Goal: Transaction & Acquisition: Purchase product/service

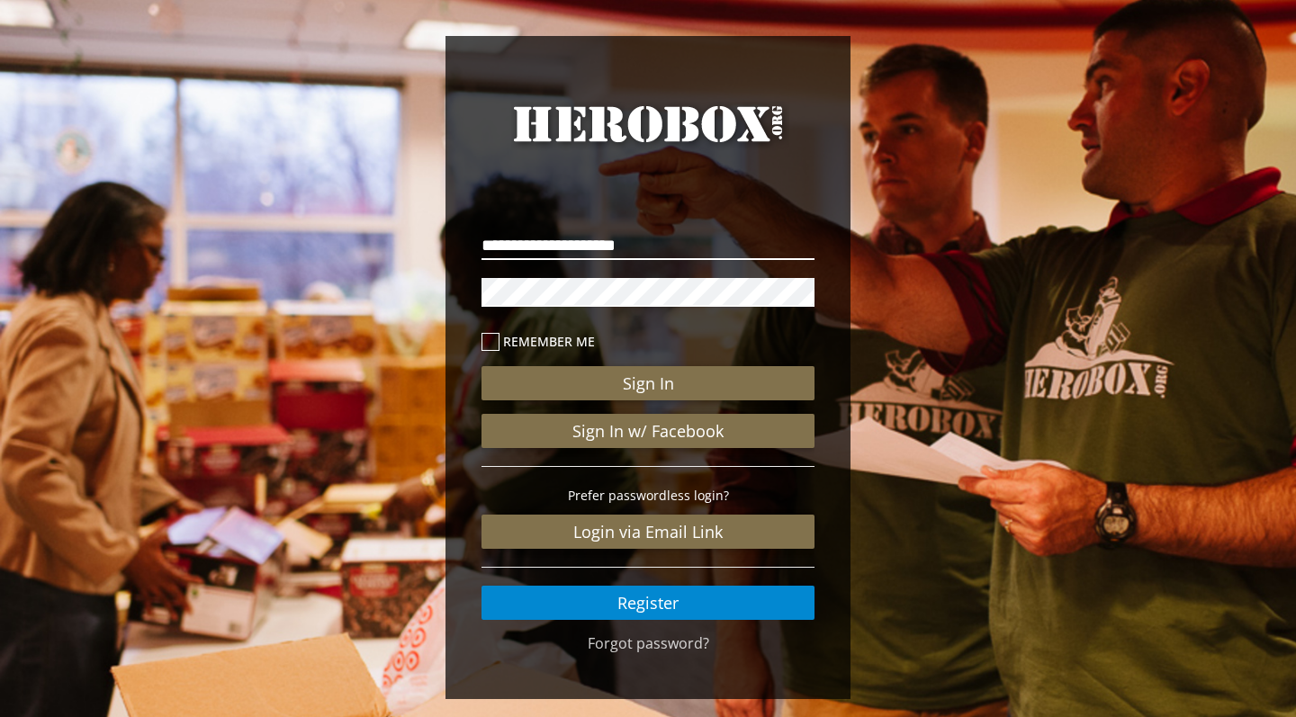
type input "**********"
click at [648, 383] on button "Sign In" at bounding box center [648, 383] width 333 height 34
click at [620, 633] on div "**********" at bounding box center [648, 417] width 360 height 434
click at [620, 640] on link "Forgot password?" at bounding box center [649, 644] width 122 height 20
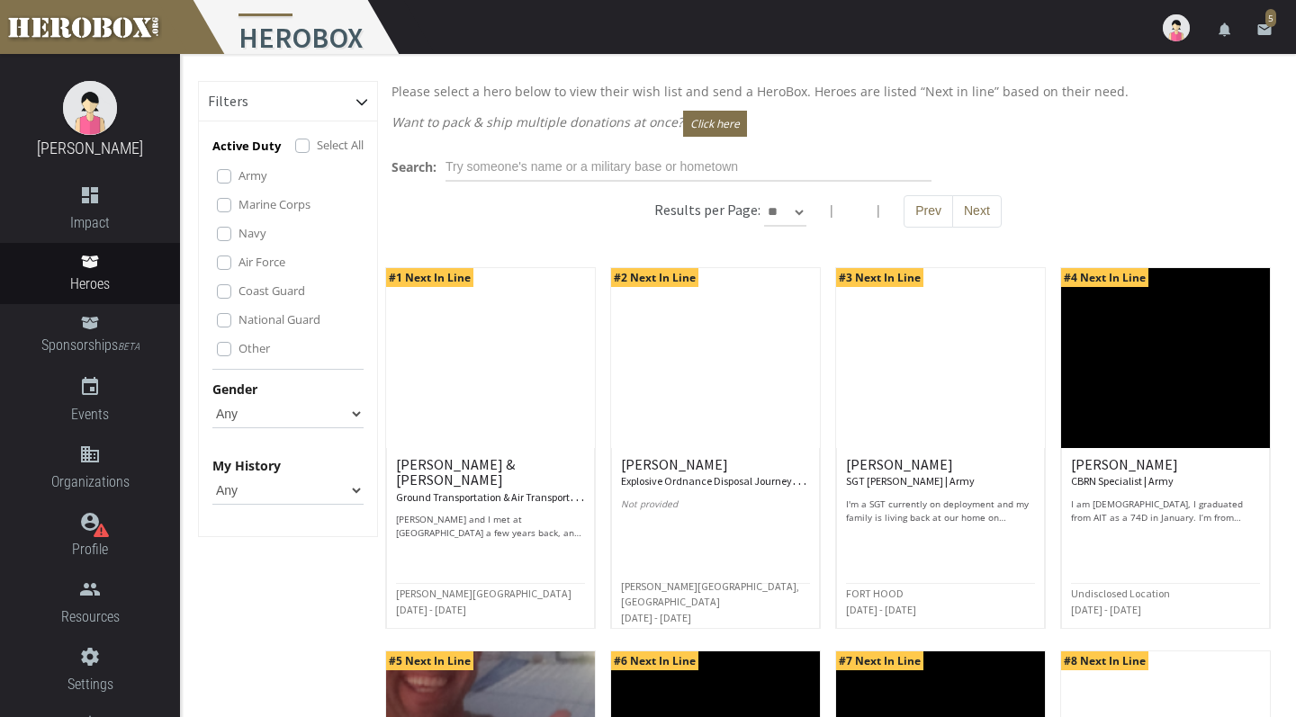
click at [1264, 24] on icon "email" at bounding box center [1265, 30] width 16 height 16
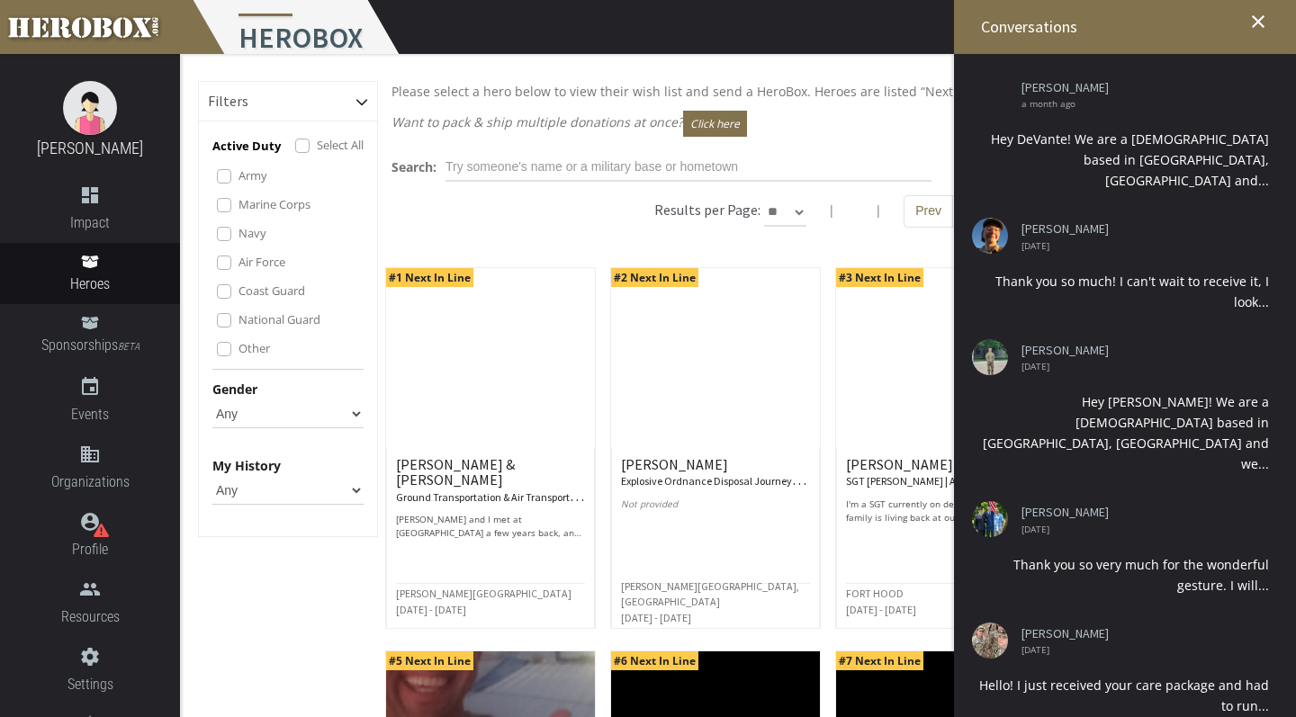
click at [733, 172] on input "text" at bounding box center [689, 167] width 486 height 29
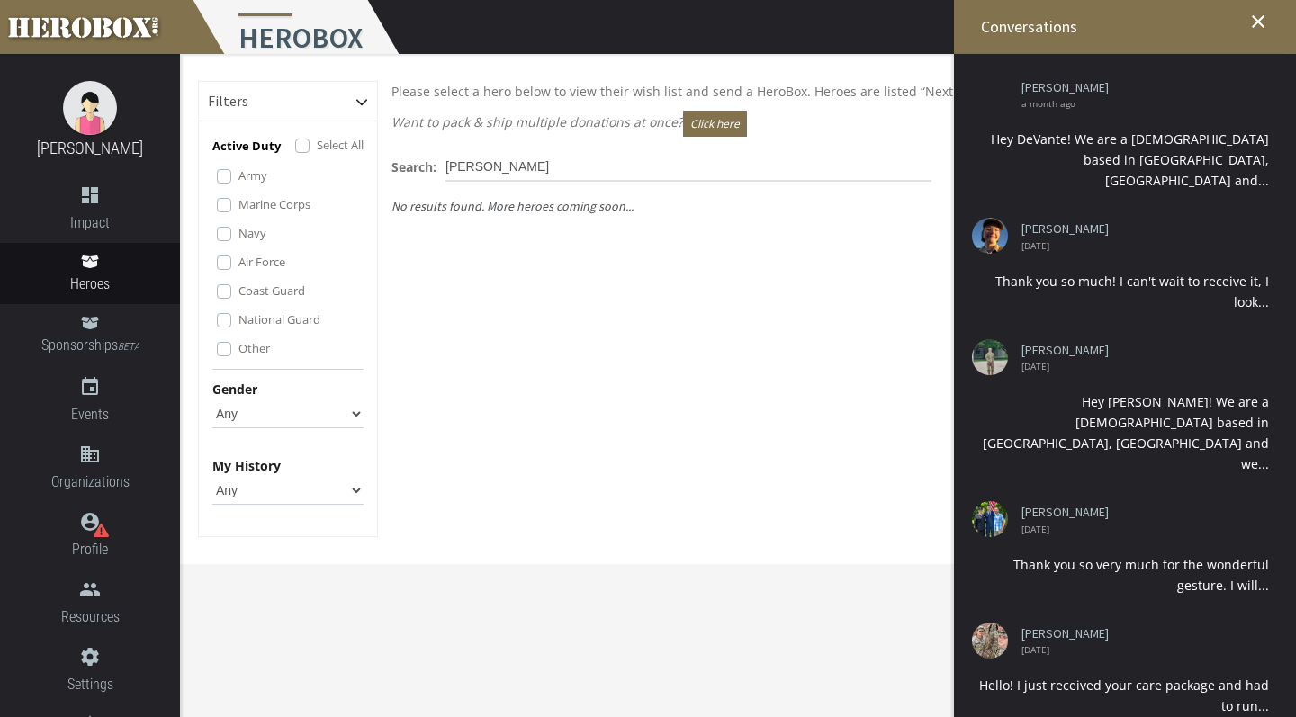
click at [1258, 29] on icon "close" at bounding box center [1259, 22] width 22 height 22
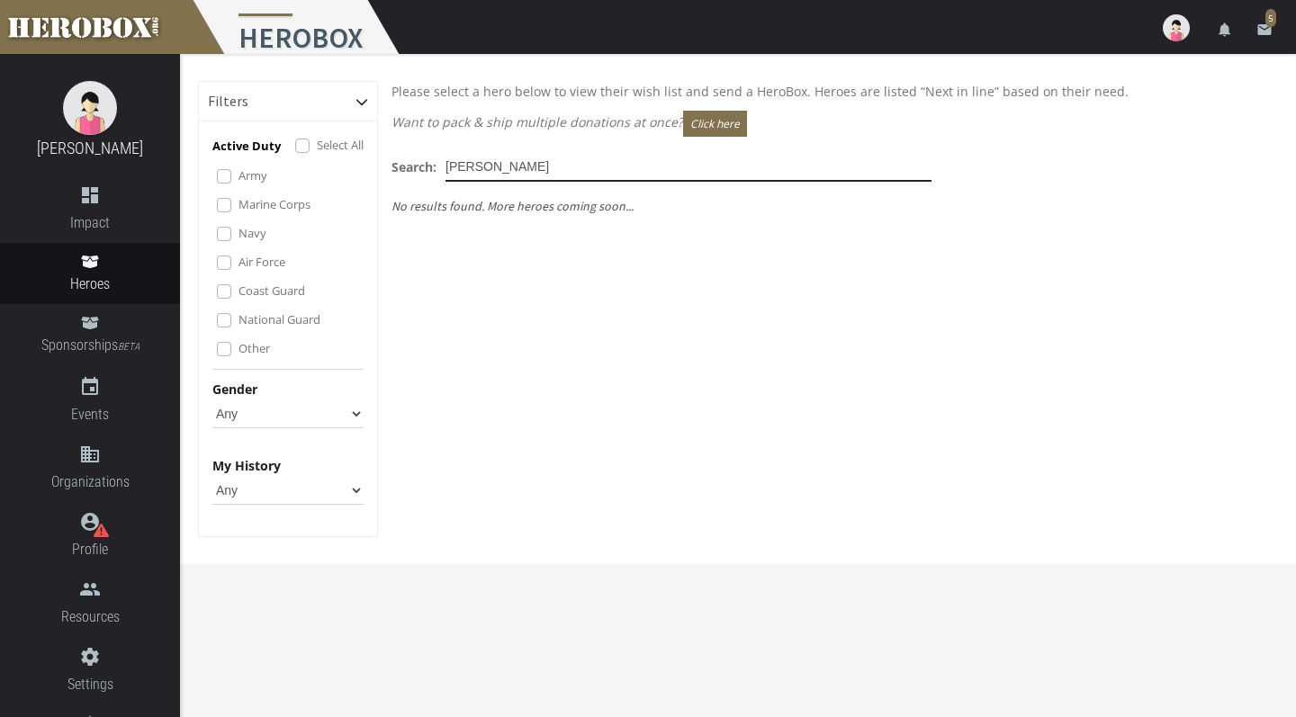
click at [512, 172] on input "Brianna" at bounding box center [689, 167] width 486 height 29
drag, startPoint x: 512, startPoint y: 172, endPoint x: 489, endPoint y: 167, distance: 23.8
click at [489, 167] on input "Brianna" at bounding box center [689, 167] width 486 height 29
click at [482, 167] on input "Brianna" at bounding box center [689, 167] width 486 height 29
type input "Briana"
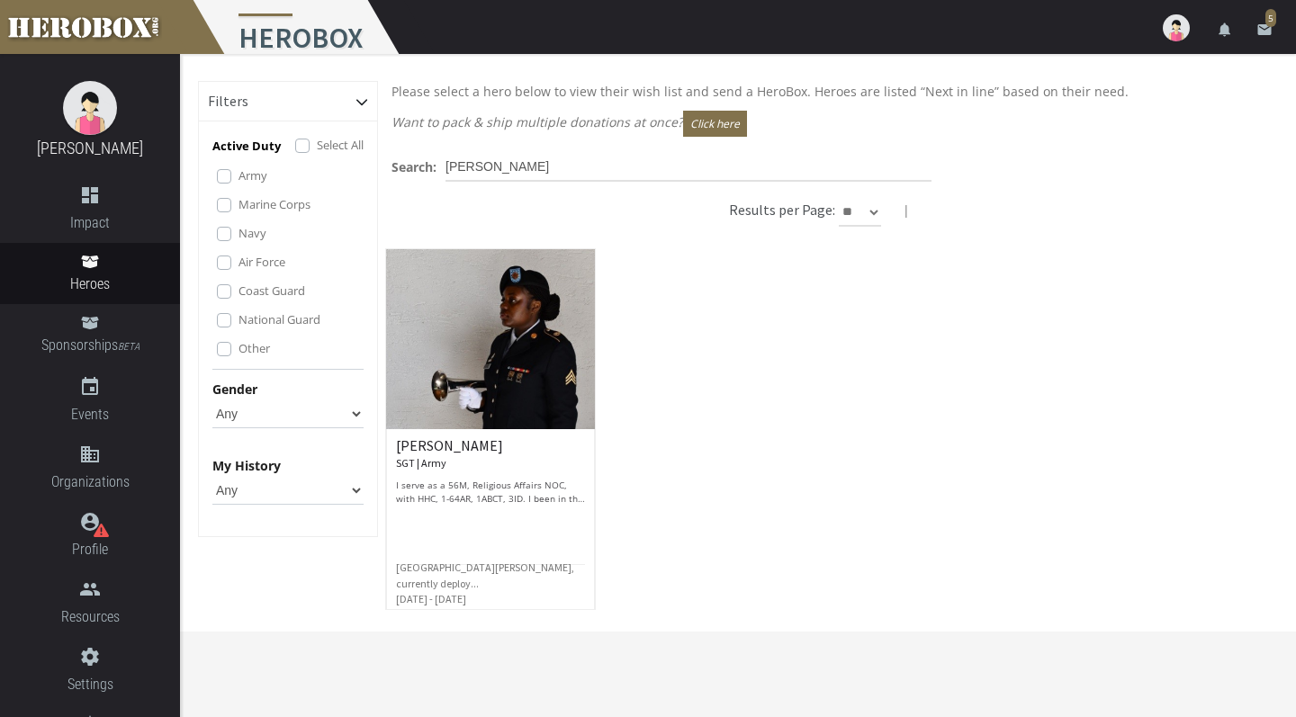
click at [429, 439] on h6 "Briana J. SGT | Army" at bounding box center [490, 454] width 189 height 32
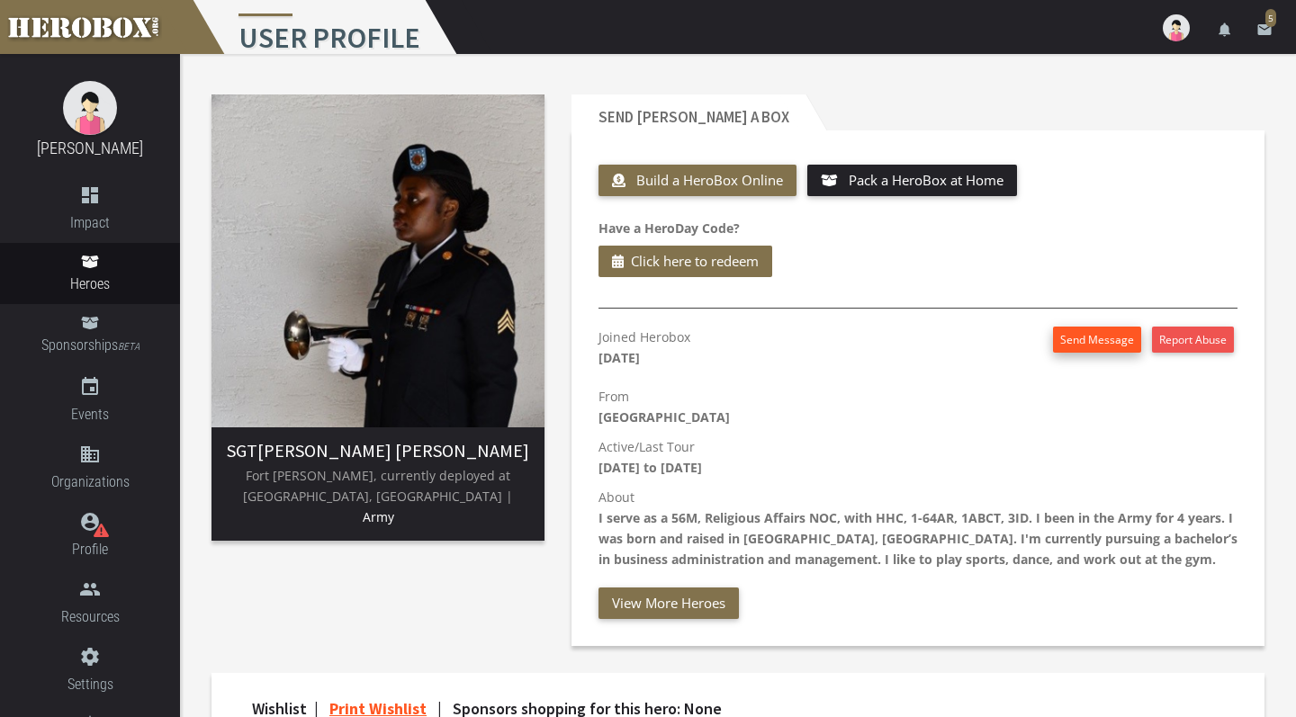
click at [1100, 339] on button "Send Message" at bounding box center [1097, 340] width 88 height 26
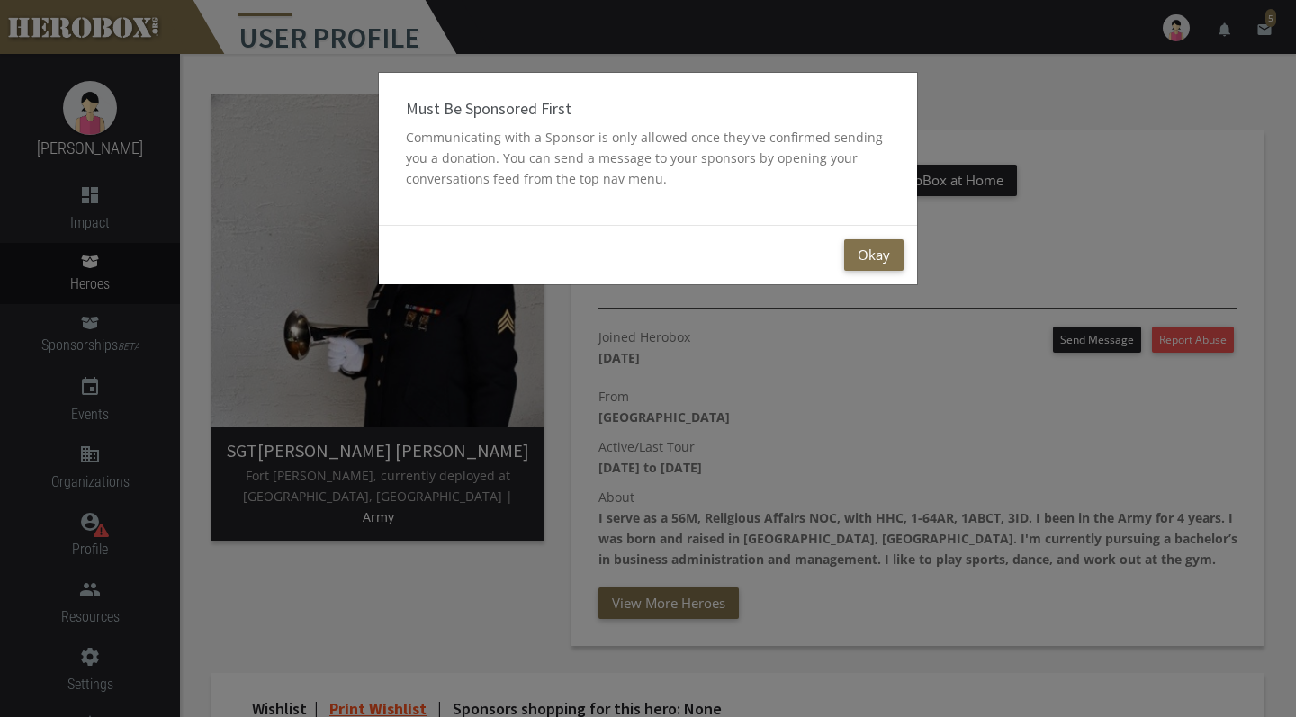
click at [843, 250] on div "Okay" at bounding box center [648, 254] width 538 height 59
click at [867, 258] on button "Okay" at bounding box center [873, 255] width 59 height 32
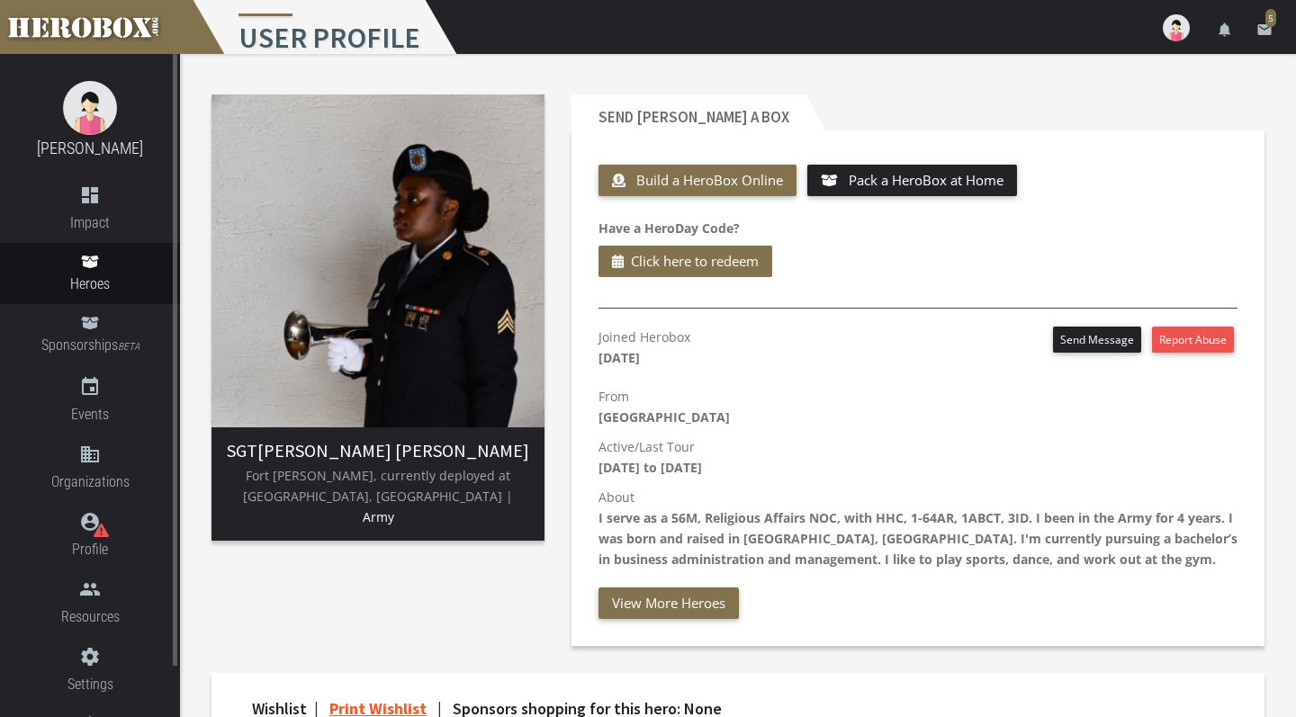
click at [91, 273] on span "Heroes" at bounding box center [90, 284] width 180 height 23
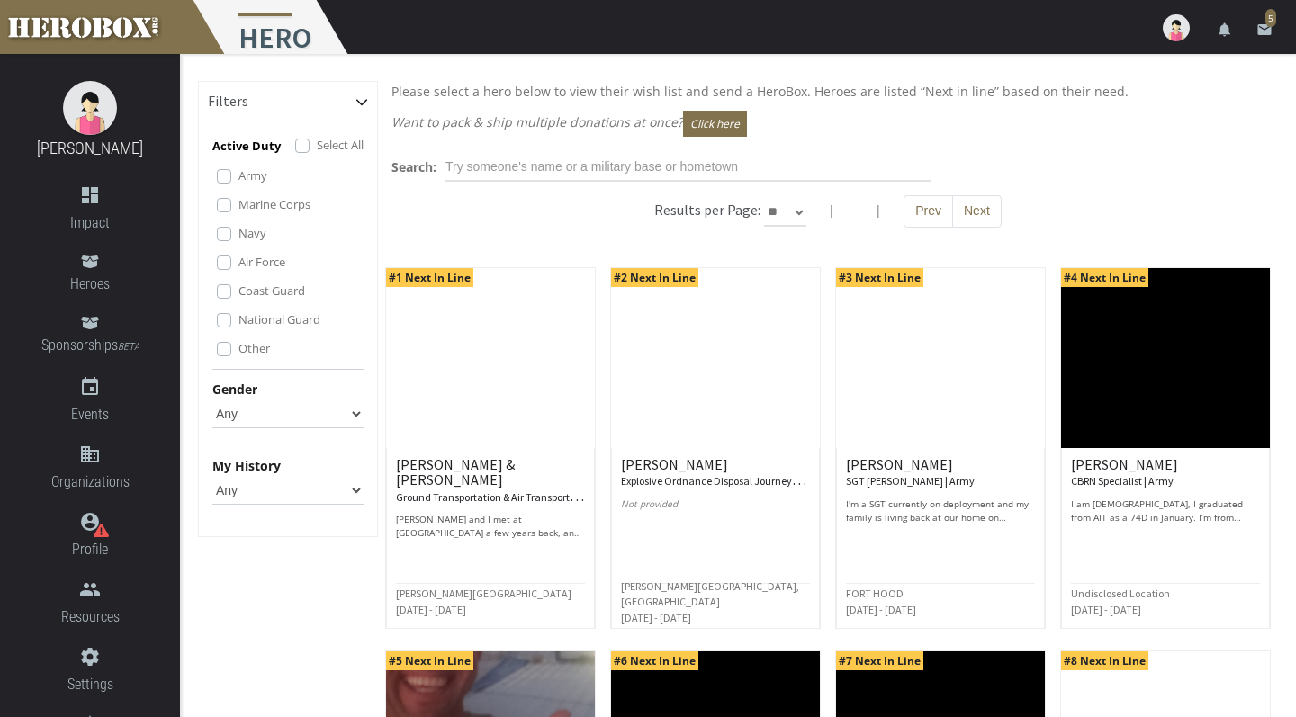
select select "Male"
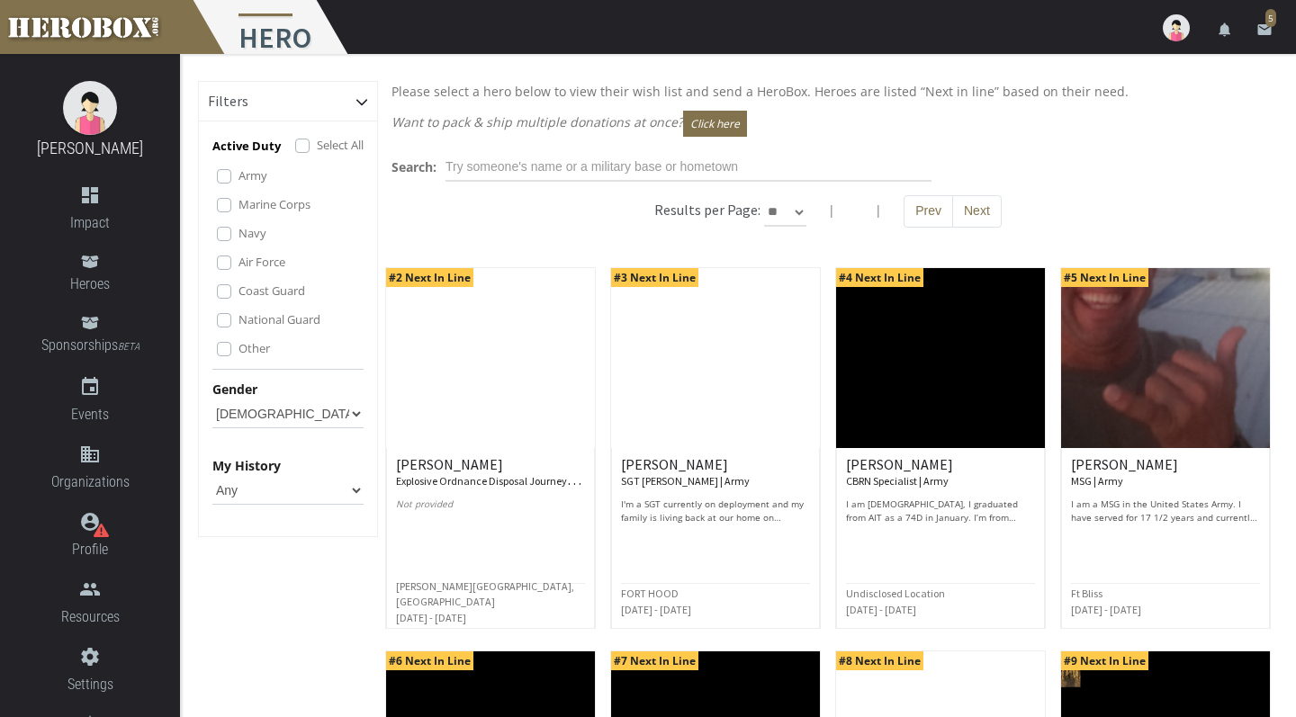
click at [713, 122] on button "Click here" at bounding box center [715, 124] width 64 height 26
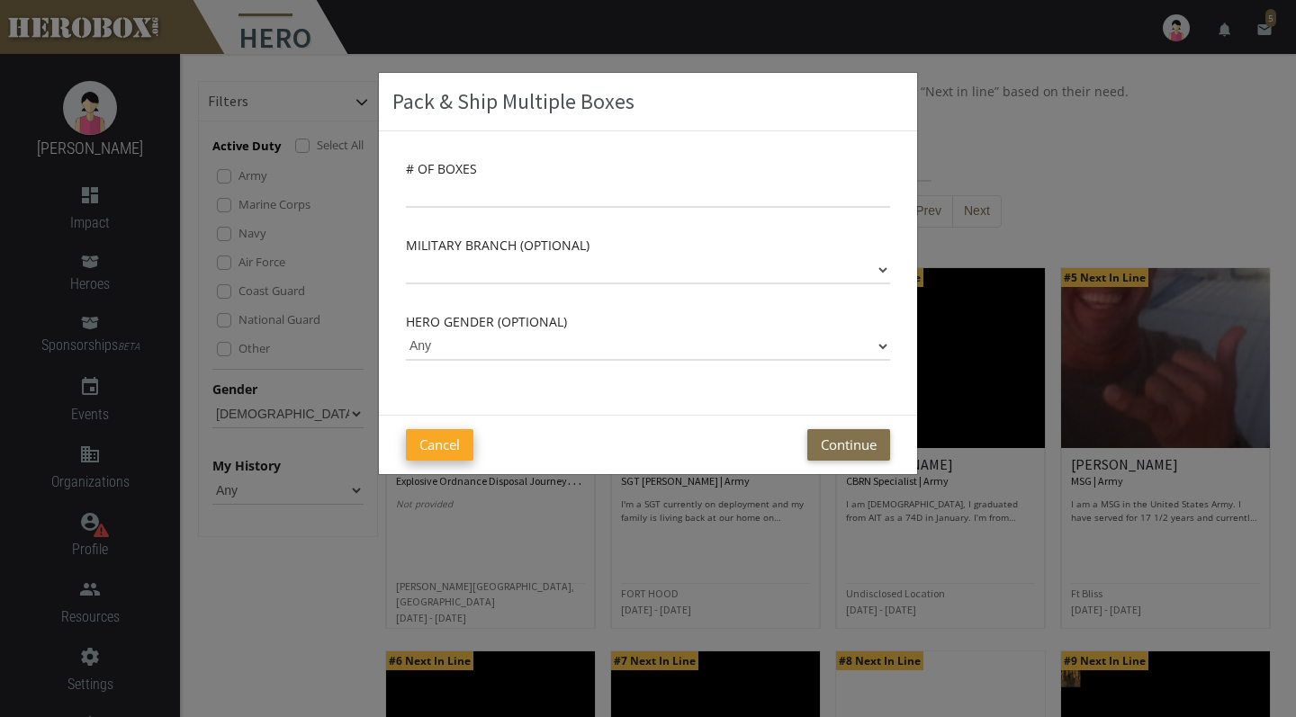
drag, startPoint x: 549, startPoint y: 270, endPoint x: 435, endPoint y: 448, distance: 211.7
click at [435, 448] on button "Cancel" at bounding box center [440, 445] width 68 height 32
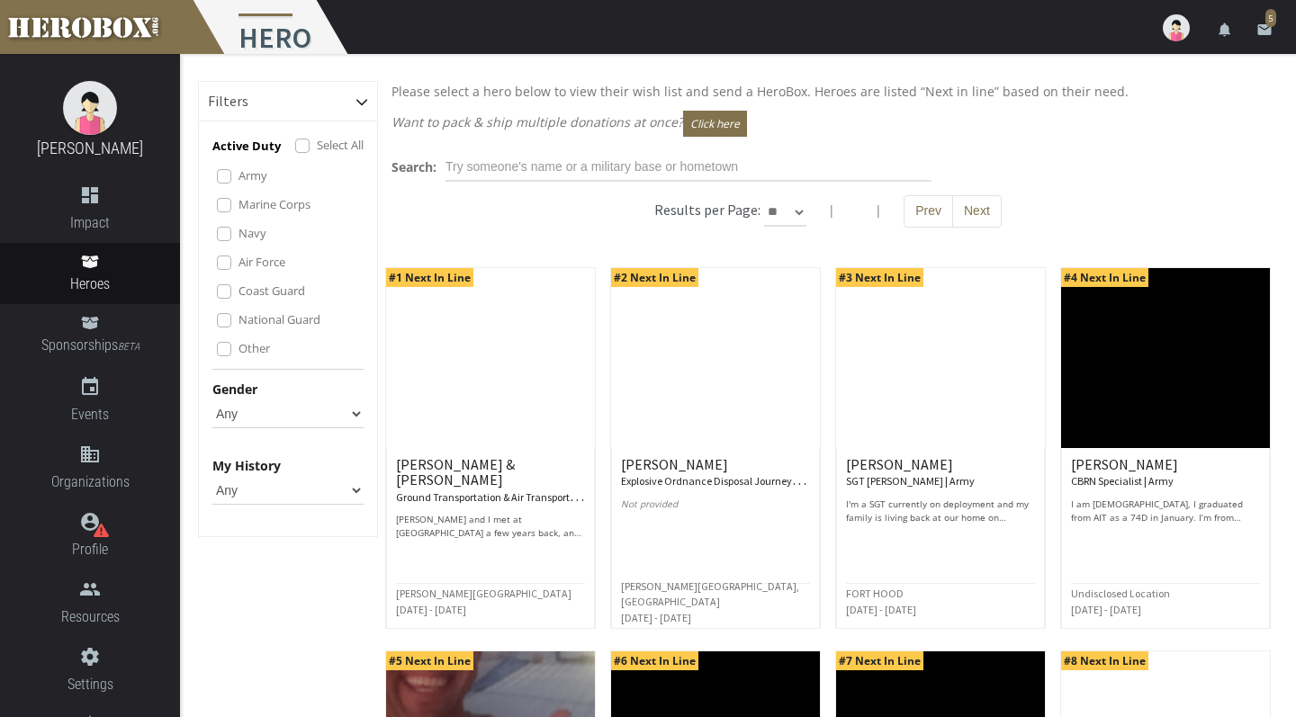
select select "Male"
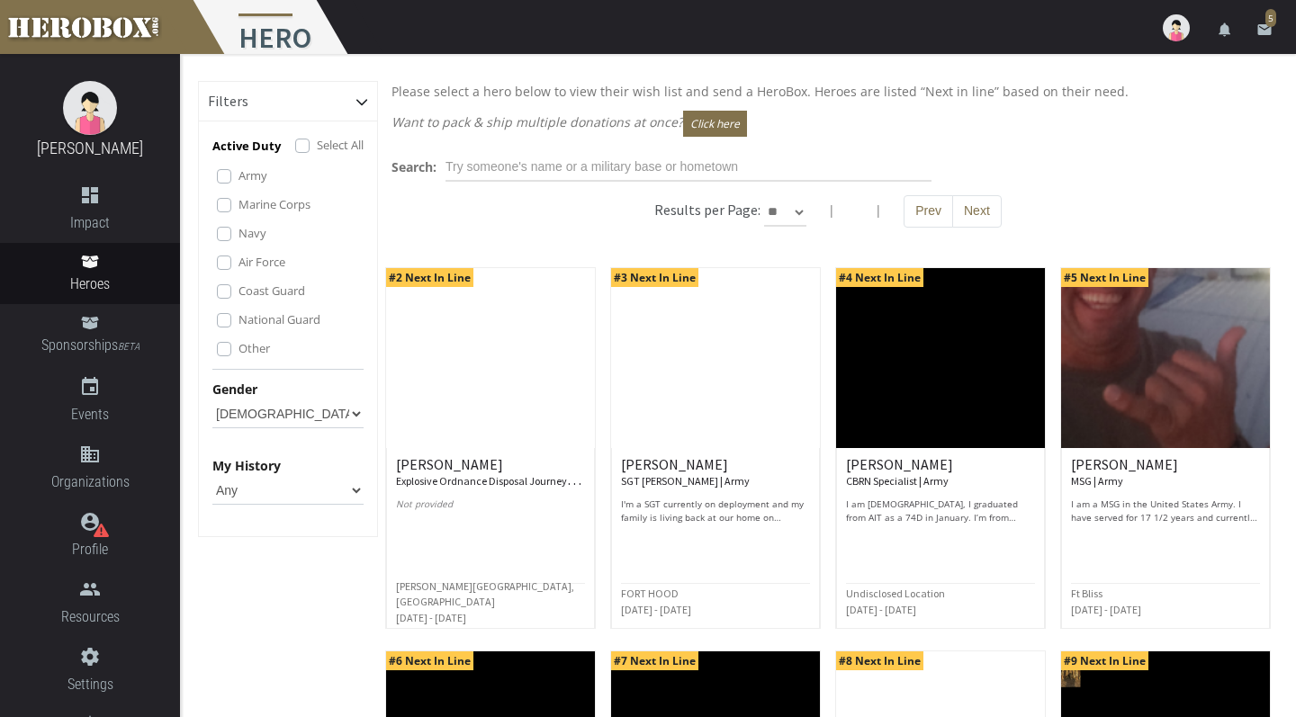
click at [761, 202] on h6 "Results per Page:" at bounding box center [707, 210] width 106 height 18
select select "*********"
click at [1070, 176] on div "Search:" at bounding box center [828, 167] width 900 height 29
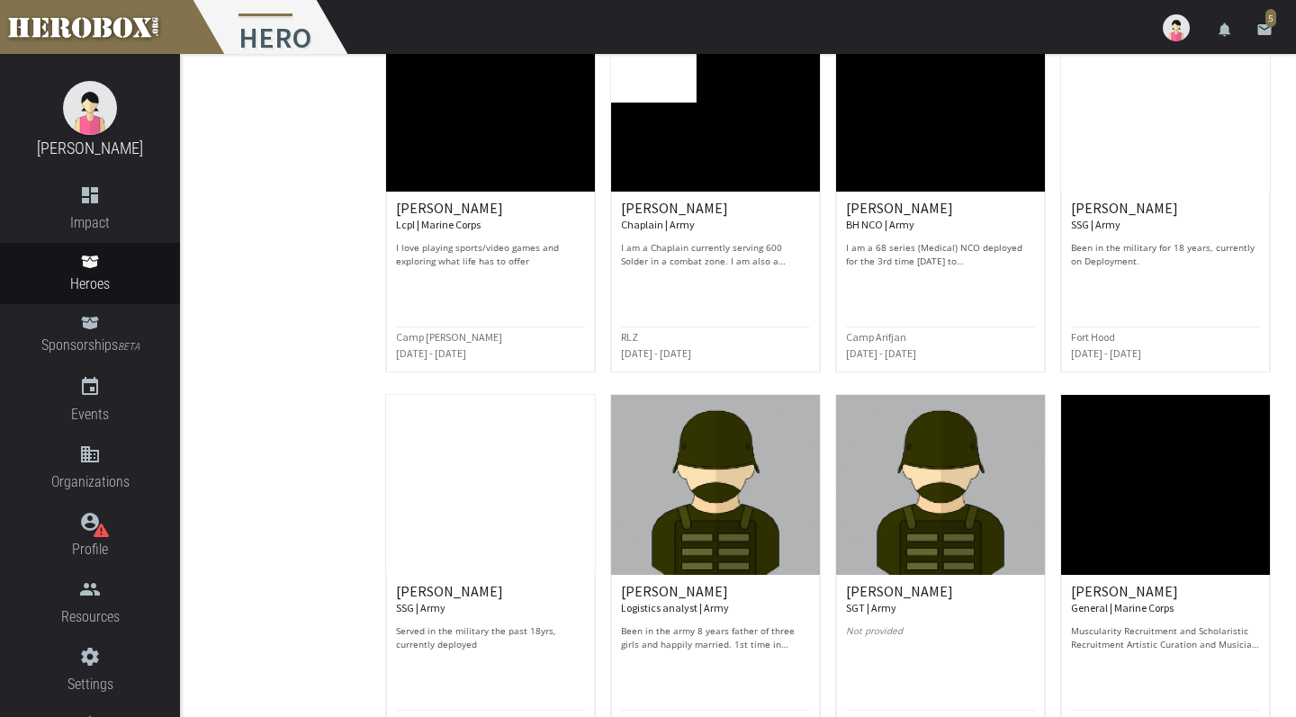
scroll to position [2547, 0]
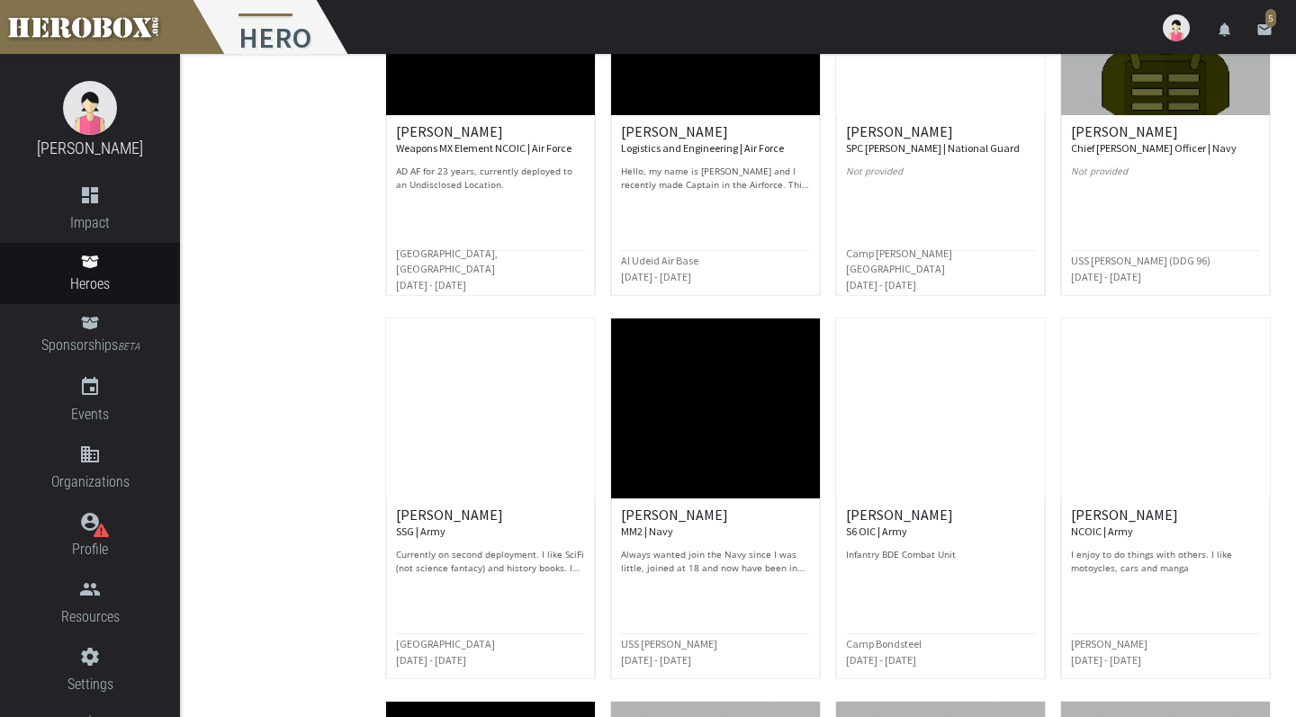
scroll to position [3801, 0]
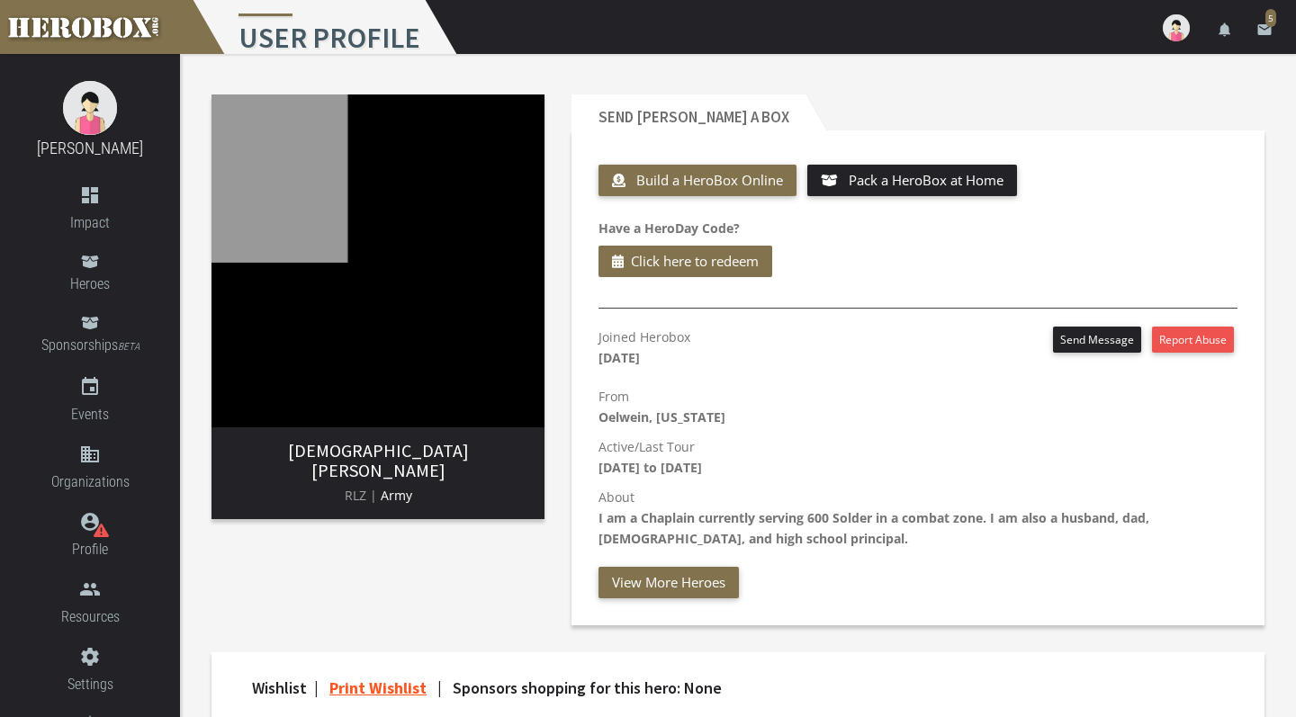
click at [393, 326] on img at bounding box center [378, 261] width 333 height 333
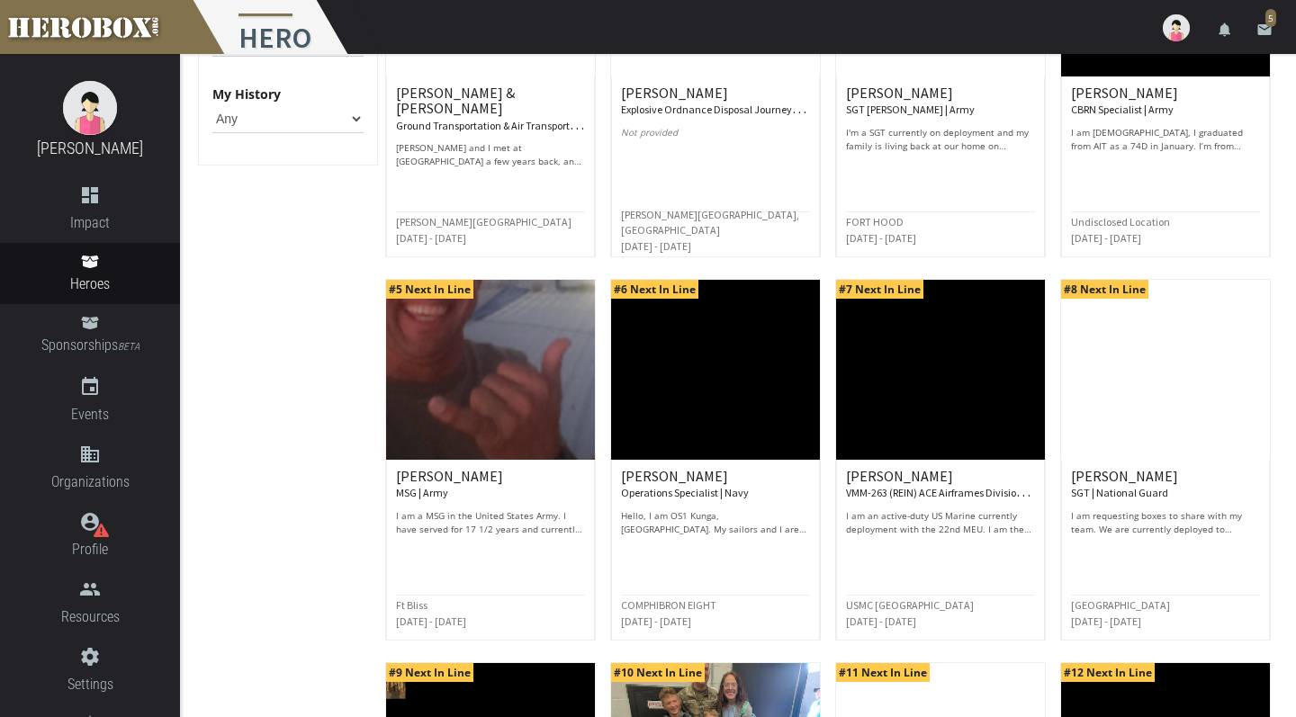
scroll to position [686, 0]
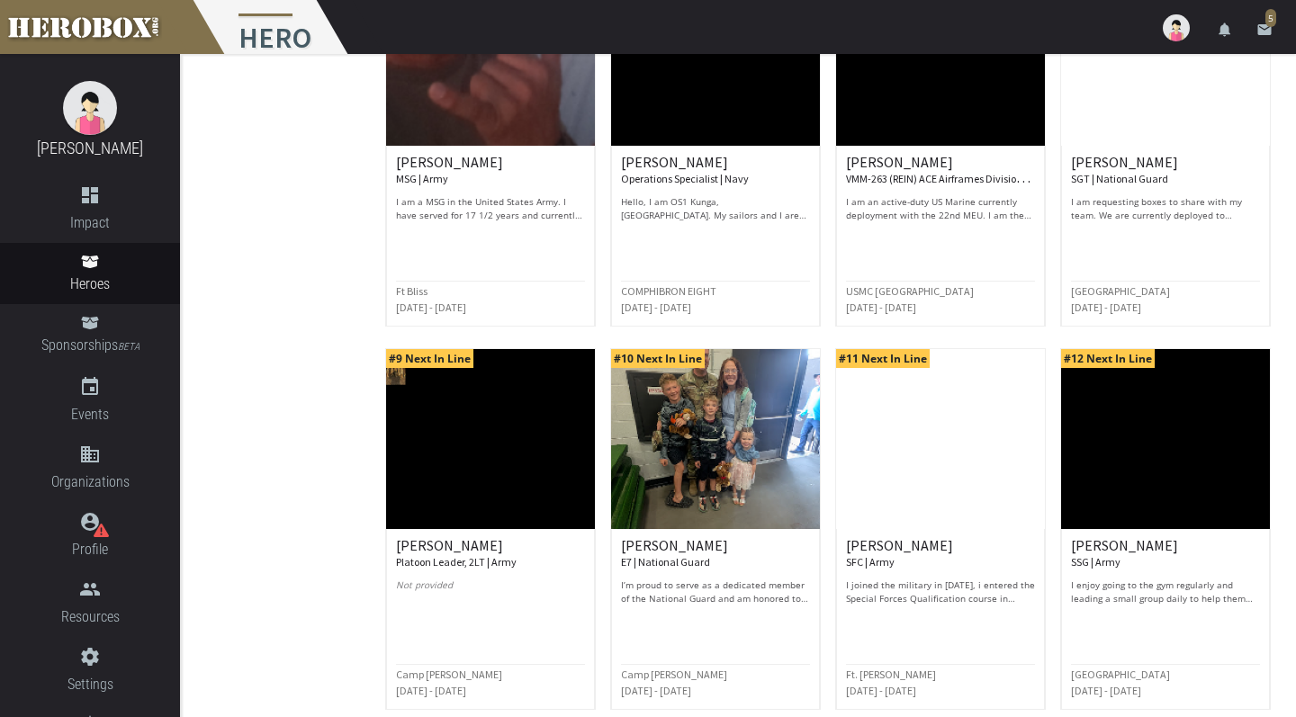
click at [1257, 41] on link "email 5" at bounding box center [1265, 27] width 36 height 54
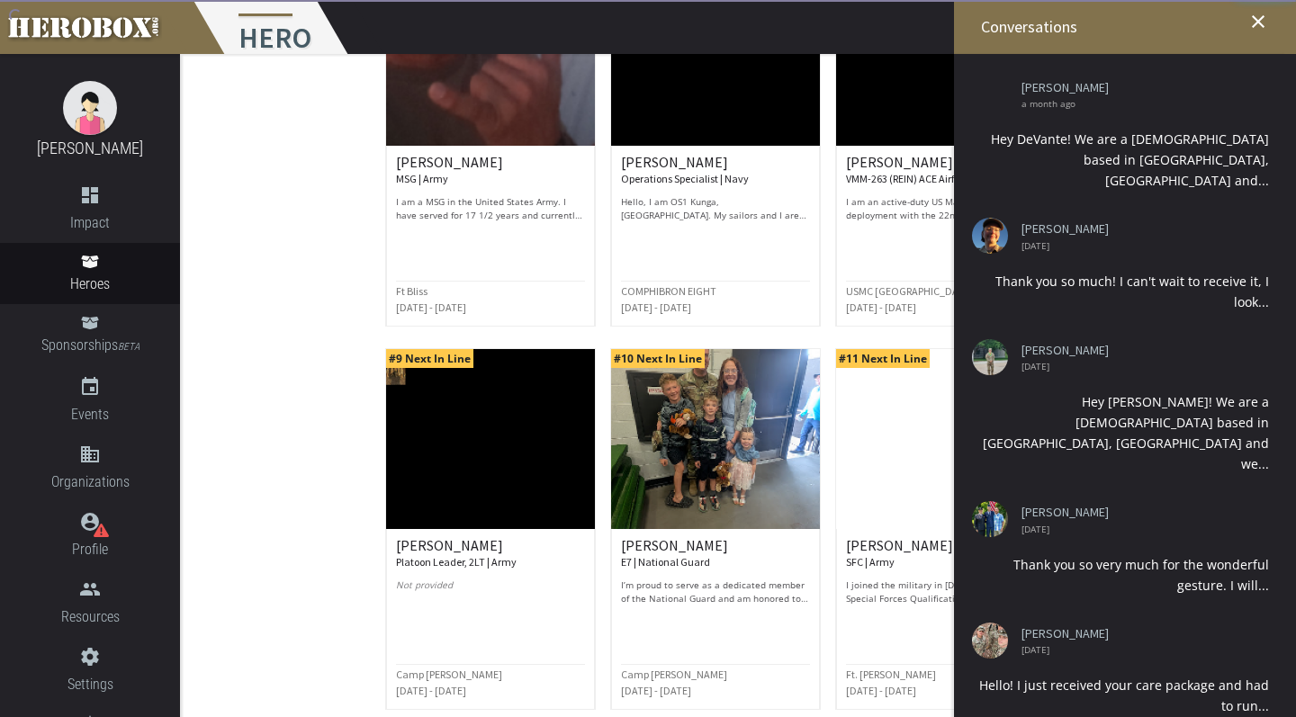
click at [1258, 20] on icon "close" at bounding box center [1259, 22] width 22 height 22
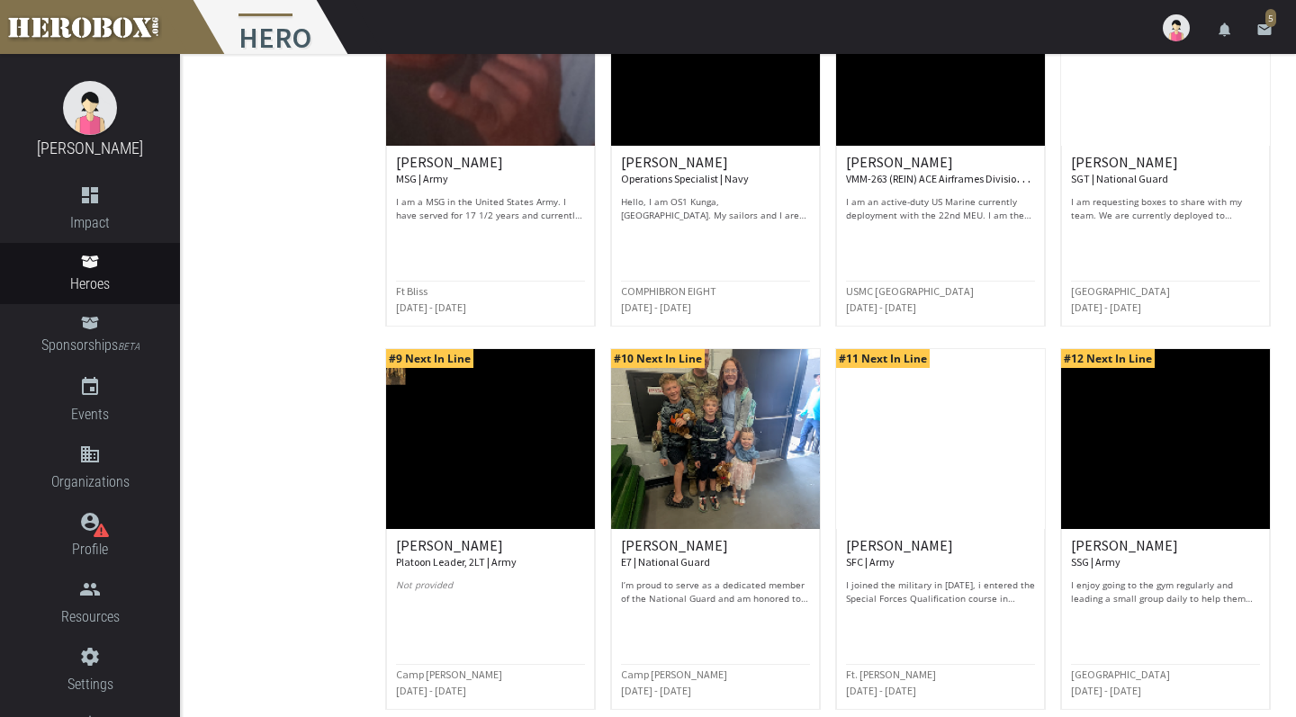
click at [1138, 32] on div "menu Hero settings Settings lock Logout notifications email 5" at bounding box center [648, 27] width 1296 height 54
click at [1171, 32] on img at bounding box center [1176, 27] width 27 height 27
click at [1110, 107] on link "lock Logout" at bounding box center [1122, 114] width 162 height 39
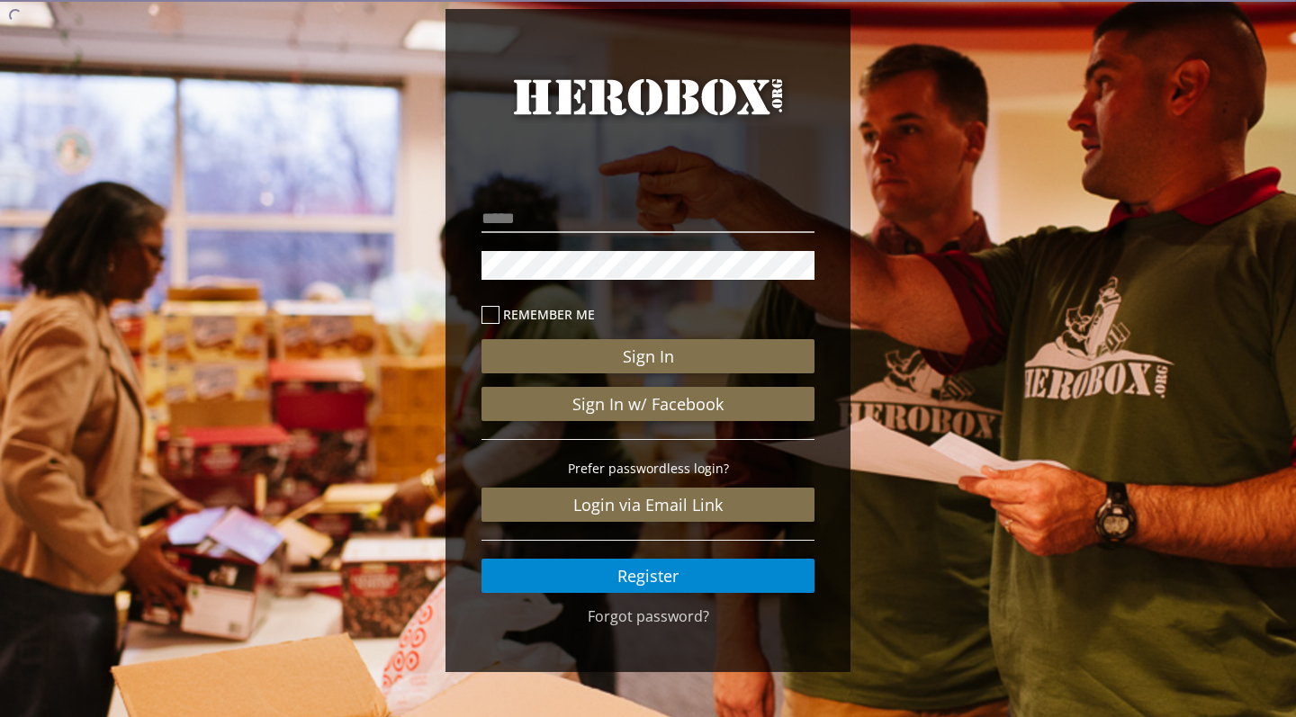
scroll to position [27, 0]
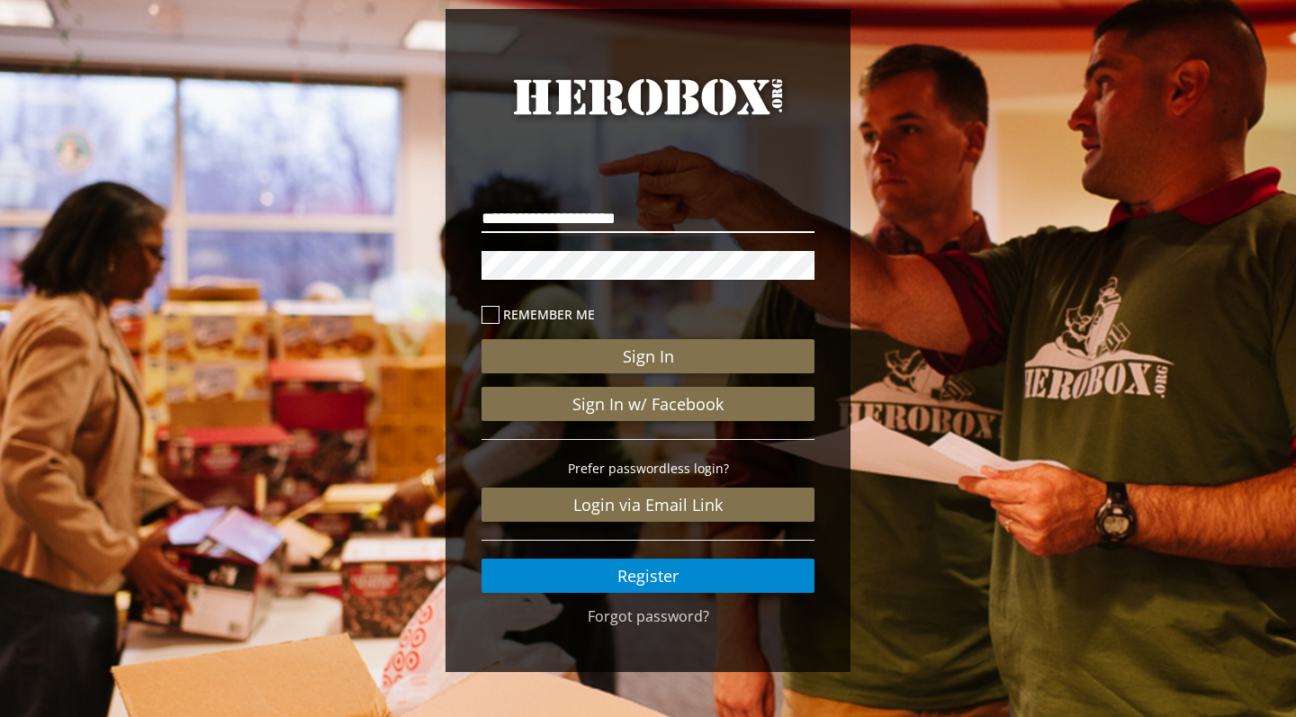
type input "**********"
click at [648, 356] on button "Sign In" at bounding box center [648, 356] width 333 height 34
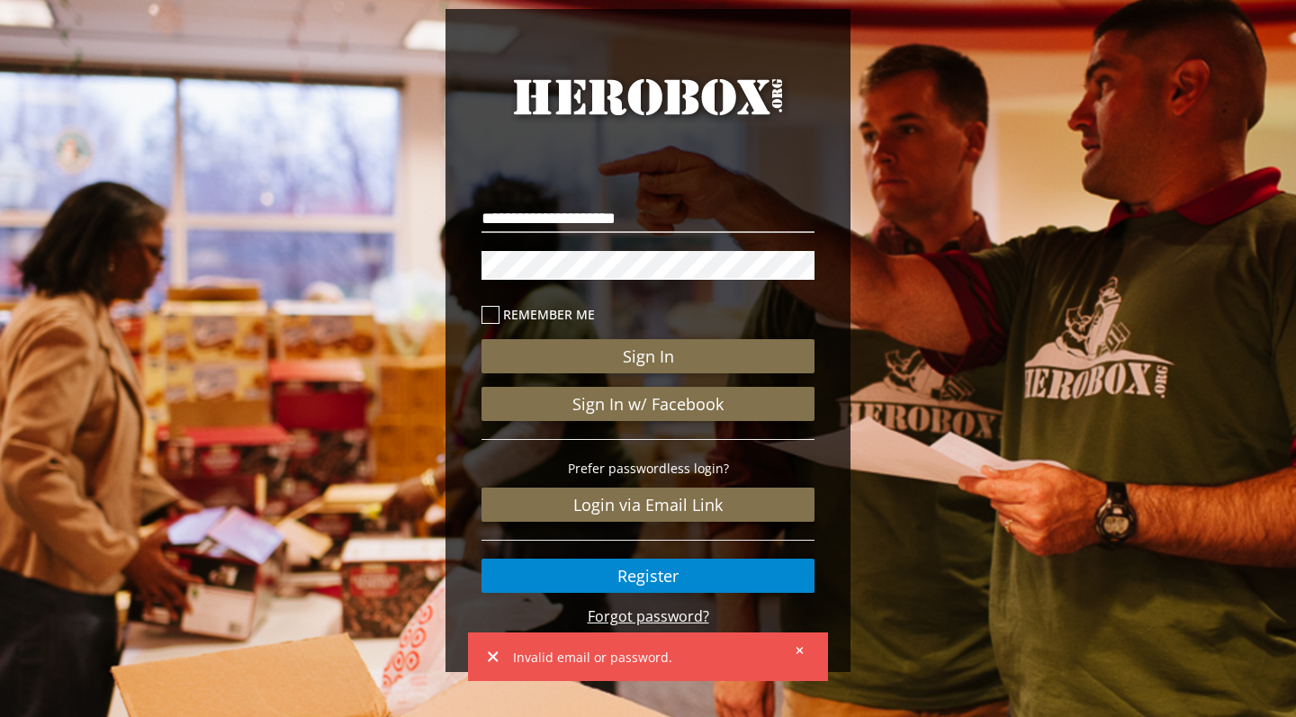
click at [618, 609] on link "Forgot password?" at bounding box center [649, 617] width 122 height 20
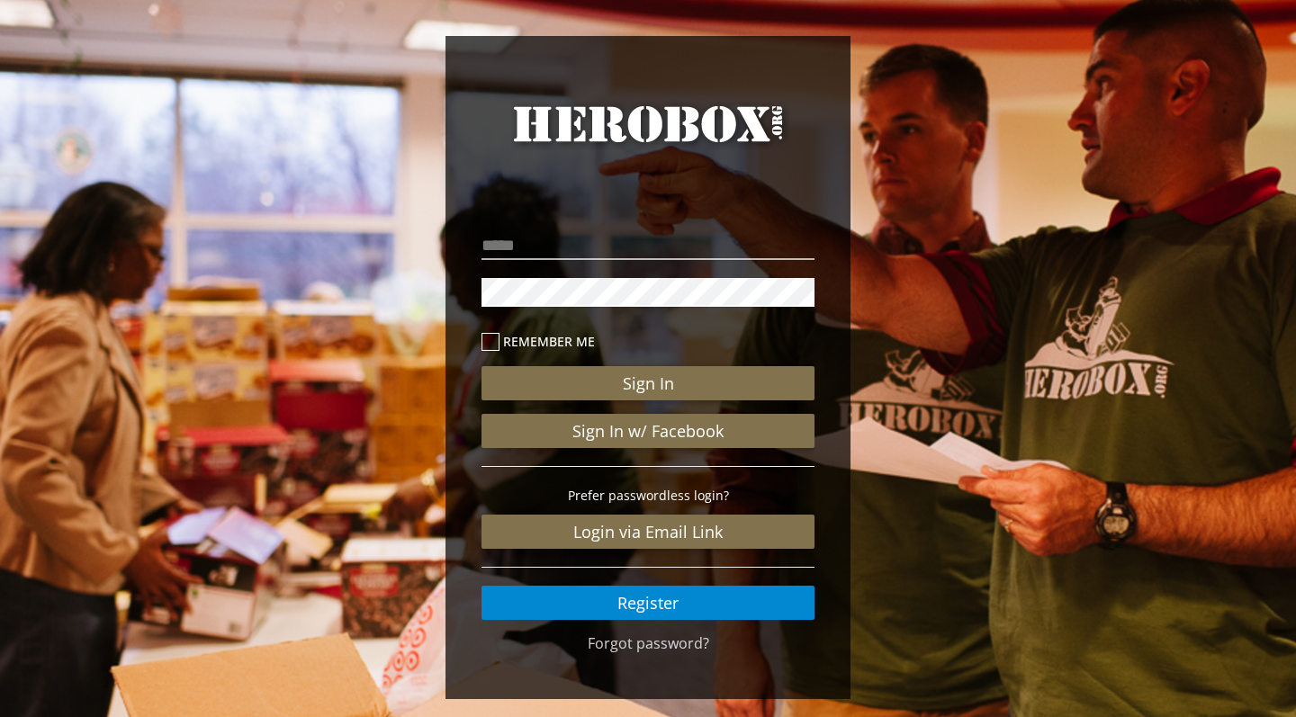
scroll to position [27, 0]
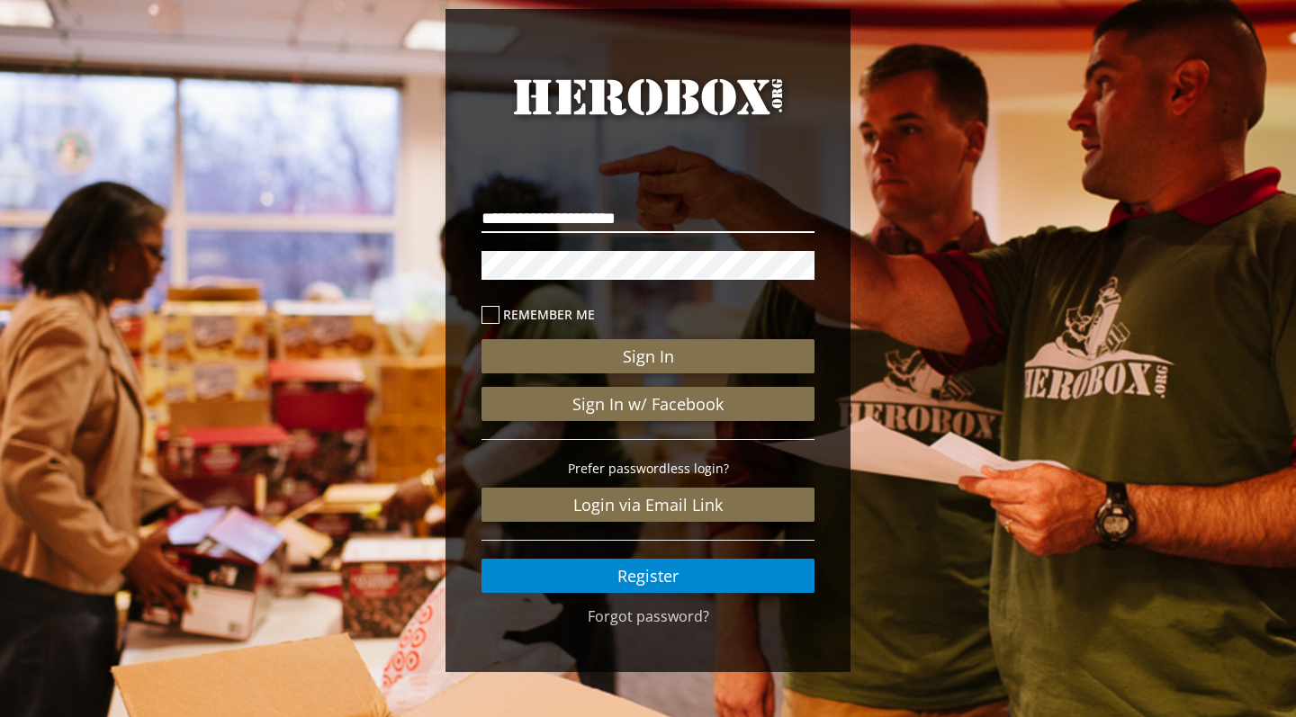
type input "**********"
click at [648, 356] on button "Sign In" at bounding box center [648, 356] width 333 height 34
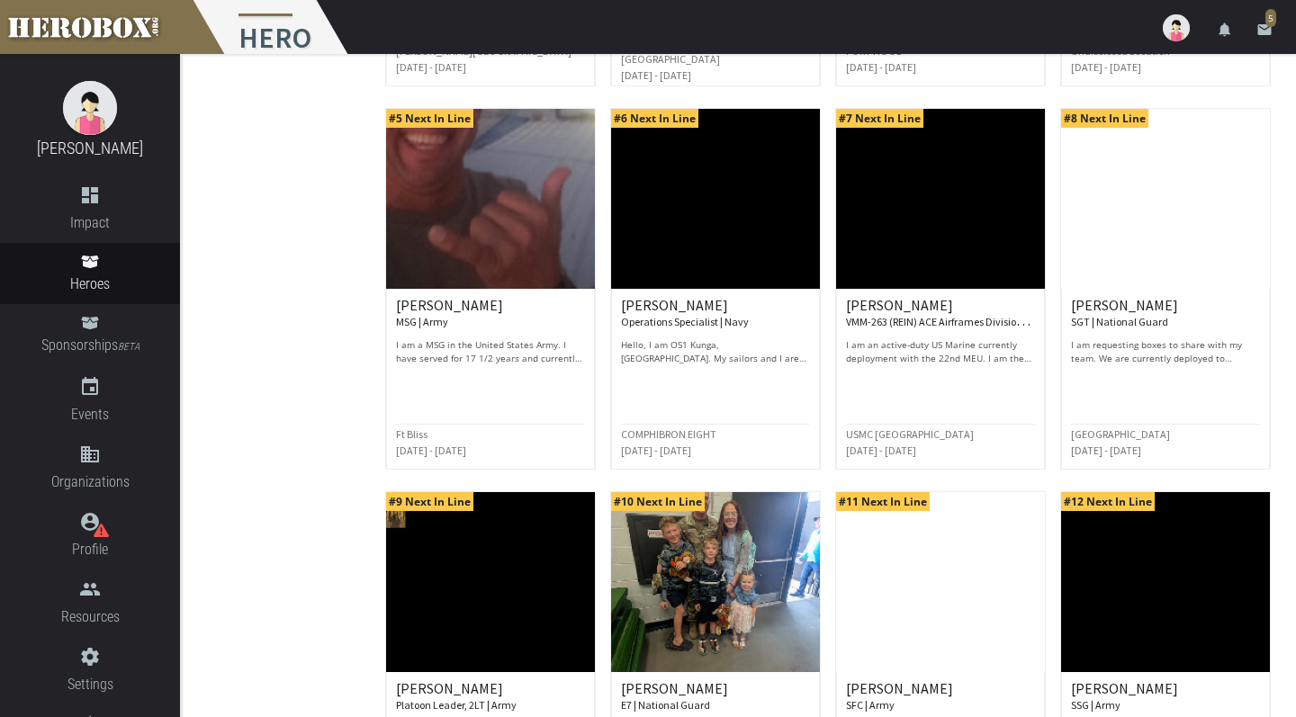
scroll to position [719, 0]
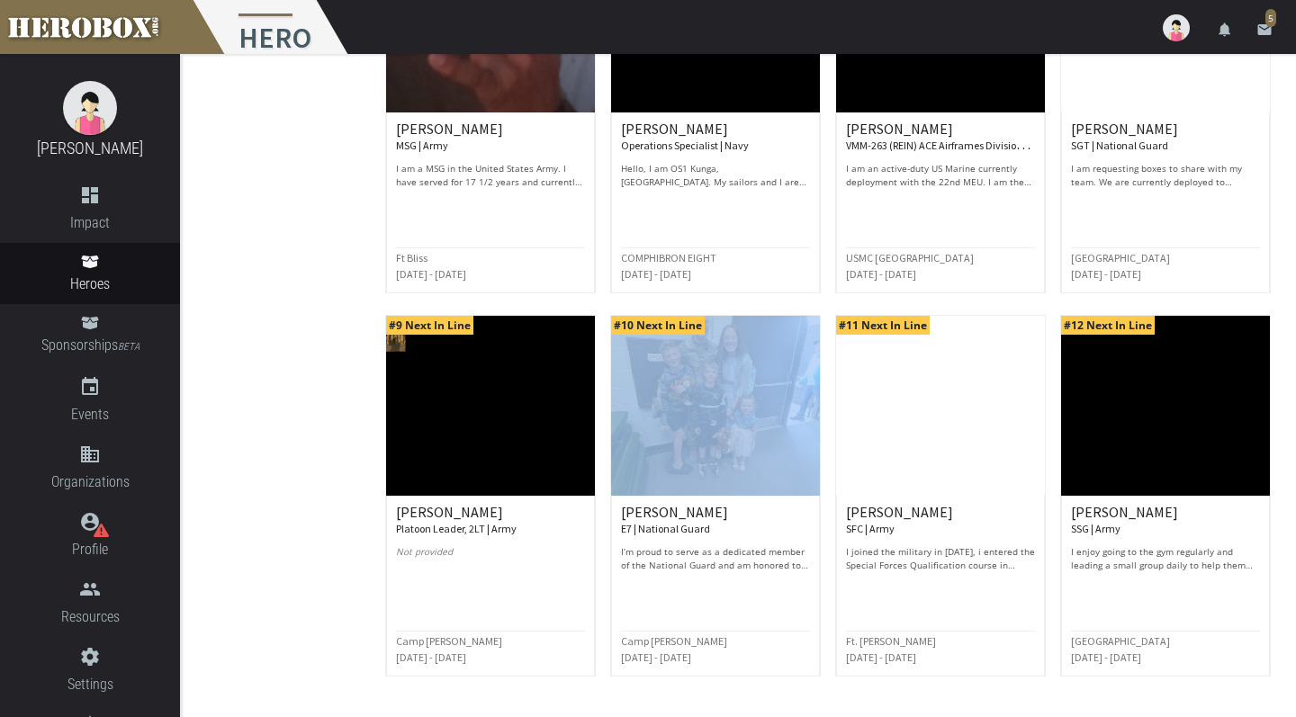
click at [826, 480] on div "#10 Next In Line Matthew Q. E7 | National Guard I’m proud to serve as a dedicat…" at bounding box center [715, 496] width 225 height 362
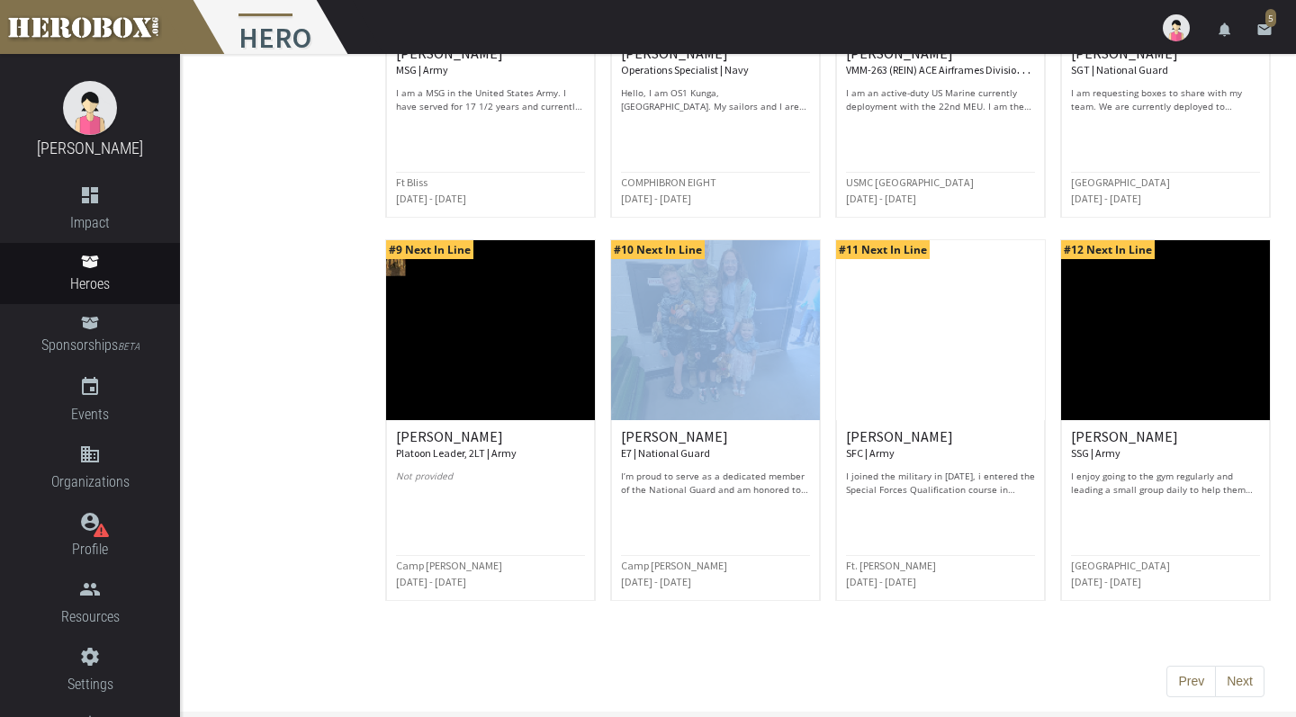
scroll to position [794, 0]
click at [1249, 687] on button "Next" at bounding box center [1240, 683] width 50 height 32
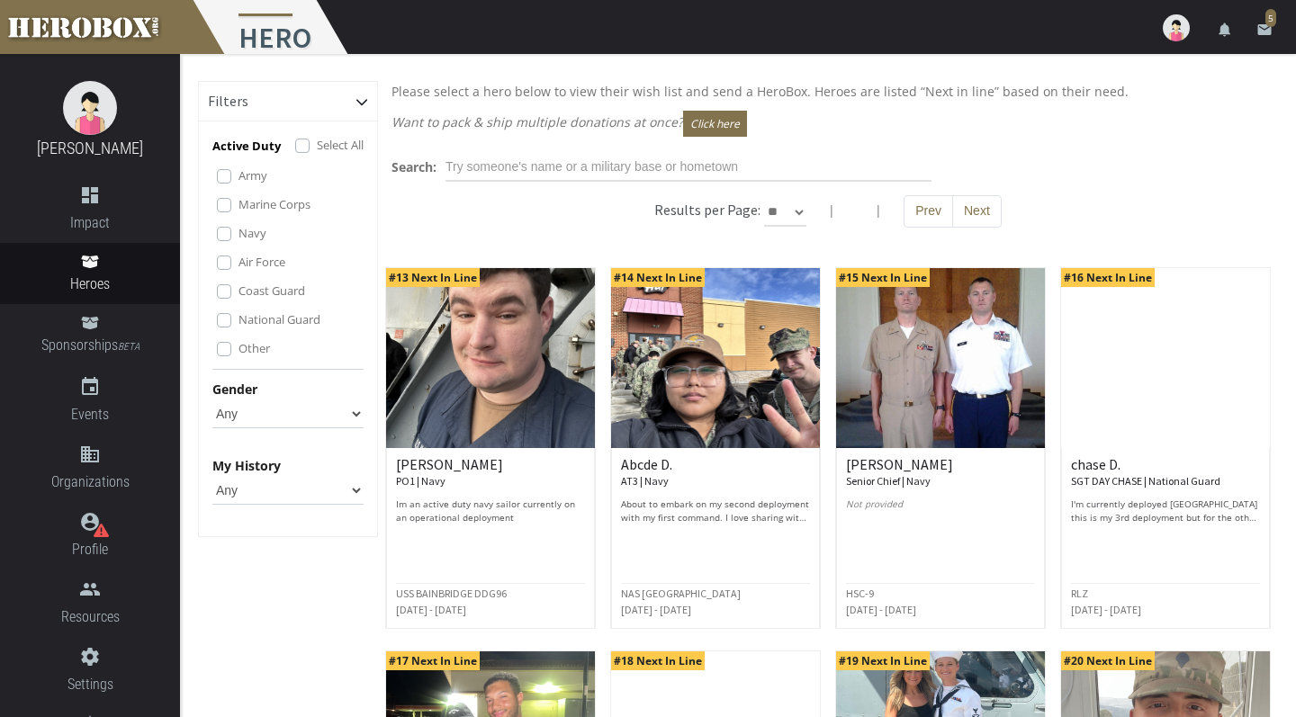
scroll to position [0, 0]
select select "Male"
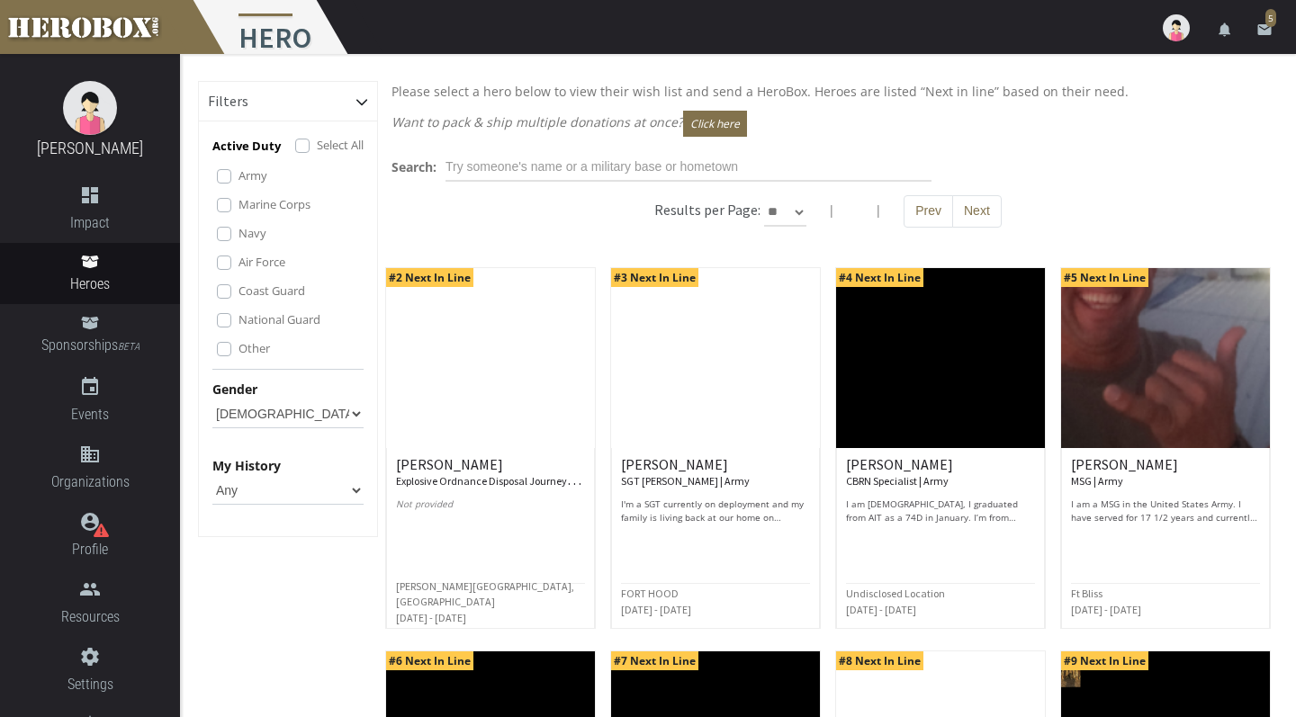
select select "*********"
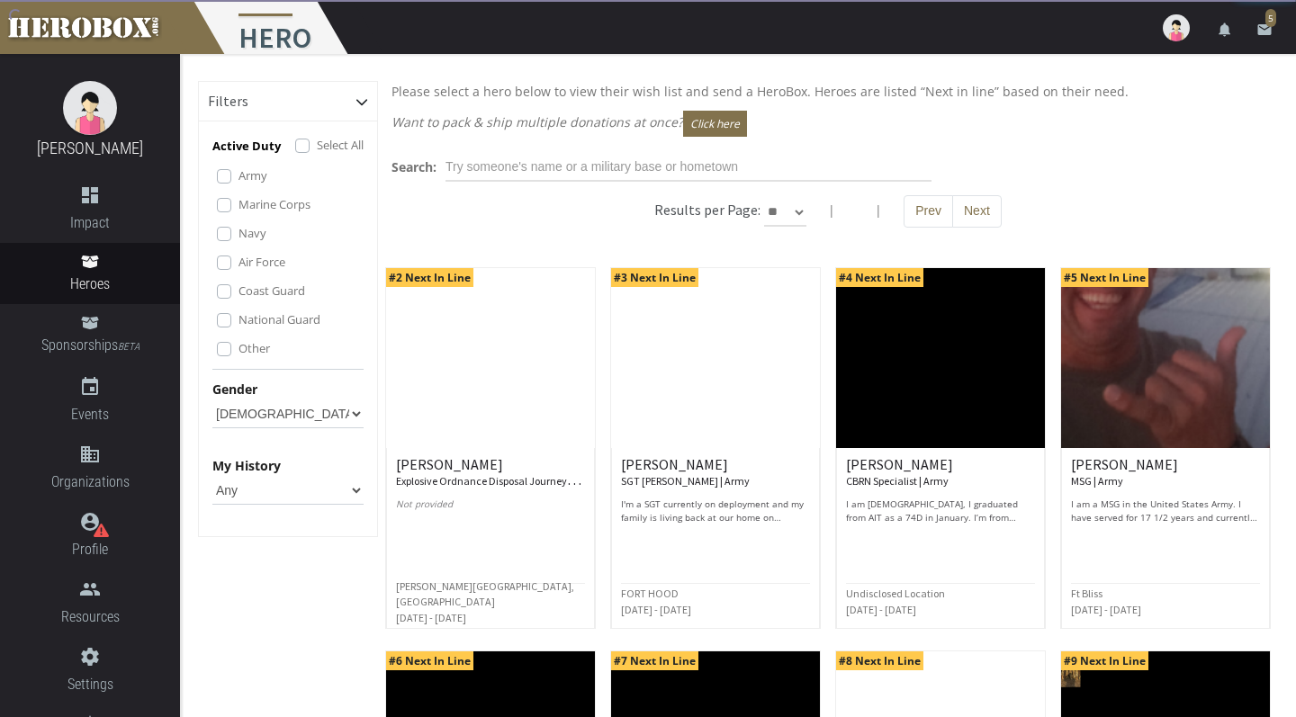
click at [1056, 164] on div "Search:" at bounding box center [828, 167] width 900 height 29
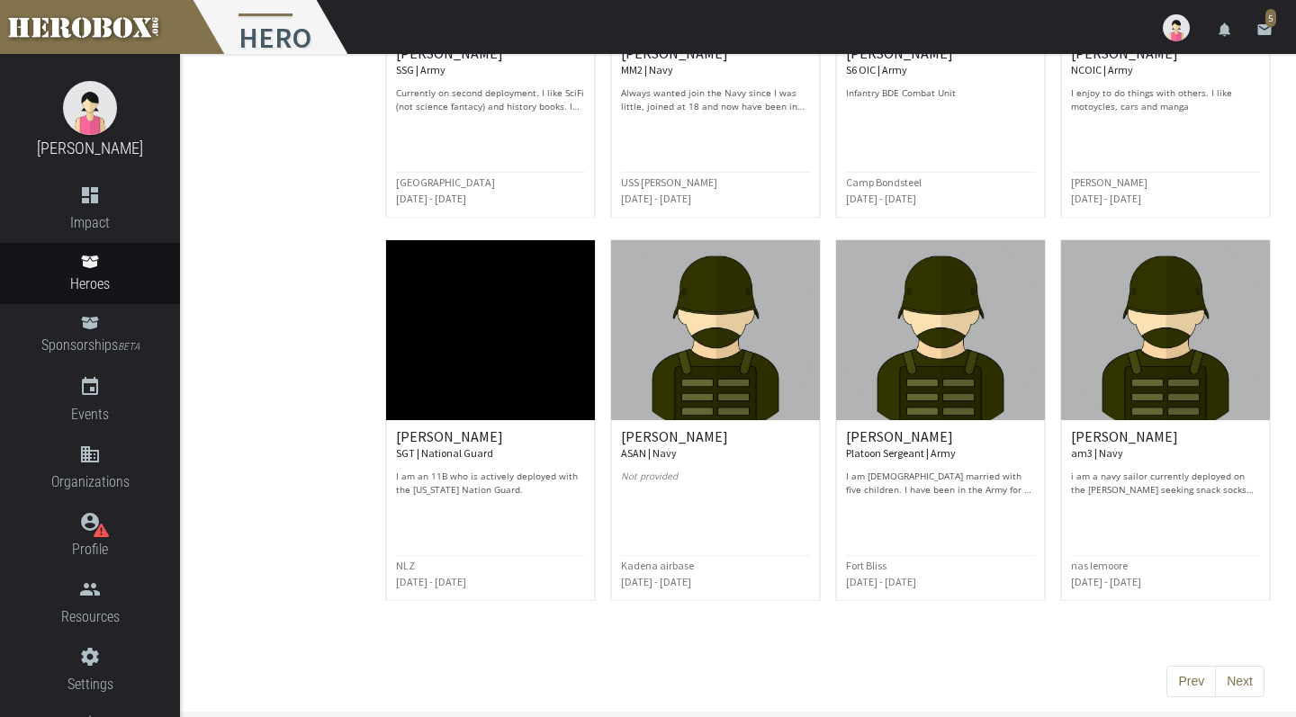
scroll to position [4245, 0]
click at [1227, 675] on button "Next" at bounding box center [1240, 683] width 50 height 32
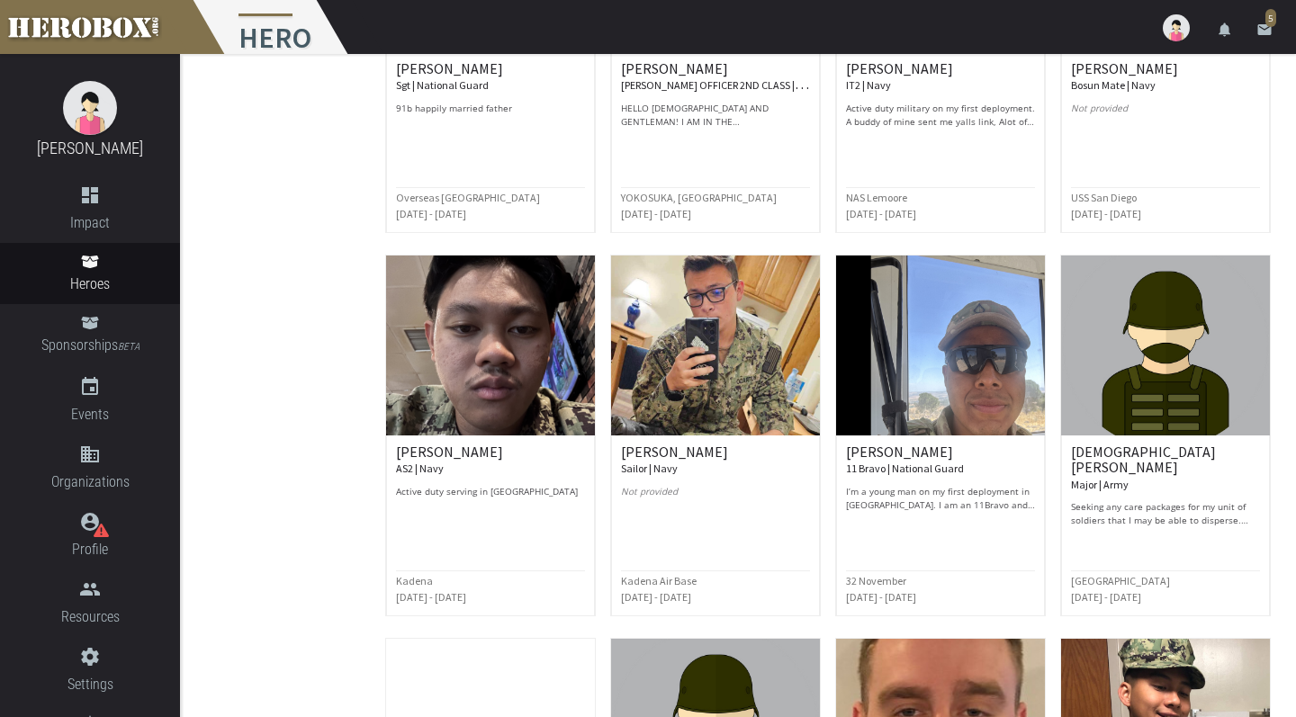
scroll to position [2315, 0]
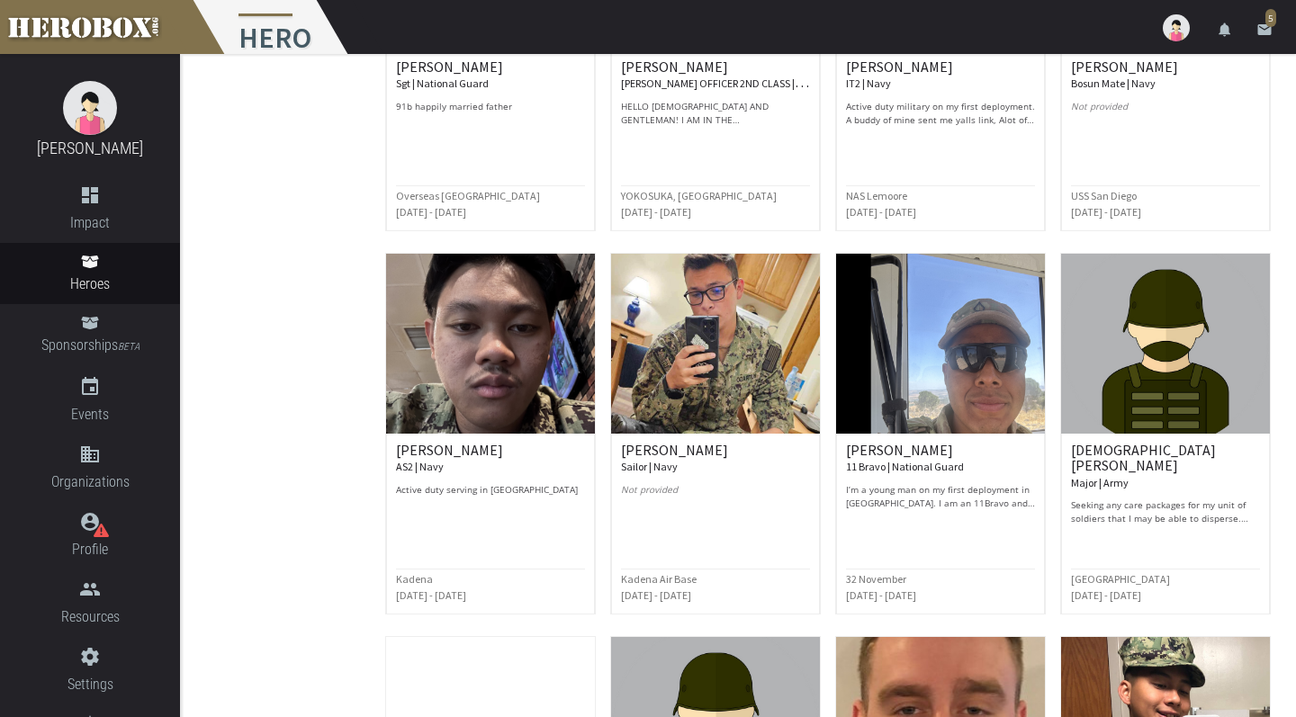
drag, startPoint x: 663, startPoint y: 366, endPoint x: 602, endPoint y: 481, distance: 129.7
click at [602, 481] on div "Cienrev H. AS2 | Navy Active duty serving in okinawa Kadena May 2025 - May 2027" at bounding box center [490, 434] width 225 height 362
click at [600, 392] on div "Cienrev H. AS2 | Navy Active duty serving in okinawa Kadena May 2025 - May 2027" at bounding box center [490, 434] width 225 height 362
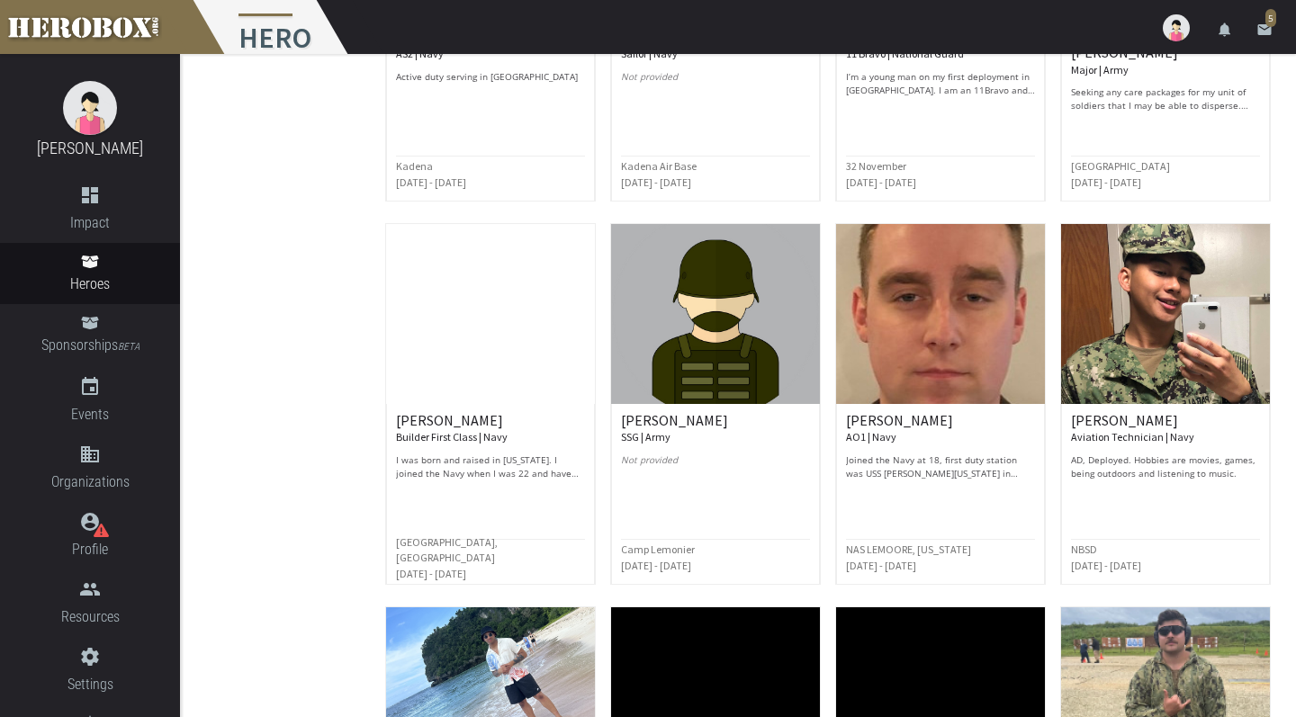
scroll to position [2891, 0]
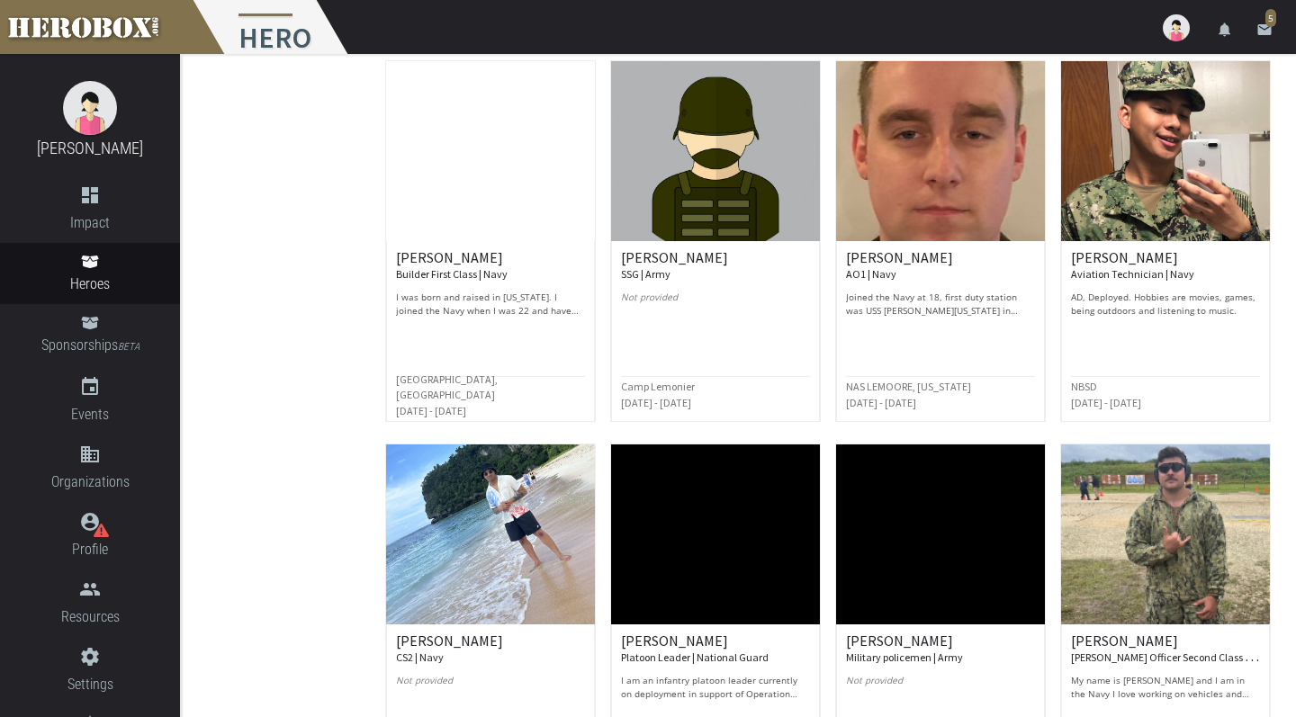
click at [1055, 295] on div "Justine P. Aviation Technician | Navy AD, Deployed. Hobbies are movies, games, …" at bounding box center [1165, 241] width 225 height 362
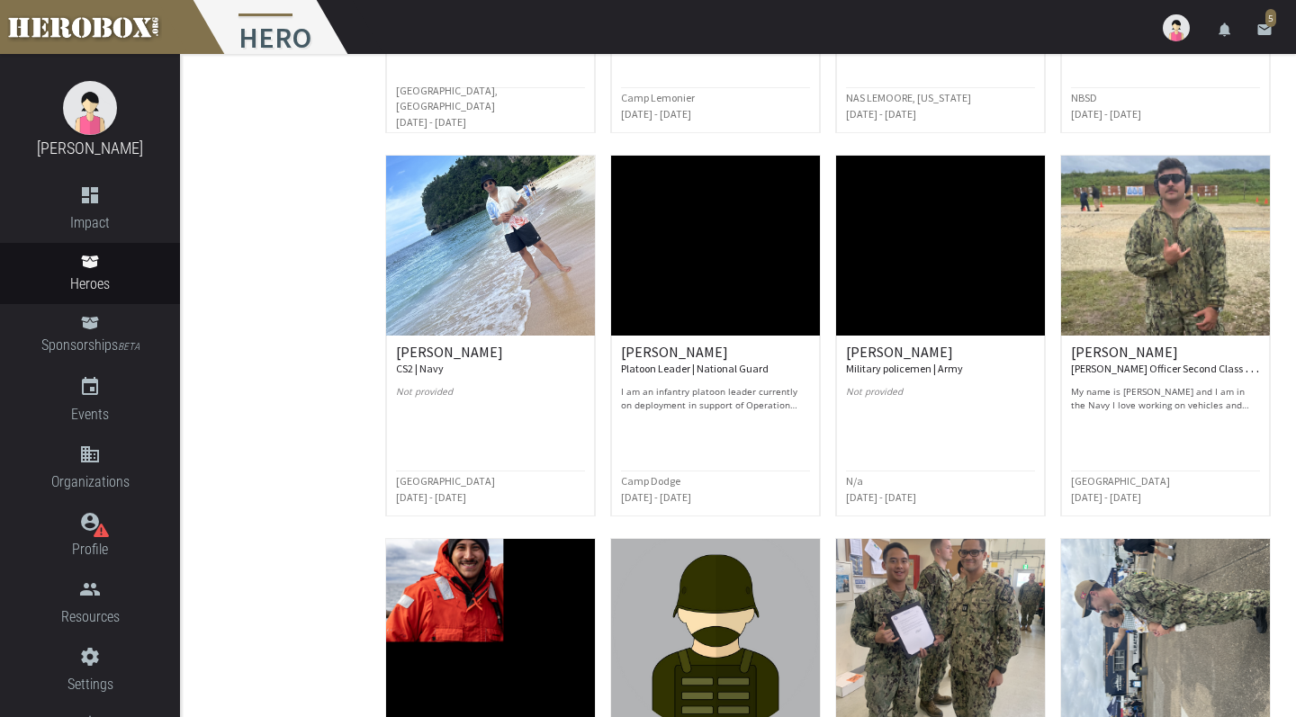
scroll to position [3513, 0]
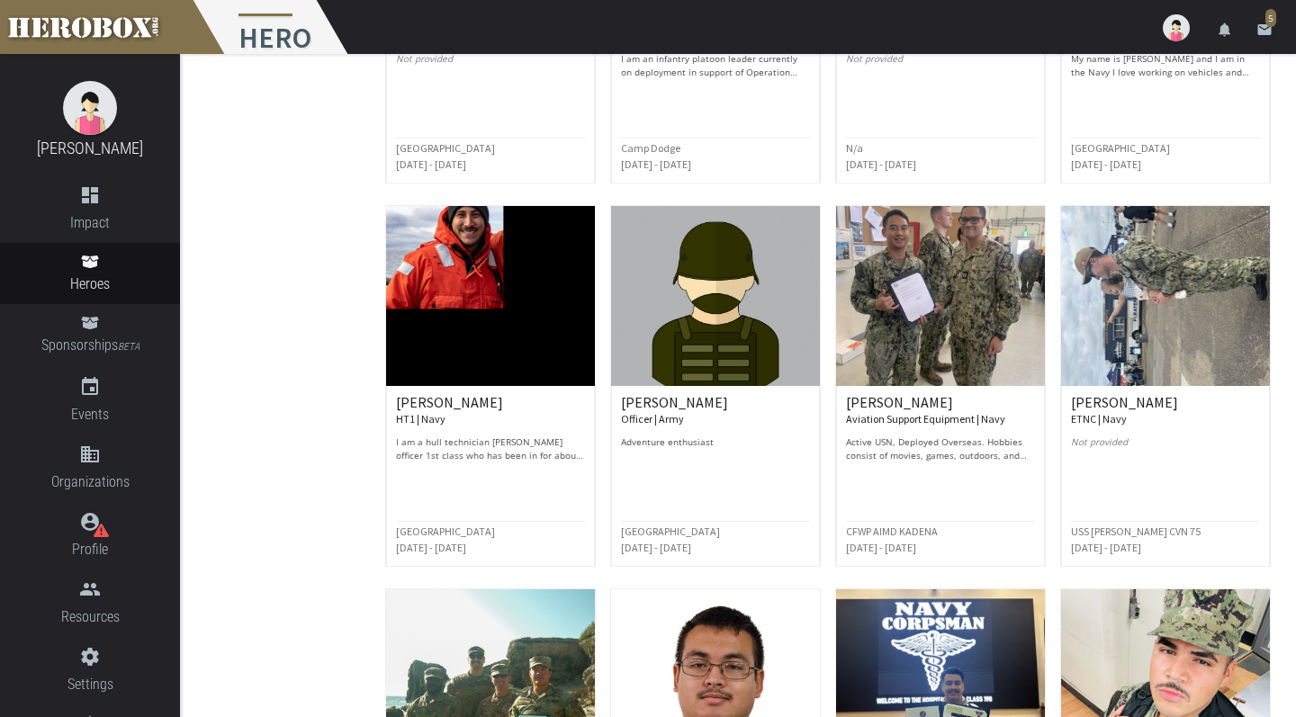
click at [1052, 302] on div "Justin M. Aviation Support Equipment | Navy Active USN, Deployed Overseas. Hobb…" at bounding box center [940, 386] width 225 height 362
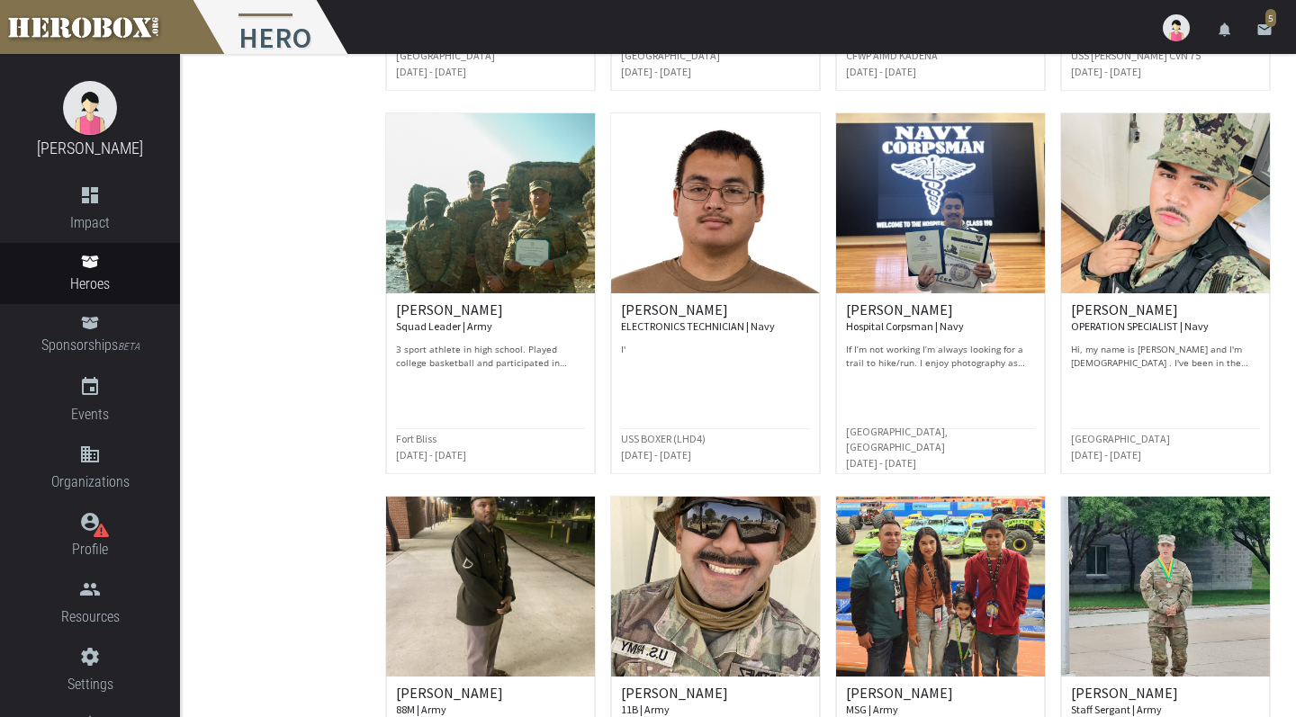
scroll to position [3993, 0]
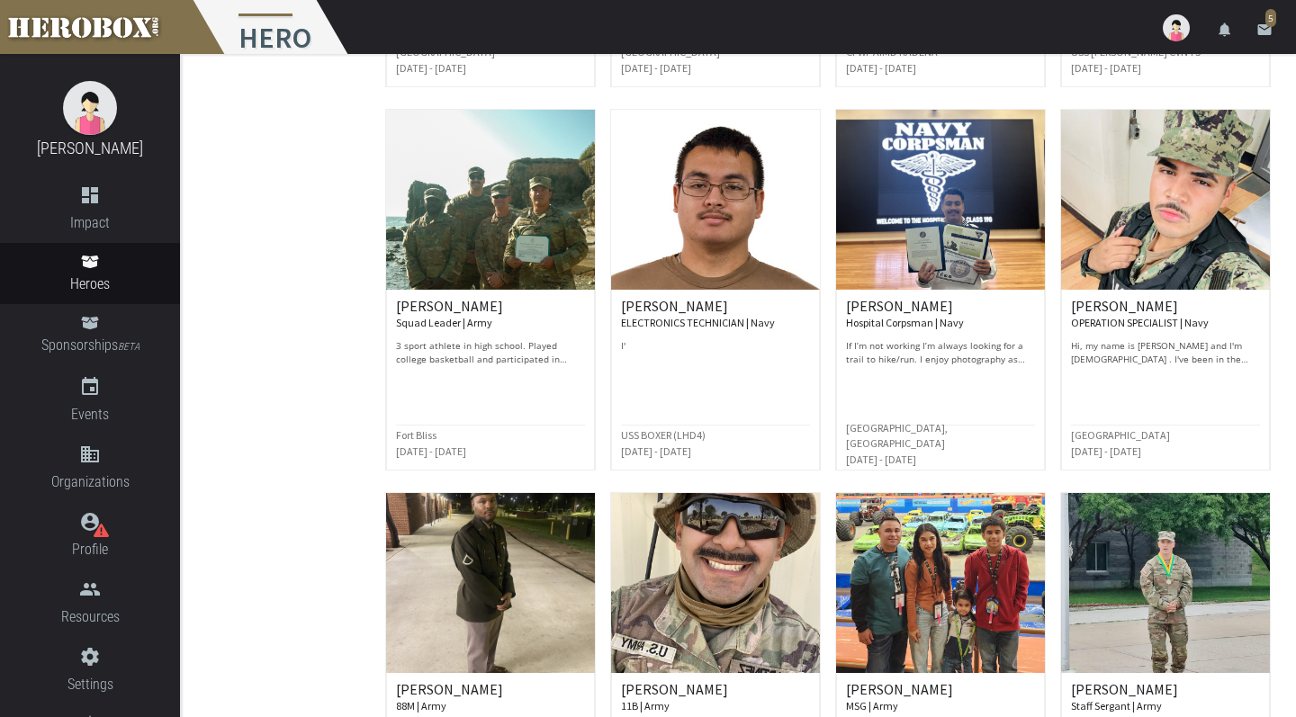
click at [830, 317] on div "Anthony R. Hospital Corpsman | Navy If I’m not working I’m always looking for a…" at bounding box center [940, 290] width 225 height 362
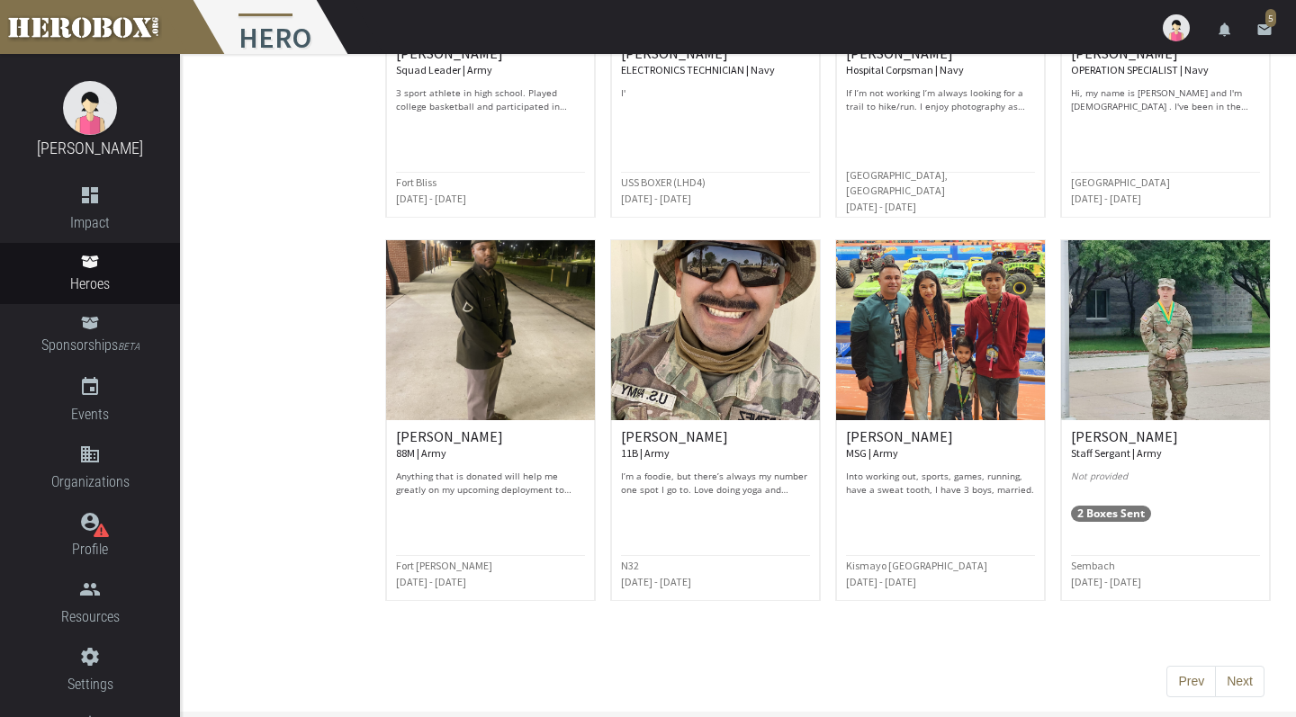
scroll to position [4245, 0]
drag, startPoint x: 1052, startPoint y: 442, endPoint x: 1053, endPoint y: 518, distance: 76.5
click at [1053, 518] on div "Brian C. Staff Sergant | Army Not provided 2 Boxes Sent Sembach Sep 2023 - Sep …" at bounding box center [1165, 421] width 225 height 362
click at [1249, 680] on button "Next" at bounding box center [1240, 683] width 50 height 32
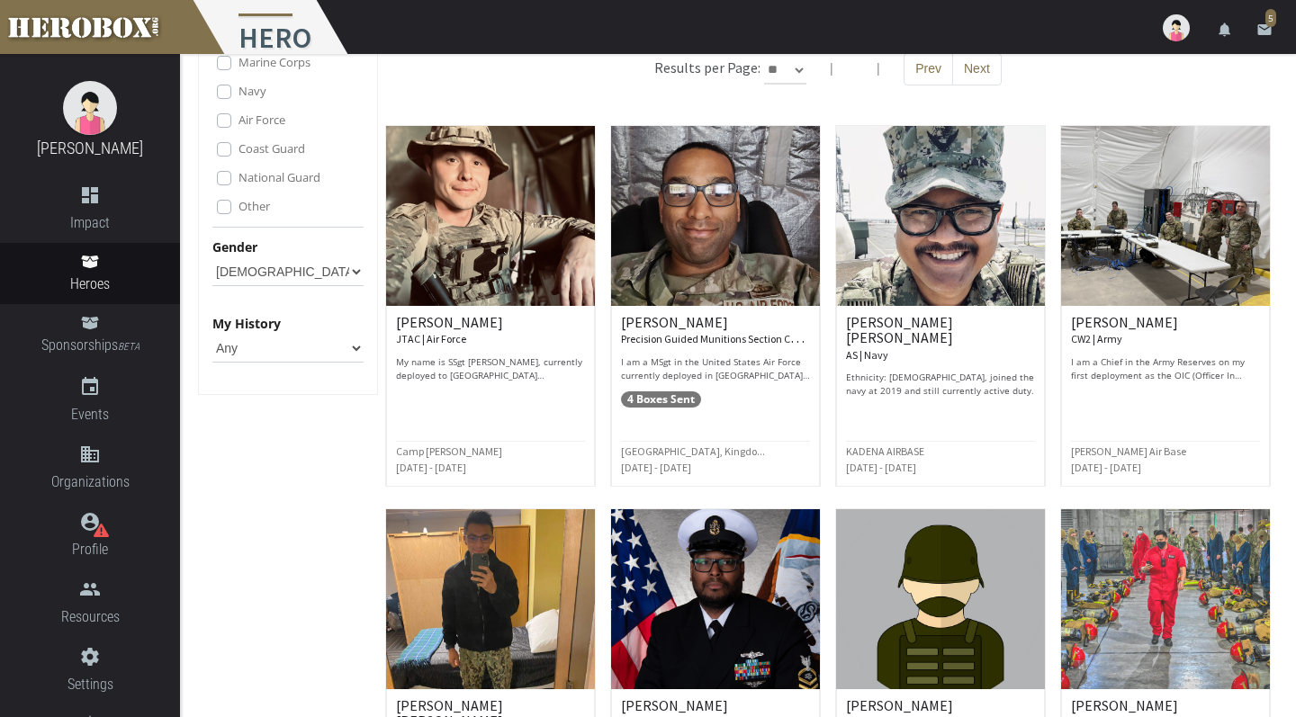
scroll to position [143, 0]
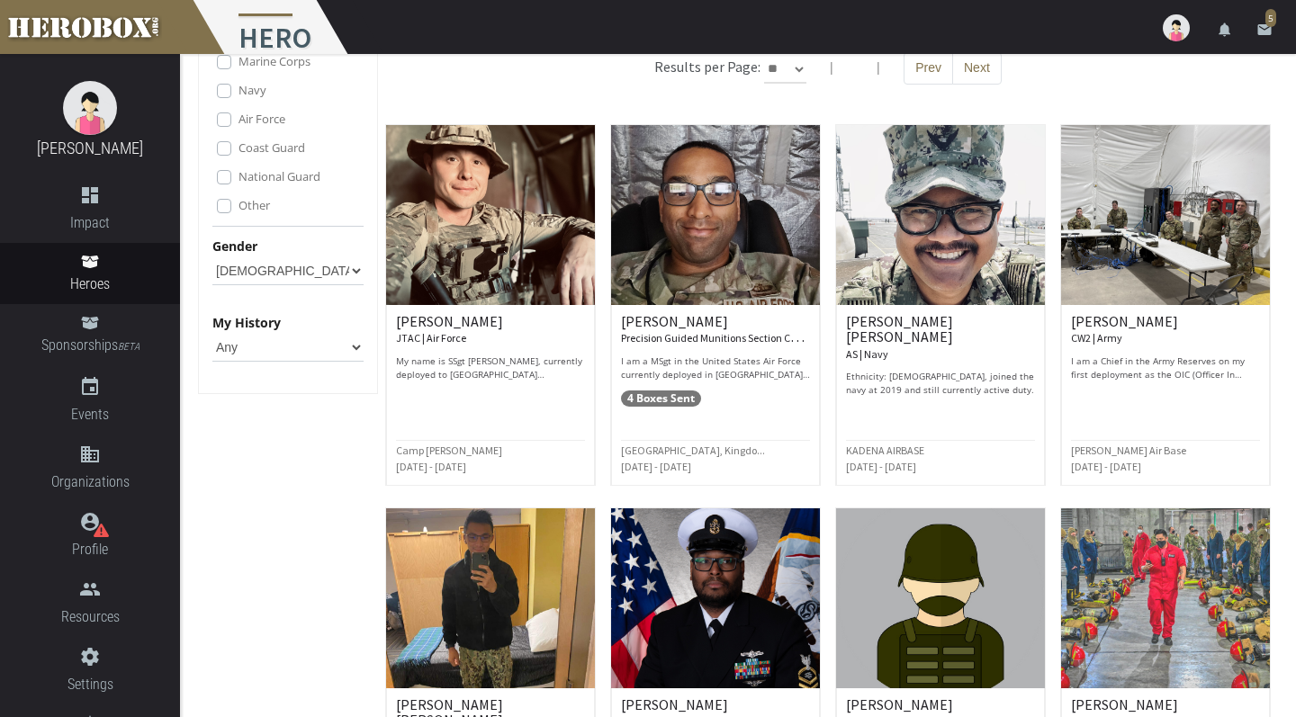
click at [1053, 382] on div "Nathanael B. CW2 | Army I am a Chief in the Army Reserves on my first deploymen…" at bounding box center [1165, 305] width 225 height 362
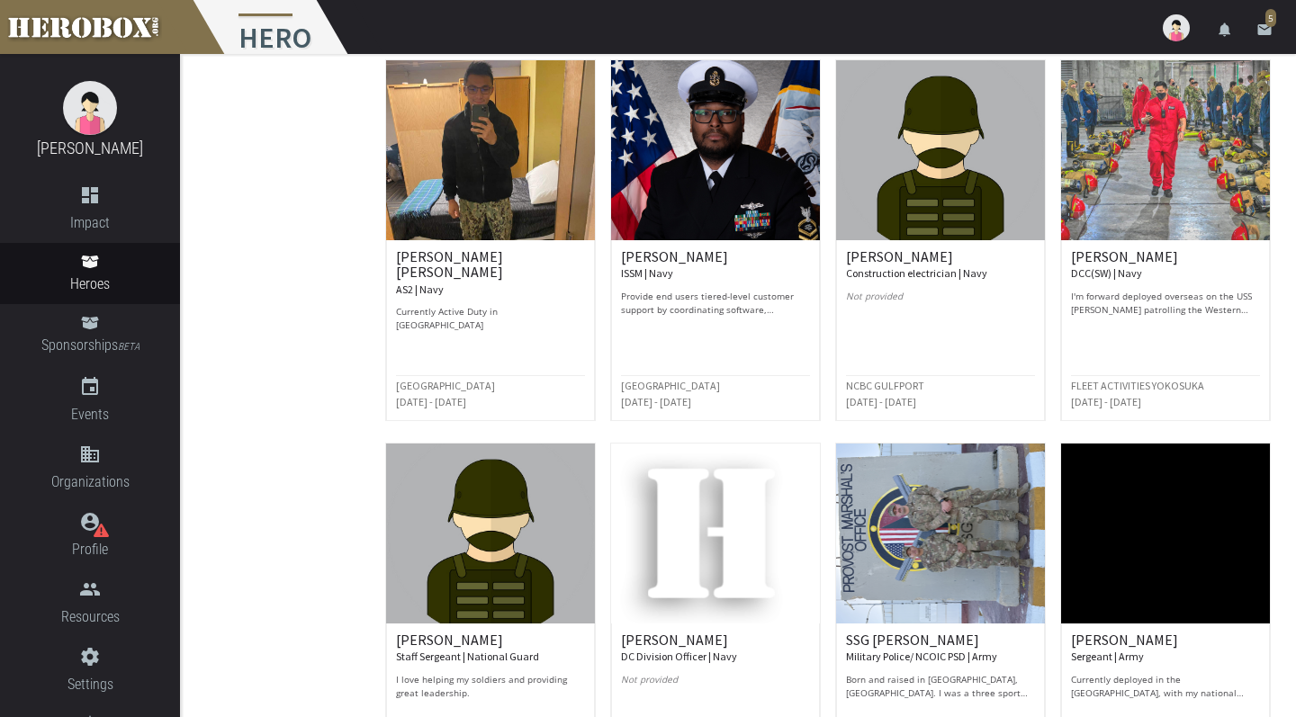
scroll to position [598, 0]
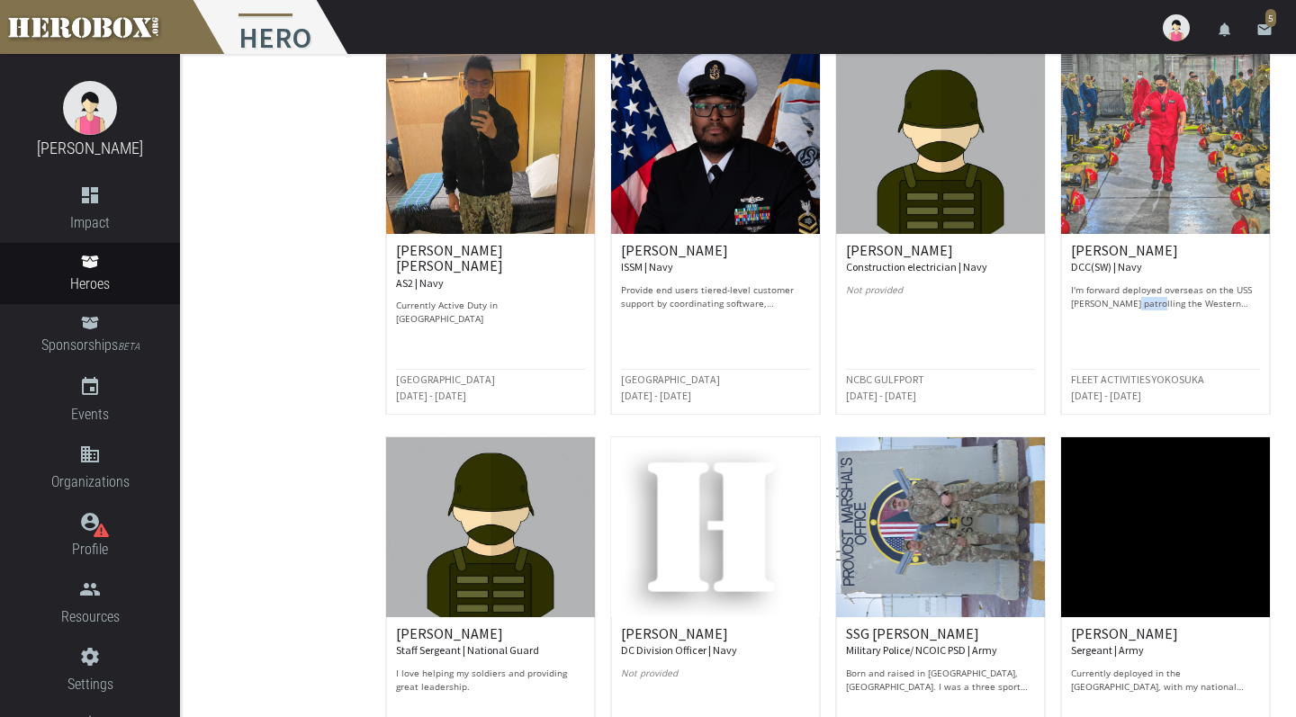
click at [1057, 294] on div "RYAN C. DCC(SW) | Navy I'm forward deployed overseas on the USS Milius patrolli…" at bounding box center [1165, 234] width 225 height 362
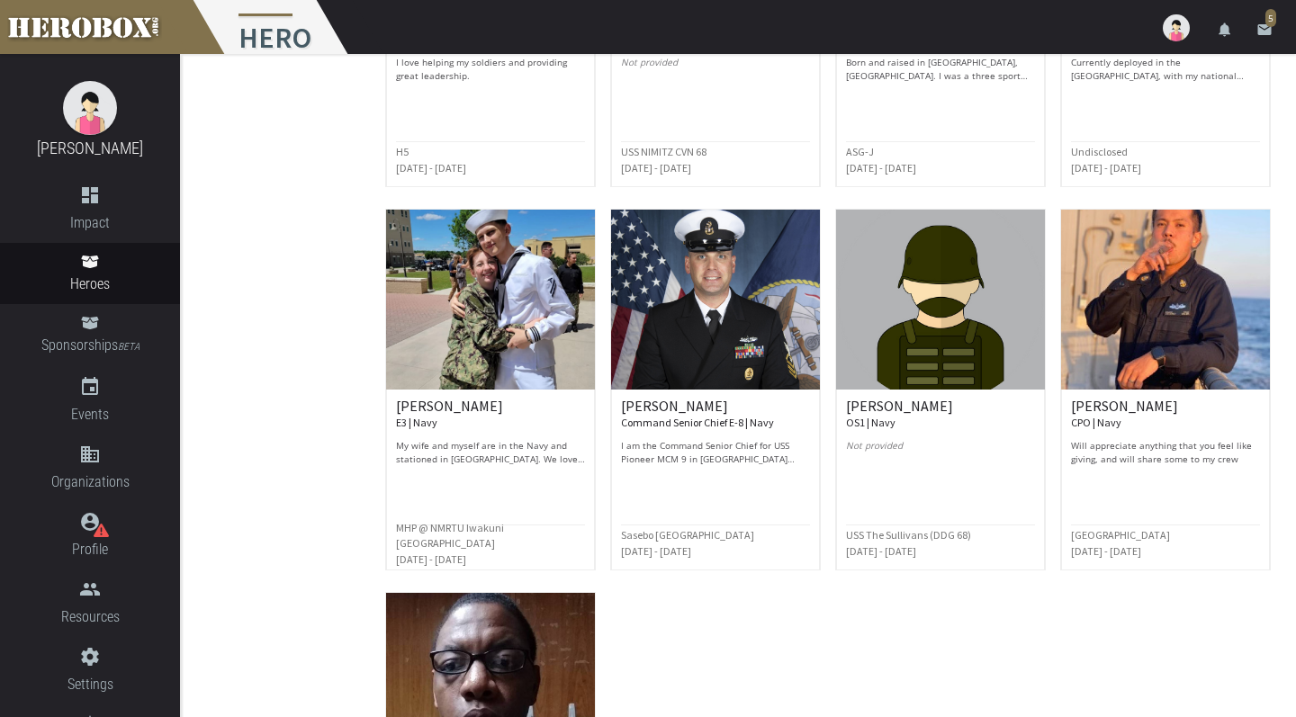
scroll to position [1210, 0]
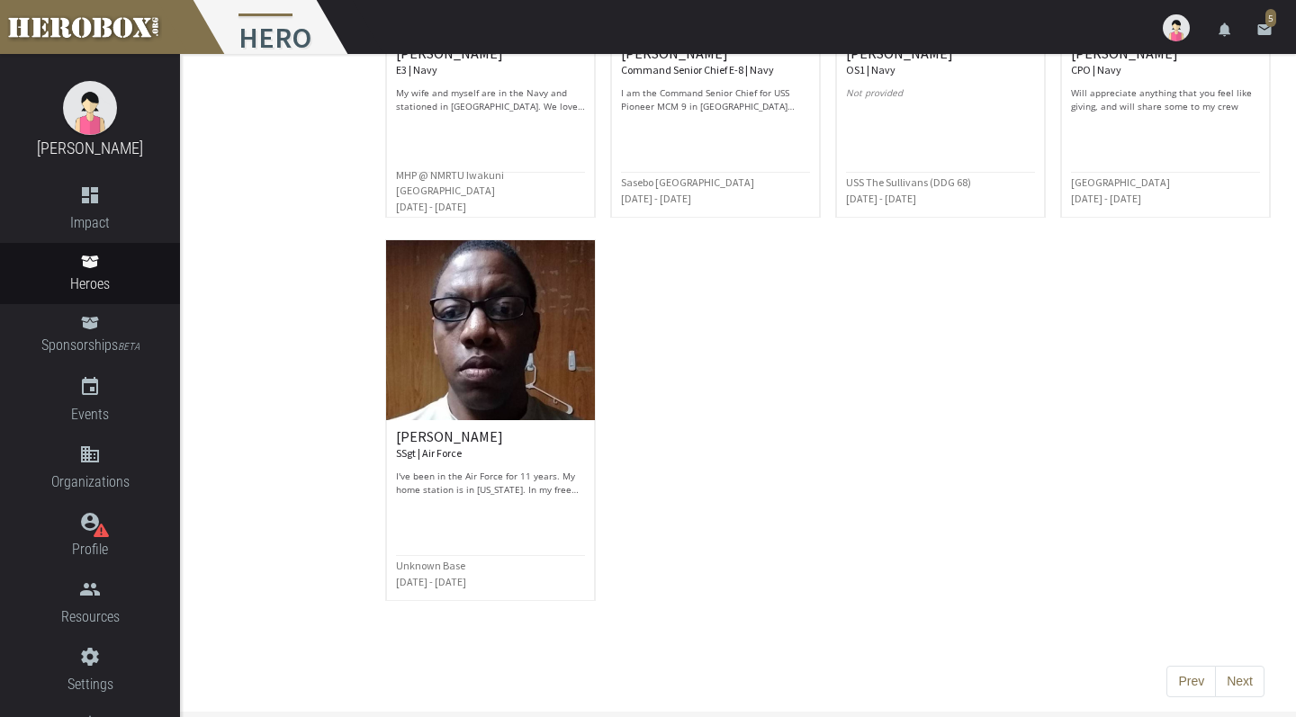
scroll to position [1561, 0]
click at [1204, 688] on button "Prev" at bounding box center [1192, 683] width 50 height 32
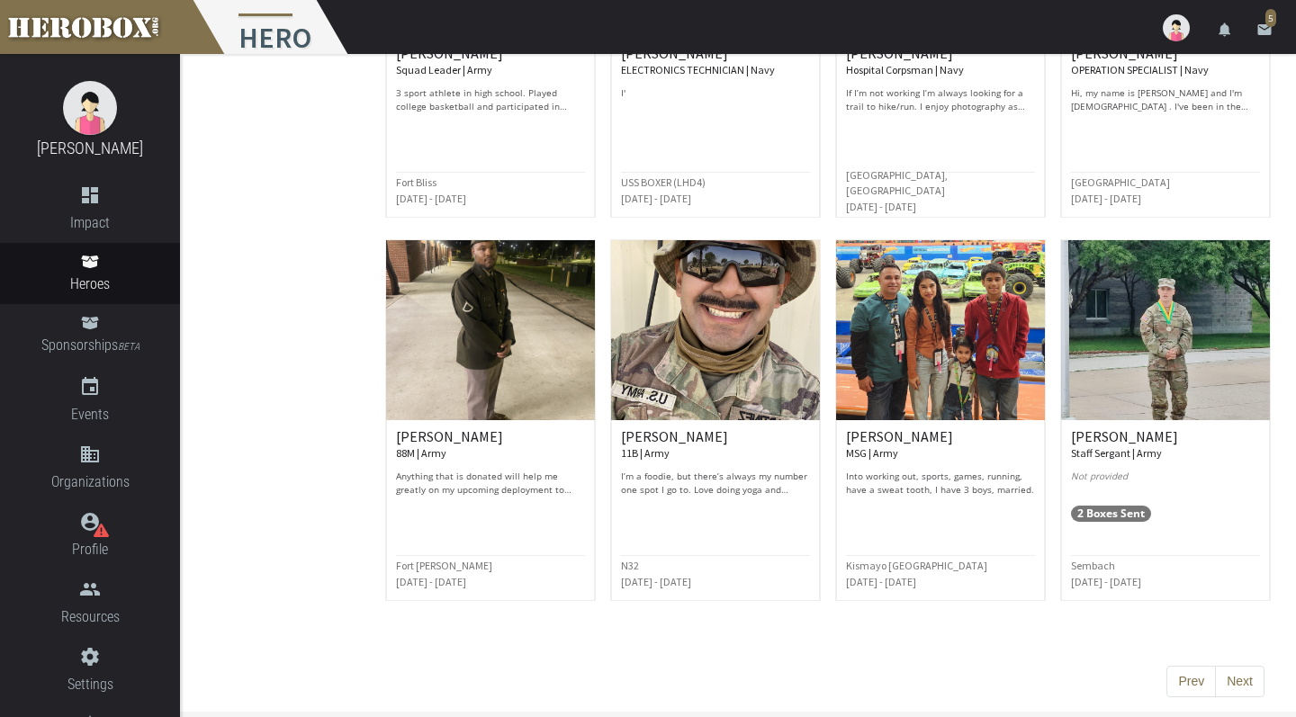
scroll to position [4245, 0]
click at [1244, 679] on button "Next" at bounding box center [1240, 683] width 50 height 32
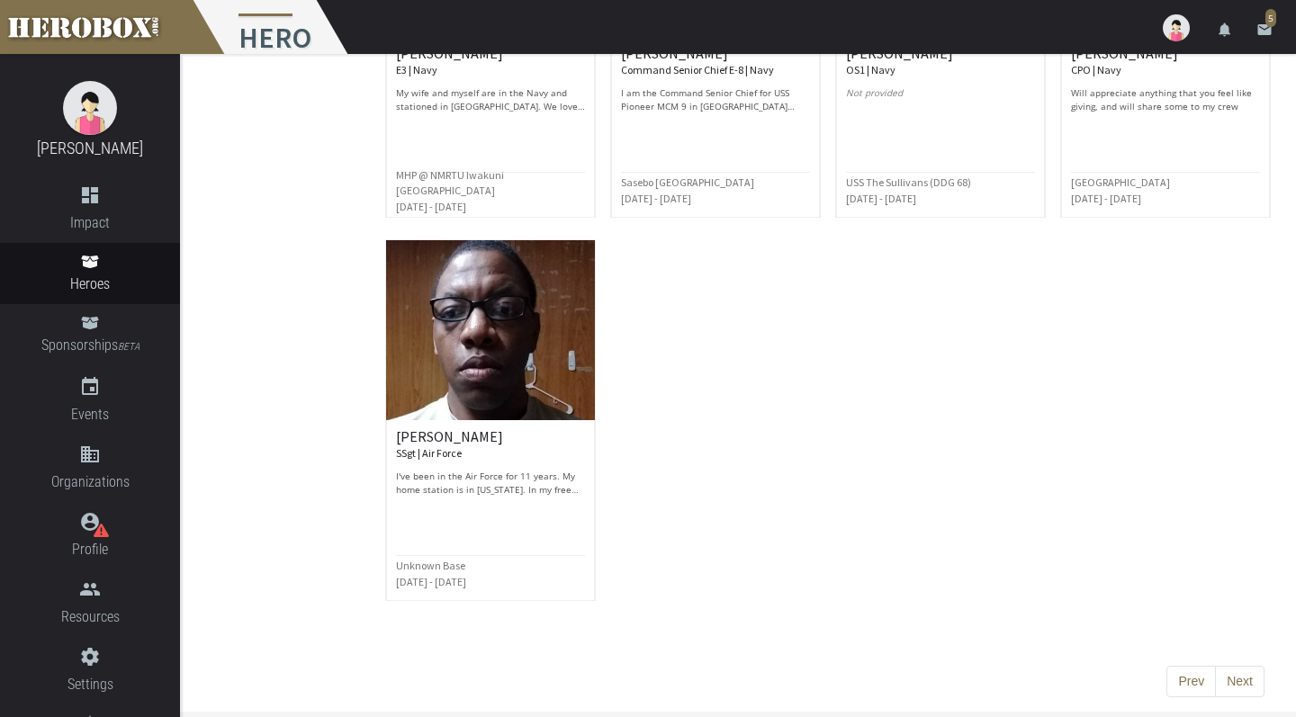
scroll to position [1561, 0]
click at [1181, 681] on button "Prev" at bounding box center [1192, 683] width 50 height 32
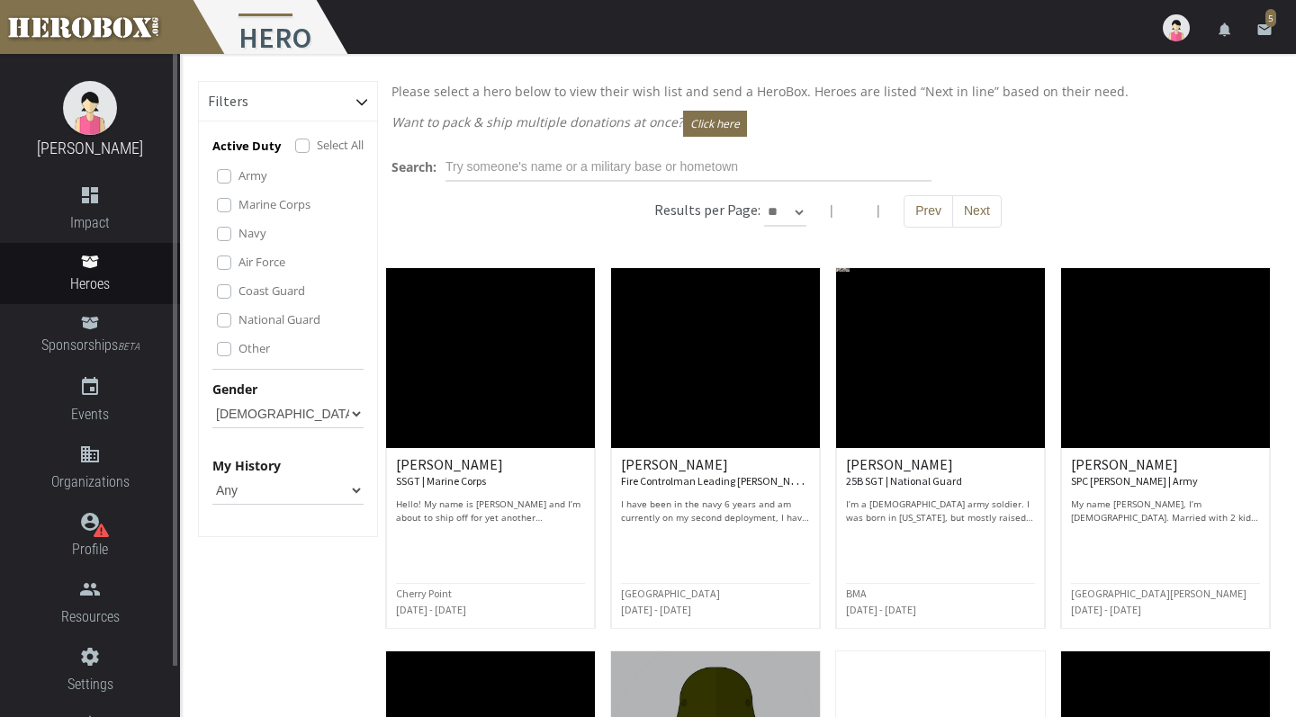
click at [104, 243] on link "Heroes" at bounding box center [90, 273] width 180 height 61
click at [95, 259] on icon at bounding box center [89, 262] width 17 height 13
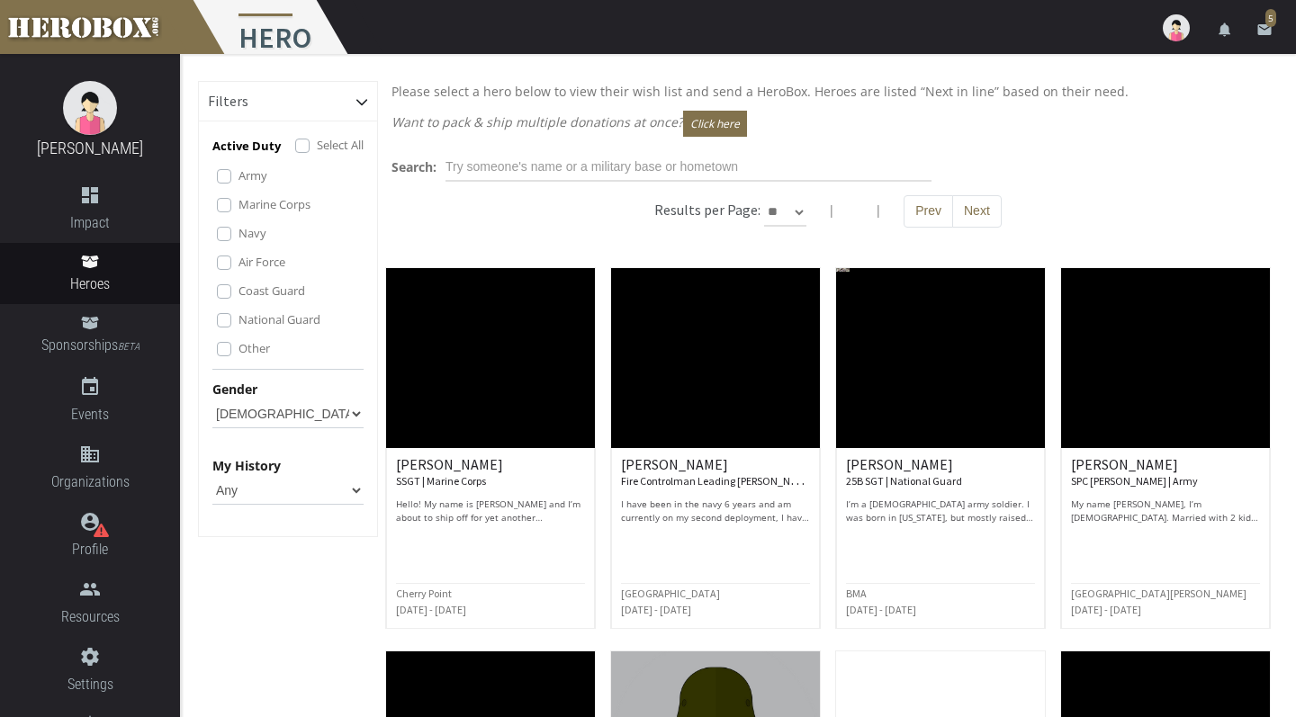
select select "Any"
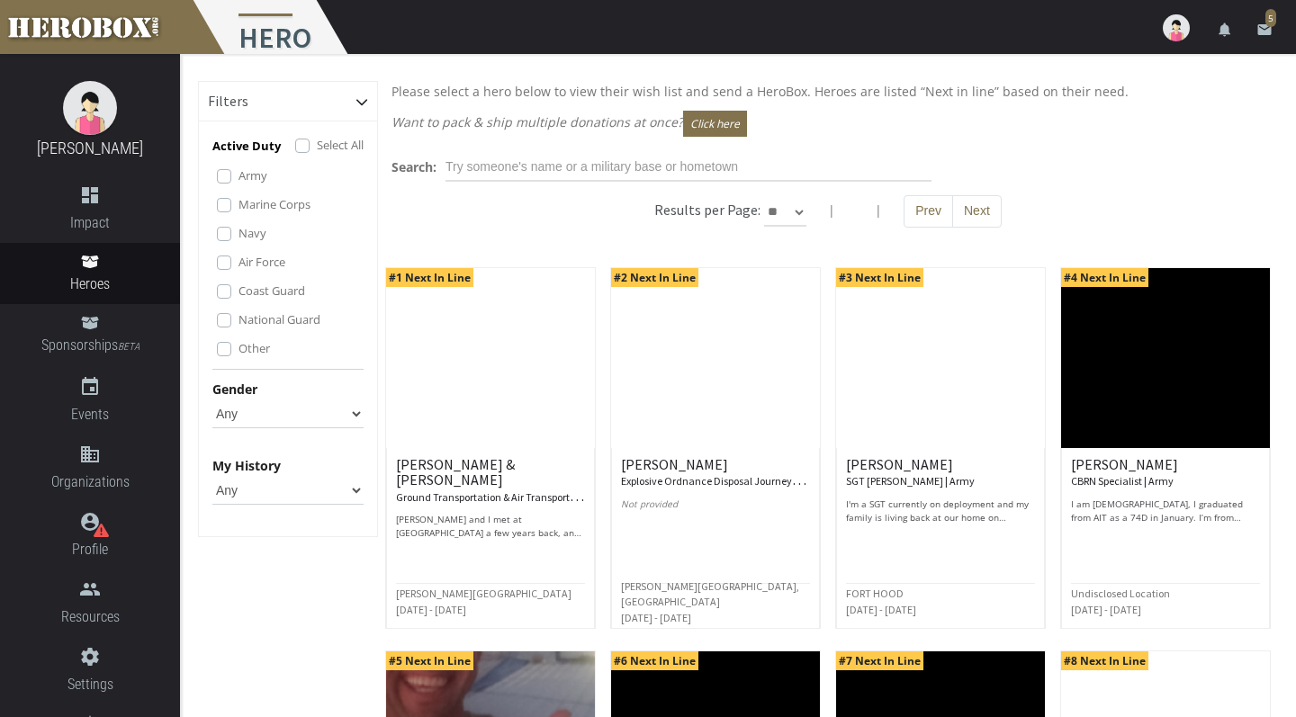
click at [355, 97] on div "Filters" at bounding box center [288, 102] width 178 height 40
click at [366, 101] on icon at bounding box center [361, 102] width 11 height 6
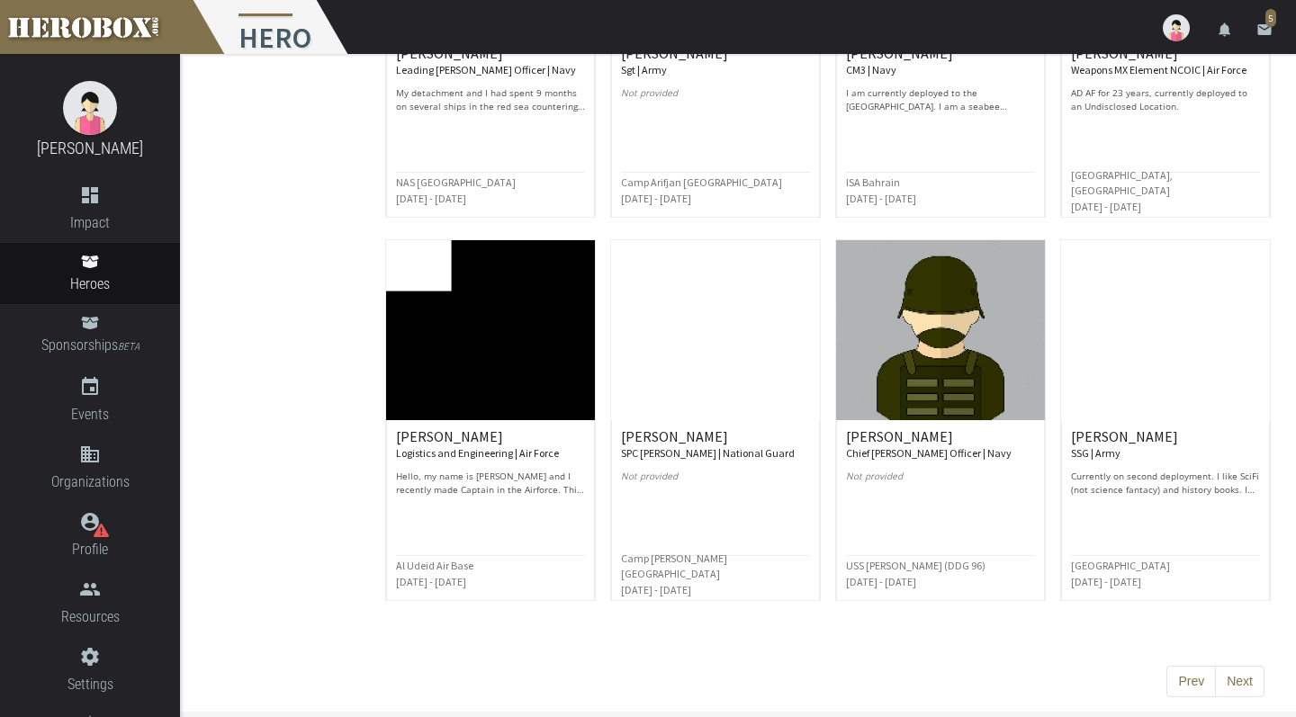
scroll to position [4245, 0]
click at [1265, 690] on div "Prev Next" at bounding box center [828, 683] width 900 height 32
click at [1252, 682] on button "Next" at bounding box center [1240, 683] width 50 height 32
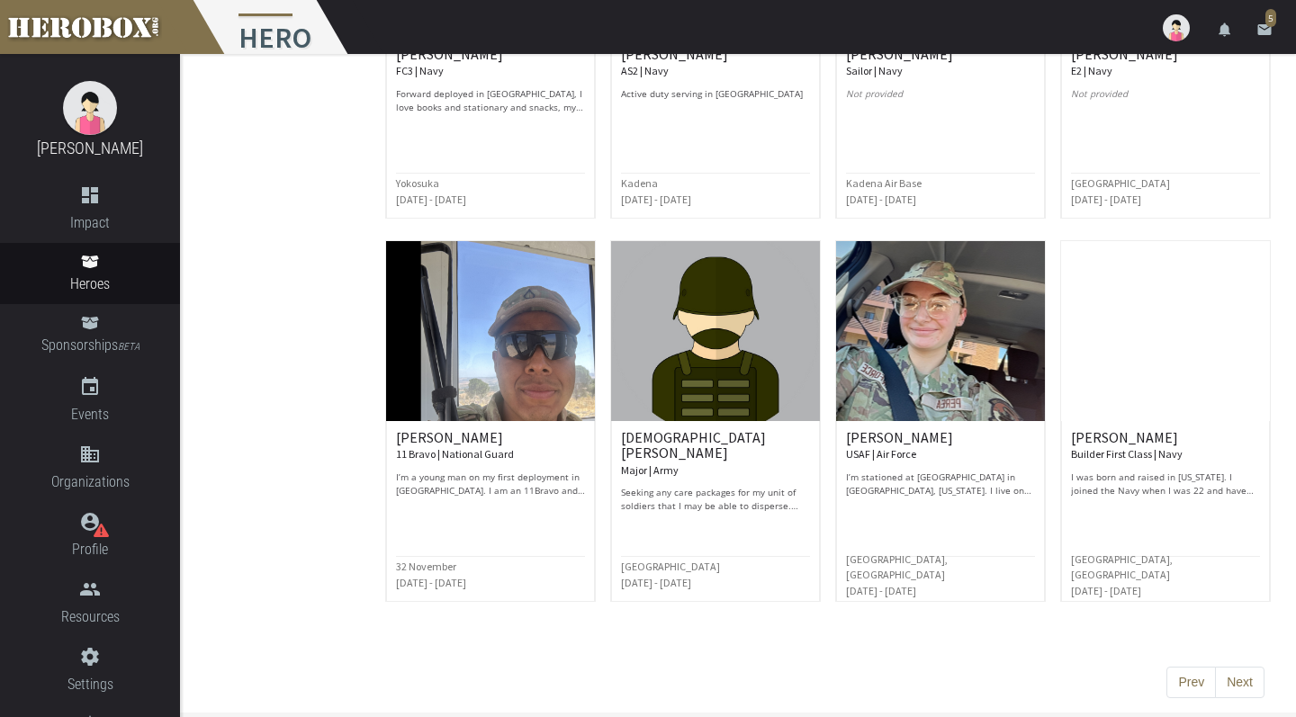
click at [836, 362] on img at bounding box center [940, 331] width 209 height 180
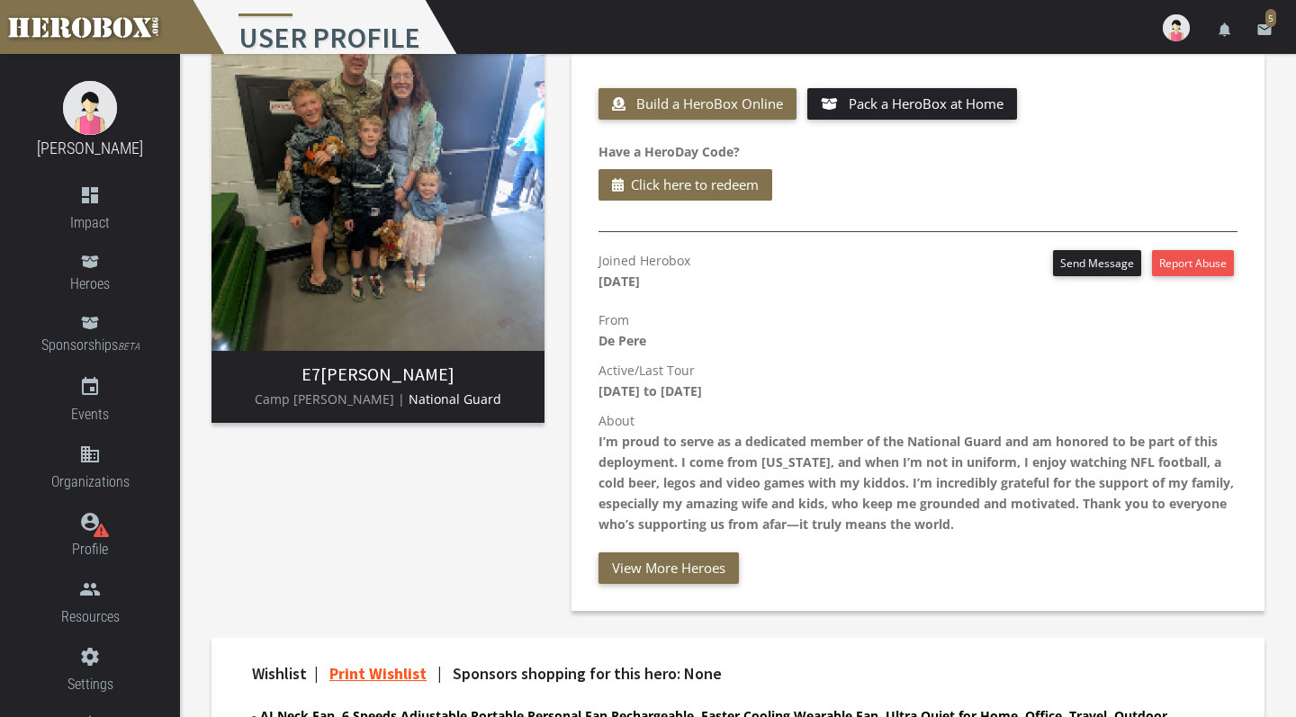
scroll to position [94, 0]
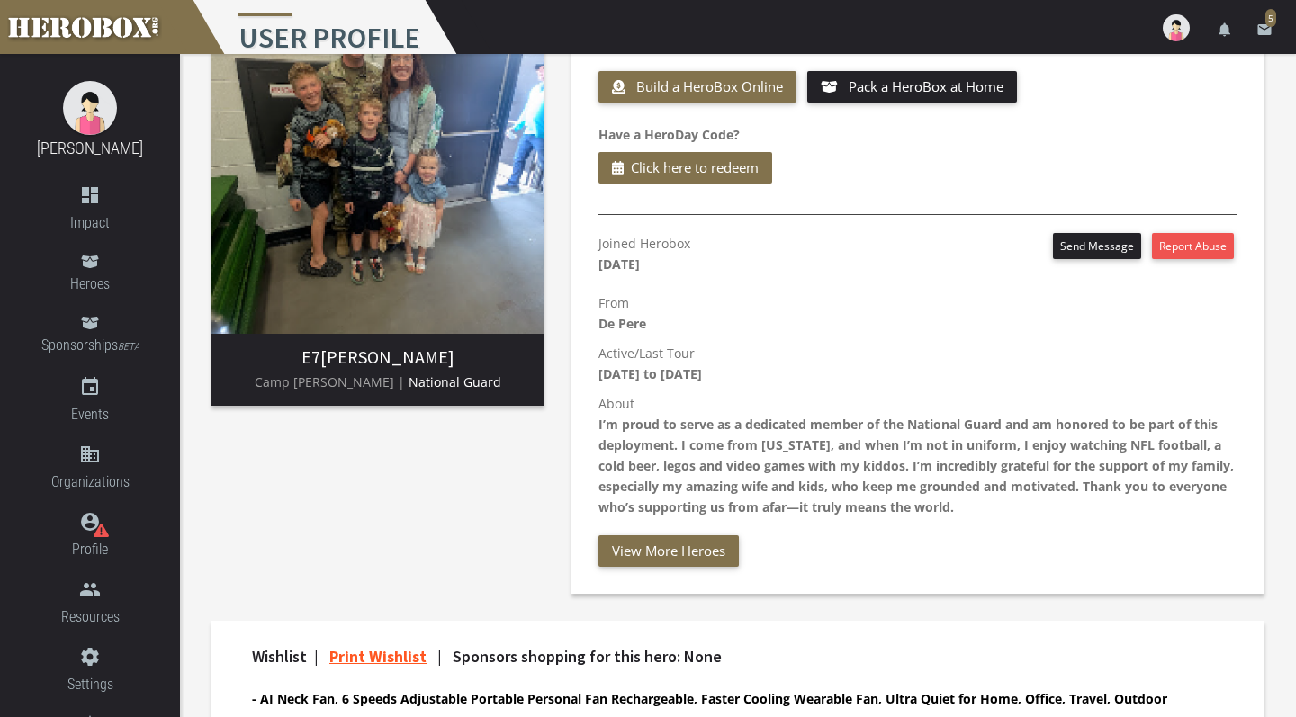
click at [929, 379] on p "Active/Last Tour [DATE] to [DATE]" at bounding box center [918, 363] width 639 height 41
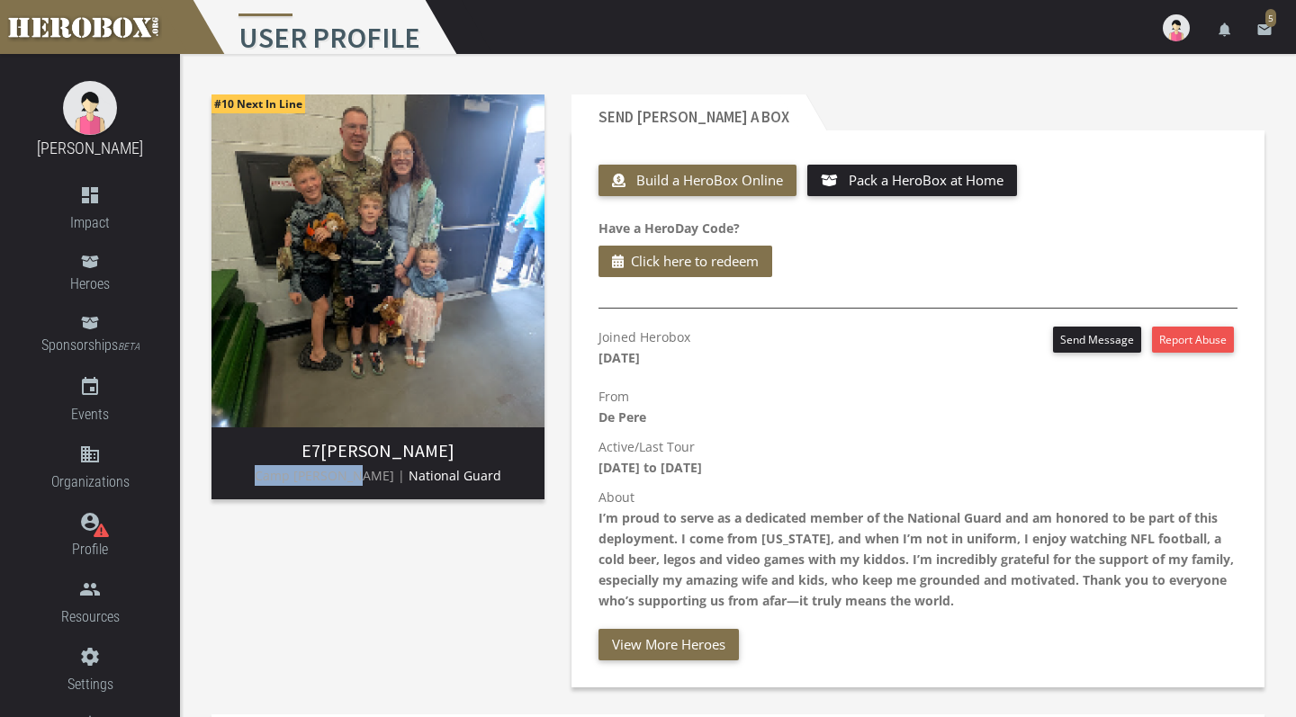
drag, startPoint x: 284, startPoint y: 478, endPoint x: 374, endPoint y: 479, distance: 90.0
click at [374, 479] on span "Camp [PERSON_NAME] |" at bounding box center [330, 475] width 150 height 17
copy span "Camp [PERSON_NAME]"
click at [722, 383] on div "Joined Herobox [DATE] Send Message Report Abuse From [GEOGRAPHIC_DATA] Active/L…" at bounding box center [918, 494] width 666 height 334
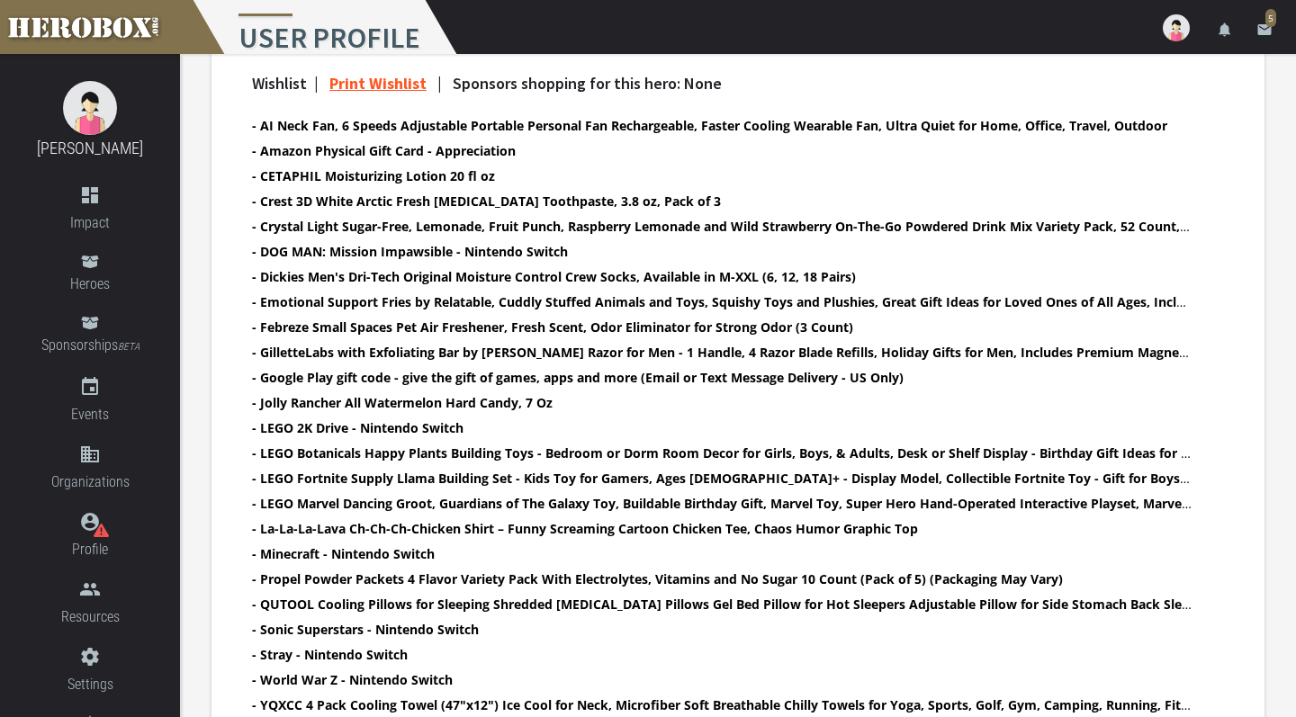
scroll to position [509, 0]
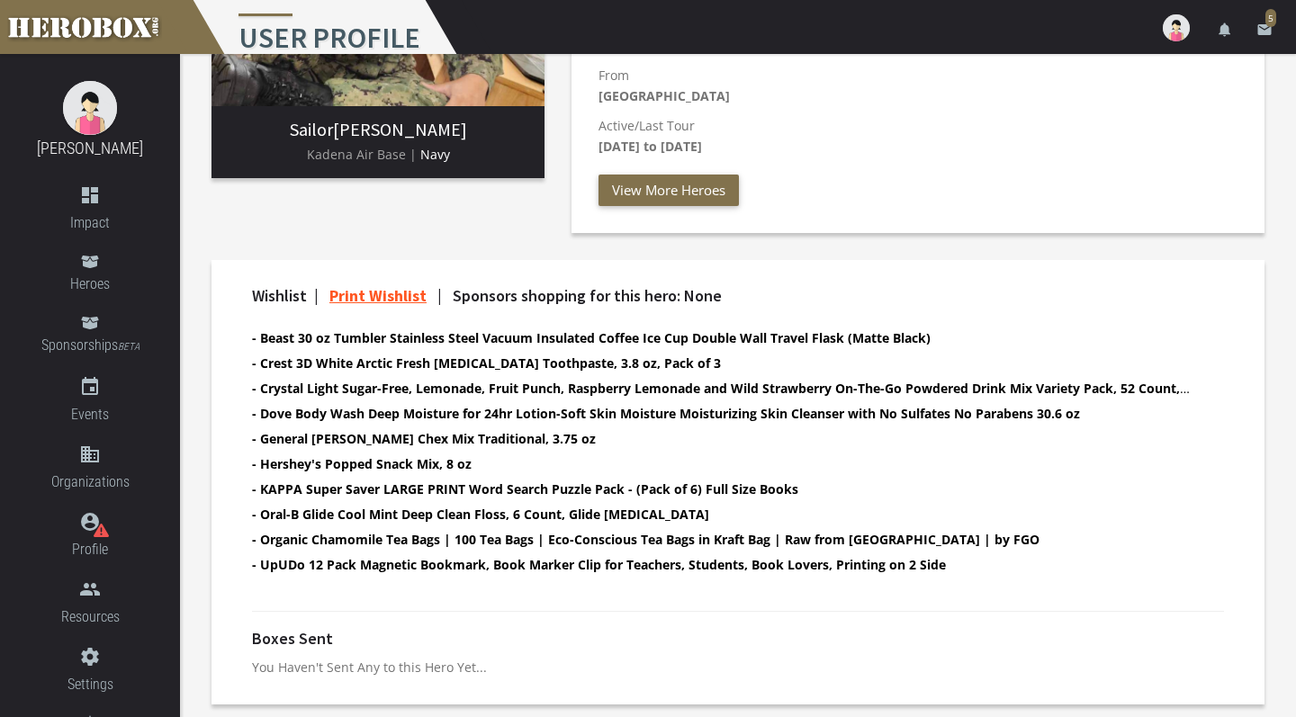
scroll to position [320, 0]
click at [691, 409] on b "- Dove Body Wash Deep Moisture for 24hr Lotion-Soft Skin Moisture Moisturizing …" at bounding box center [666, 414] width 828 height 17
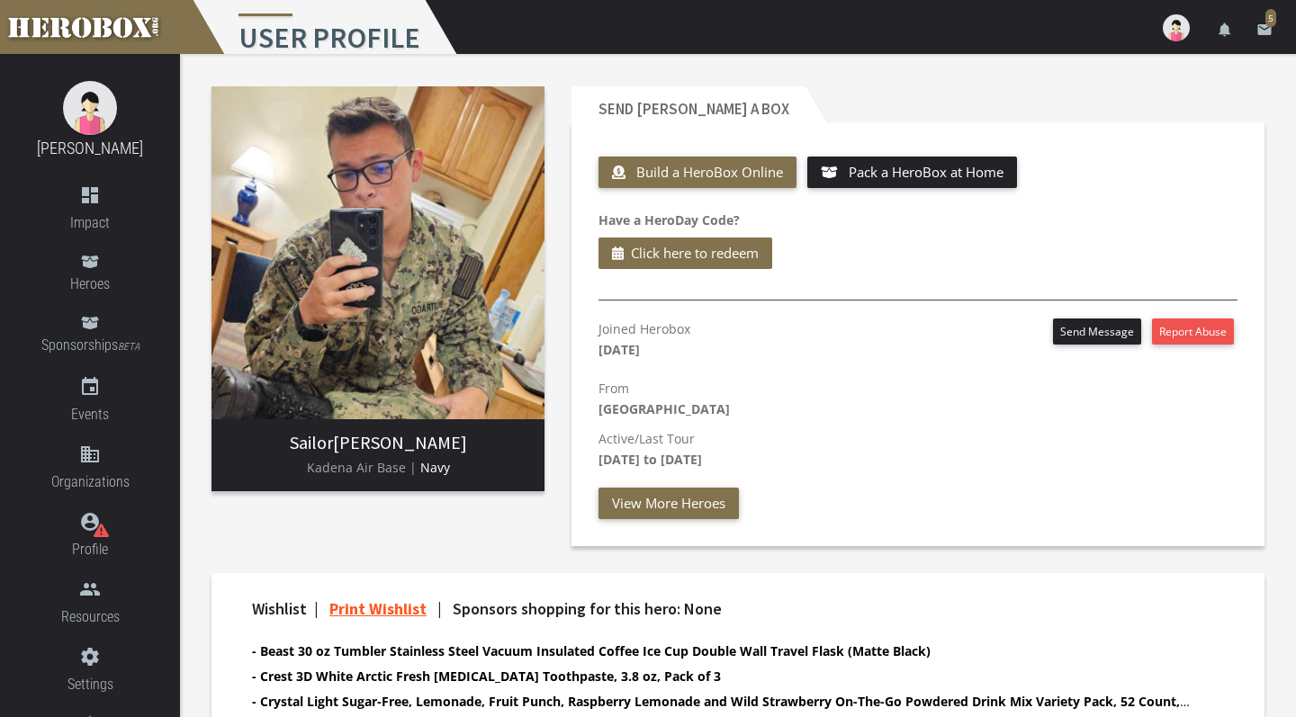
scroll to position [0, 0]
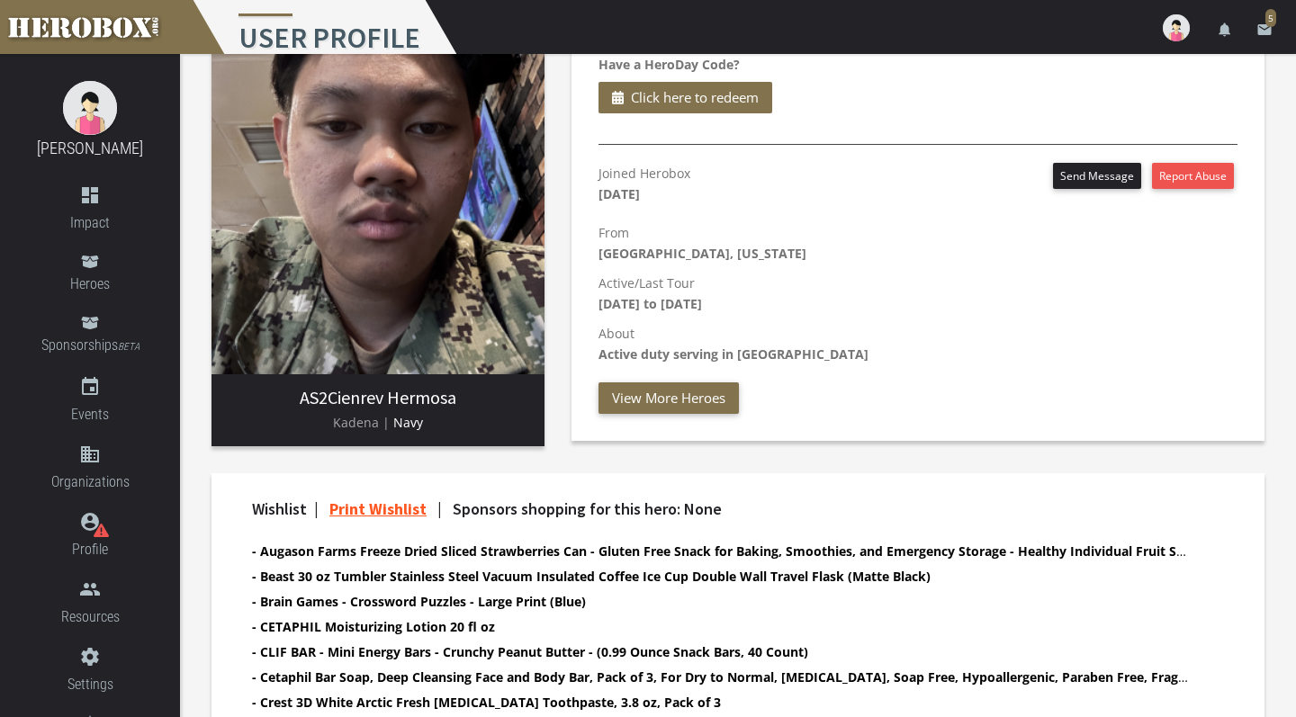
scroll to position [194, 0]
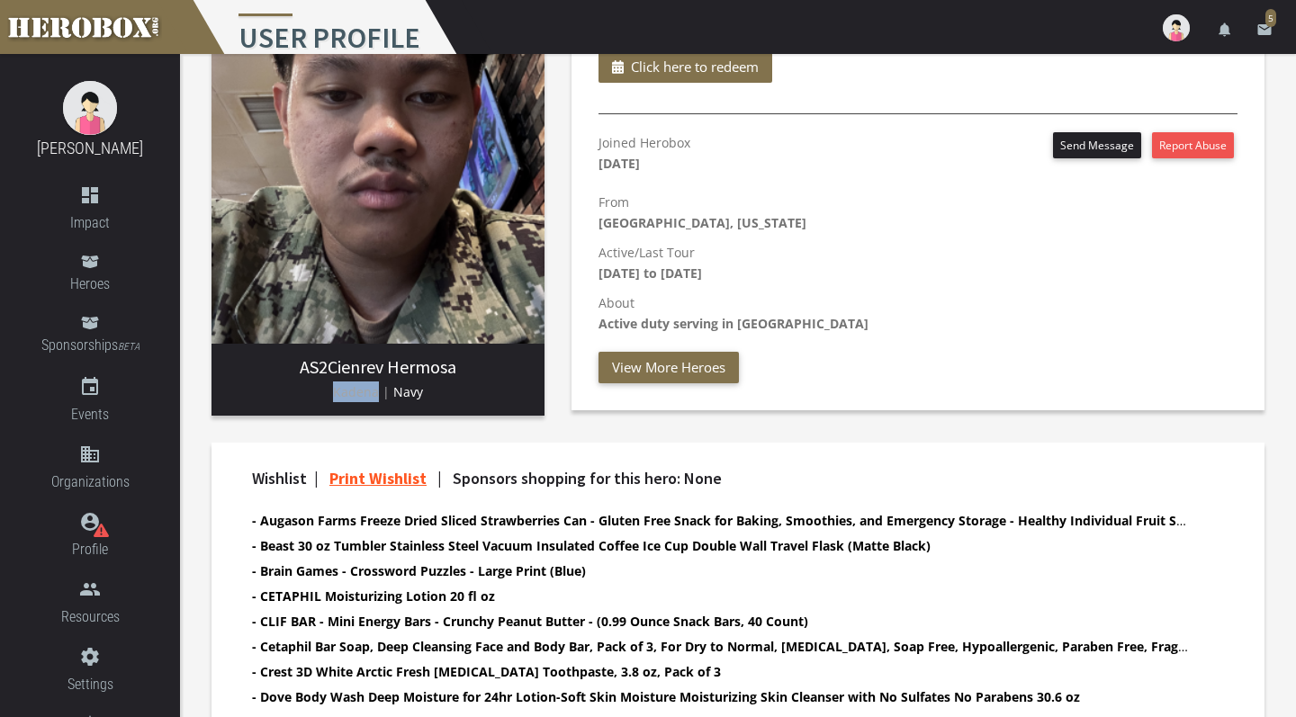
drag, startPoint x: 334, startPoint y: 397, endPoint x: 378, endPoint y: 399, distance: 44.1
click at [378, 399] on span "Kadena |" at bounding box center [361, 391] width 57 height 17
copy span "Kadena"
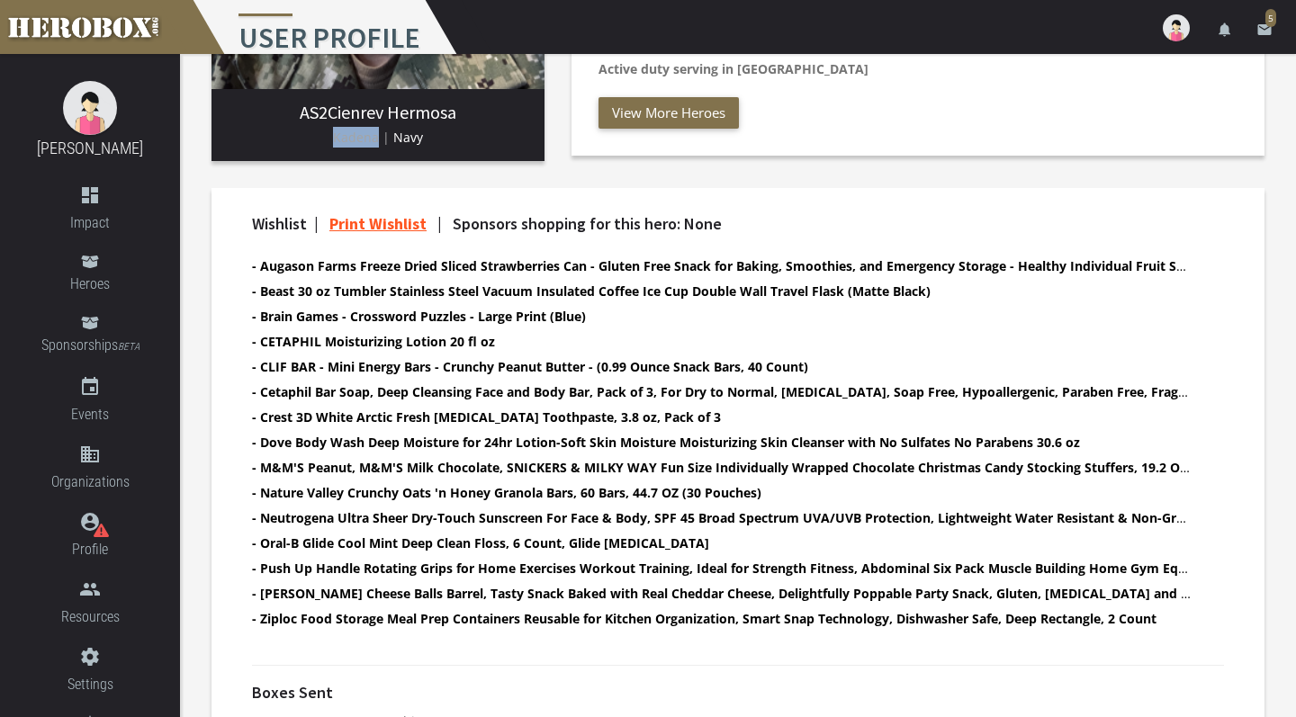
scroll to position [448, 0]
drag, startPoint x: 297, startPoint y: 115, endPoint x: 327, endPoint y: 116, distance: 29.7
click at [327, 116] on h3 "AS2 Cienrev Hermosa" at bounding box center [378, 114] width 304 height 20
copy span "AS2"
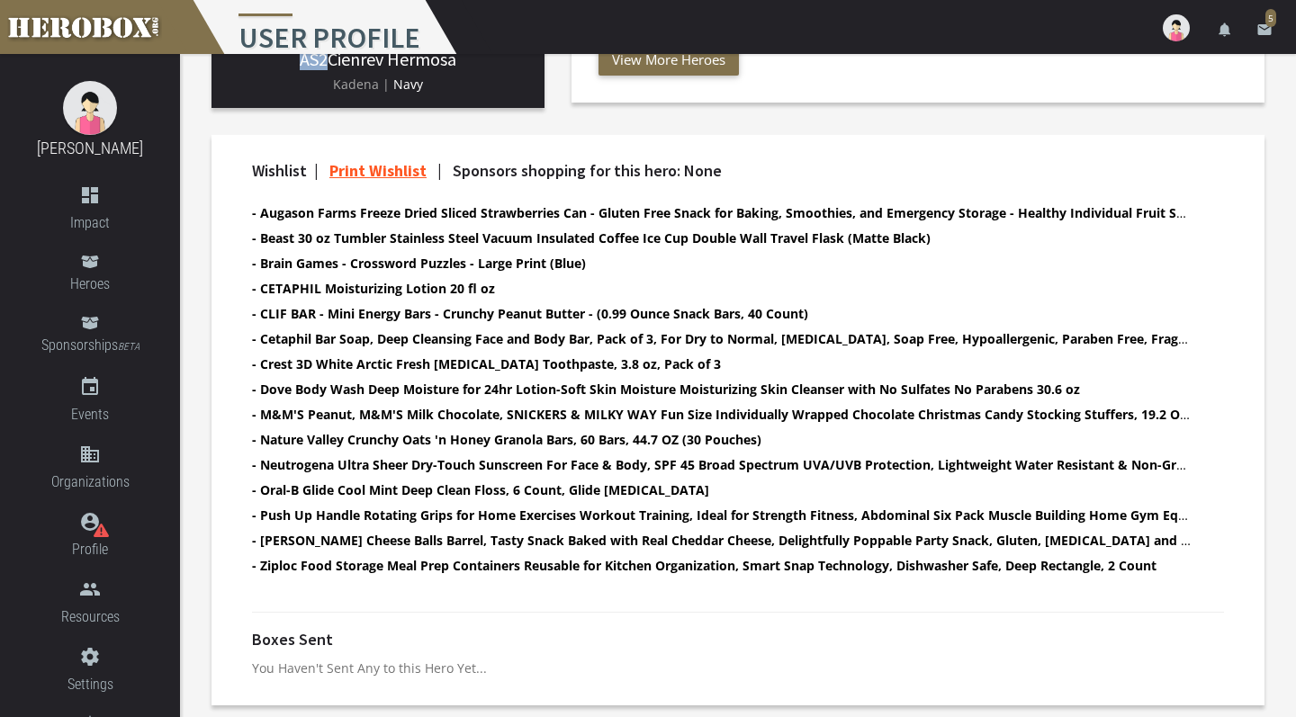
scroll to position [415, 0]
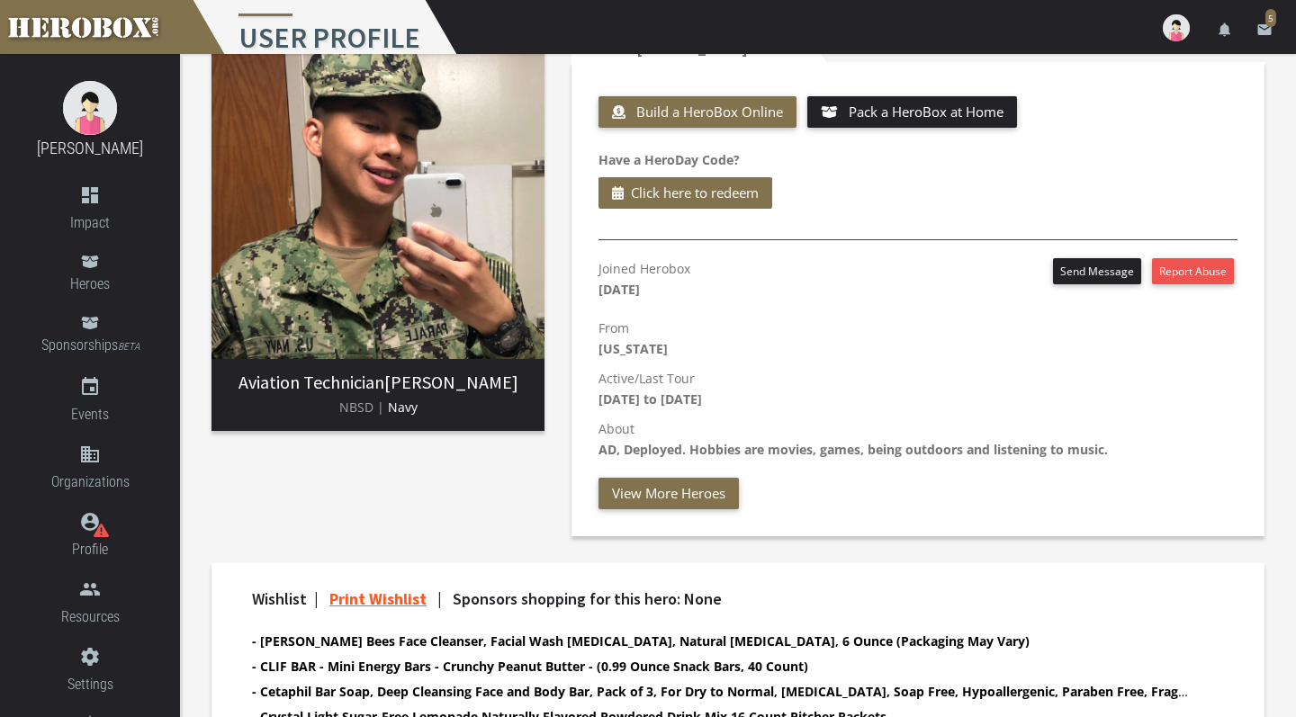
scroll to position [78, 0]
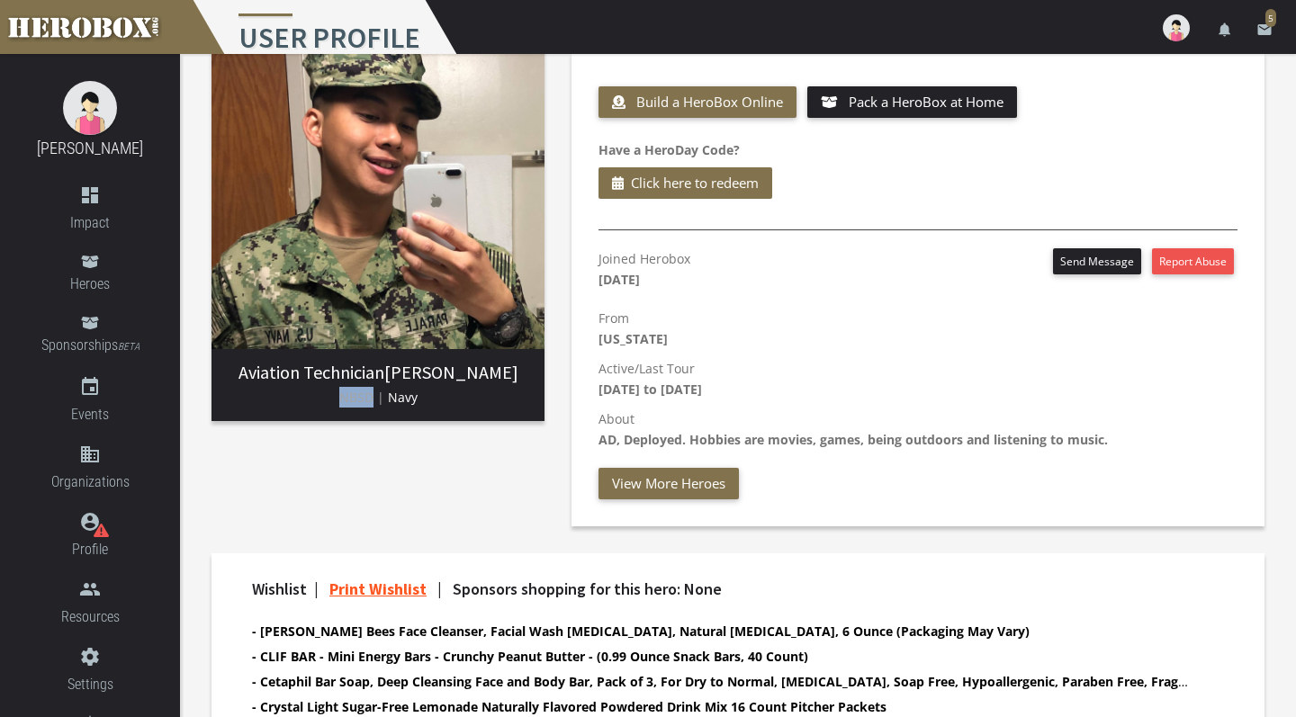
drag, startPoint x: 341, startPoint y: 398, endPoint x: 373, endPoint y: 398, distance: 31.5
click at [373, 398] on span "NBSD |" at bounding box center [361, 397] width 45 height 17
copy span "NBSD"
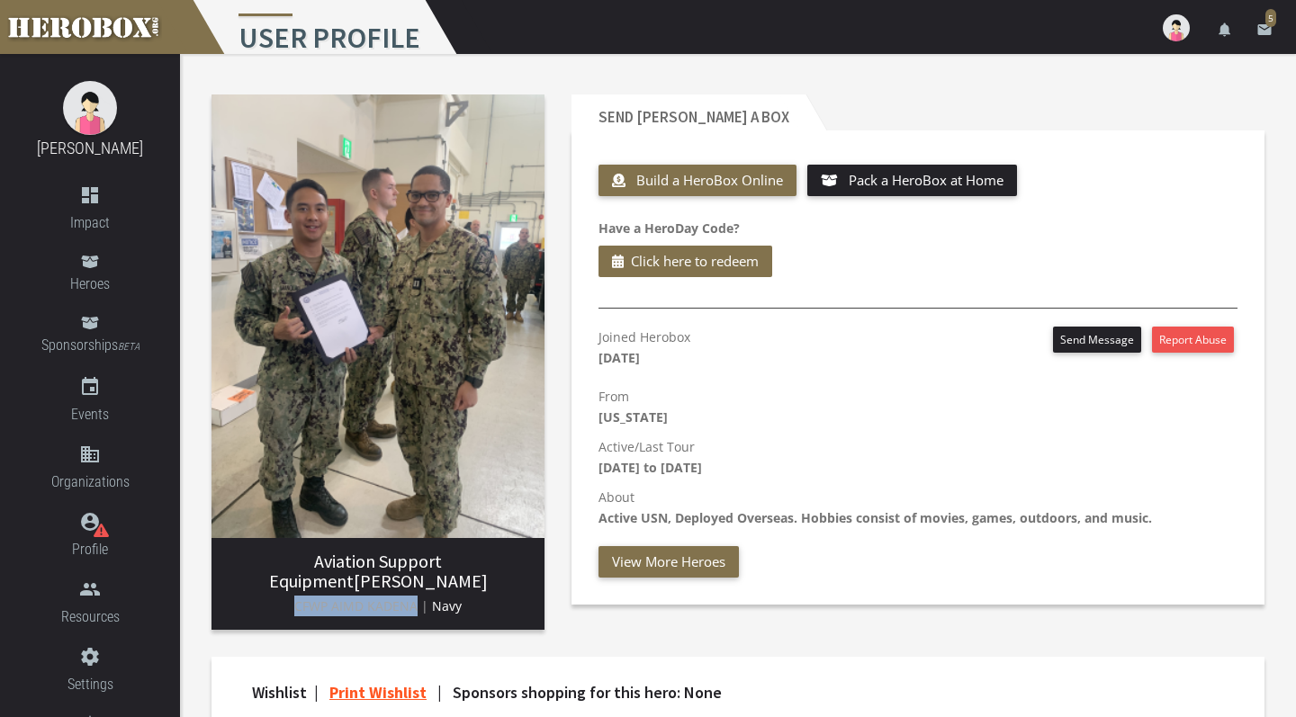
drag, startPoint x: 298, startPoint y: 612, endPoint x: 416, endPoint y: 610, distance: 117.9
click at [416, 610] on span "CFWP AIMD KADENA |" at bounding box center [361, 606] width 134 height 17
copy span "CFWP AIMD KADENA"
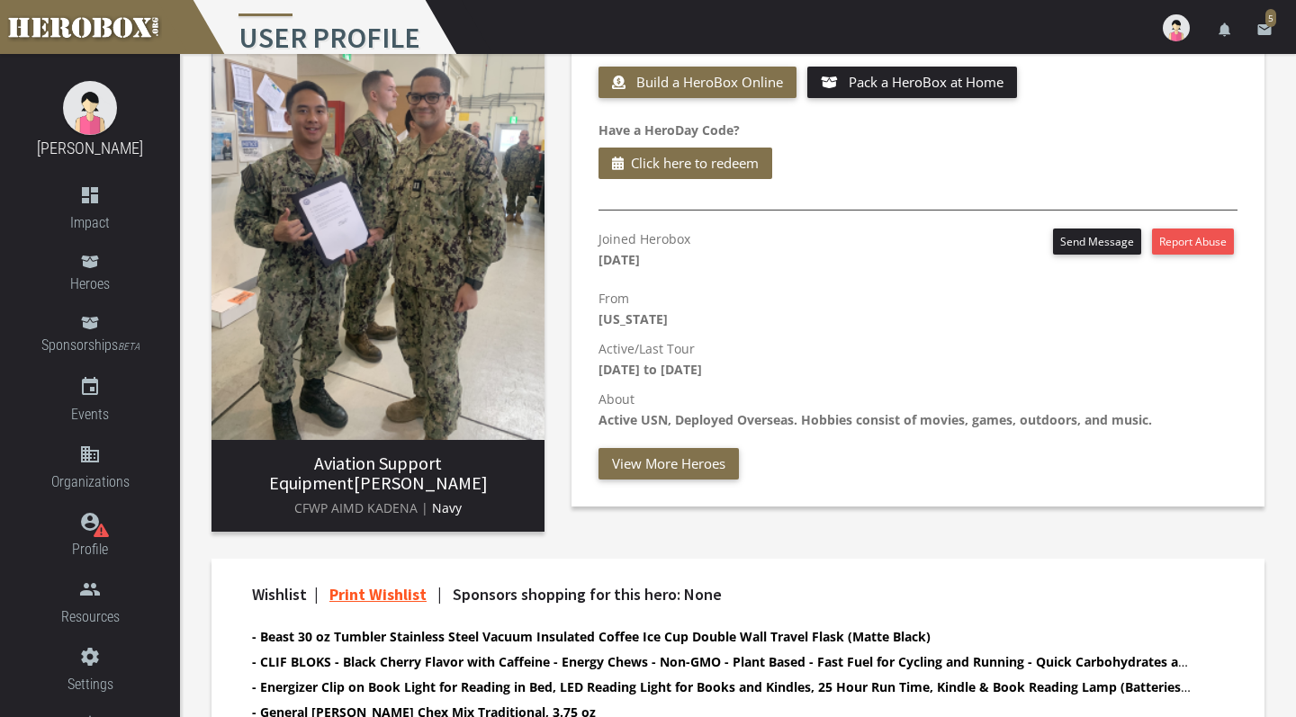
click at [920, 274] on div "Joined Herobox [DATE] Send Message Report Abuse" at bounding box center [918, 254] width 639 height 50
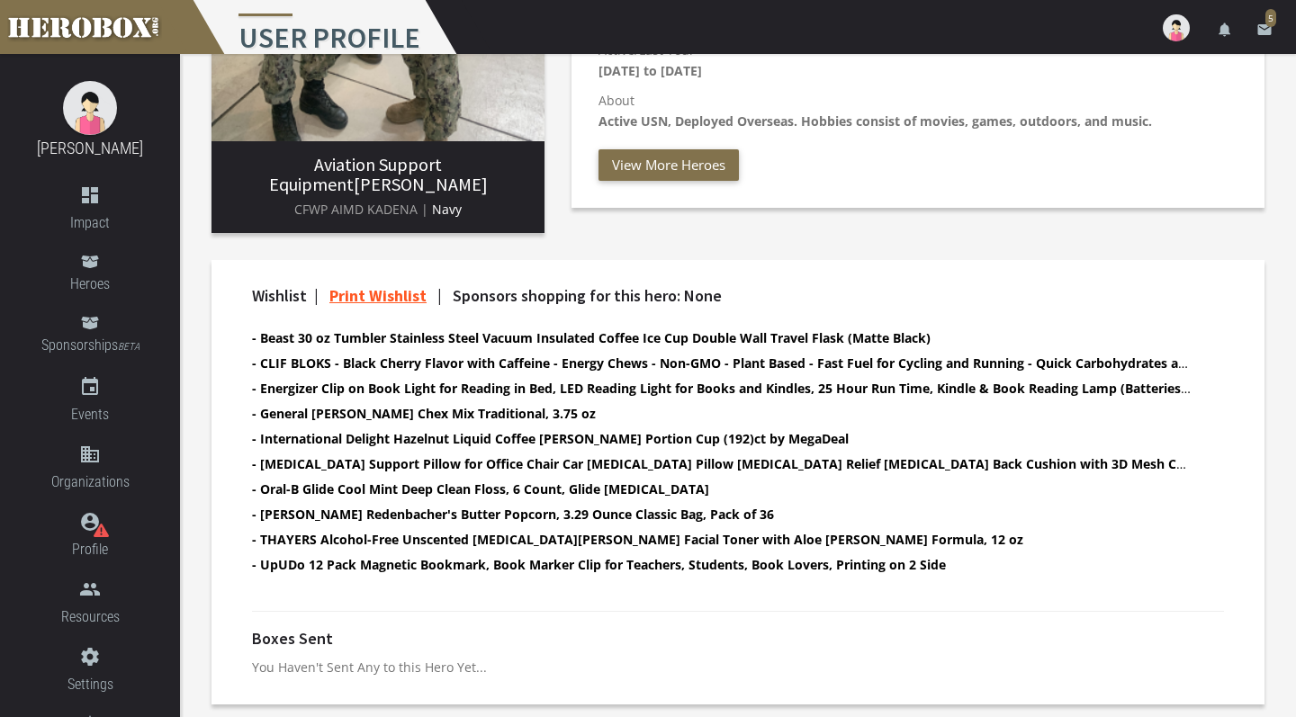
scroll to position [396, 0]
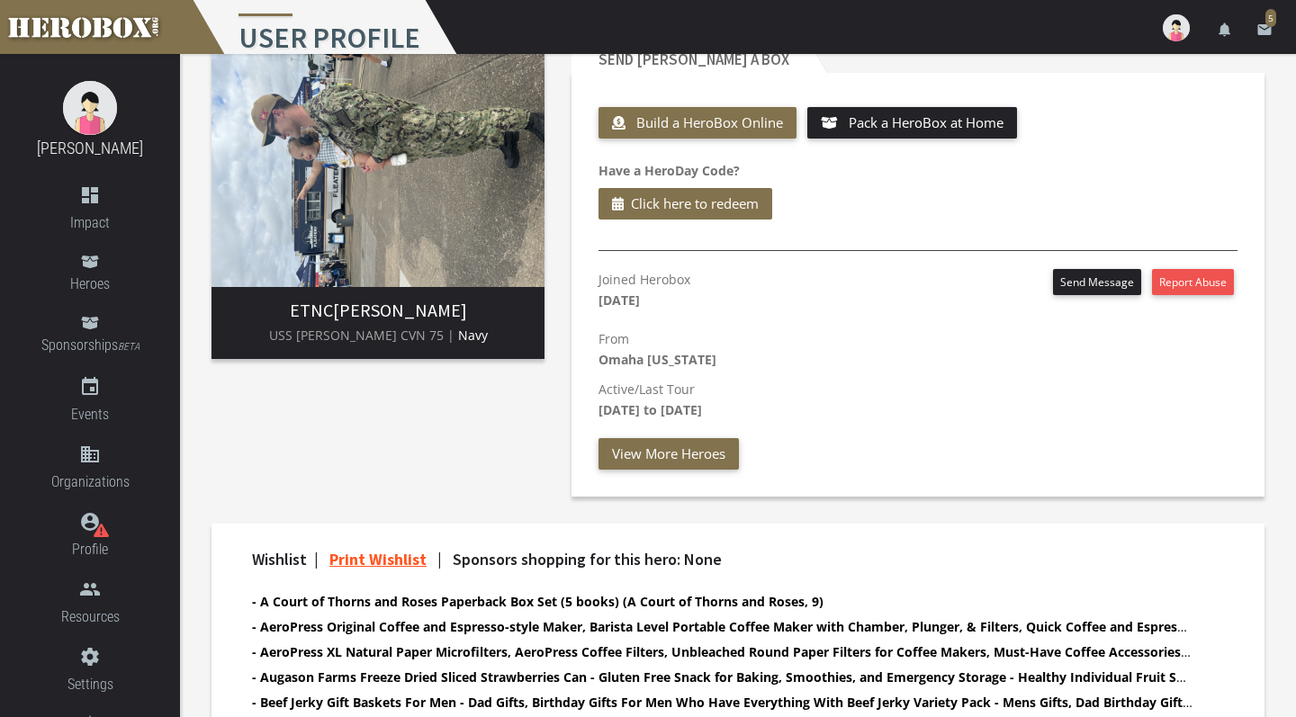
scroll to position [69, 0]
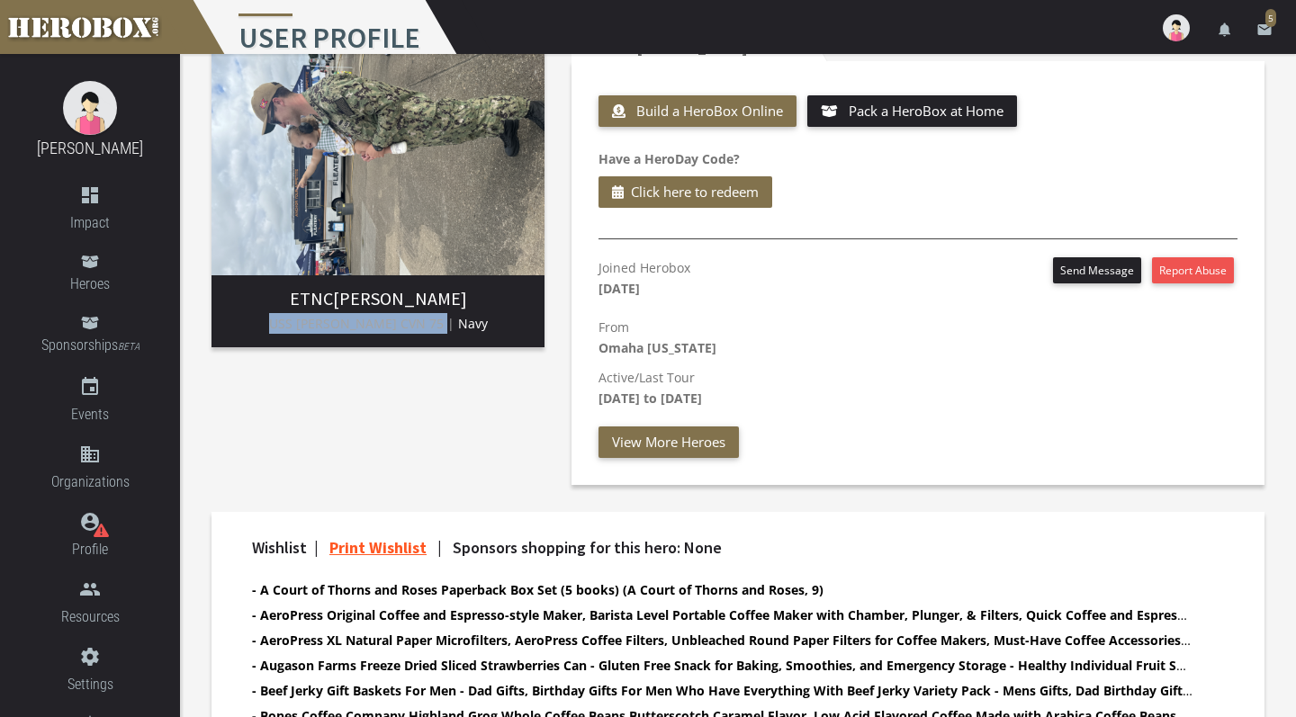
drag, startPoint x: 271, startPoint y: 321, endPoint x: 439, endPoint y: 328, distance: 168.4
click at [439, 328] on p "USS [PERSON_NAME] CVN 75 | Navy" at bounding box center [378, 323] width 304 height 21
copy span "USS [PERSON_NAME] CVN 75"
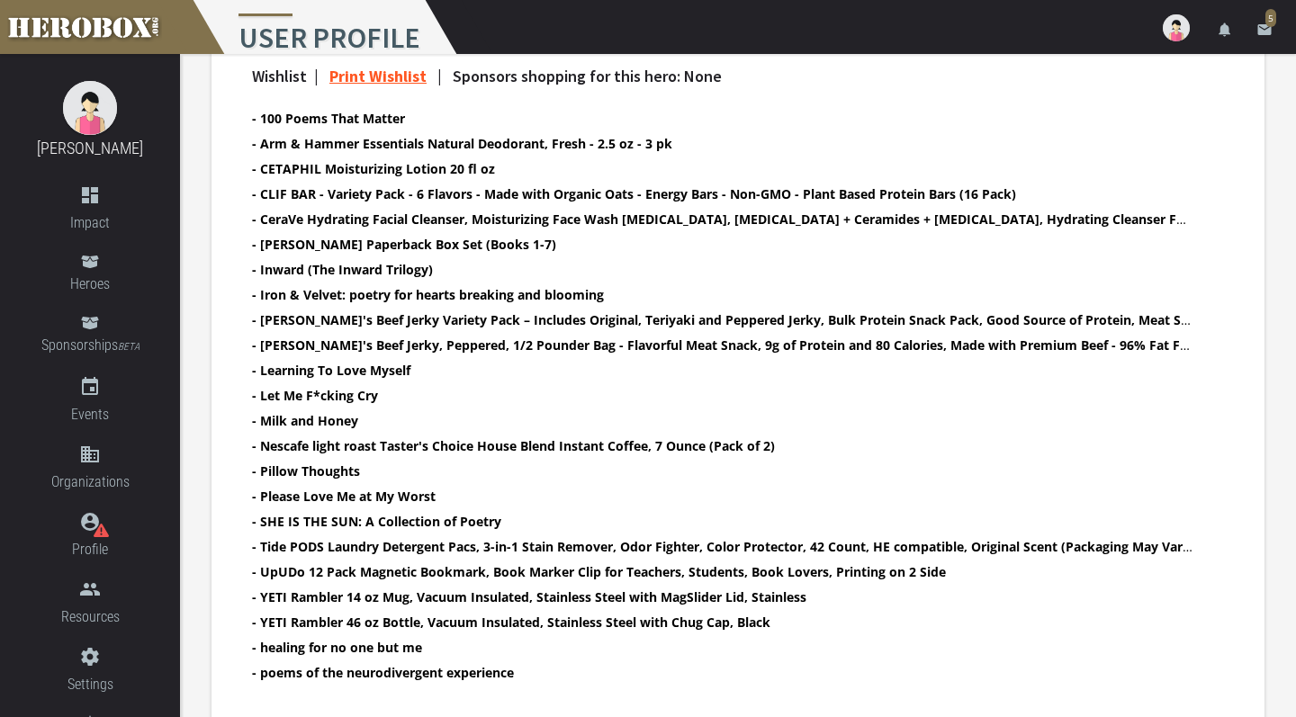
scroll to position [633, 0]
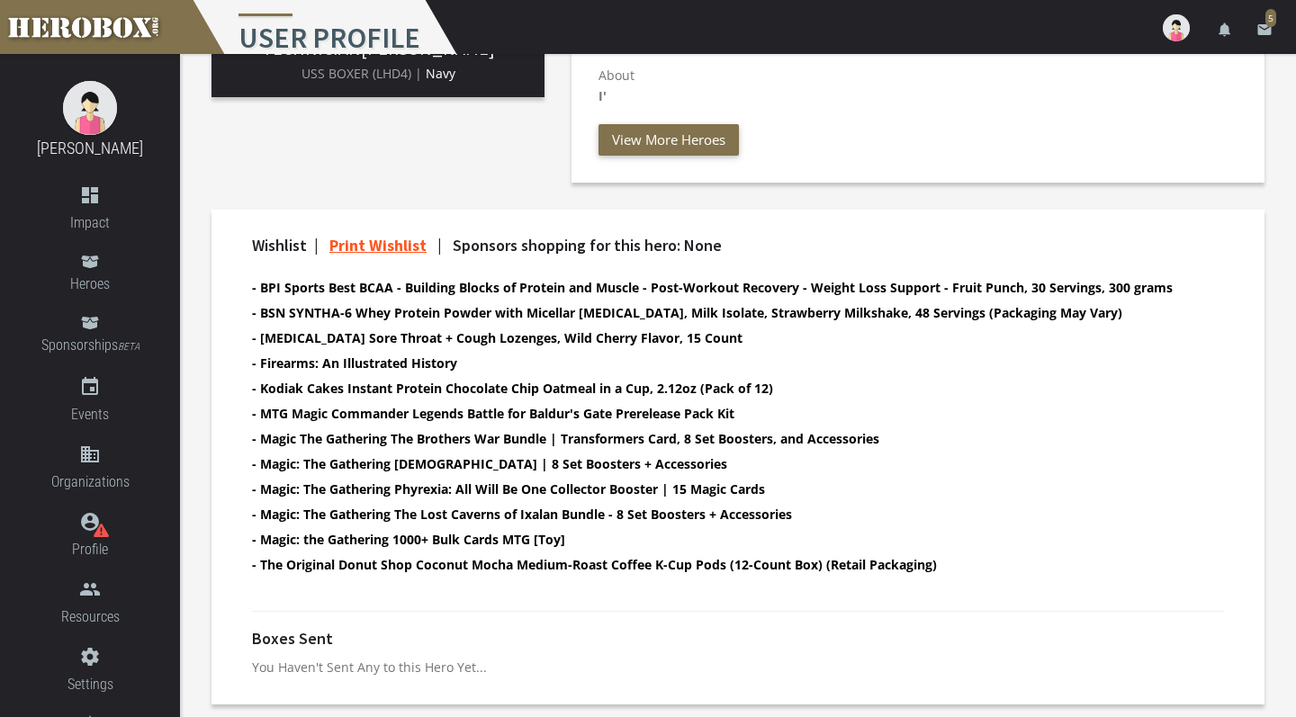
scroll to position [421, 0]
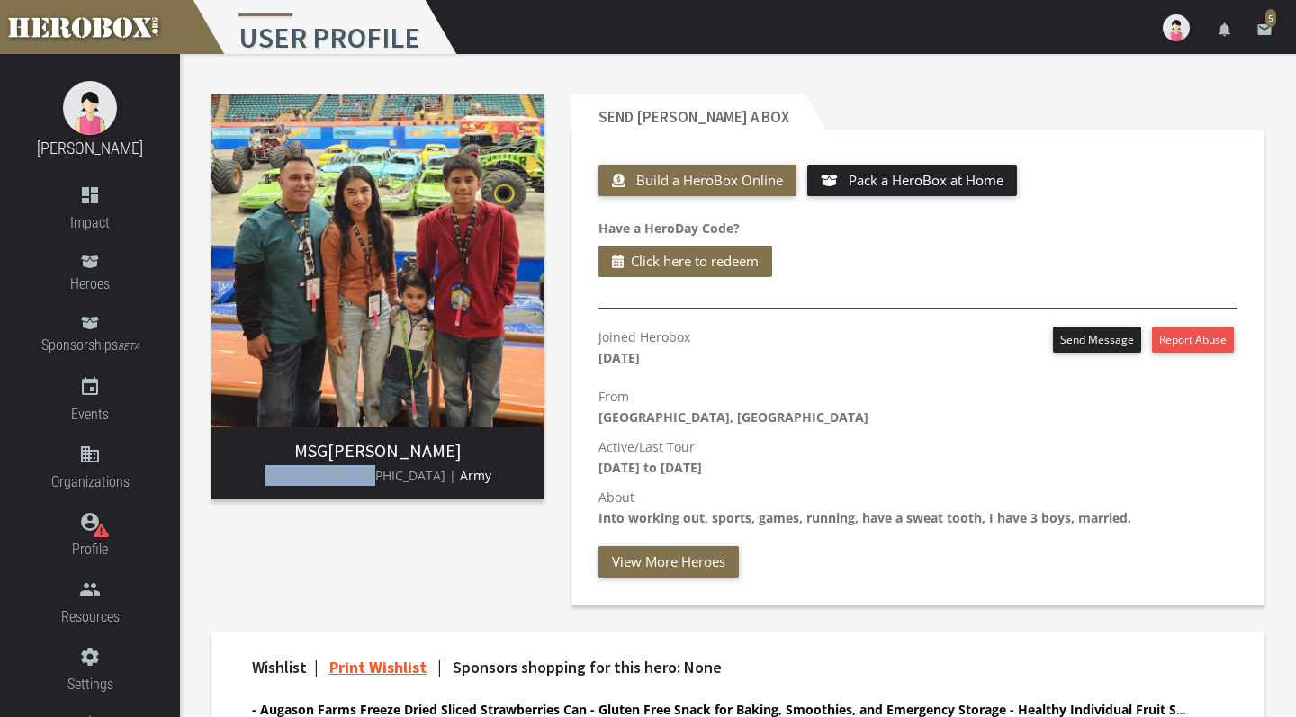
drag, startPoint x: 303, startPoint y: 476, endPoint x: 405, endPoint y: 474, distance: 101.7
click at [405, 474] on p "Kismayo Somalia | Army" at bounding box center [378, 475] width 304 height 21
copy span "Kismayo [GEOGRAPHIC_DATA]"
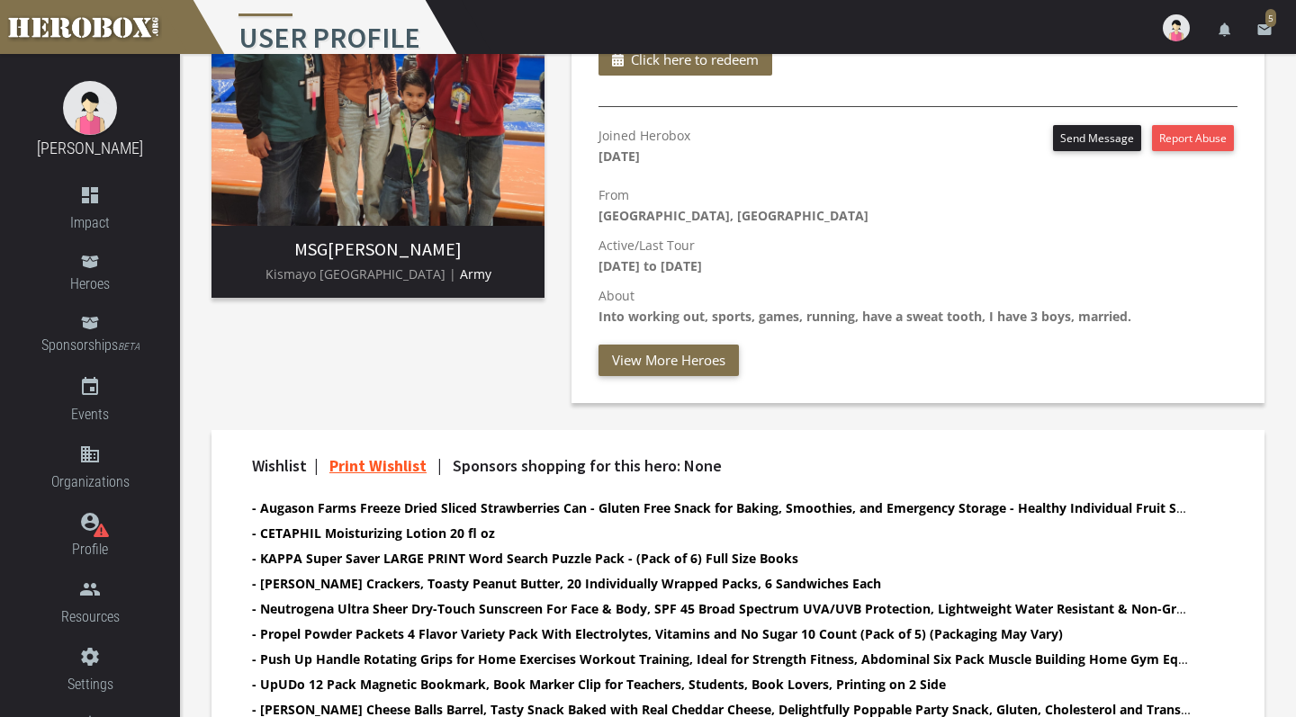
click at [830, 287] on p "About Into working out, sports, games, running, have a sweat tooth, I have 3 bo…" at bounding box center [918, 305] width 639 height 41
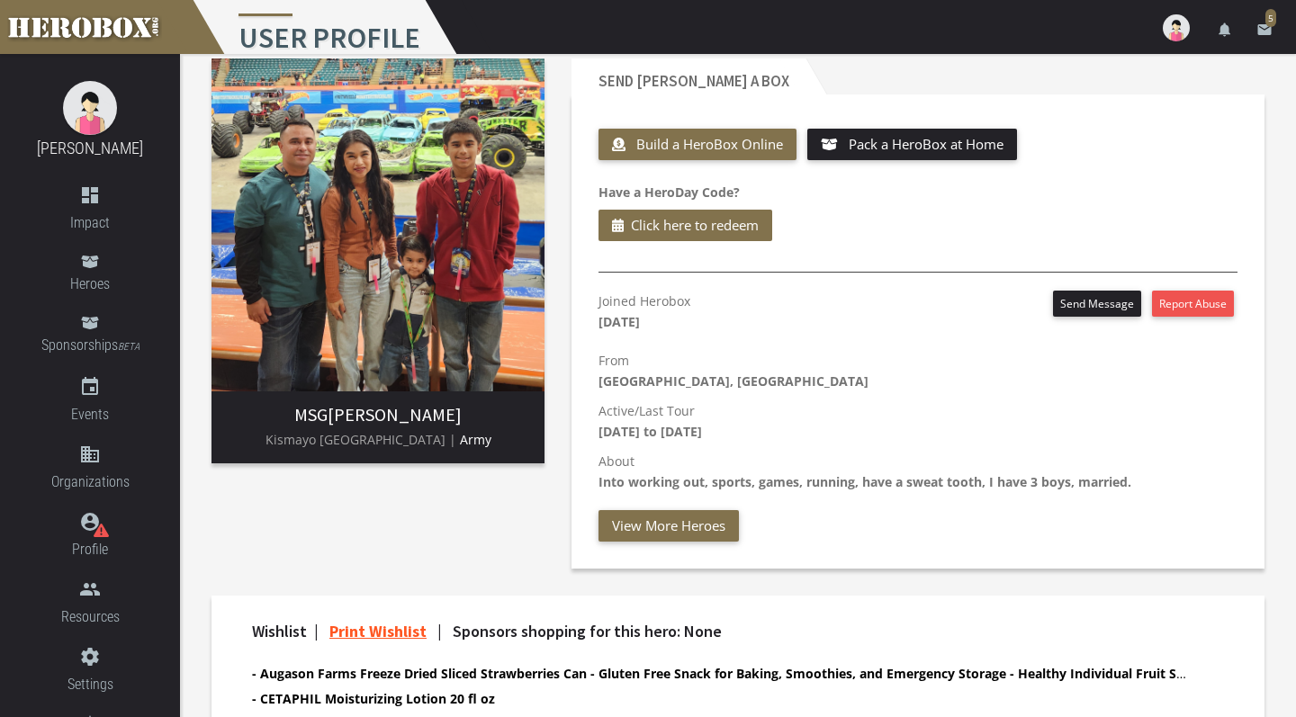
scroll to position [41, 0]
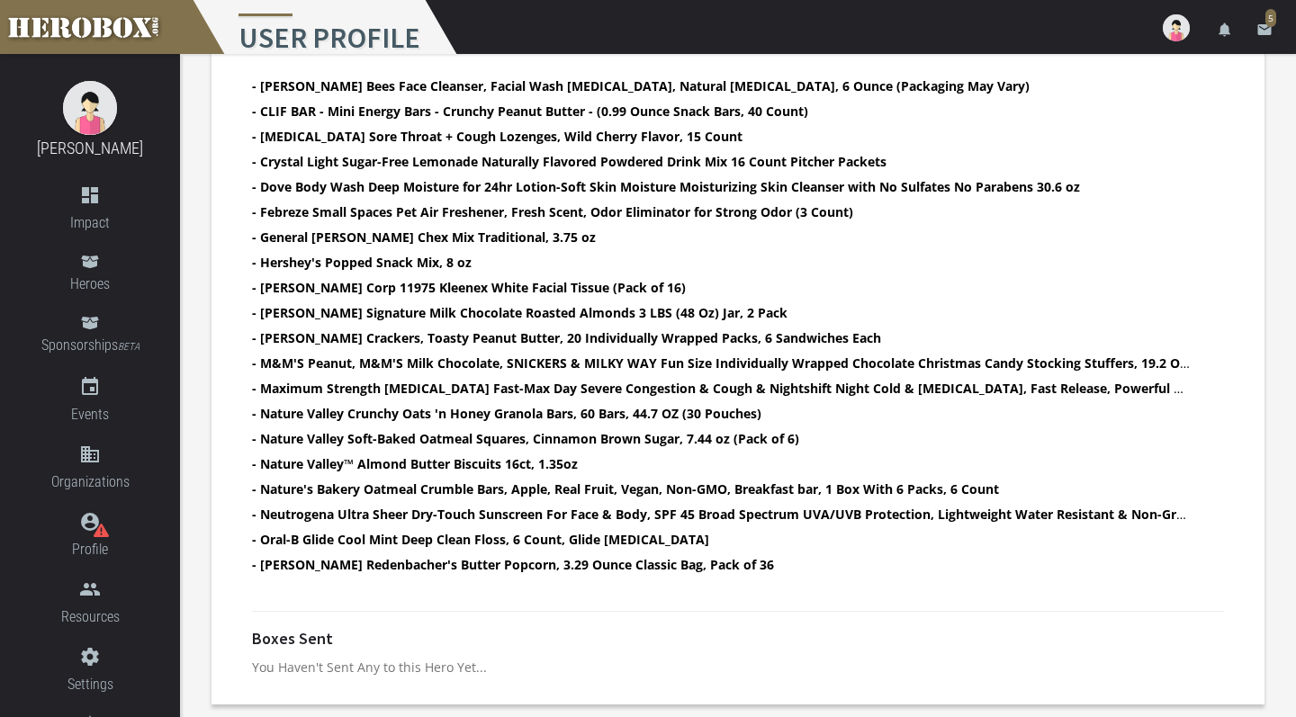
scroll to position [623, 0]
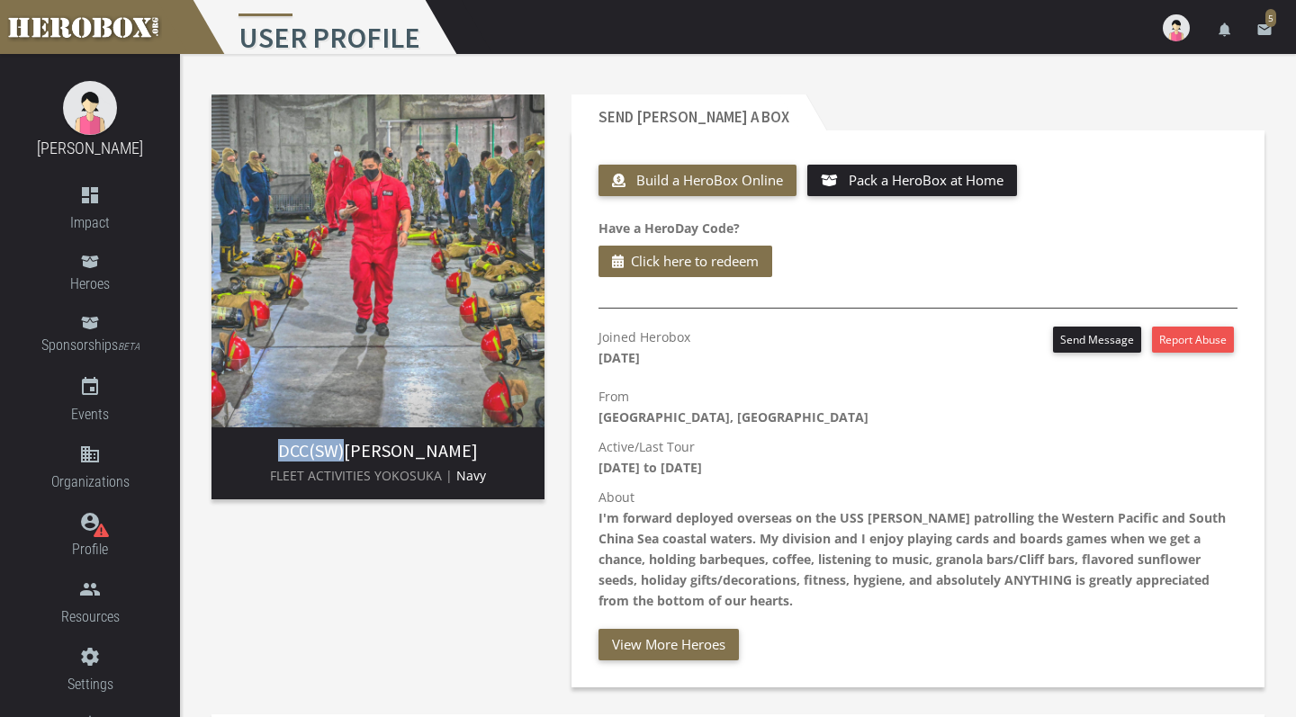
drag, startPoint x: 286, startPoint y: 452, endPoint x: 353, endPoint y: 456, distance: 66.8
click at [353, 456] on h3 "DCC(SW) [PERSON_NAME]" at bounding box center [378, 451] width 304 height 20
copy span "DCC(SW)"
click at [819, 377] on div "Joined Herobox [DATE] Send Message Report Abuse From [GEOGRAPHIC_DATA], [GEOGRA…" at bounding box center [918, 494] width 666 height 334
click at [809, 303] on div "Build a HeroBox Online Pack a HeroBox at Home Have a HeroDay Code? Click here t…" at bounding box center [918, 423] width 666 height 530
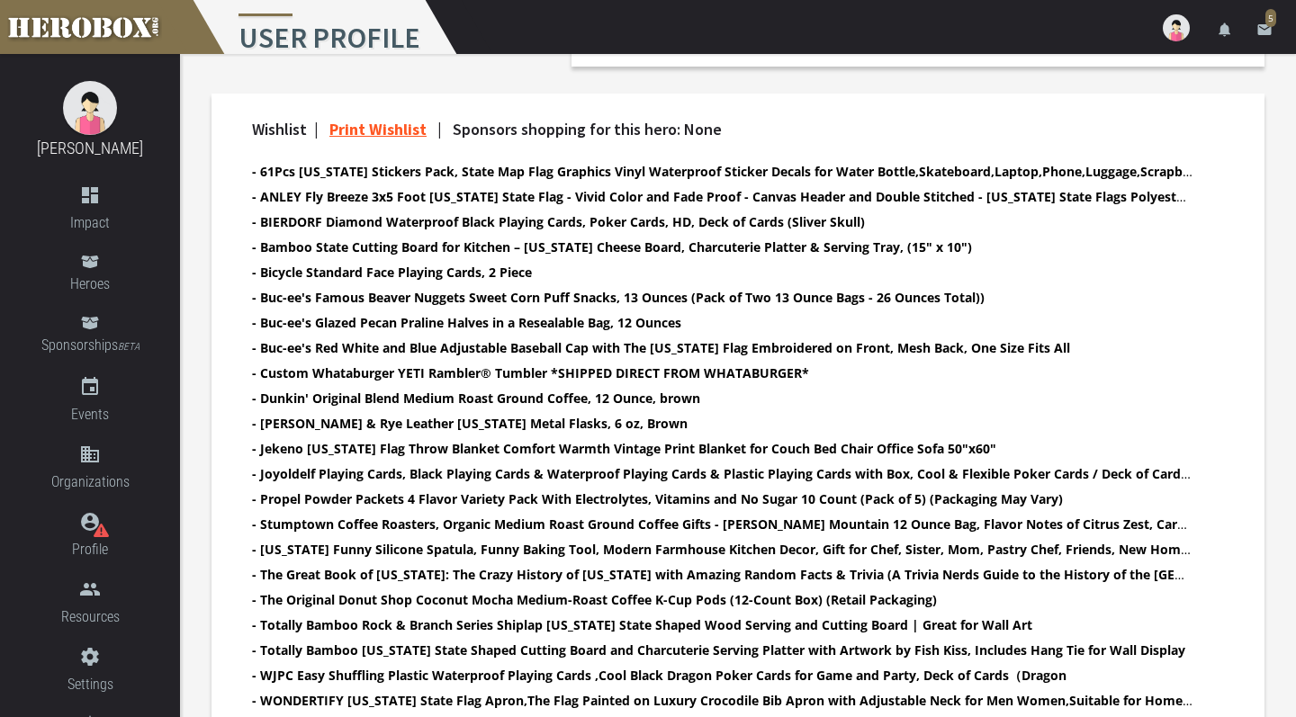
scroll to position [595, 0]
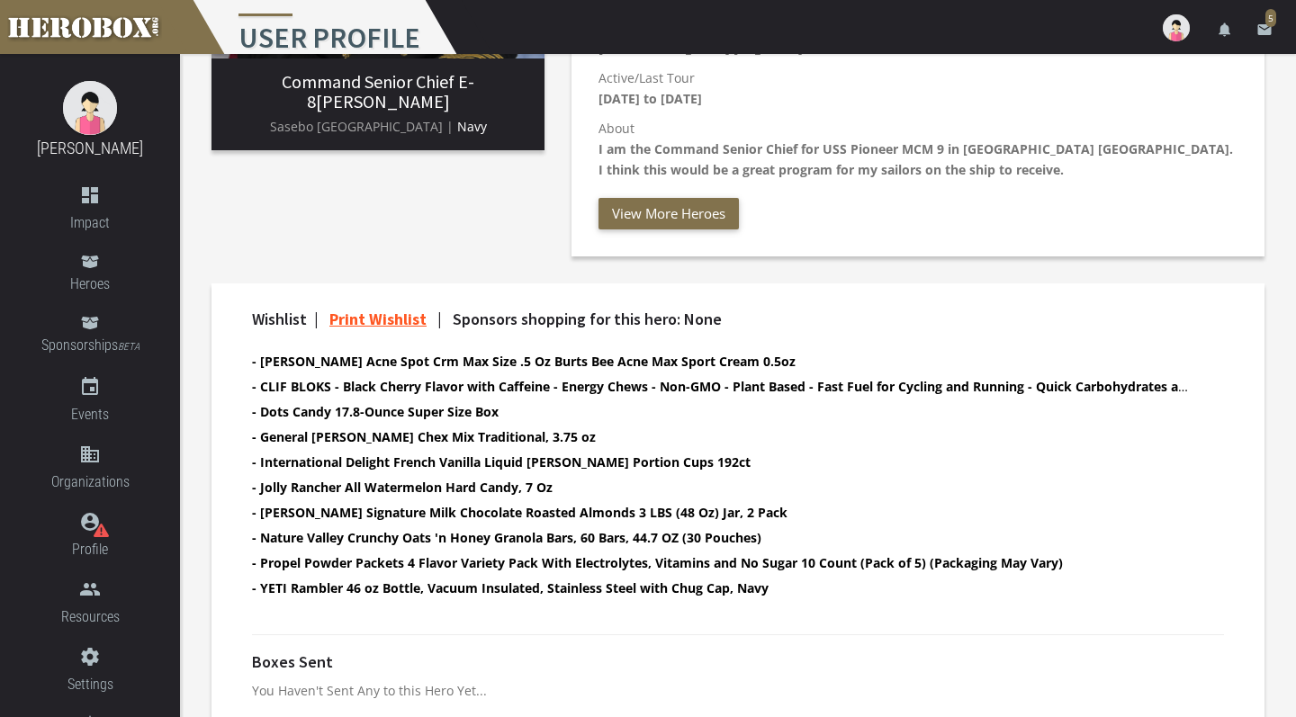
scroll to position [320, 0]
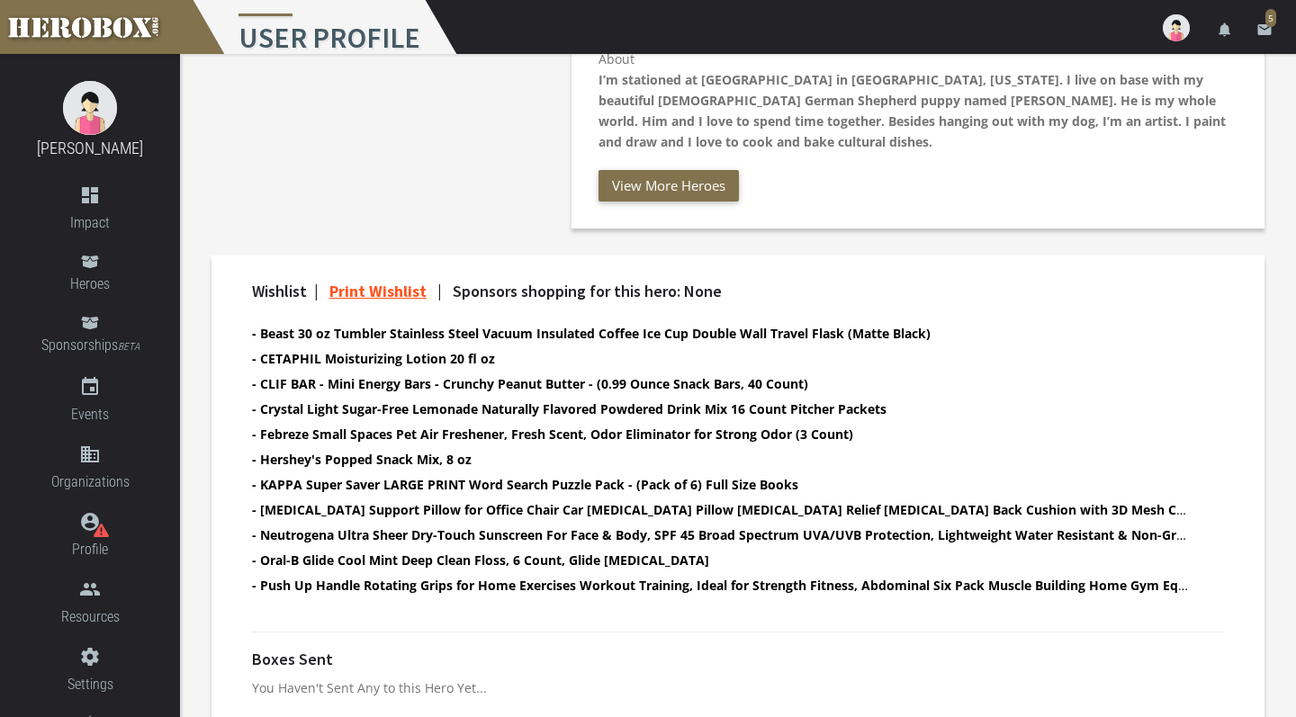
scroll to position [437, 0]
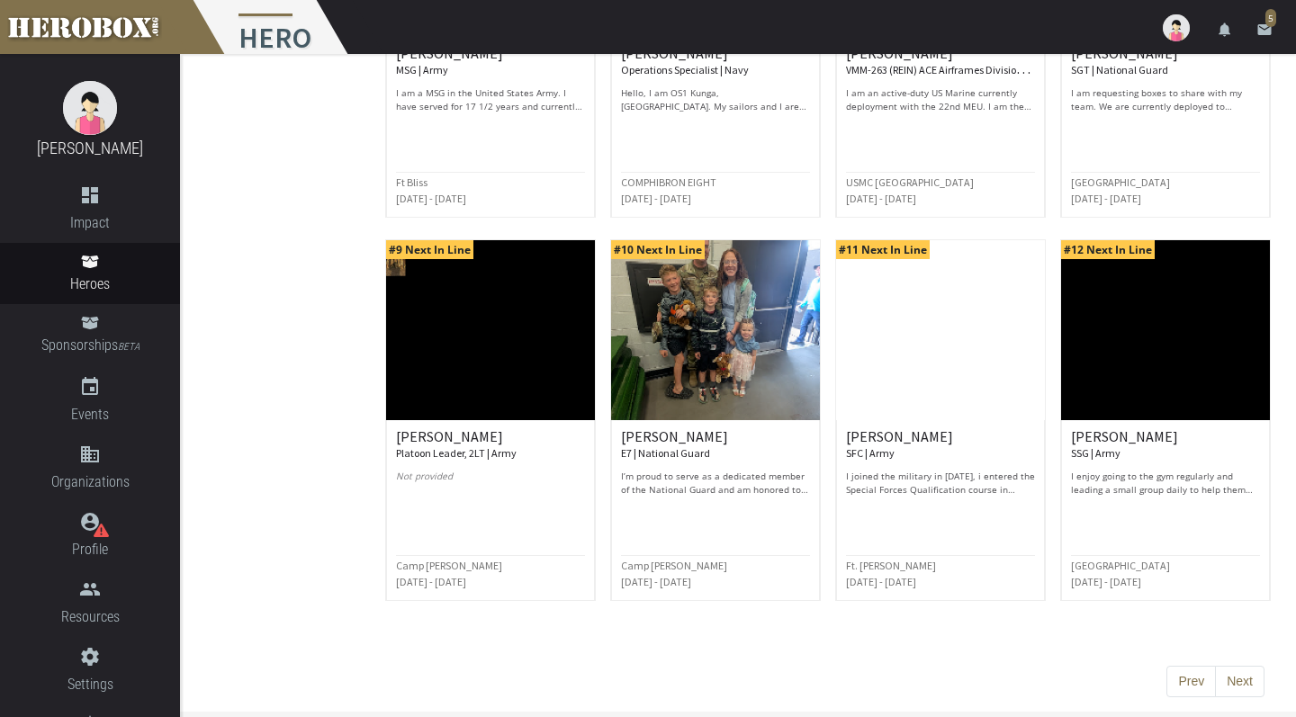
scroll to position [794, 0]
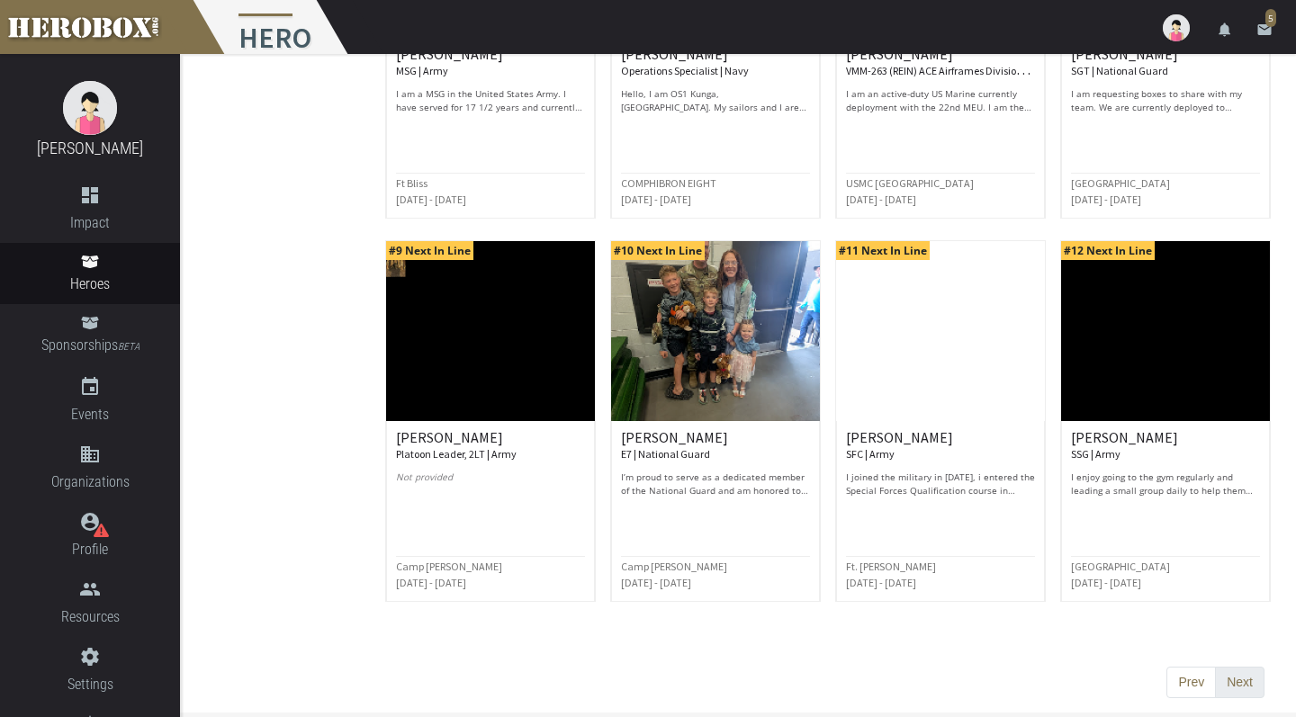
click at [1231, 688] on button "Next" at bounding box center [1240, 683] width 50 height 32
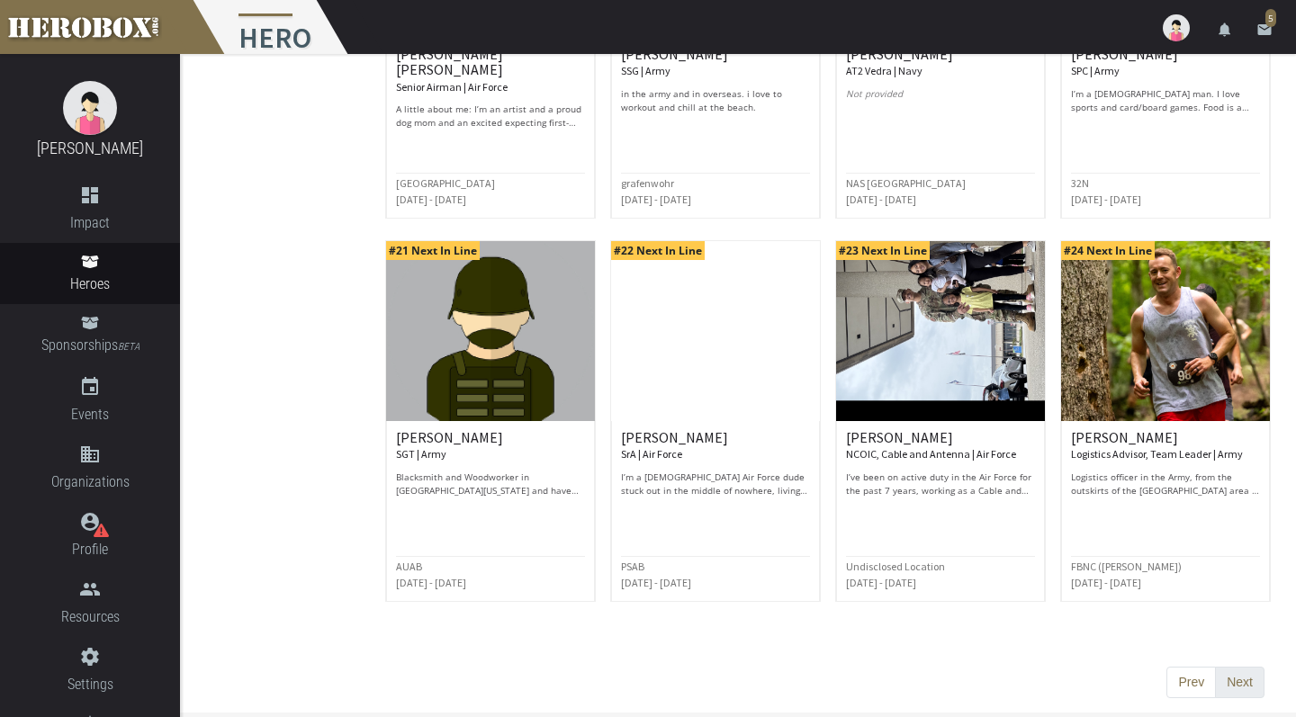
click at [1242, 681] on button "Next" at bounding box center [1240, 683] width 50 height 32
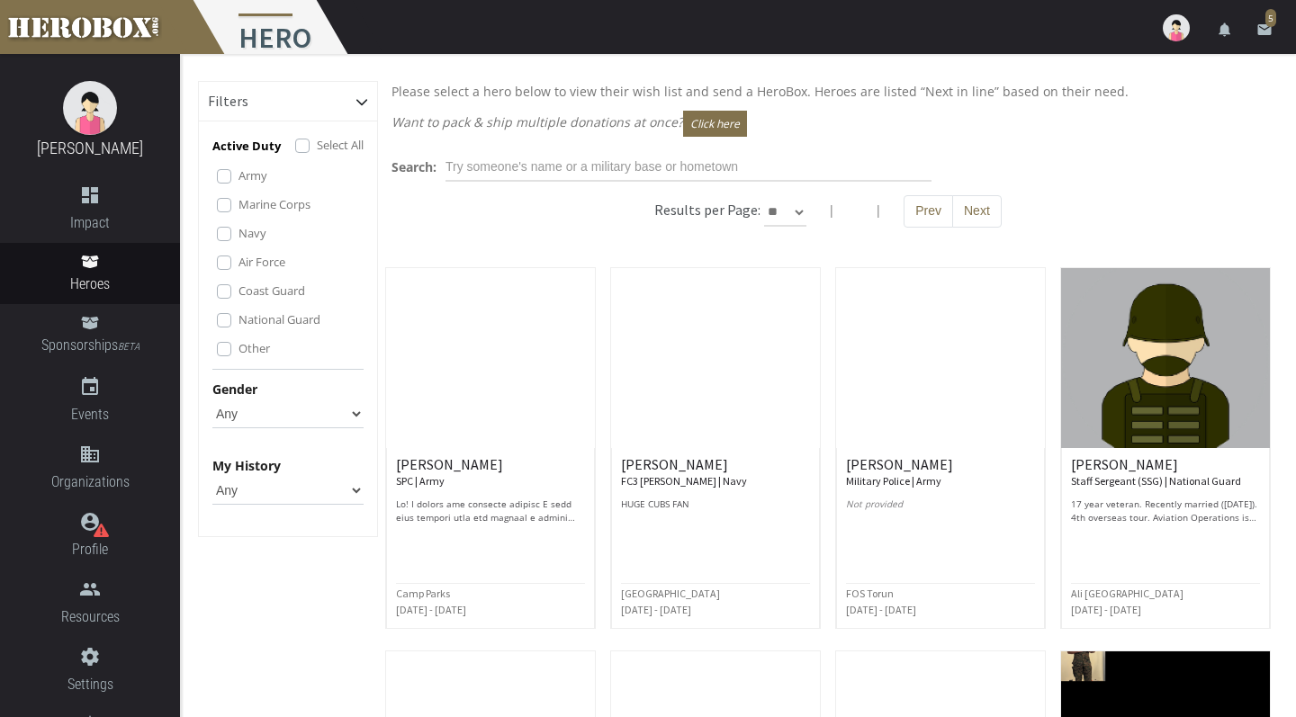
scroll to position [0, 0]
select select "*********"
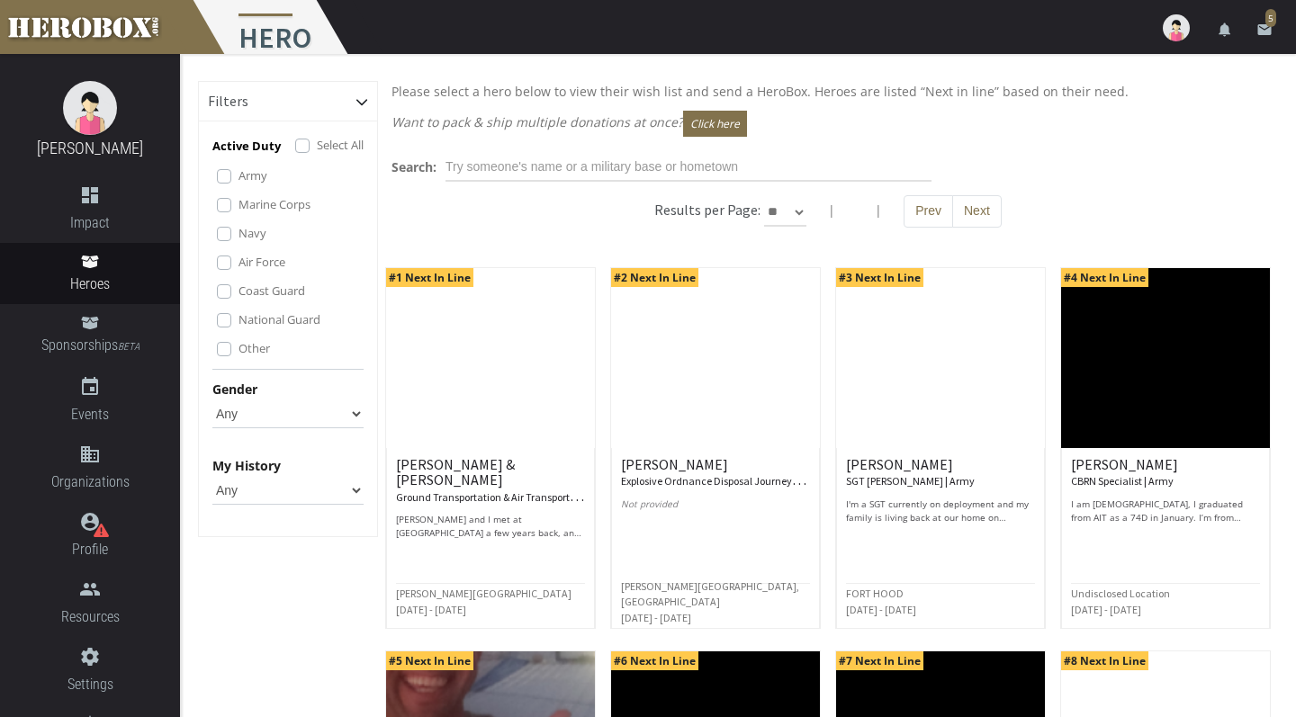
click at [831, 340] on div "#3 Next In Line Sabria B. SGT BAE | Army I'm a SGT currently on deployment and …" at bounding box center [940, 448] width 225 height 362
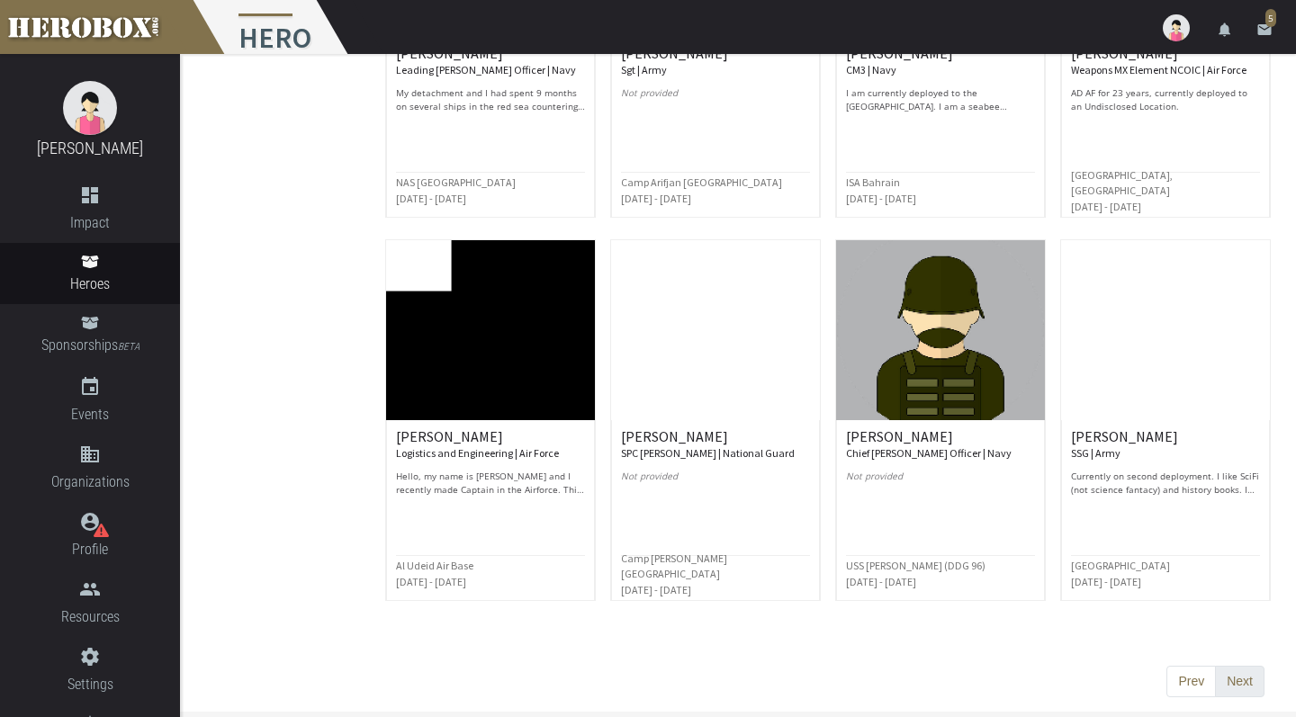
scroll to position [4245, 0]
click at [1240, 671] on button "Next" at bounding box center [1240, 683] width 50 height 32
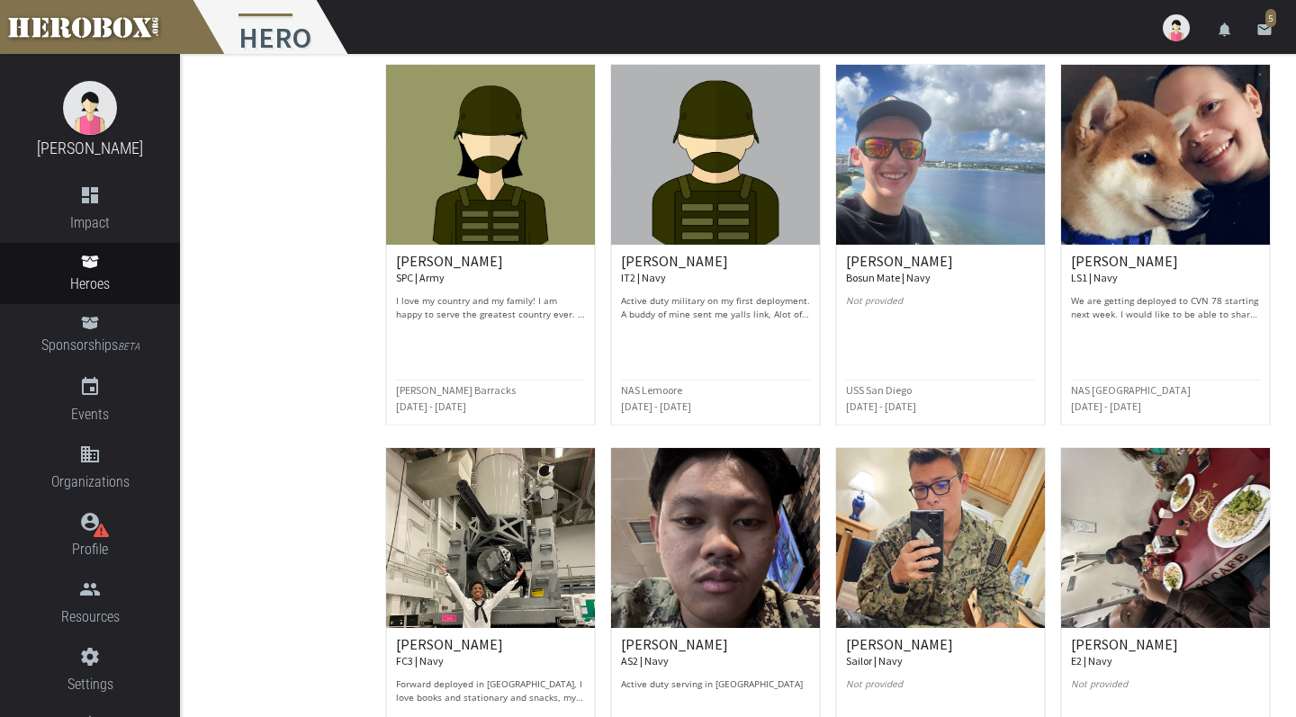
scroll to position [3651, 0]
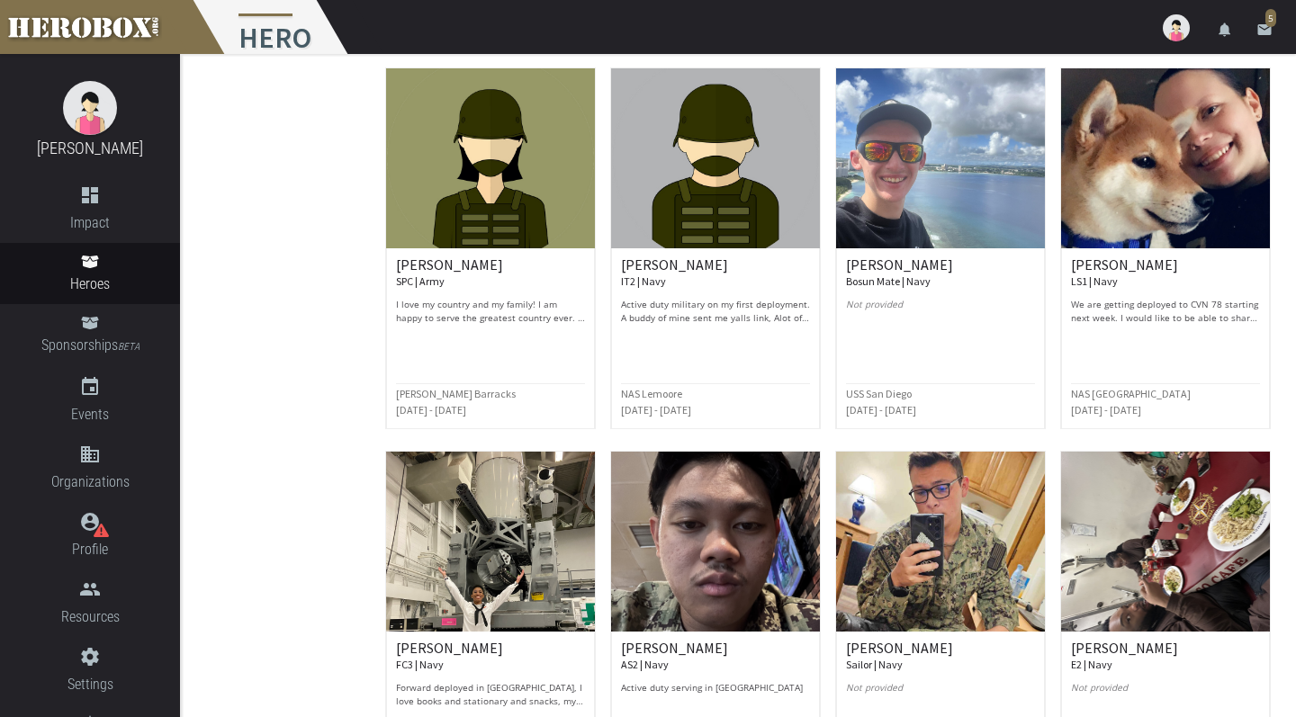
click at [1056, 315] on div "Hailey M. LS1 | Navy We are getting deployed to CVN 78 starting next week. I wo…" at bounding box center [1165, 249] width 225 height 362
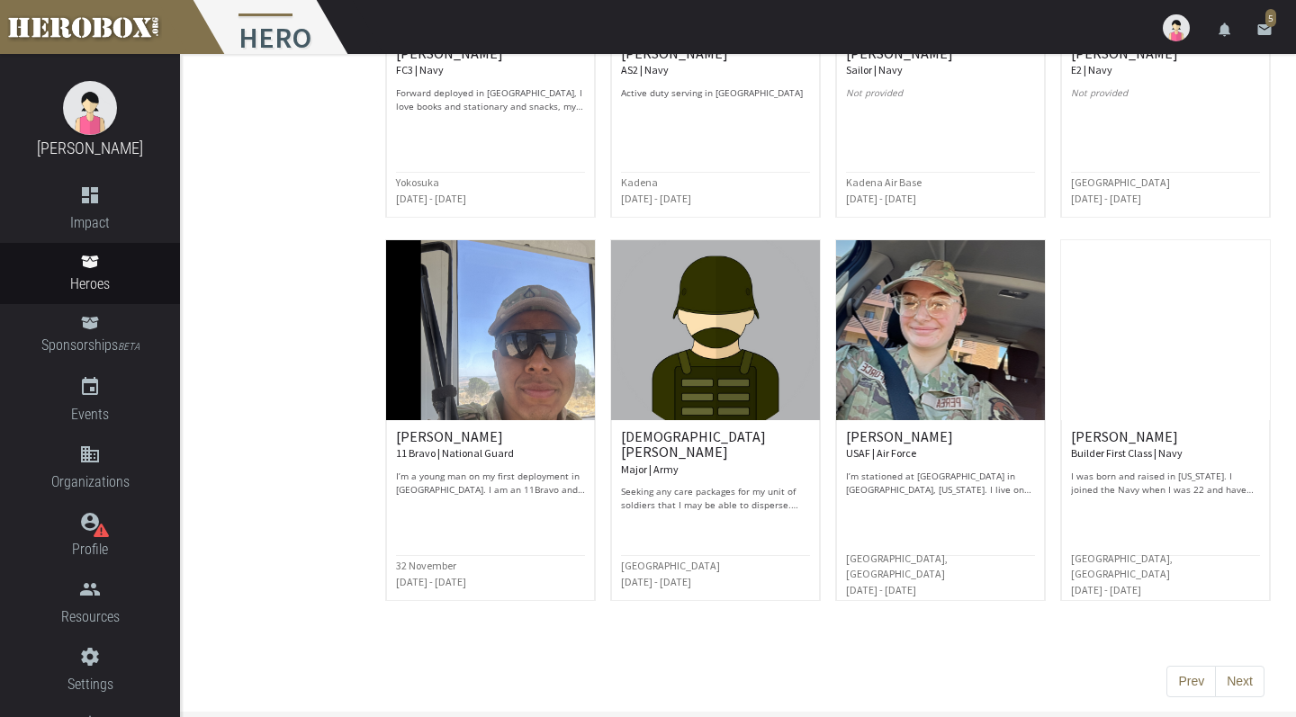
scroll to position [4245, 0]
click at [1248, 682] on button "Next" at bounding box center [1240, 683] width 50 height 32
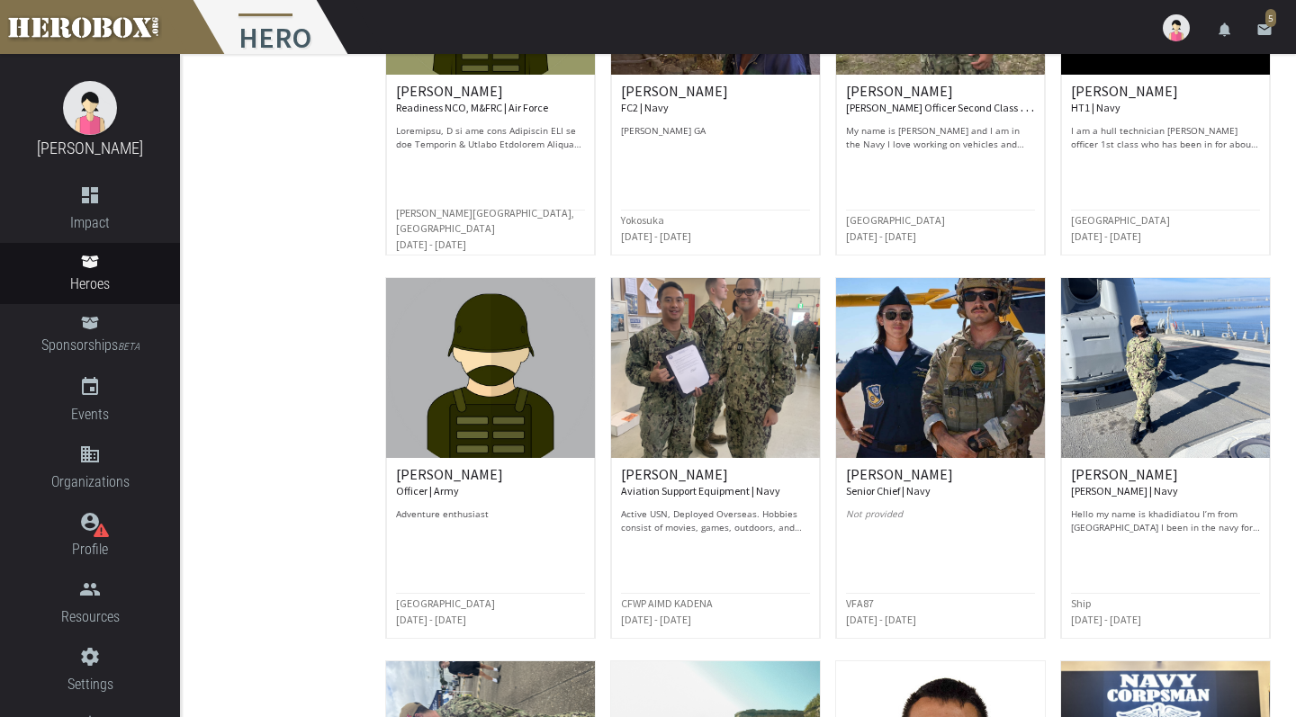
scroll to position [1310, 0]
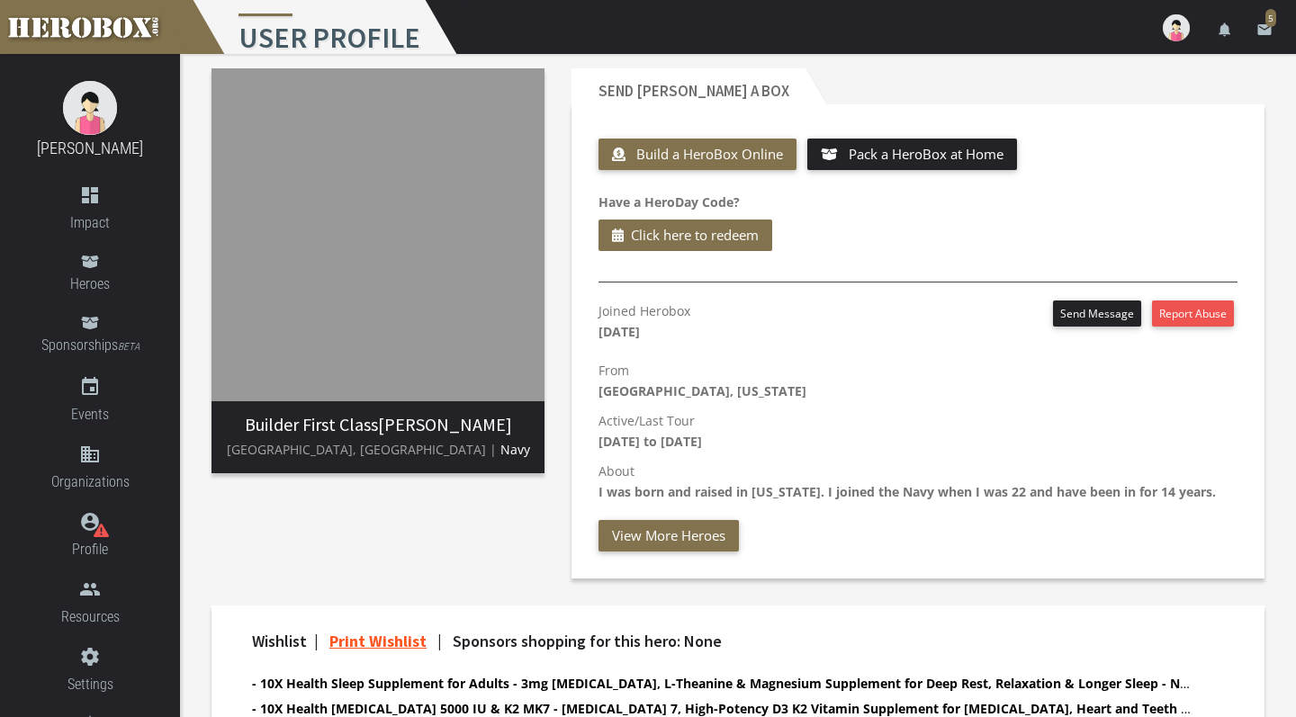
scroll to position [15, 0]
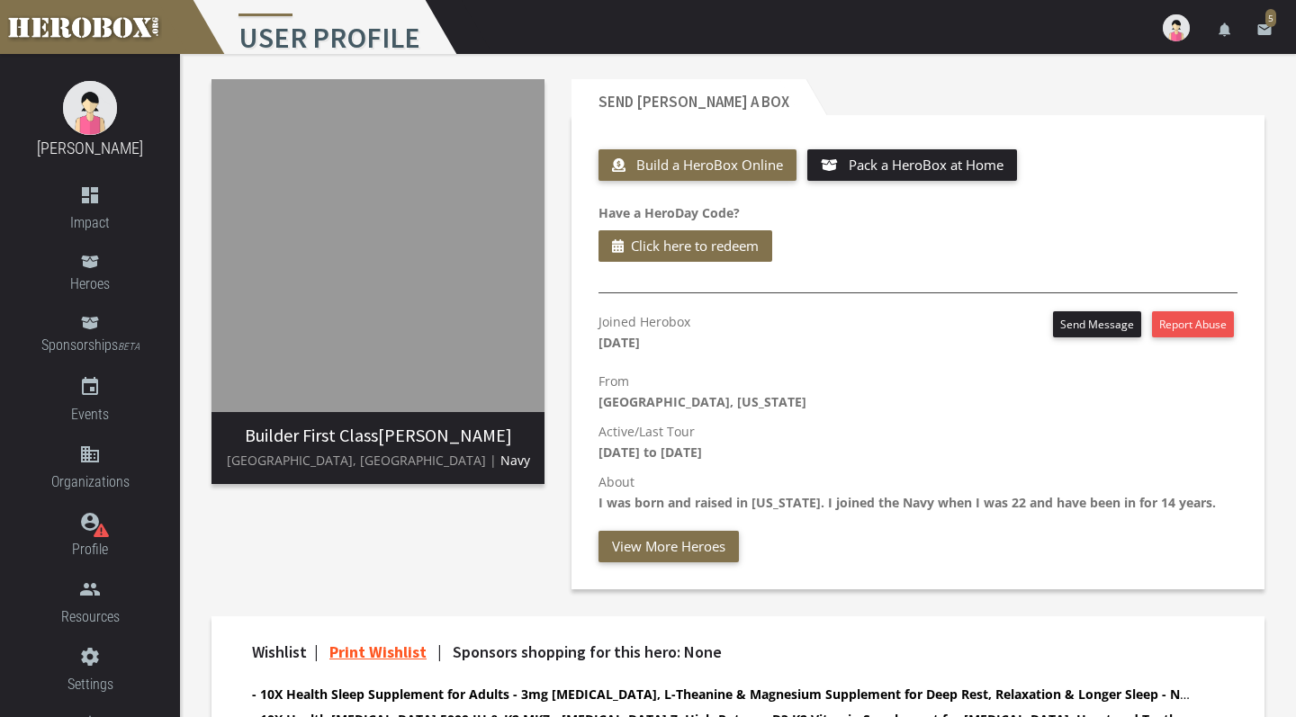
click at [384, 306] on img at bounding box center [378, 245] width 333 height 333
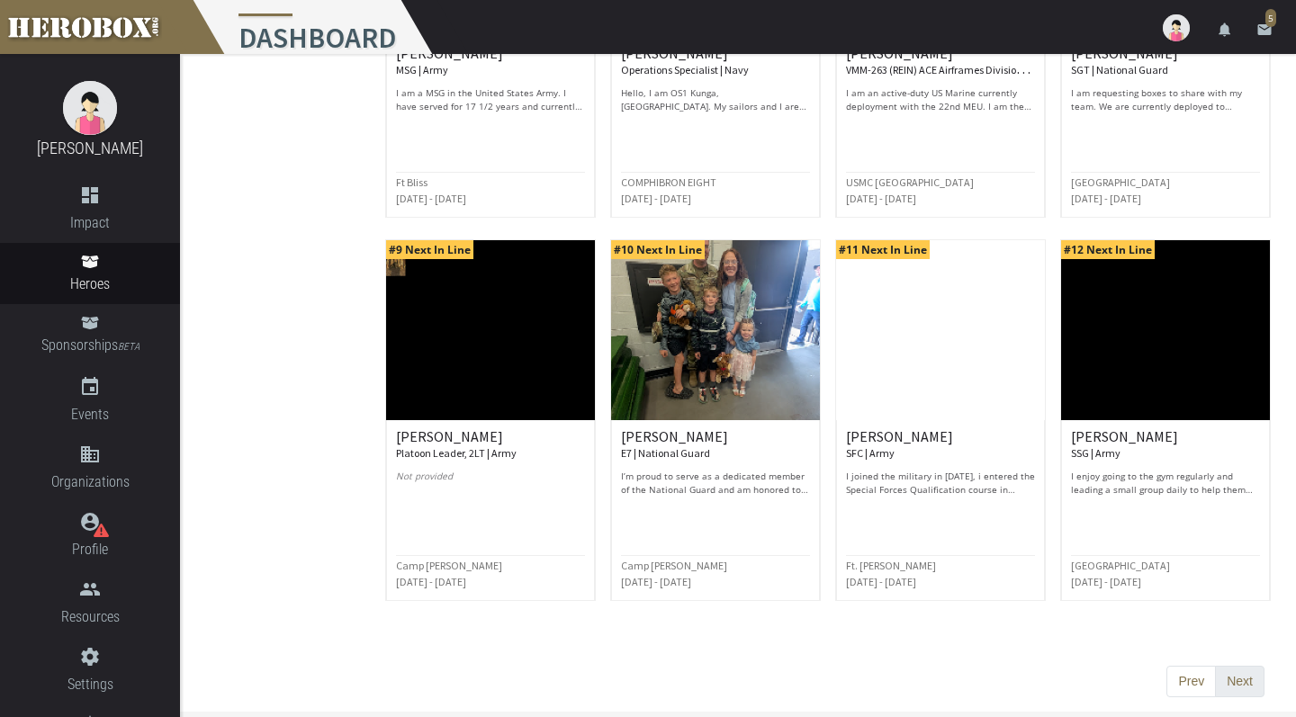
scroll to position [794, 0]
click at [1239, 673] on button "Next" at bounding box center [1240, 683] width 50 height 32
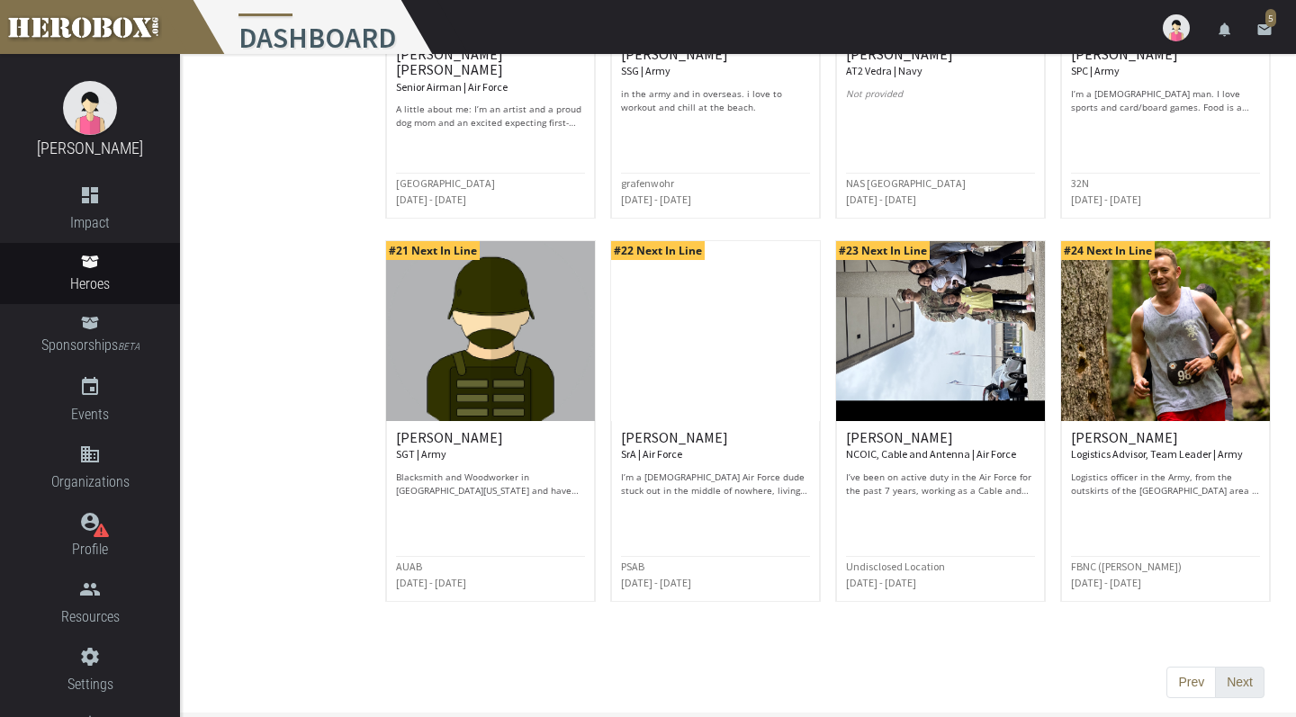
click at [1241, 677] on button "Next" at bounding box center [1240, 683] width 50 height 32
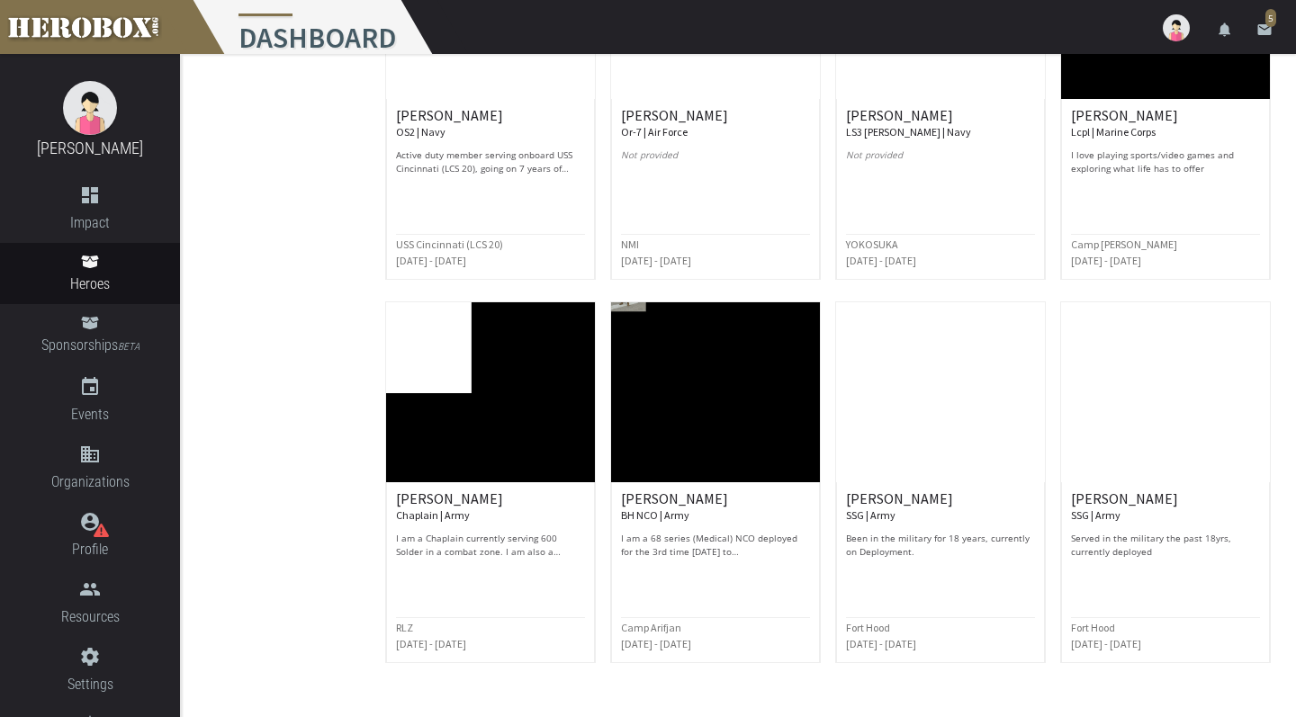
scroll to position [732, 0]
click at [1186, 88] on img at bounding box center [1165, 10] width 209 height 180
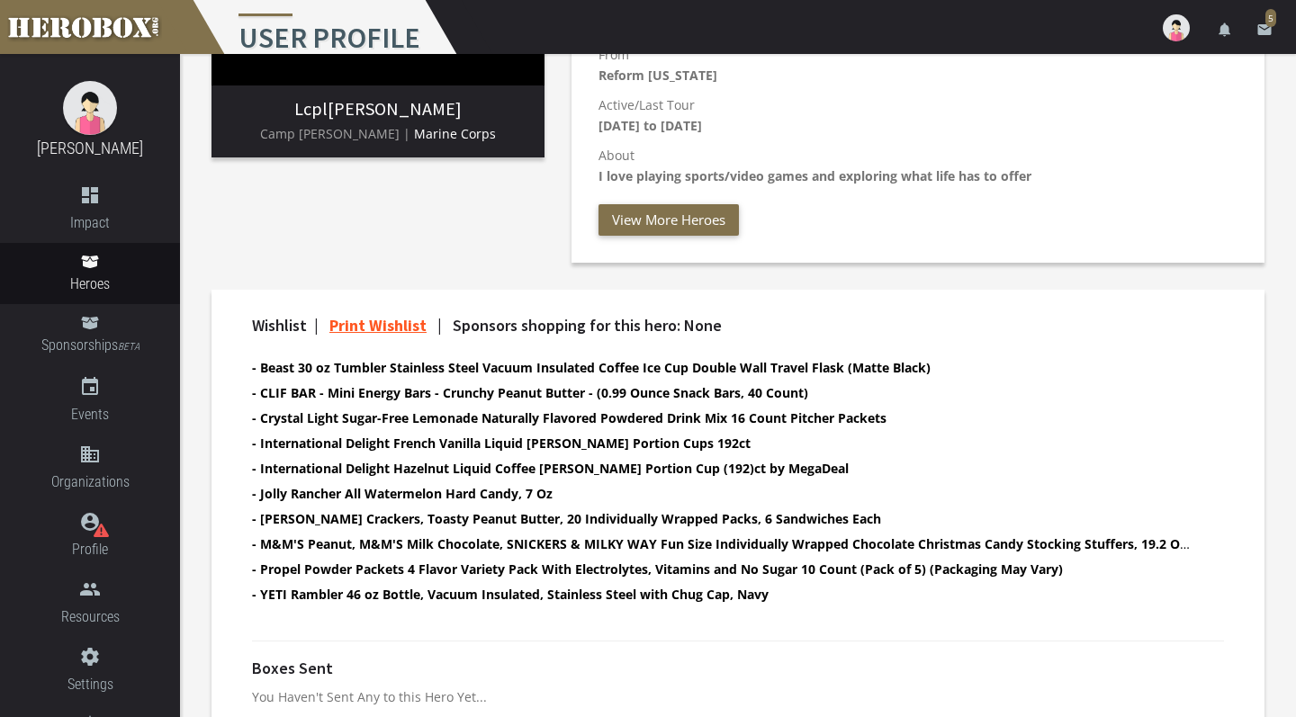
scroll to position [330, 0]
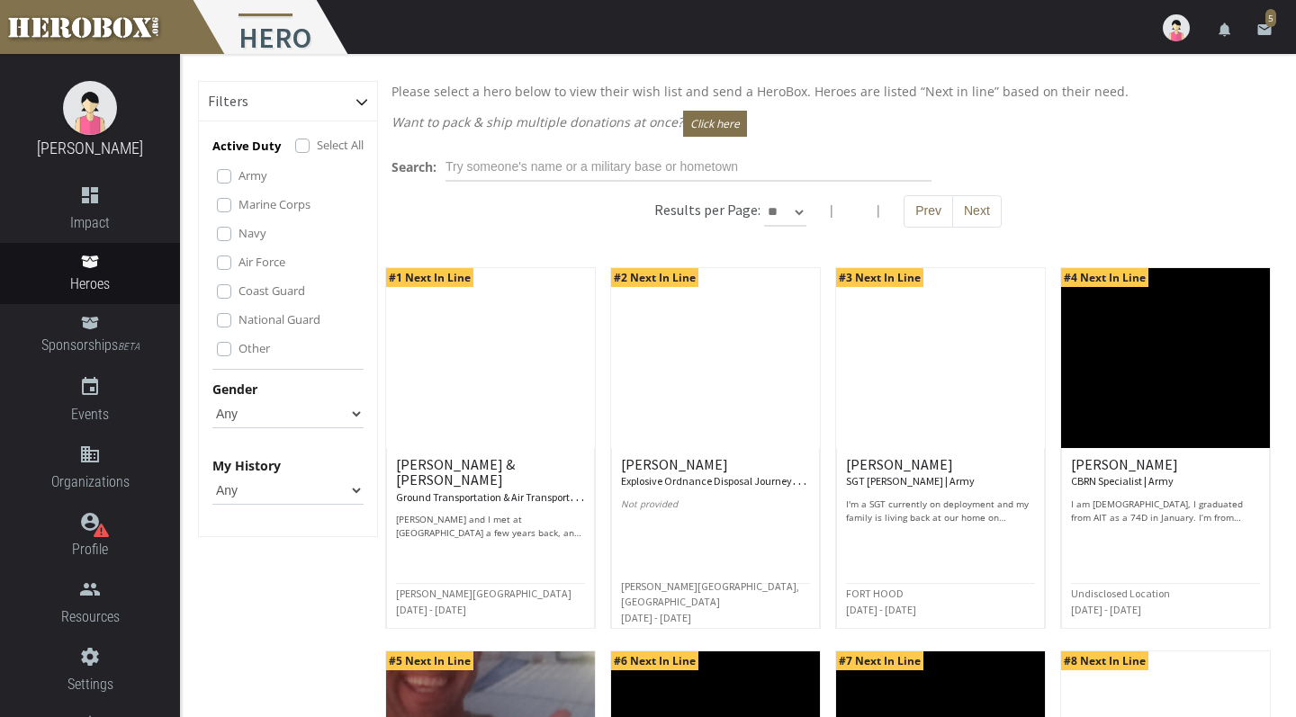
click at [454, 382] on img at bounding box center [490, 358] width 209 height 180
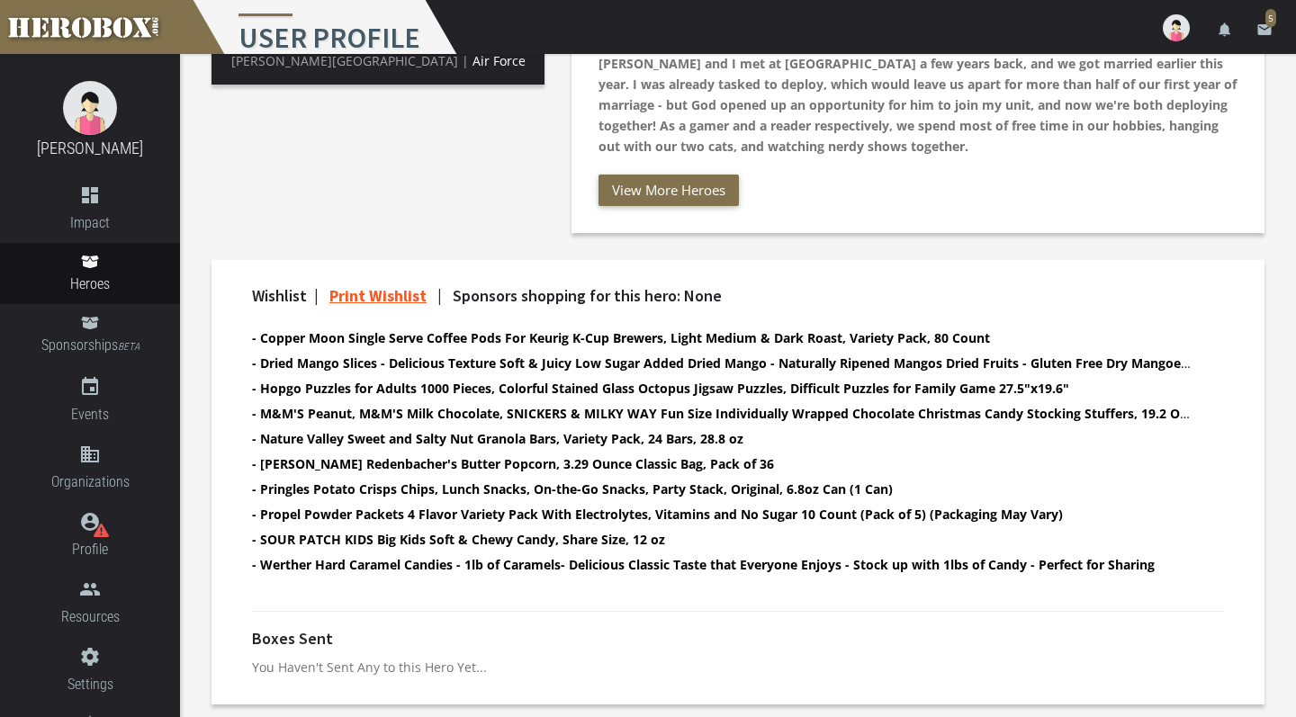
scroll to position [454, 0]
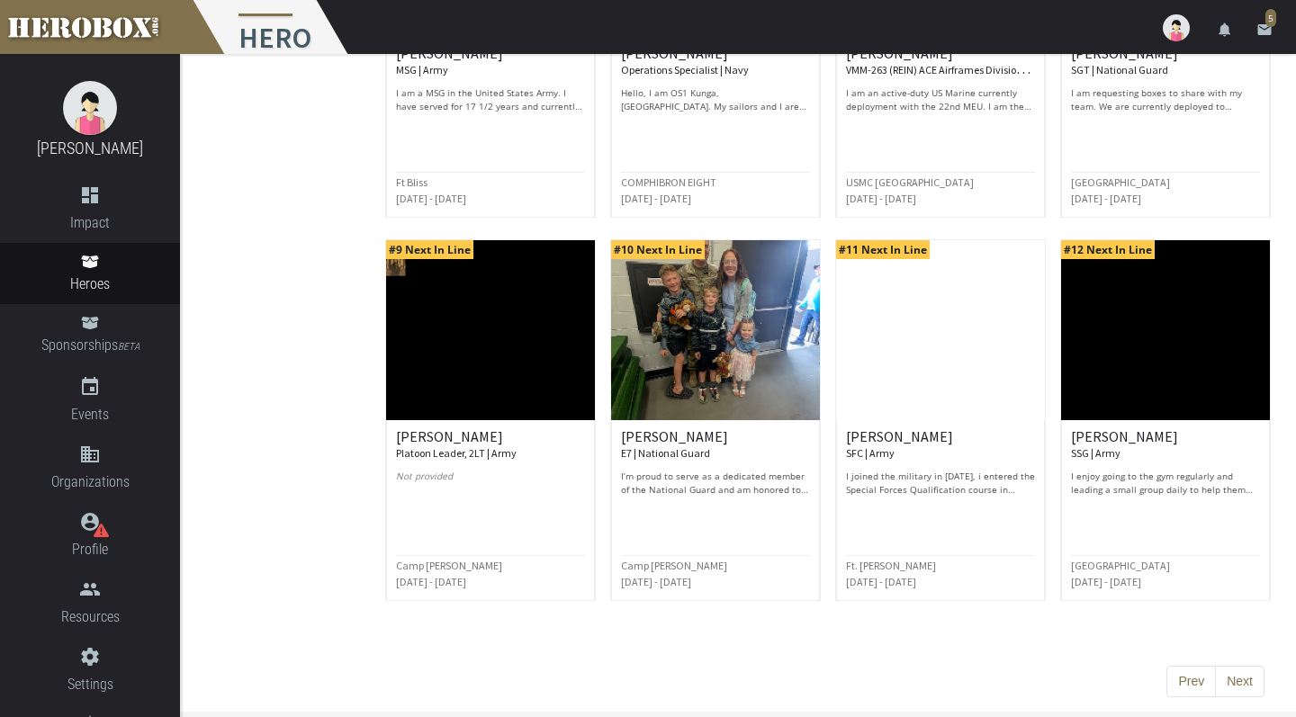
scroll to position [794, 0]
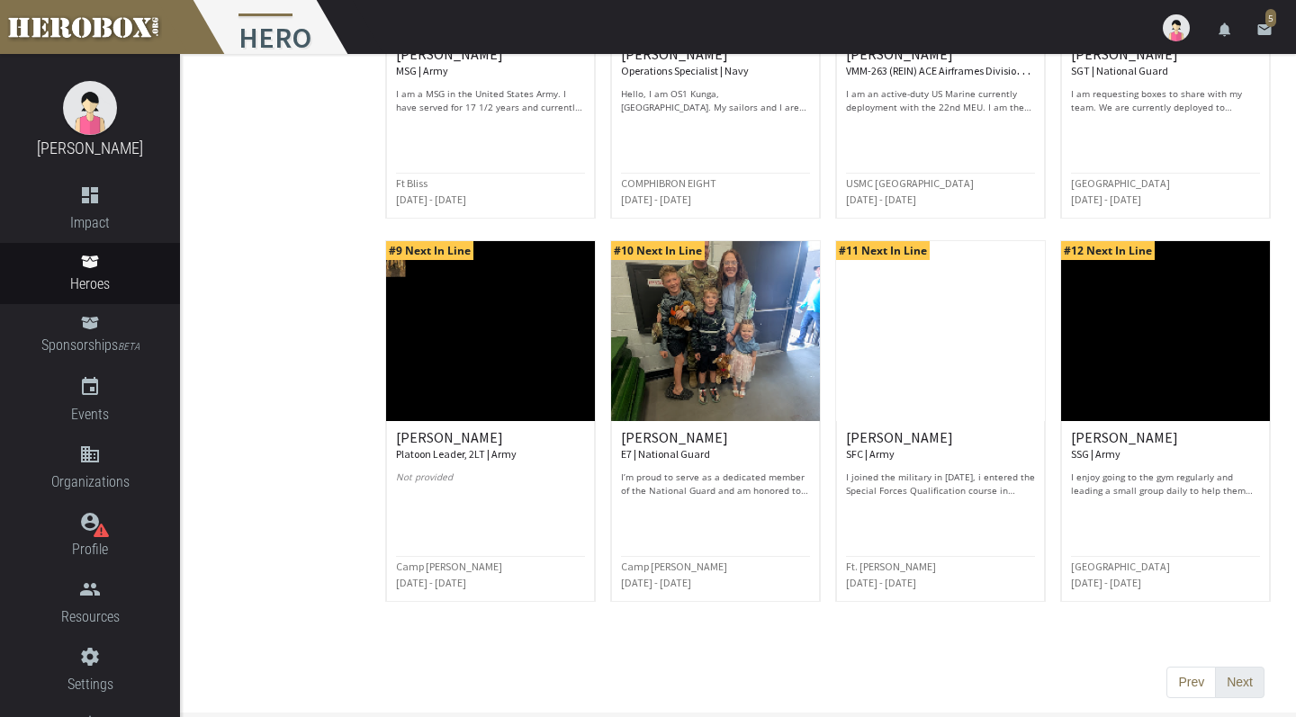
click at [1230, 670] on button "Next" at bounding box center [1240, 683] width 50 height 32
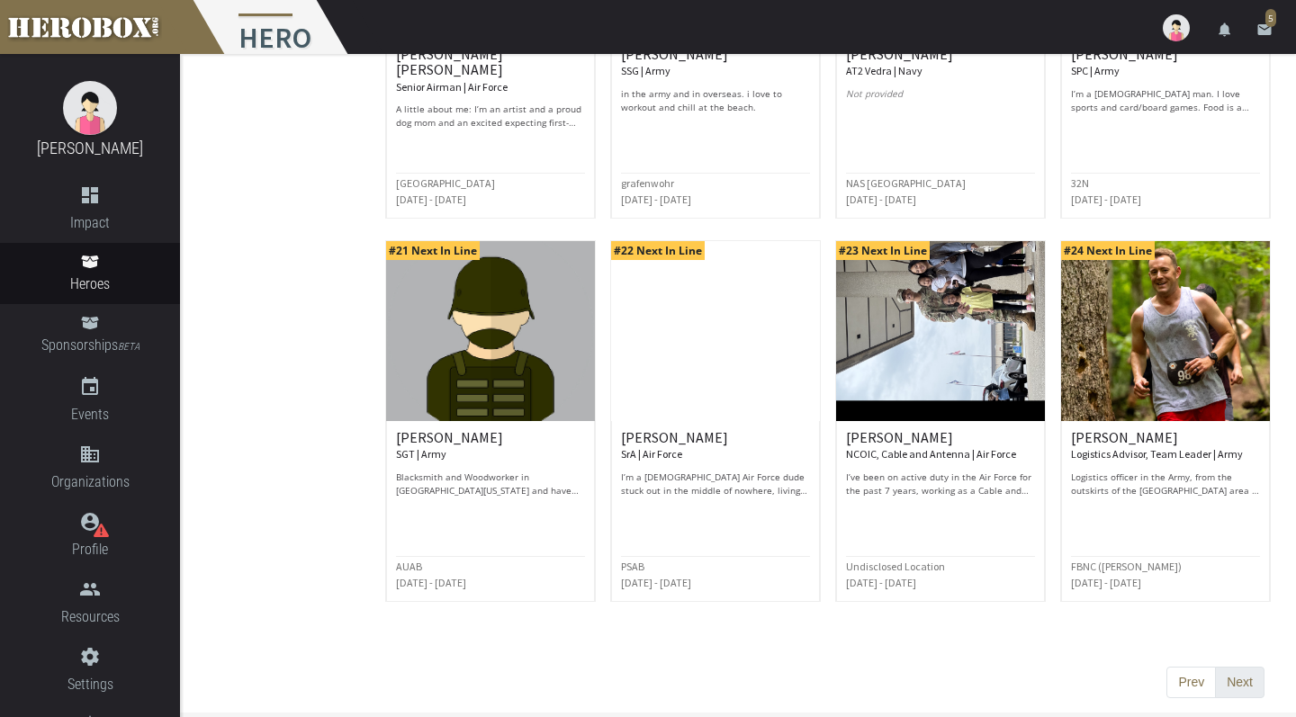
click at [1260, 681] on button "Next" at bounding box center [1240, 683] width 50 height 32
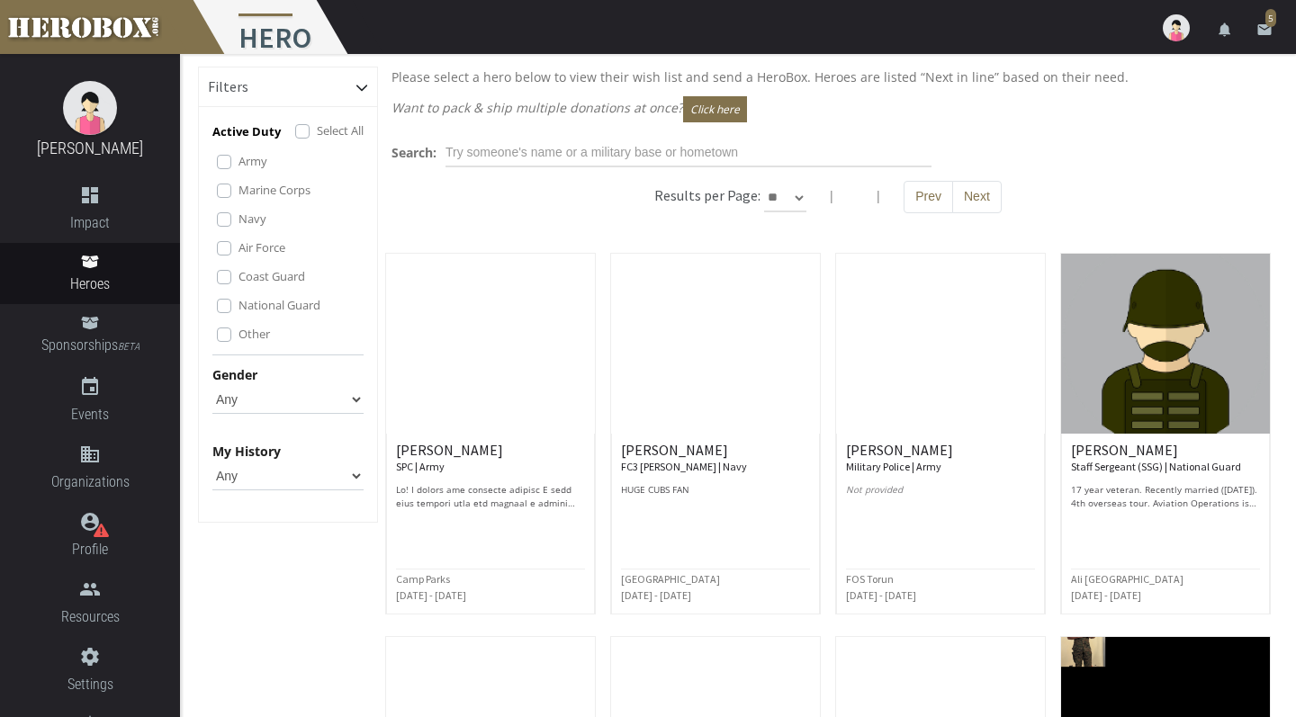
scroll to position [16, 0]
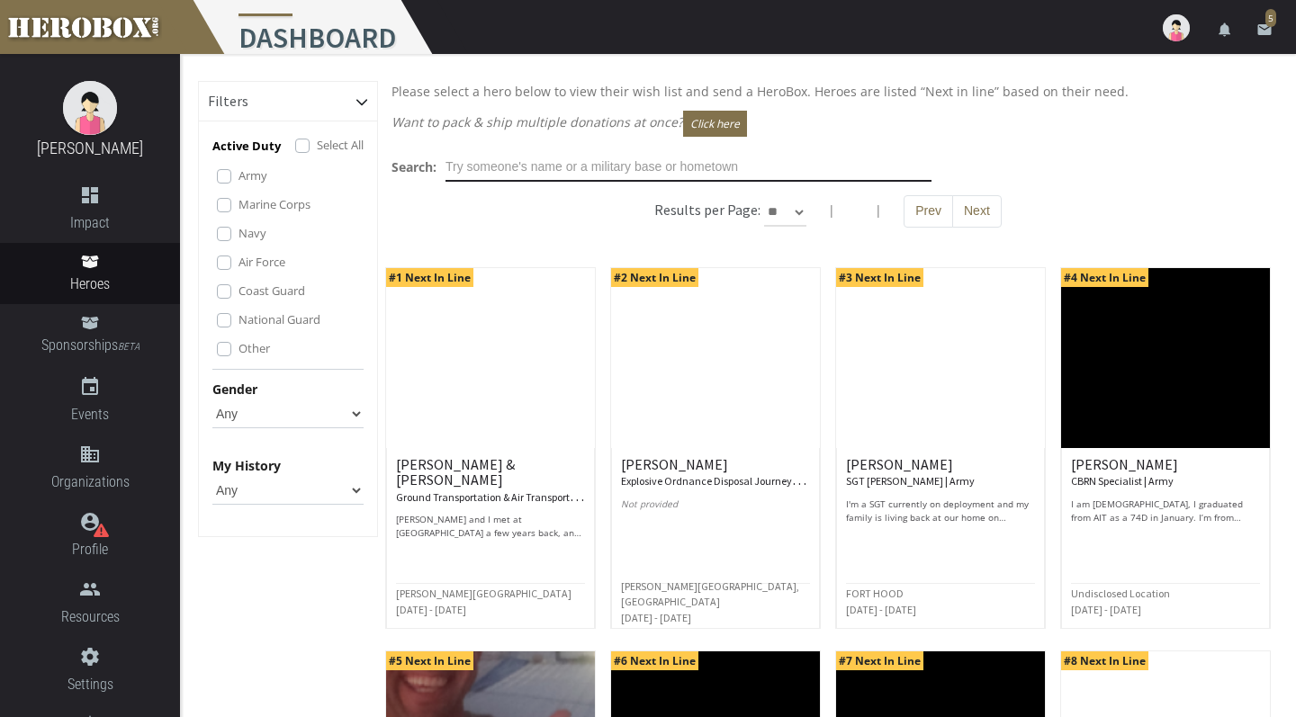
click at [784, 158] on input "text" at bounding box center [689, 167] width 486 height 29
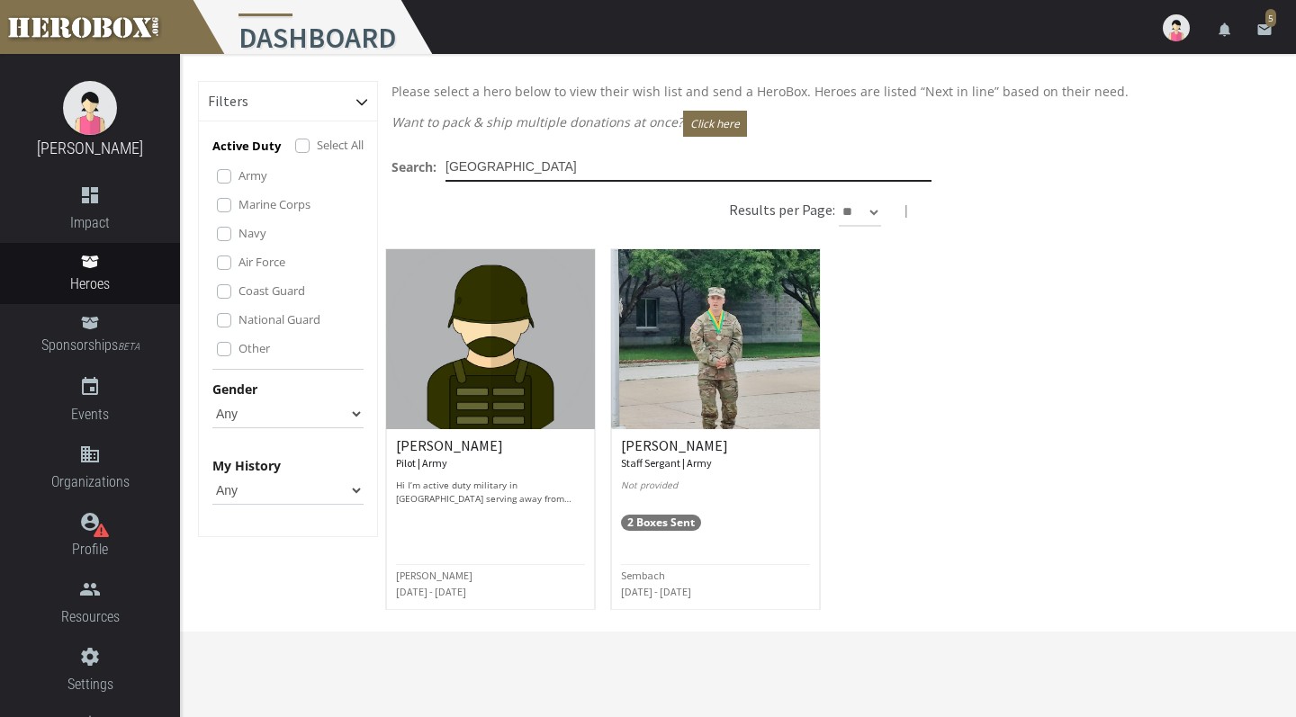
drag, startPoint x: 515, startPoint y: 176, endPoint x: 425, endPoint y: 149, distance: 94.0
click at [425, 149] on div "Please select a hero below to view their wish list and send a HeroBox. Heroes a…" at bounding box center [828, 356] width 900 height 551
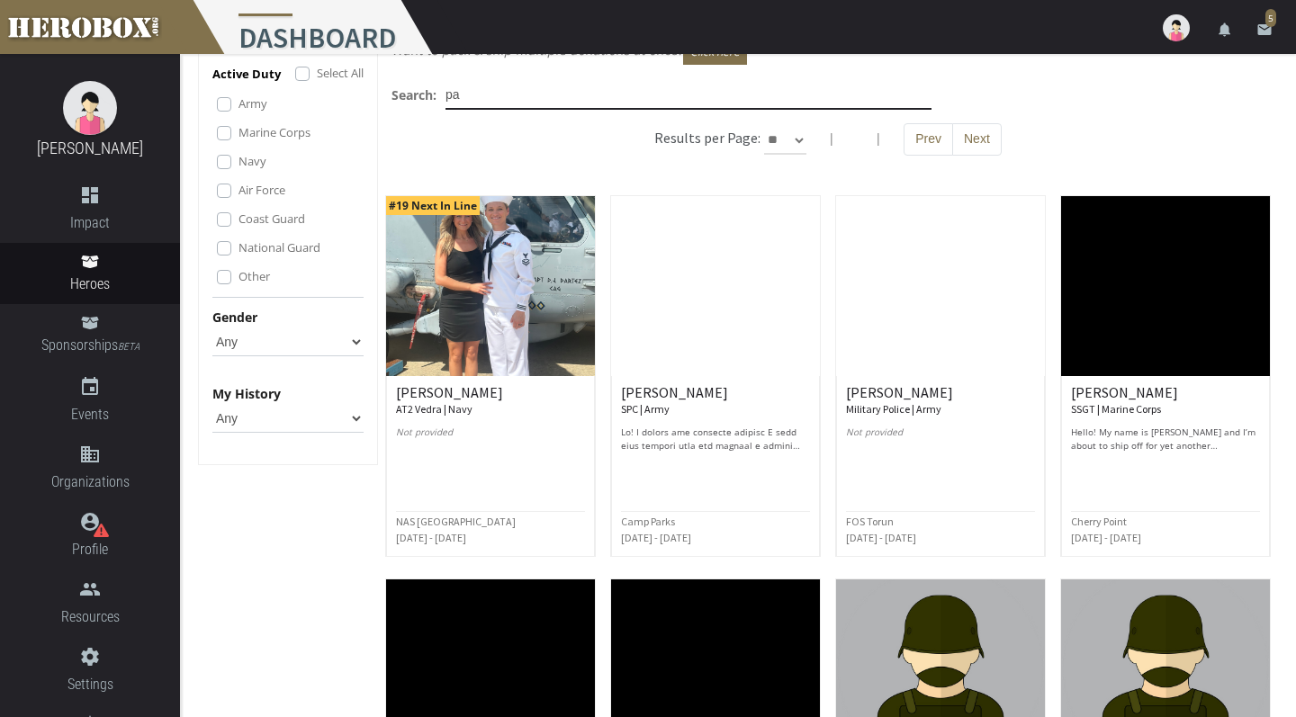
scroll to position [74, 0]
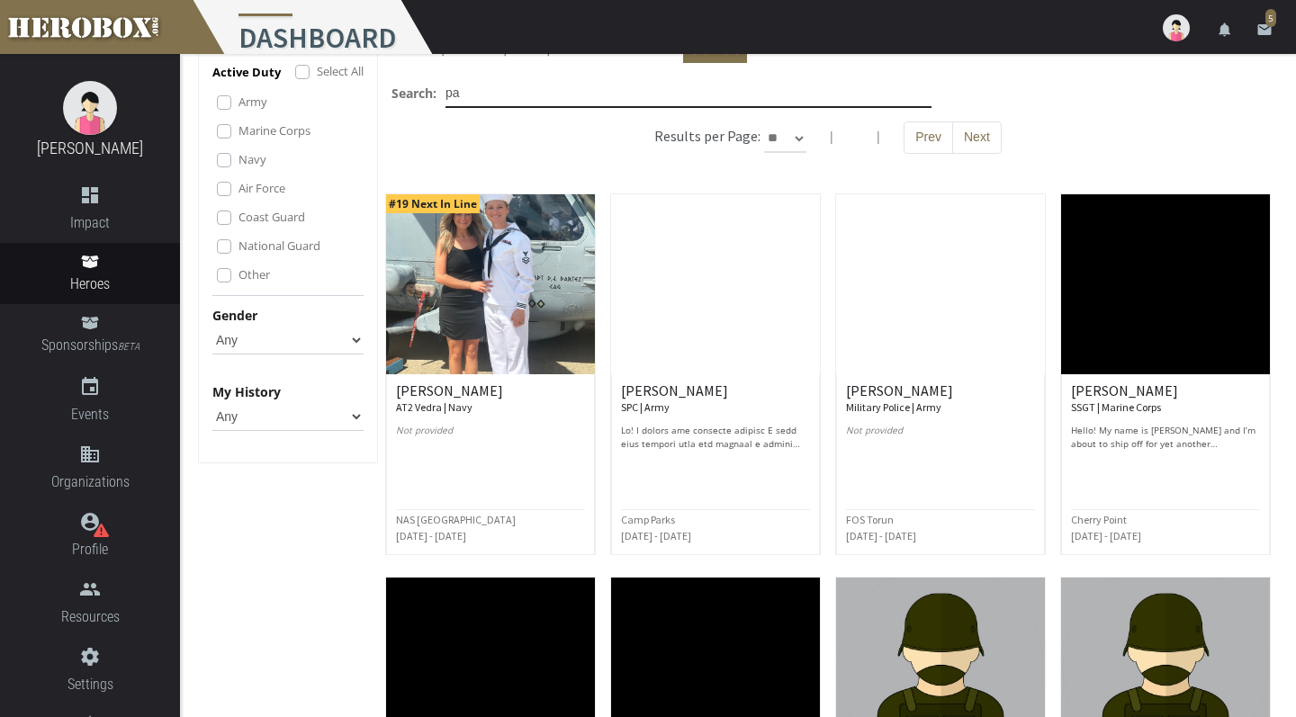
type input "pa"
click at [827, 437] on div "Loriann H. SPC | Army Camp Parks Aug 2025 - Jul 2026" at bounding box center [715, 375] width 225 height 362
click at [840, 173] on div "Please select a hero below to view their wish list and send a HeroBox. Heroes a…" at bounding box center [828, 720] width 900 height 1426
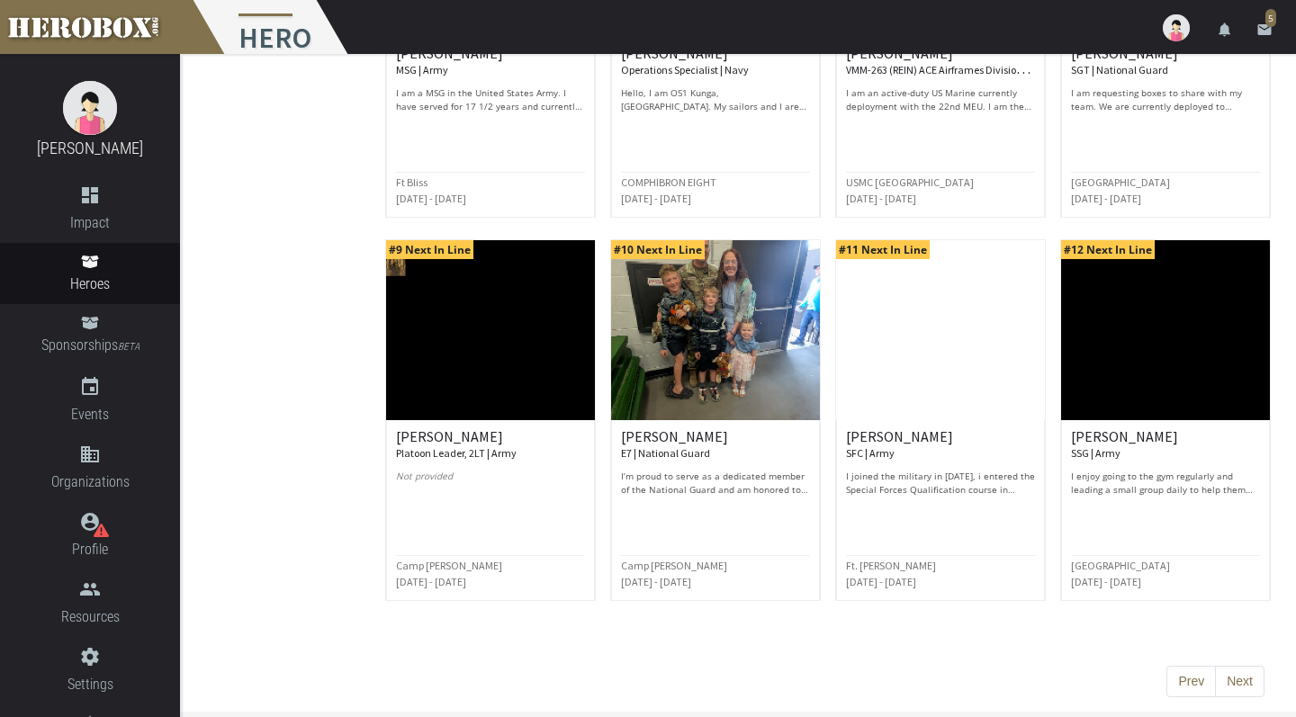
scroll to position [794, 0]
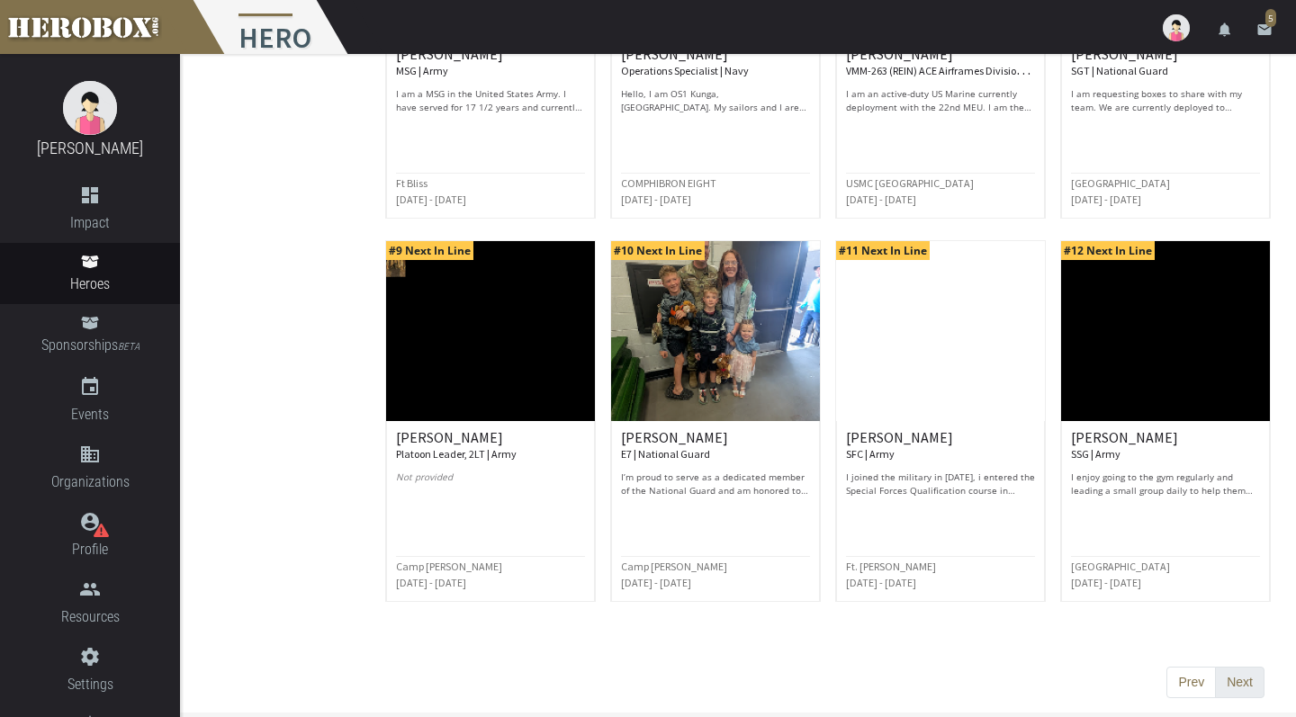
click at [1224, 678] on button "Next" at bounding box center [1240, 683] width 50 height 32
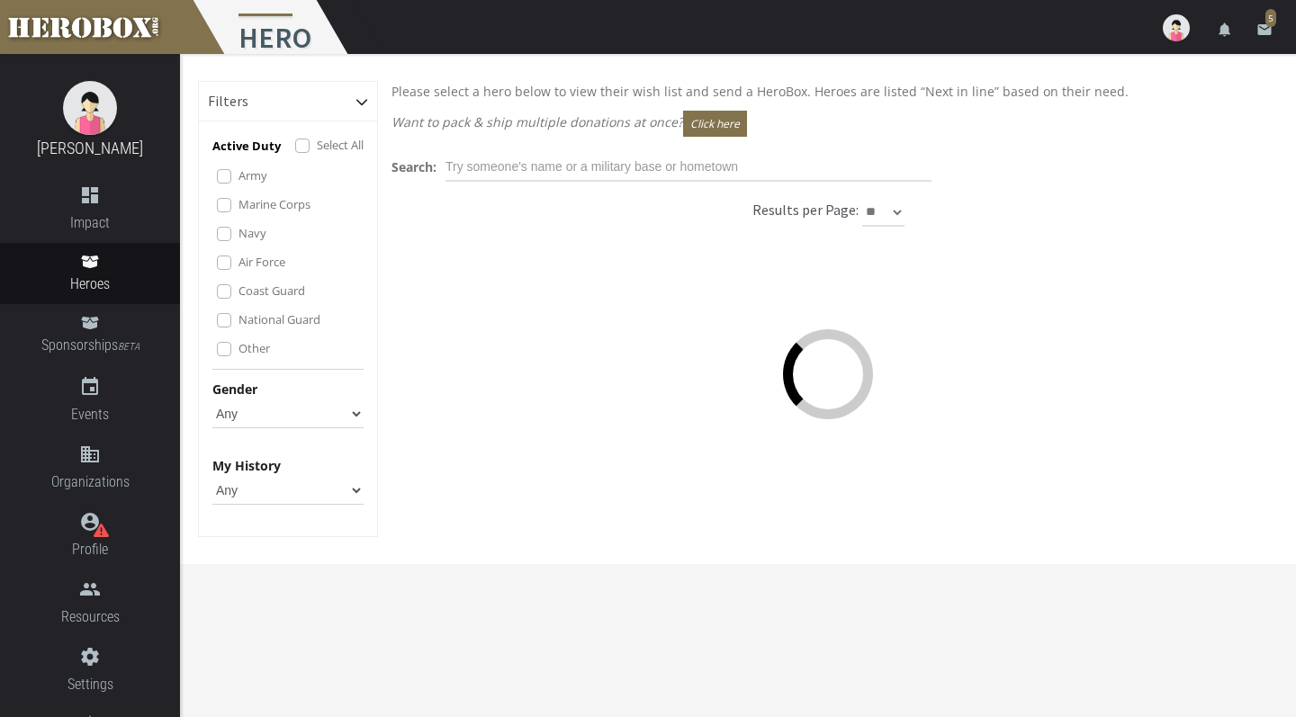
scroll to position [0, 0]
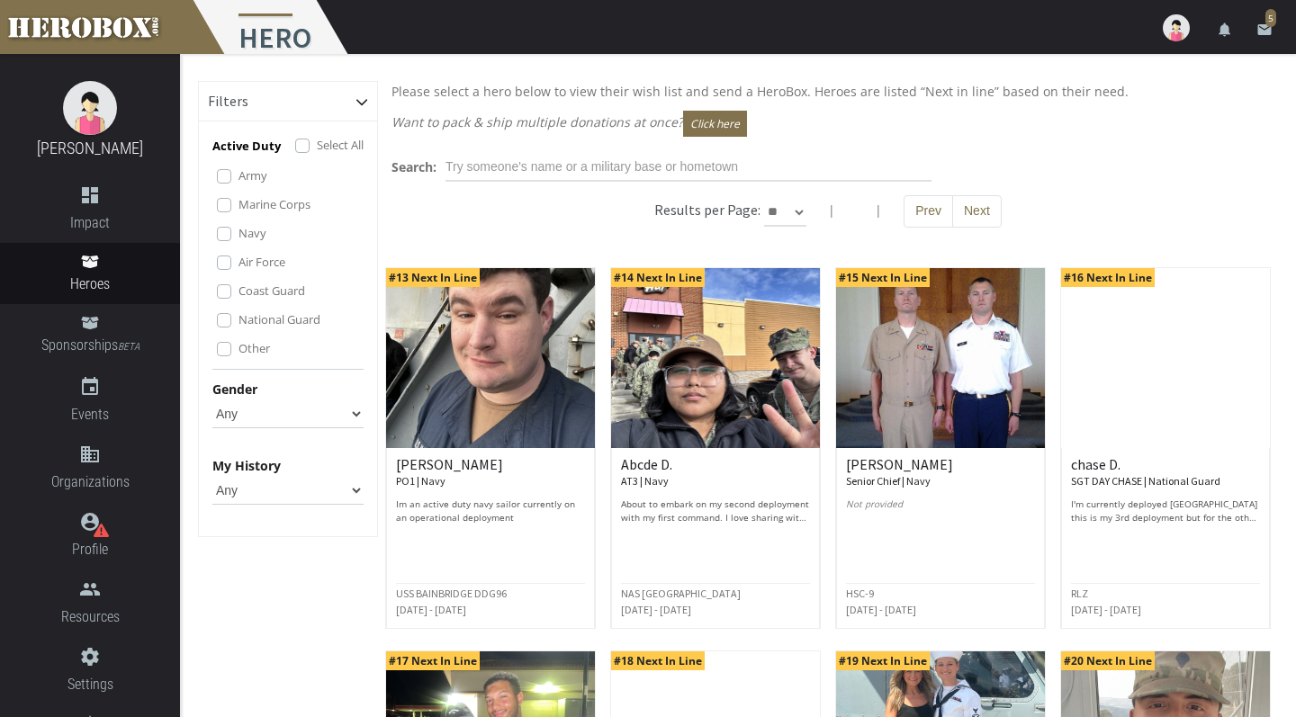
click at [497, 477] on h6 "[PERSON_NAME] PO1 | Navy" at bounding box center [490, 473] width 189 height 32
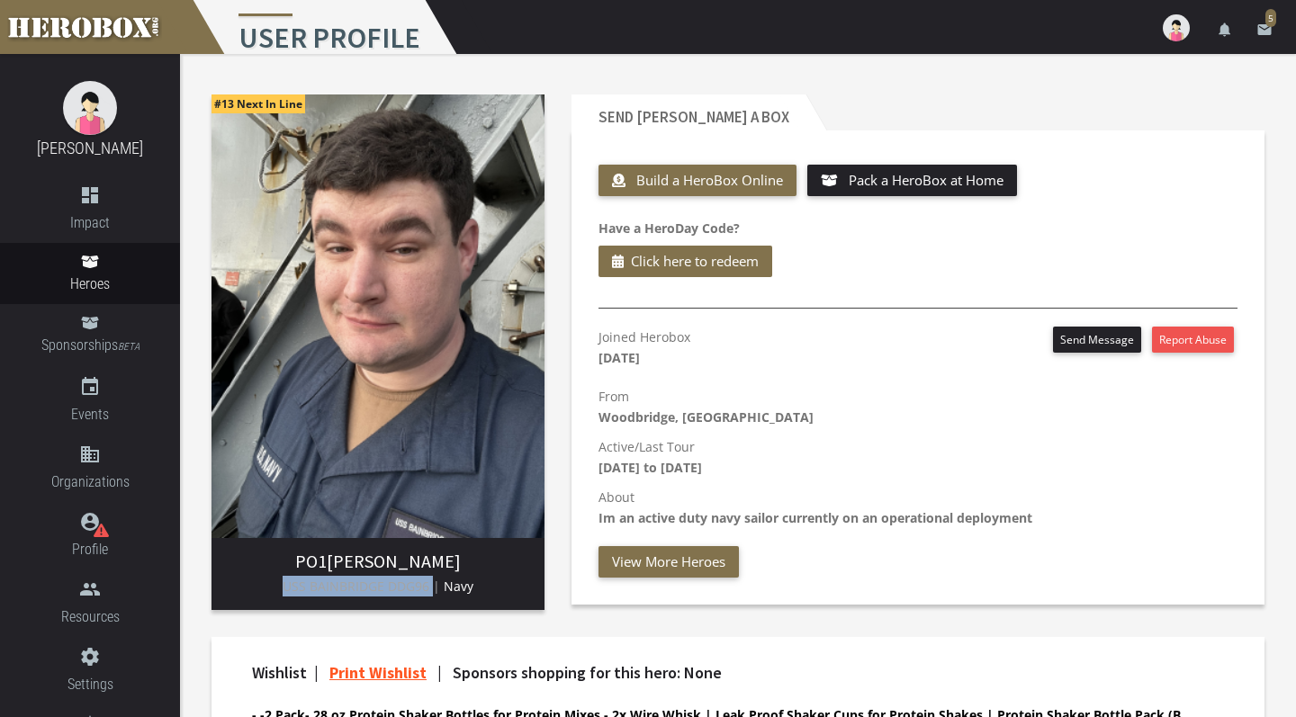
drag, startPoint x: 285, startPoint y: 588, endPoint x: 435, endPoint y: 584, distance: 149.5
click at [435, 584] on span "USS BAINBRIDGE DDG96 |" at bounding box center [362, 586] width 158 height 17
copy span "USS BAINBRIDGE DDG96"
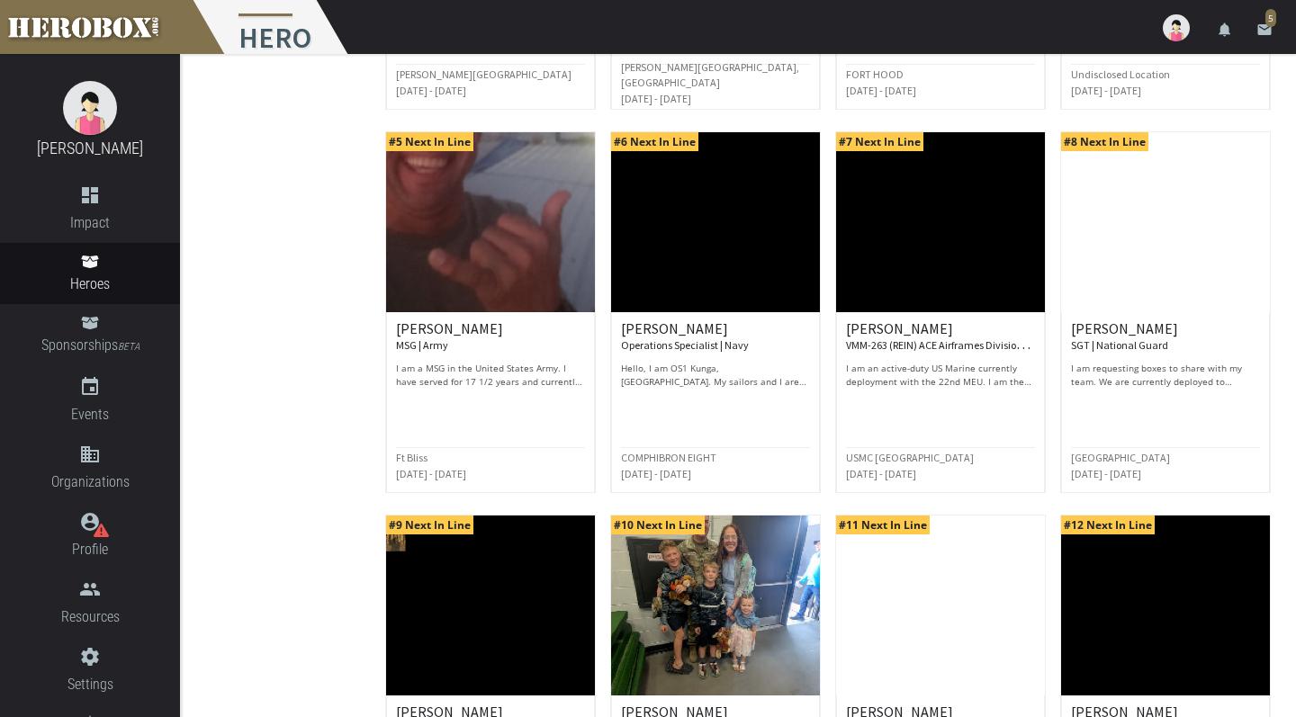
scroll to position [524, 0]
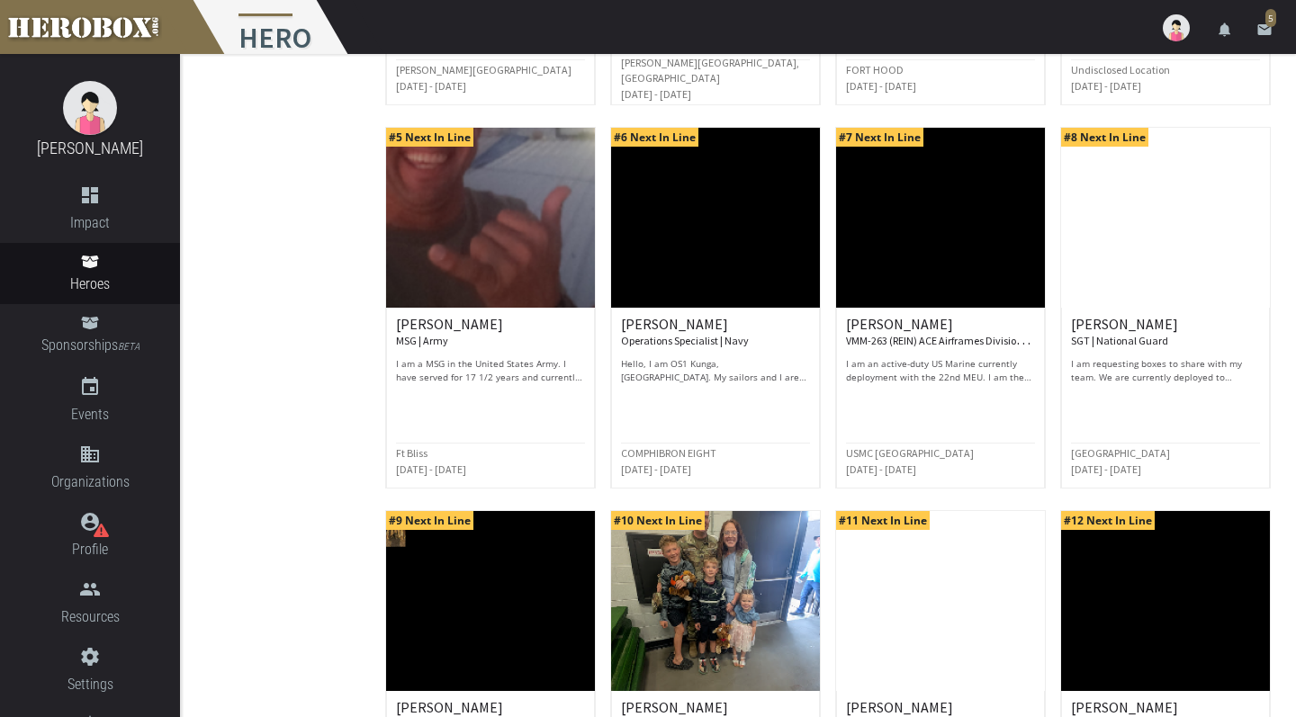
click at [521, 261] on img at bounding box center [490, 218] width 209 height 180
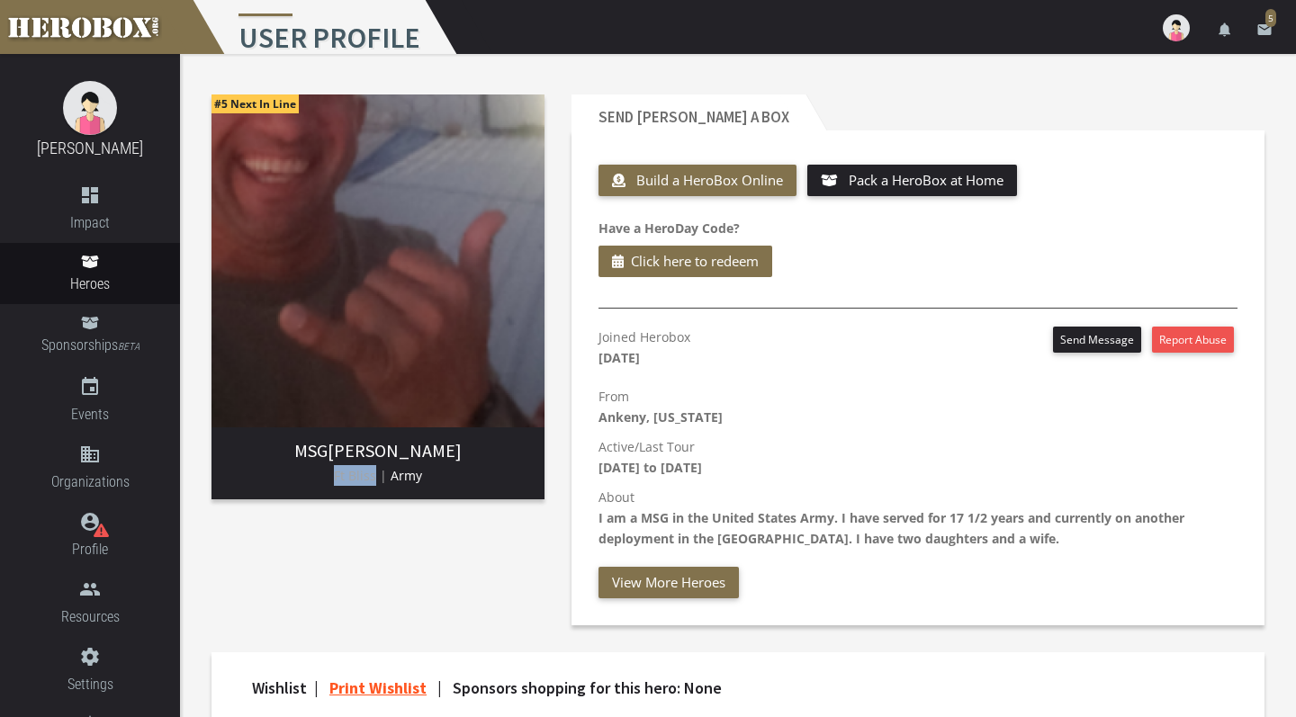
drag, startPoint x: 336, startPoint y: 475, endPoint x: 374, endPoint y: 477, distance: 38.7
click at [374, 478] on span "Ft Bliss |" at bounding box center [360, 475] width 53 height 17
copy span "Ft Bliss"
click at [684, 397] on p "From [GEOGRAPHIC_DATA], [US_STATE]" at bounding box center [918, 406] width 639 height 41
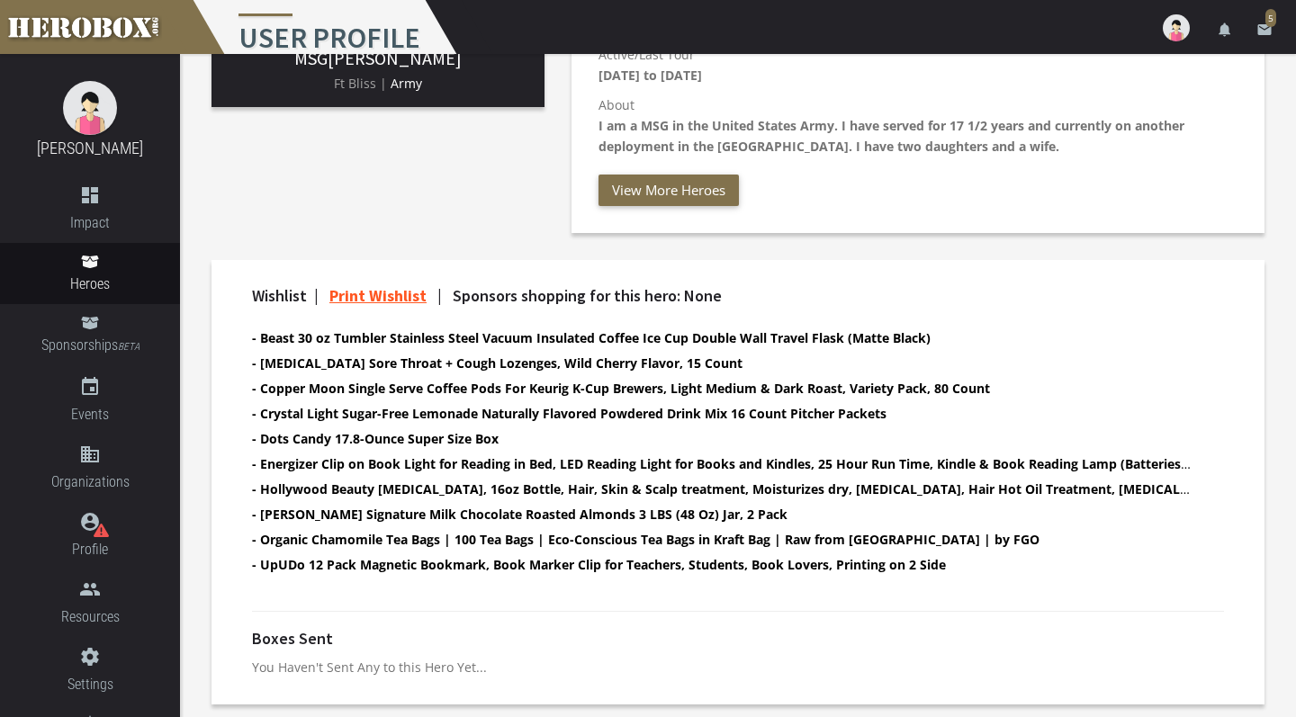
scroll to position [392, 0]
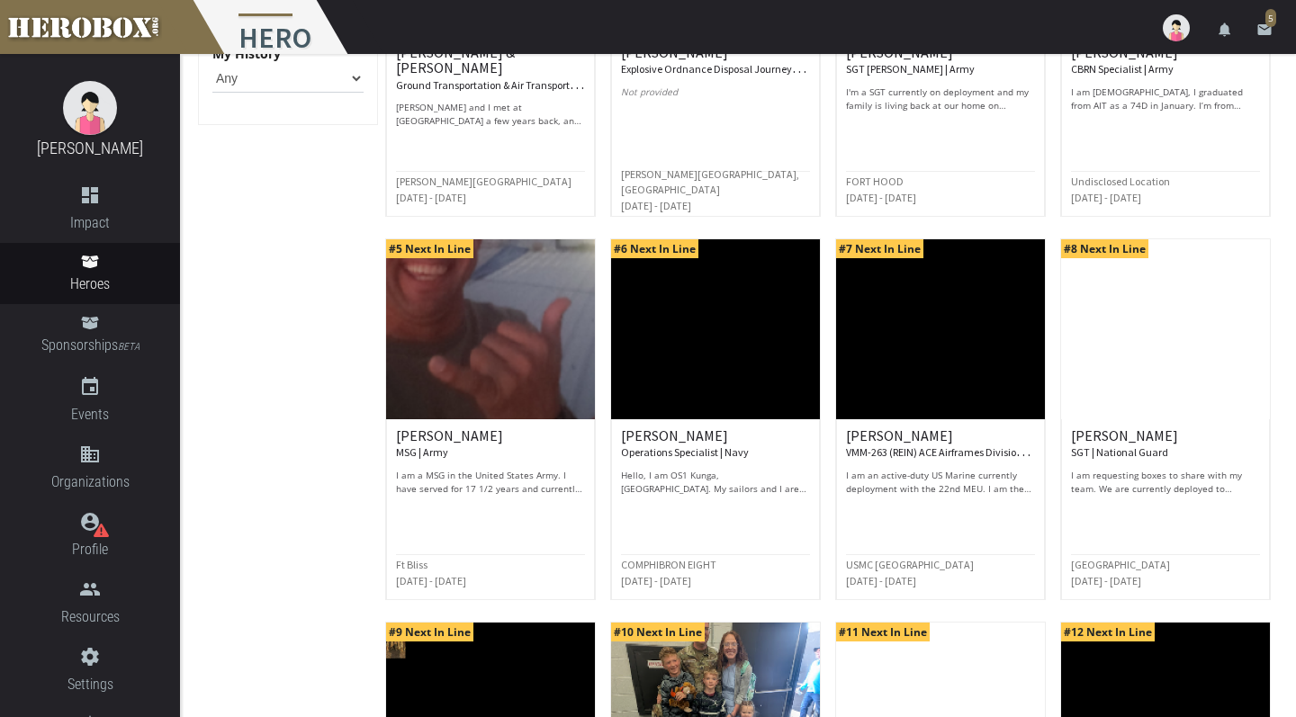
scroll to position [446, 0]
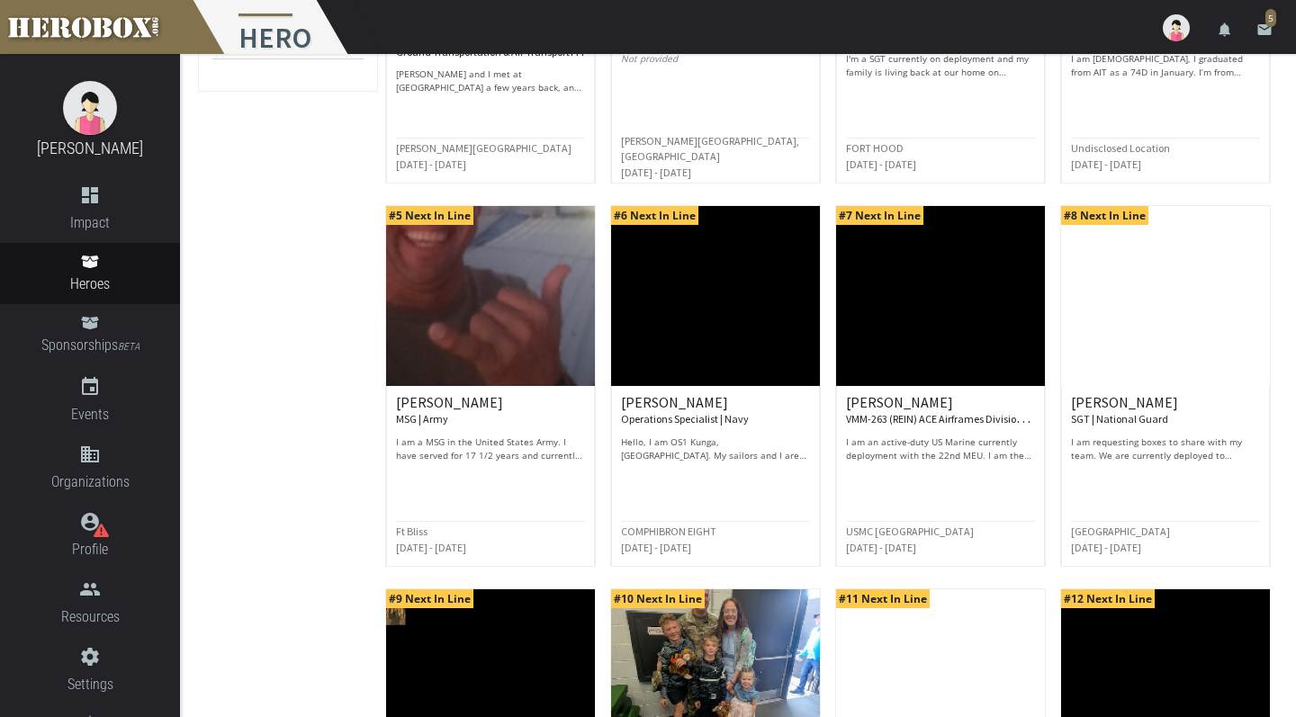
click at [731, 320] on img at bounding box center [715, 296] width 209 height 180
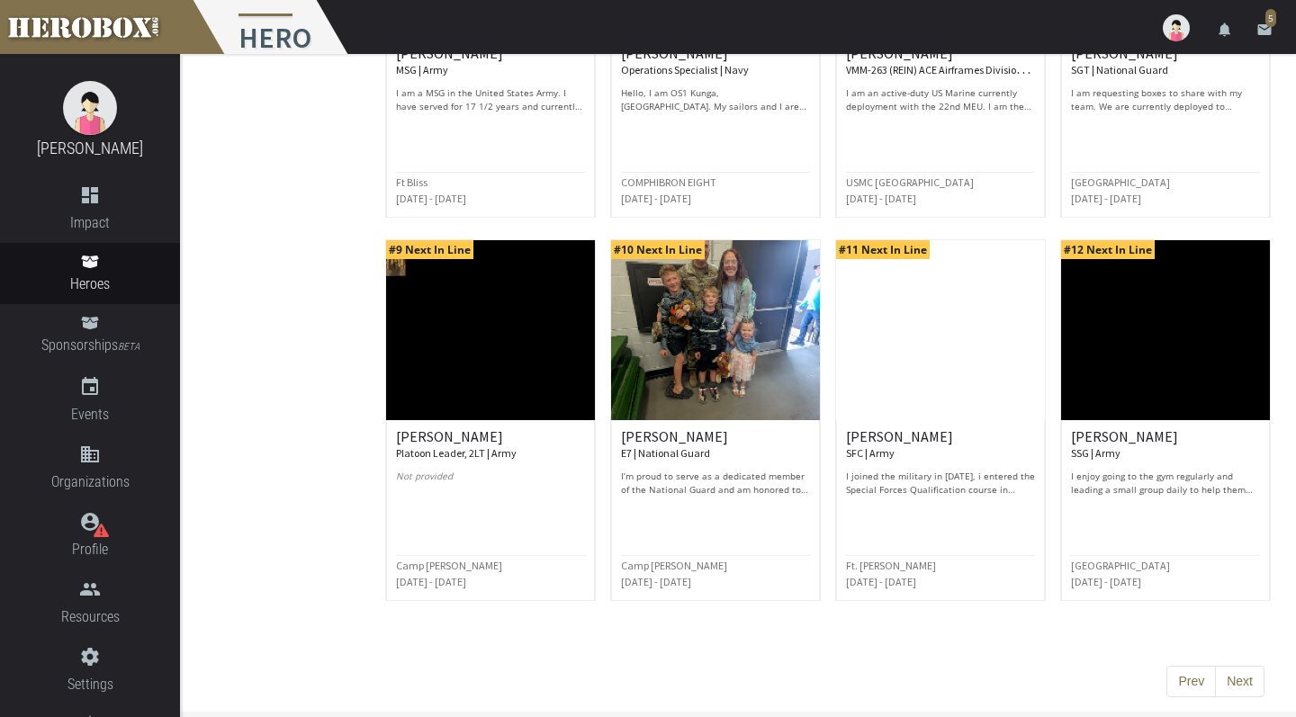
scroll to position [794, 0]
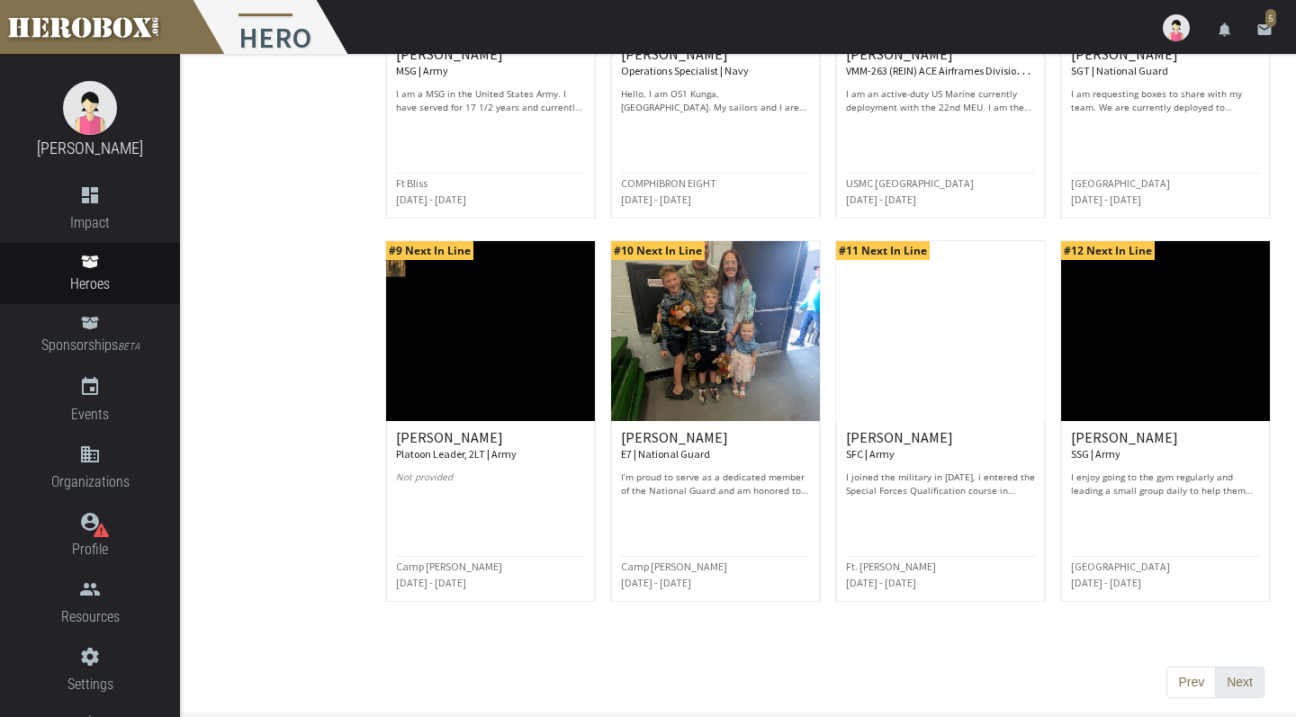
click at [1229, 689] on button "Next" at bounding box center [1240, 683] width 50 height 32
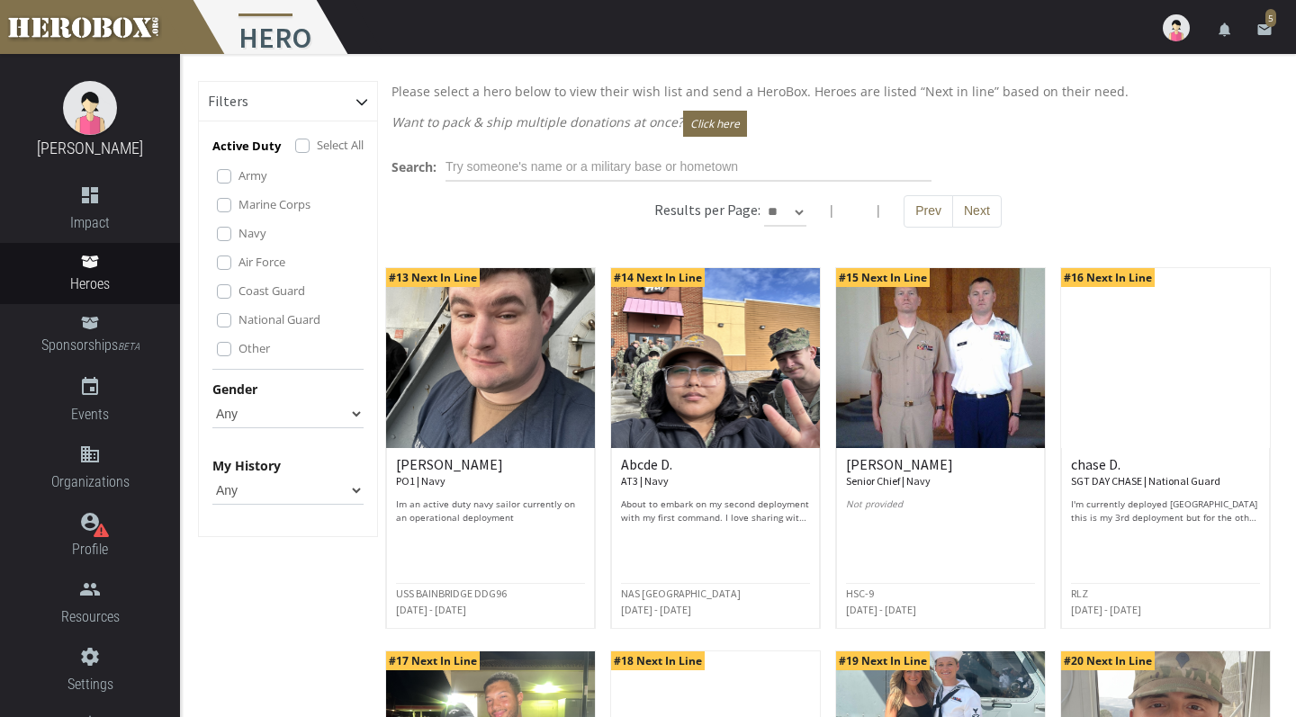
click at [897, 468] on h6 "[PERSON_NAME] Senior Chief | Navy" at bounding box center [940, 473] width 189 height 32
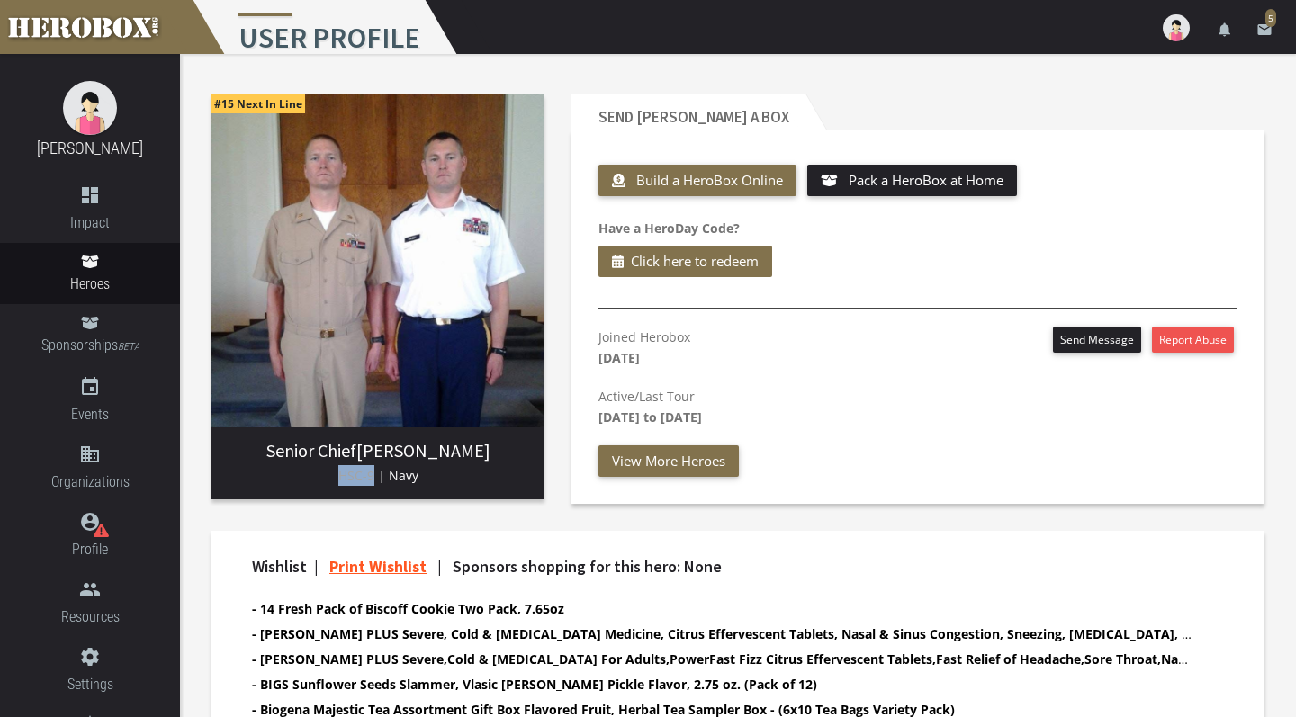
drag, startPoint x: 338, startPoint y: 479, endPoint x: 374, endPoint y: 481, distance: 37.0
click at [374, 482] on p "HSC-9 | Navy" at bounding box center [378, 475] width 304 height 21
copy span "HSC-9"
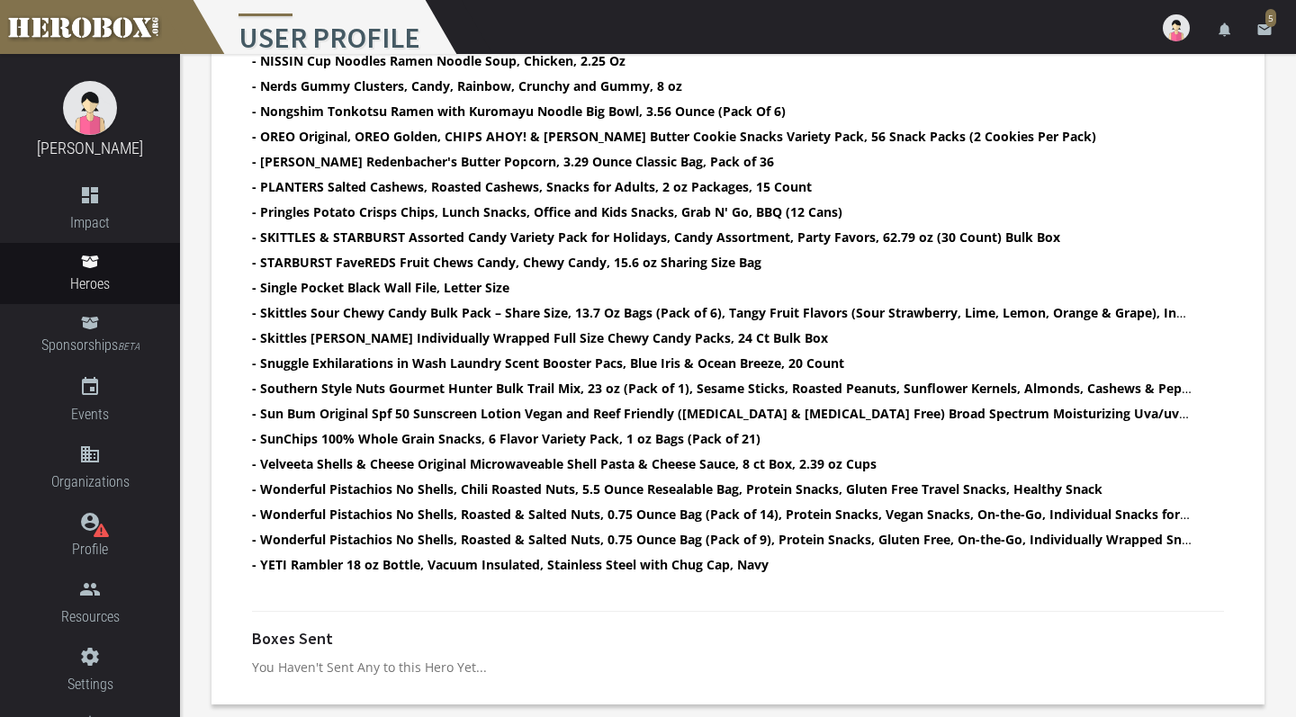
scroll to position [1253, 0]
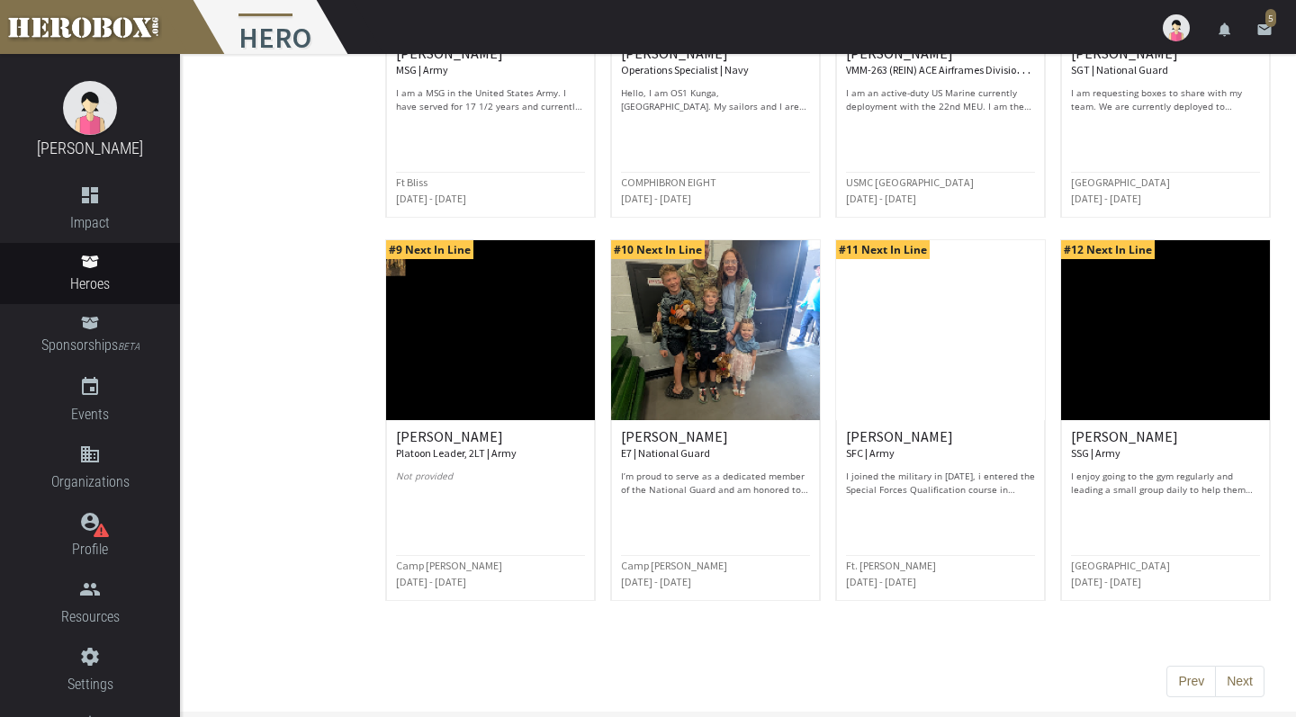
scroll to position [794, 0]
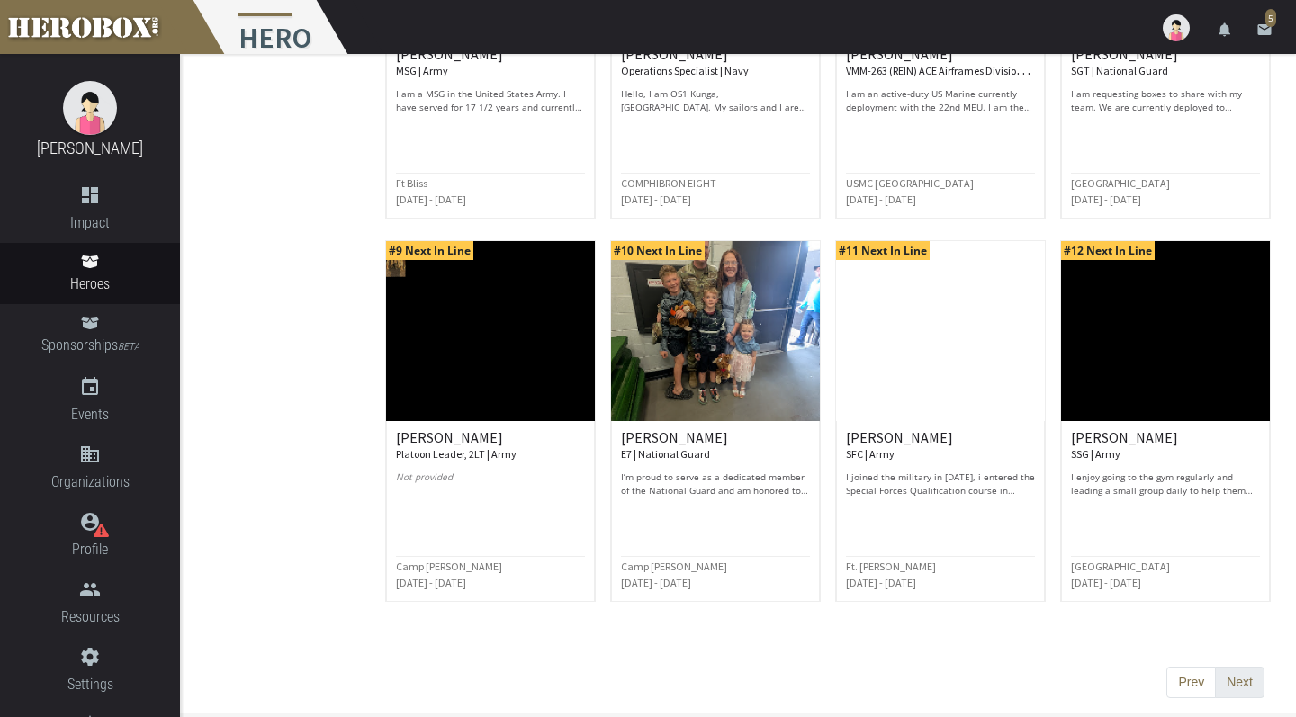
click at [1226, 667] on button "Next" at bounding box center [1240, 683] width 50 height 32
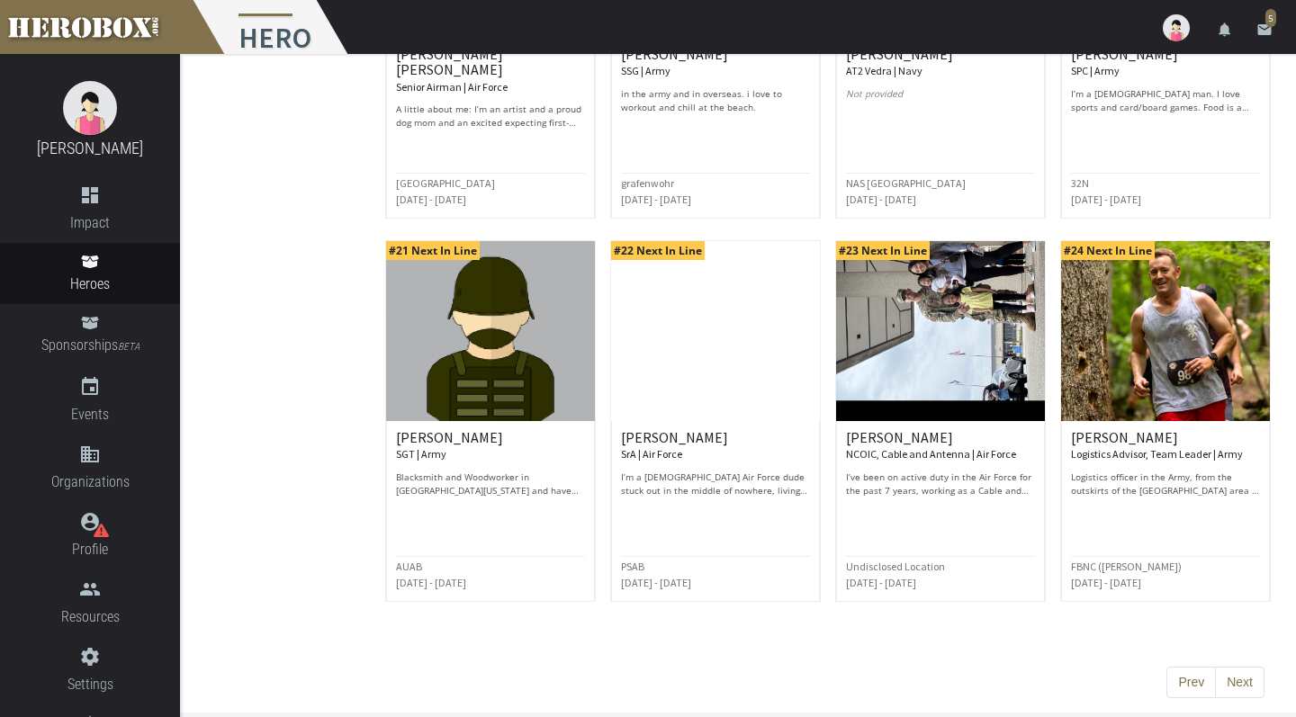
click at [940, 383] on img at bounding box center [940, 331] width 209 height 180
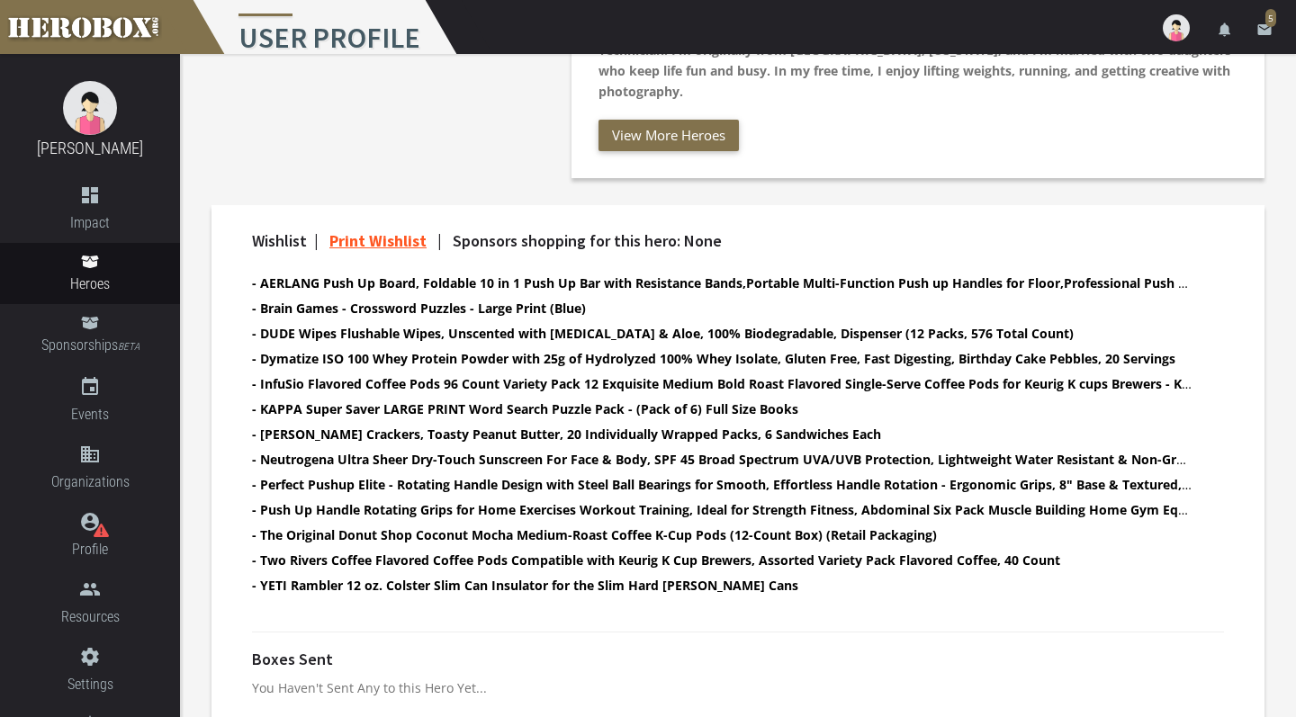
scroll to position [488, 0]
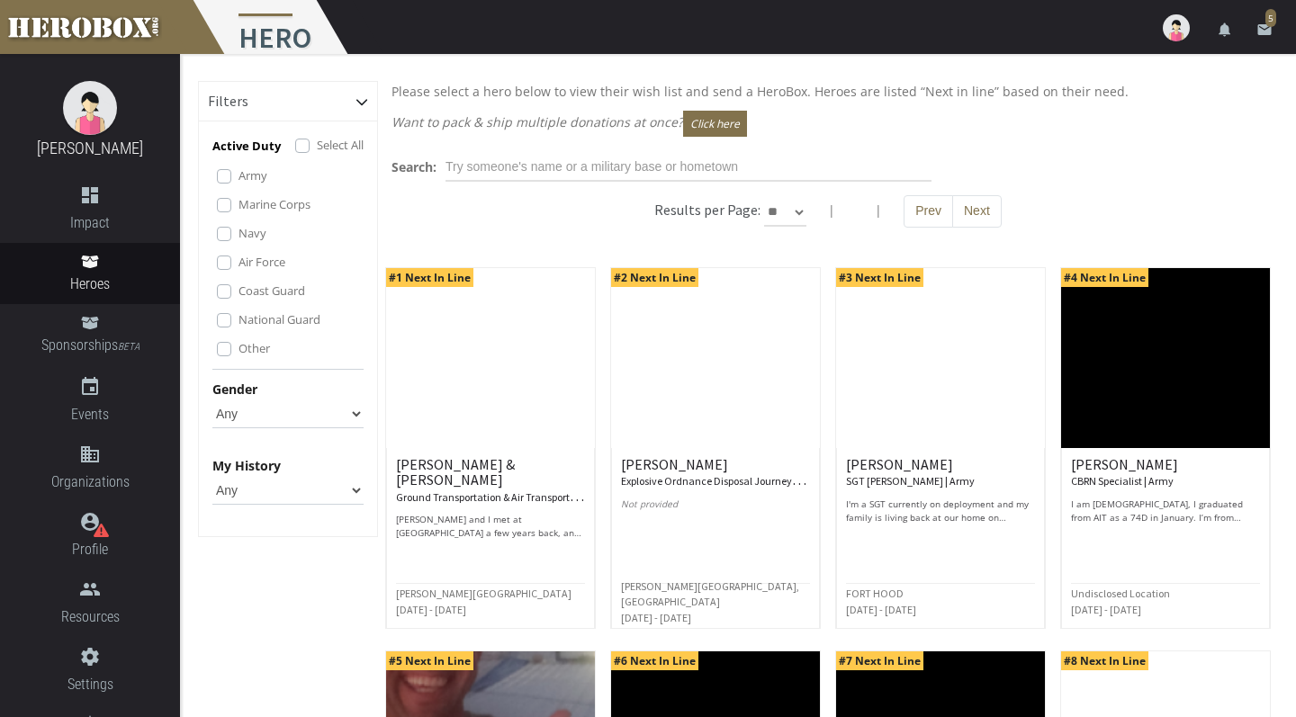
select select "*********"
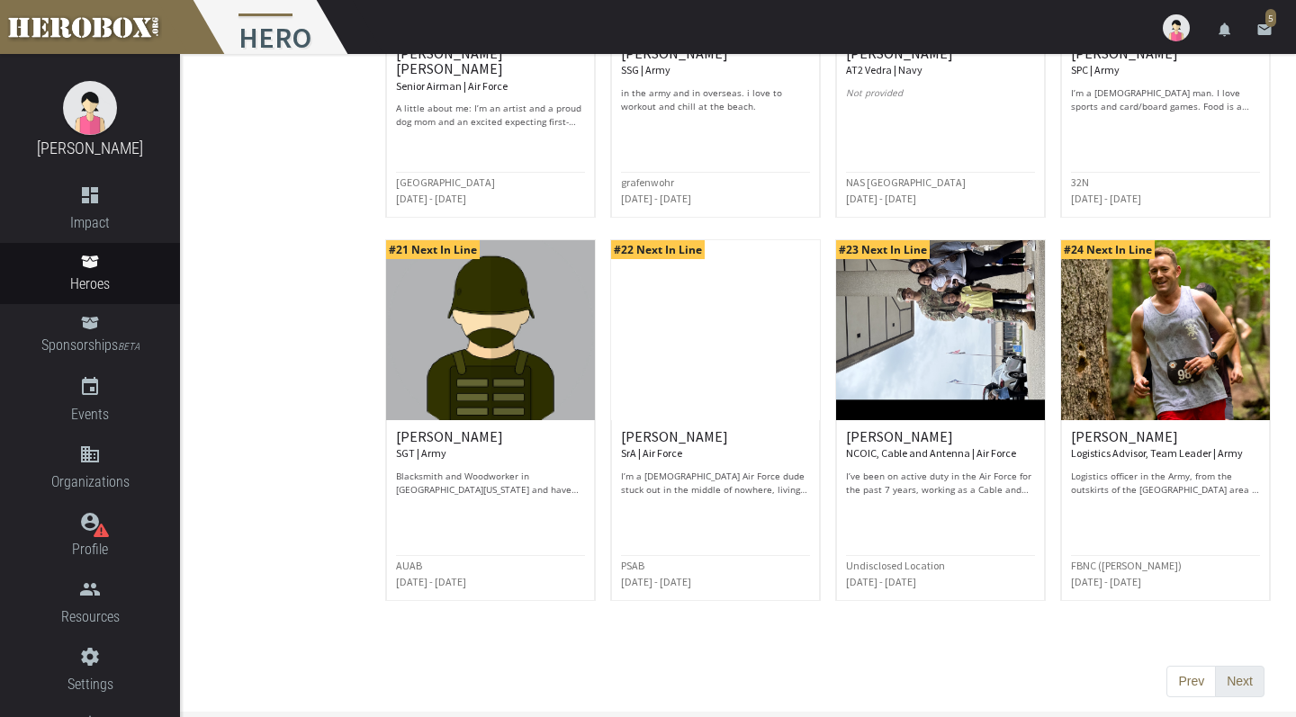
scroll to position [1944, 0]
click at [1239, 672] on button "Next" at bounding box center [1240, 683] width 50 height 32
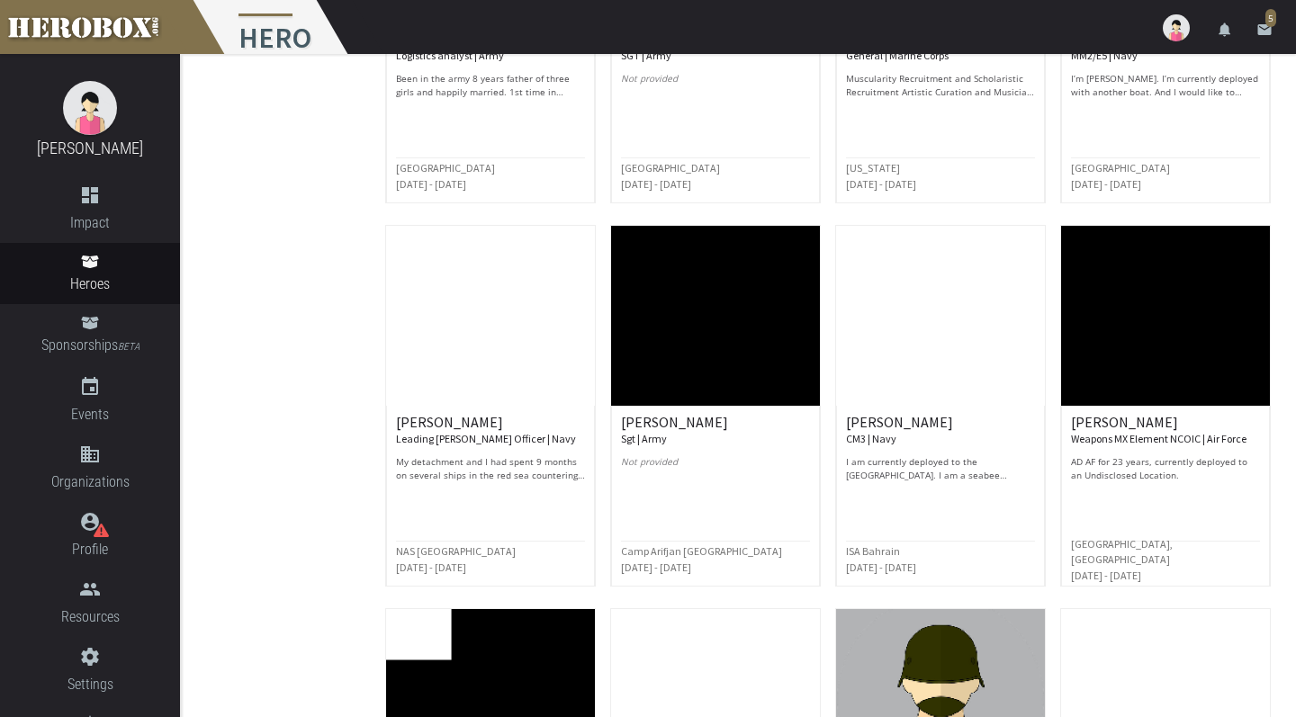
scroll to position [1592, 0]
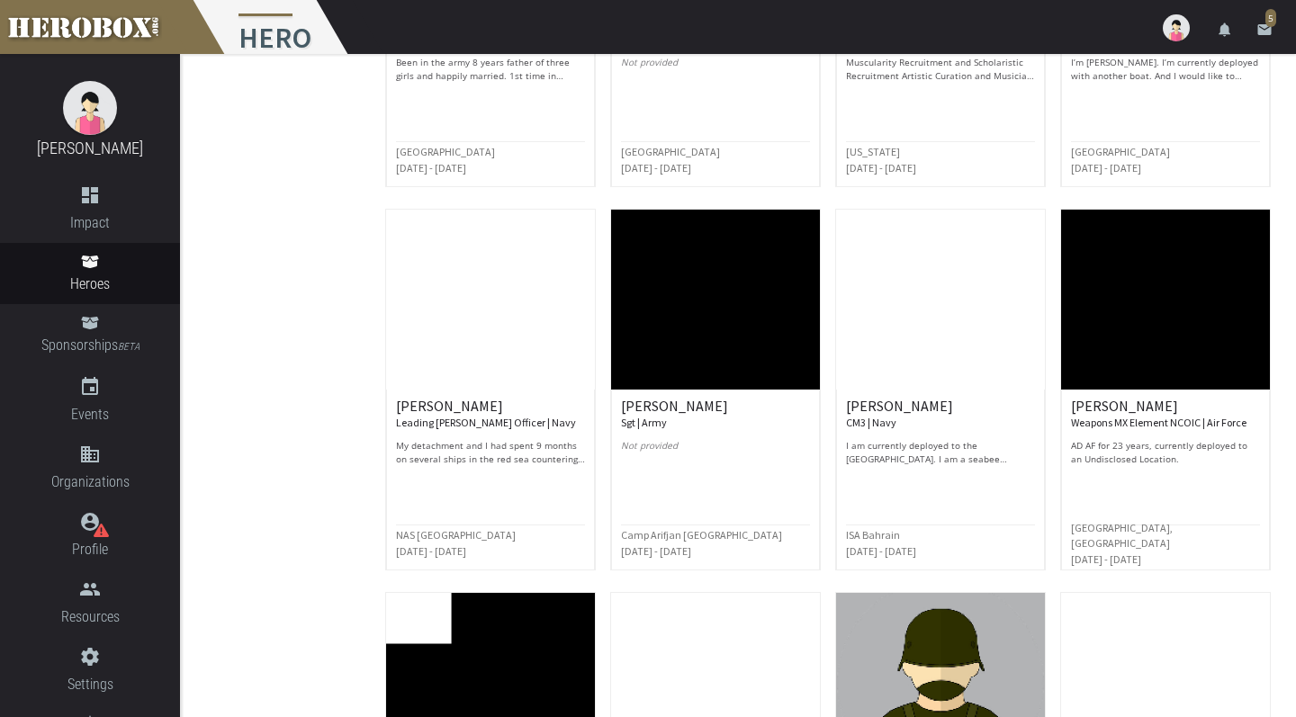
click at [960, 351] on img at bounding box center [940, 300] width 209 height 180
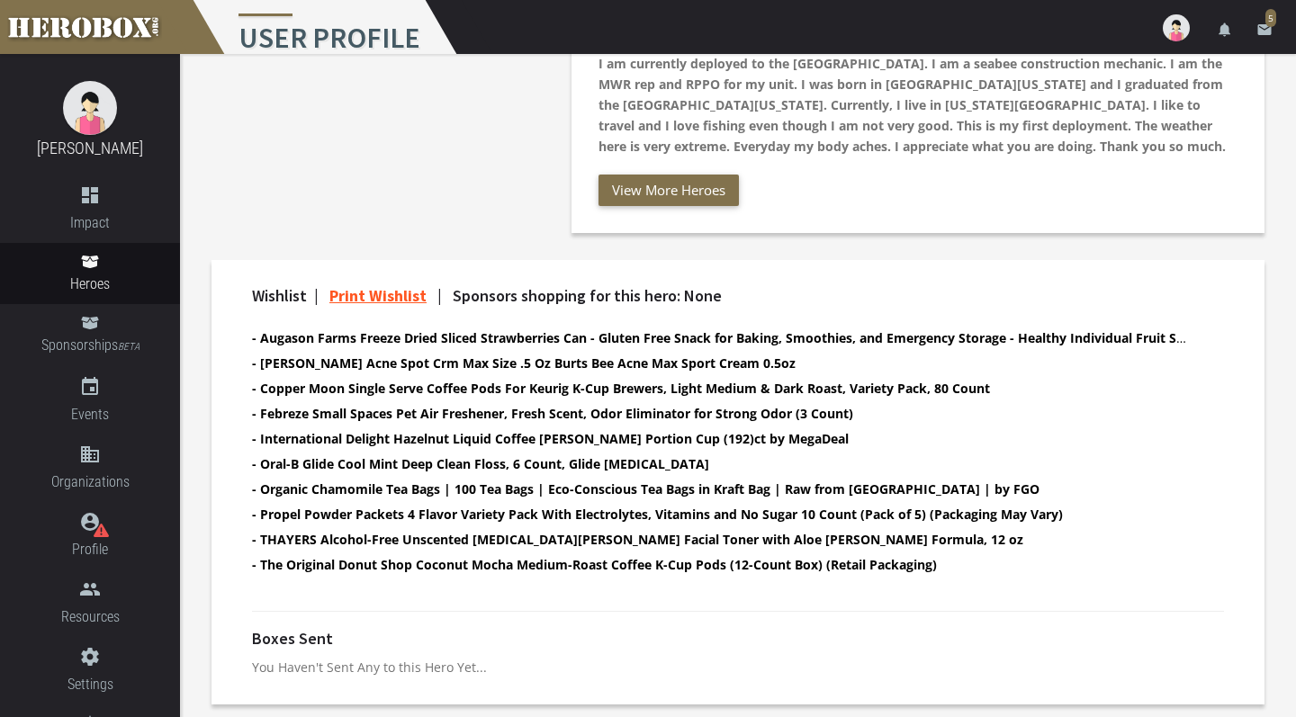
scroll to position [454, 0]
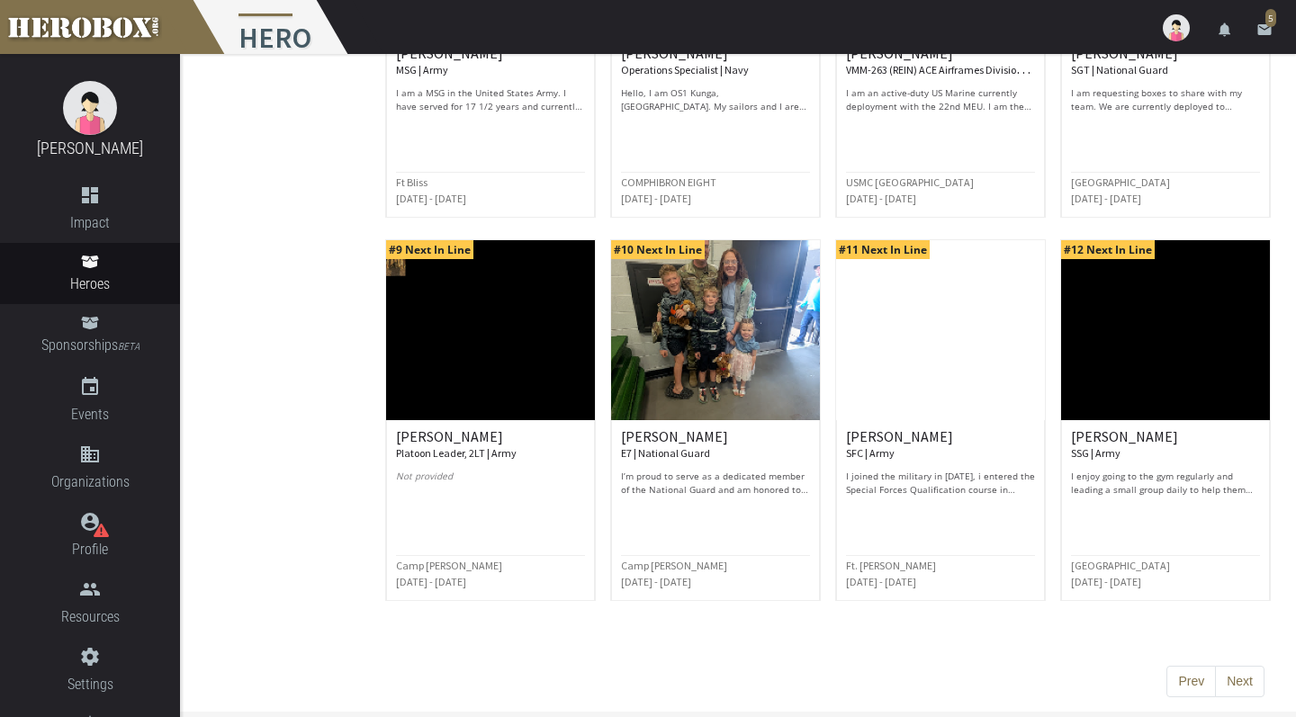
scroll to position [794, 0]
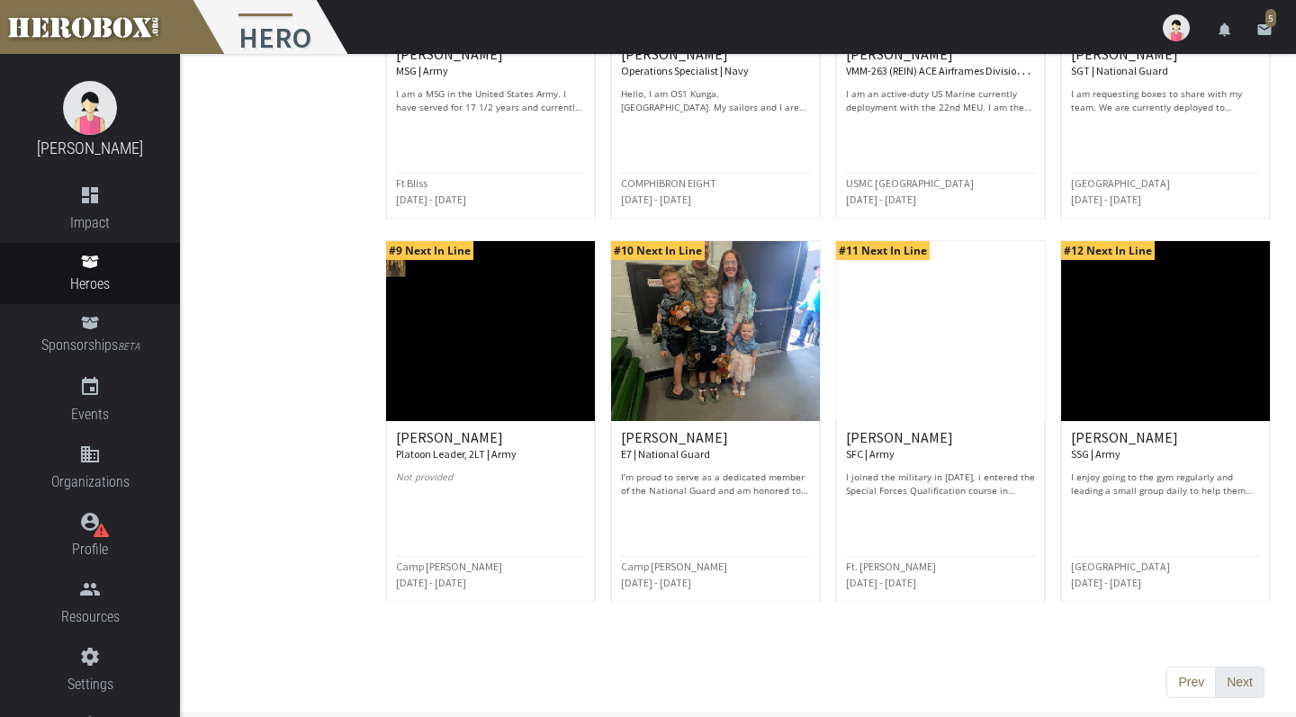
click at [1257, 688] on button "Next" at bounding box center [1240, 683] width 50 height 32
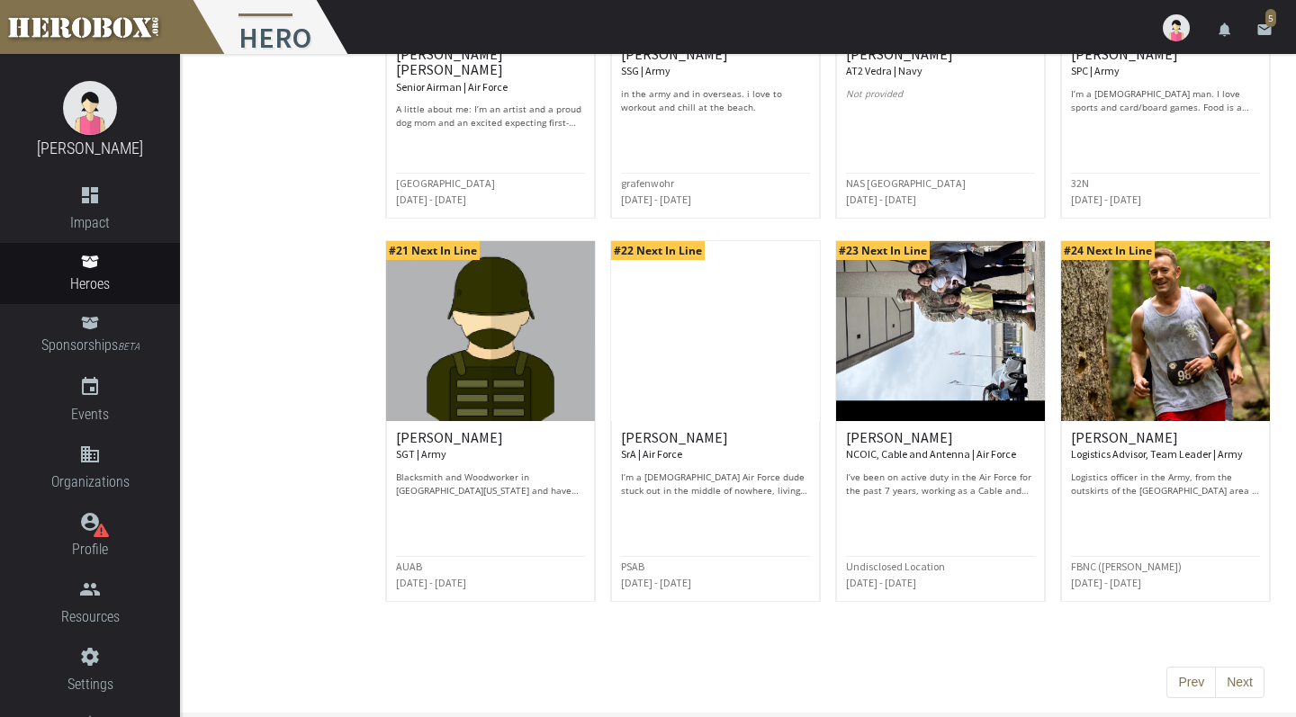
click at [1244, 664] on div "Prev Next" at bounding box center [828, 669] width 900 height 90
click at [1240, 681] on button "Next" at bounding box center [1240, 683] width 50 height 32
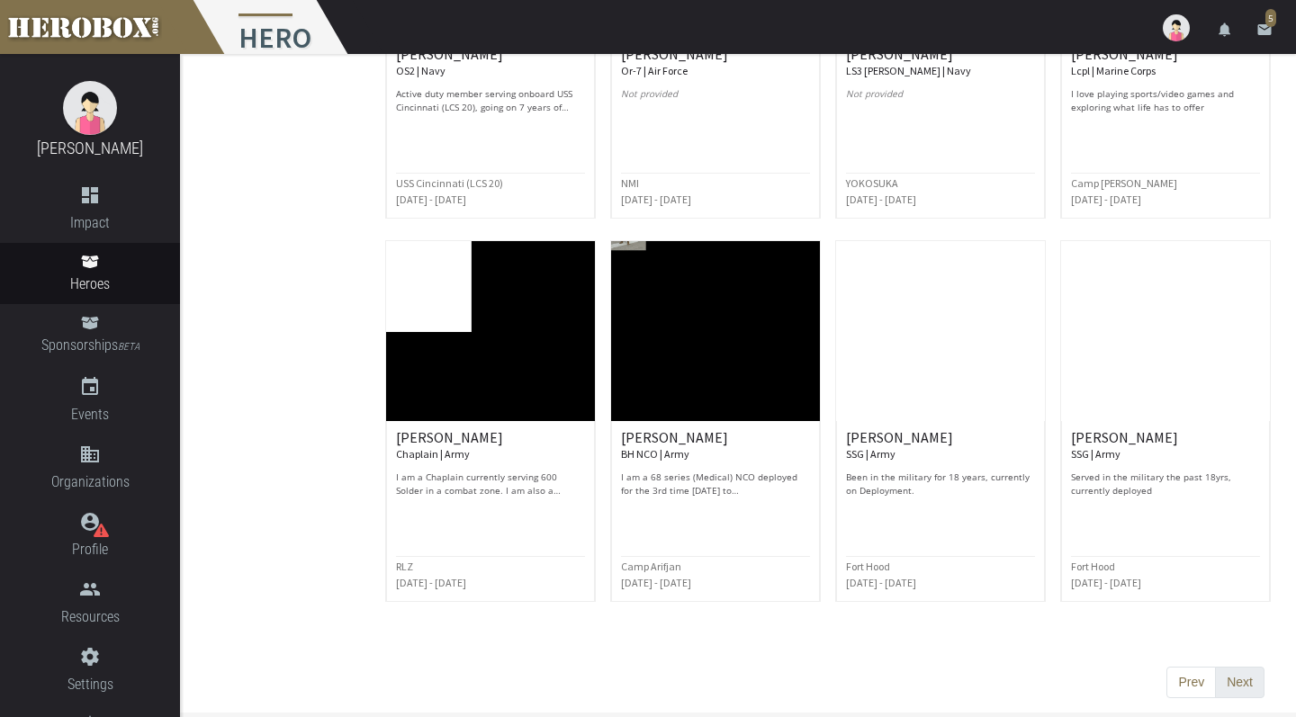
click at [1240, 677] on button "Next" at bounding box center [1240, 683] width 50 height 32
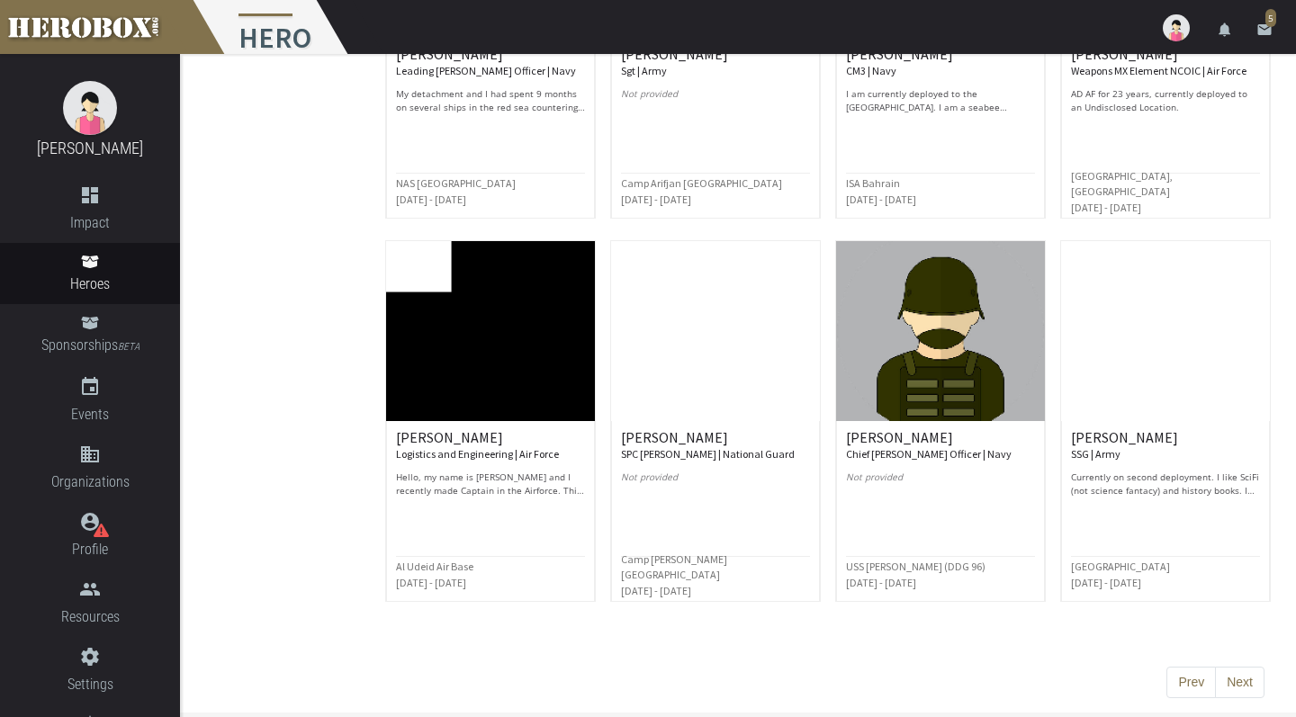
click at [1224, 35] on icon "notifications" at bounding box center [1225, 30] width 16 height 16
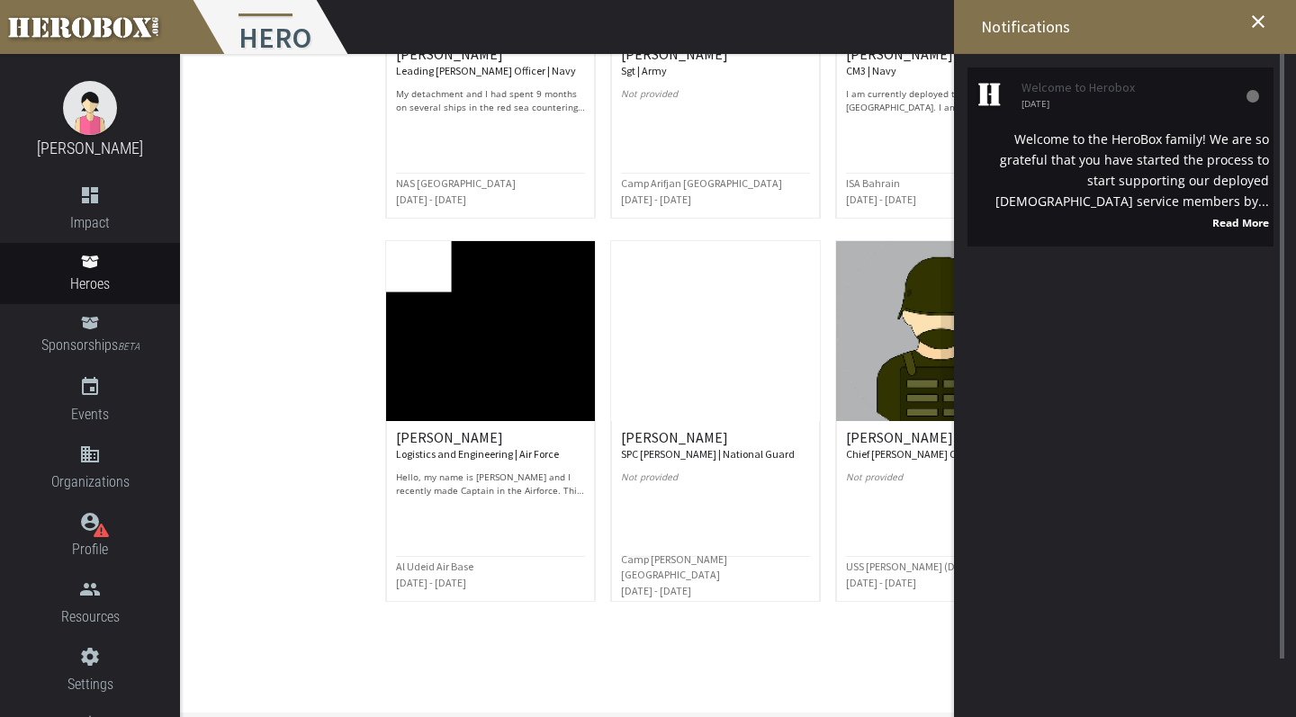
click at [1166, 155] on div "Welcome to the HeroBox family! We are so grateful that you have started the pro…" at bounding box center [1120, 181] width 297 height 104
click at [1247, 97] on icon at bounding box center [1253, 96] width 13 height 13
click at [1258, 95] on icon at bounding box center [1253, 96] width 13 height 13
click at [1224, 224] on strong "Read More" at bounding box center [1241, 222] width 57 height 14
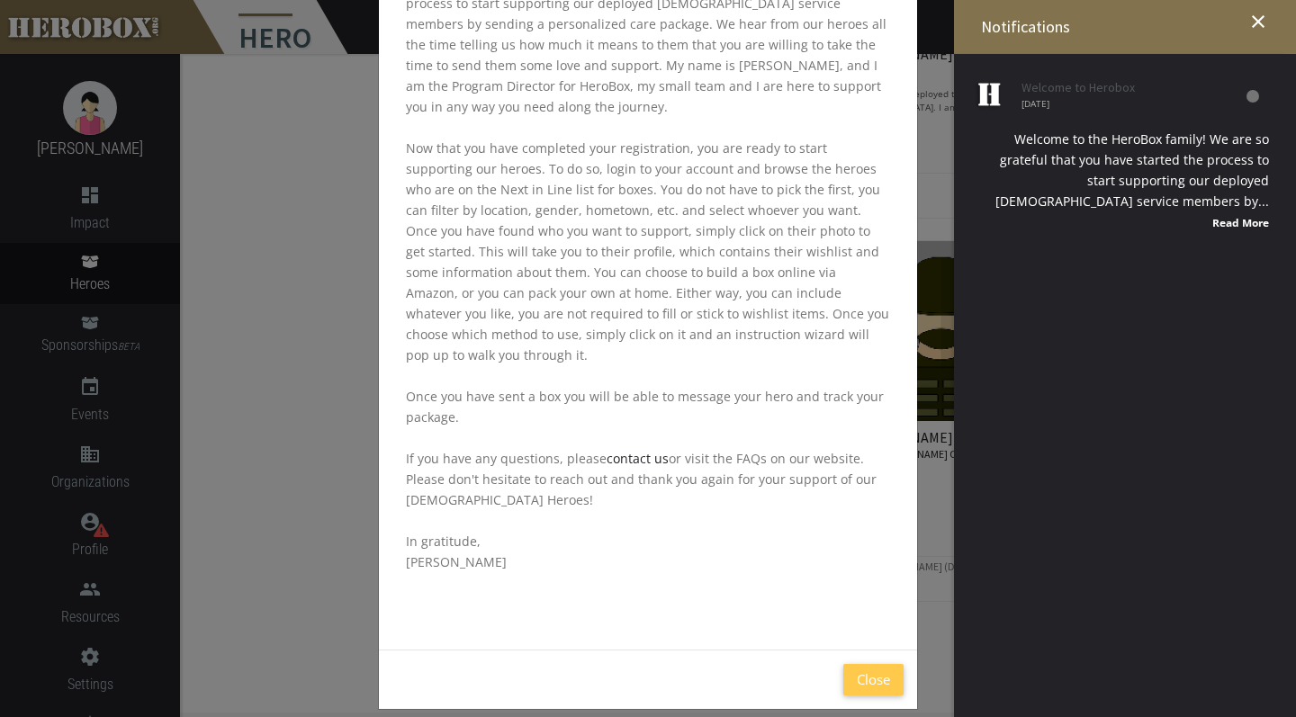
scroll to position [200, 0]
click at [870, 665] on button "Close" at bounding box center [873, 681] width 60 height 32
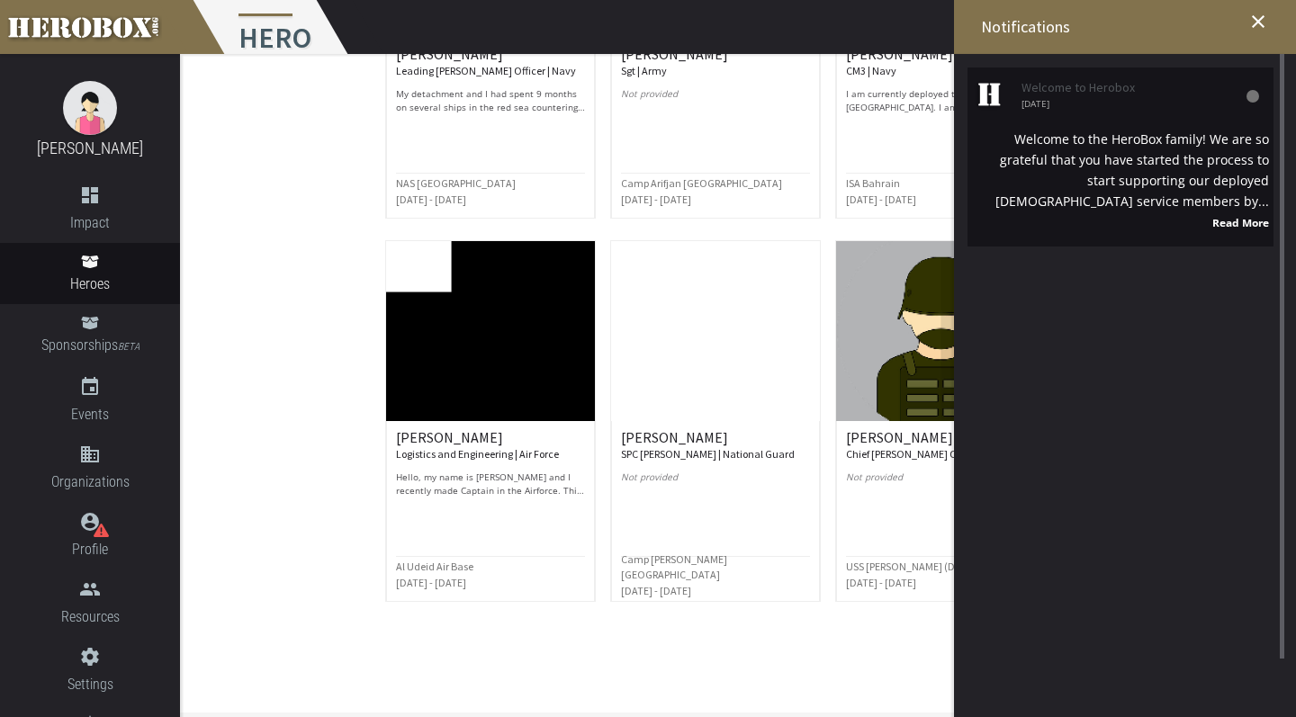
click at [1241, 101] on span "[DATE]" at bounding box center [1139, 103] width 234 height 9
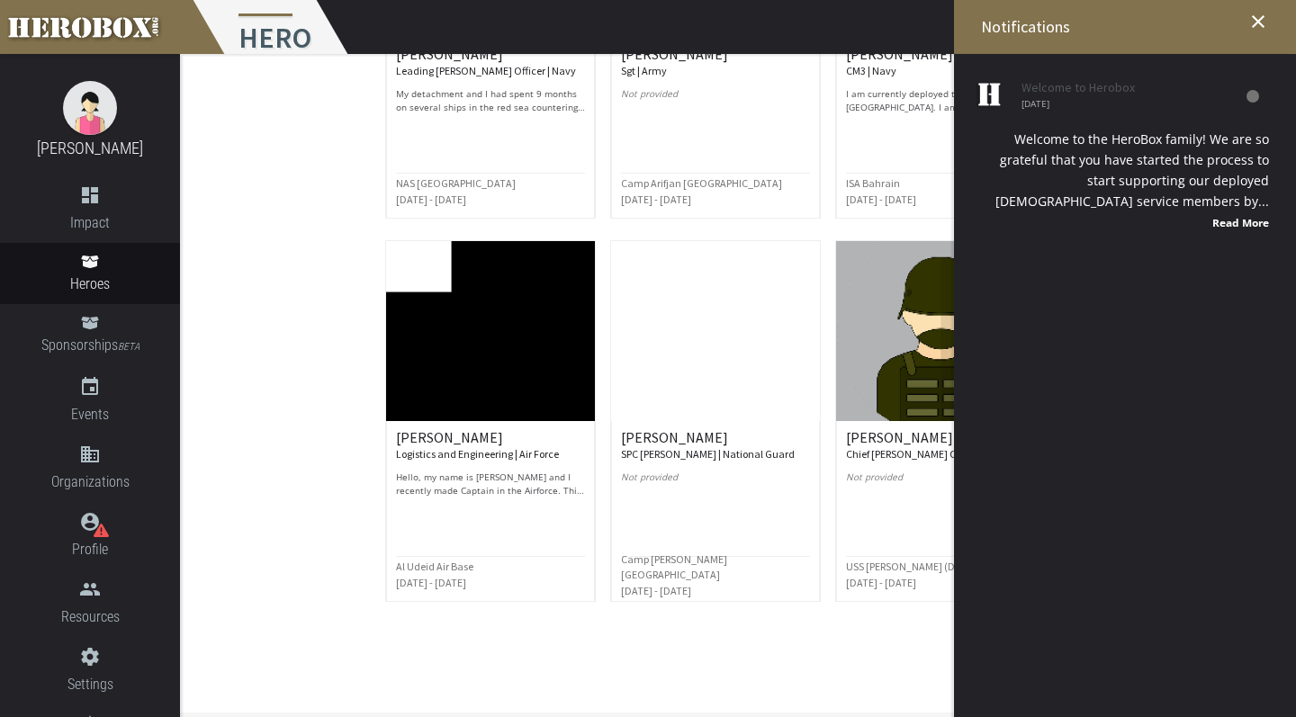
click at [1261, 23] on icon "close" at bounding box center [1259, 22] width 22 height 22
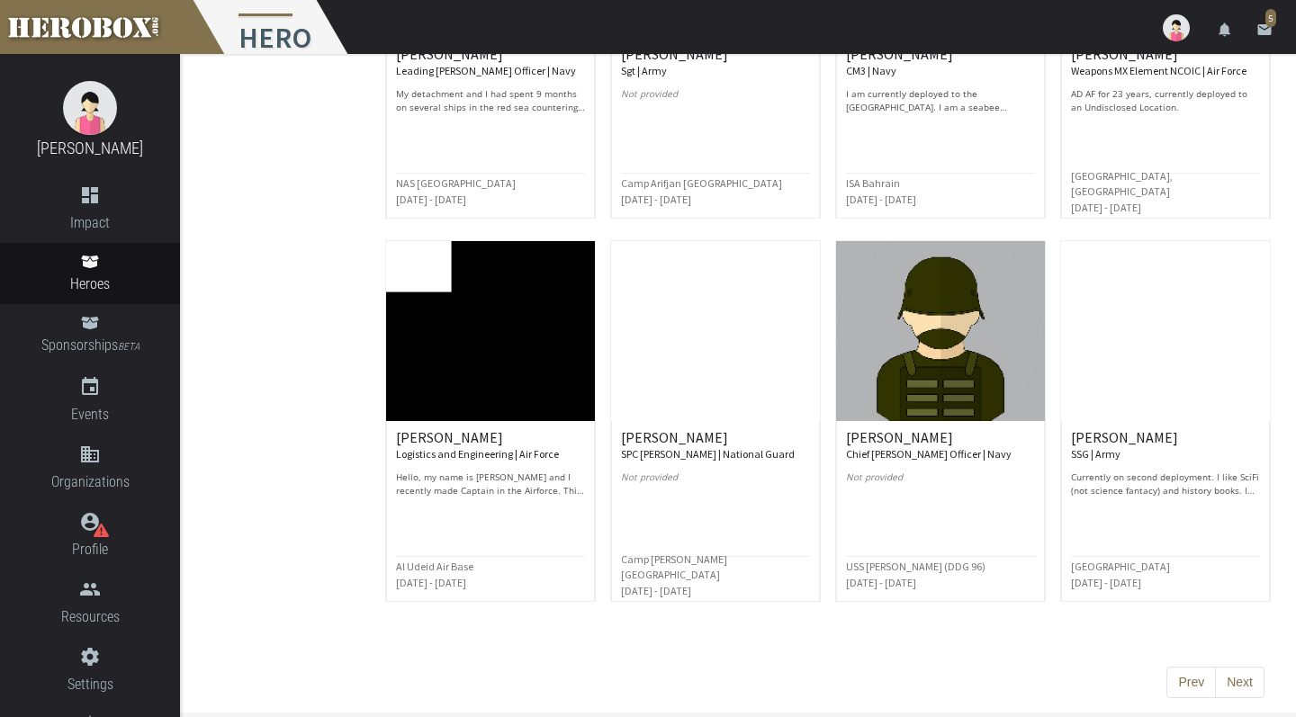
click at [1258, 41] on link "email 5" at bounding box center [1265, 27] width 36 height 54
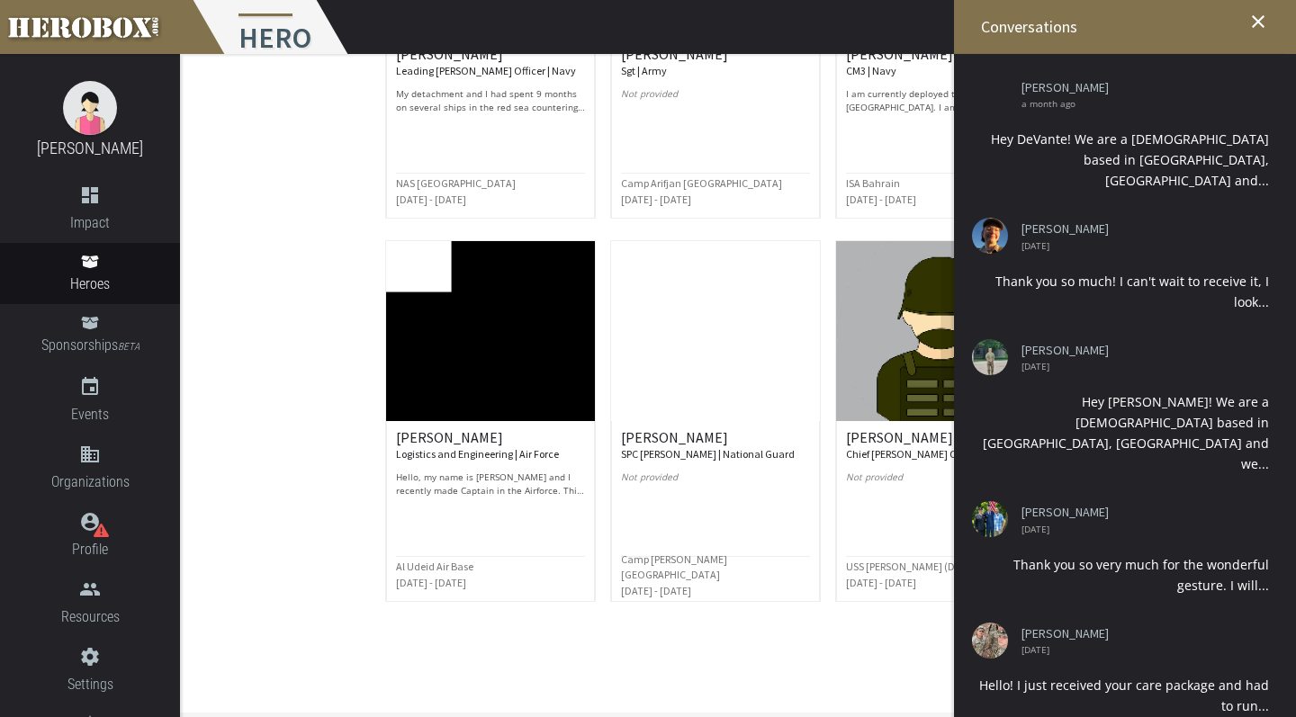
click at [1029, 35] on span "Conversations" at bounding box center [1029, 26] width 96 height 21
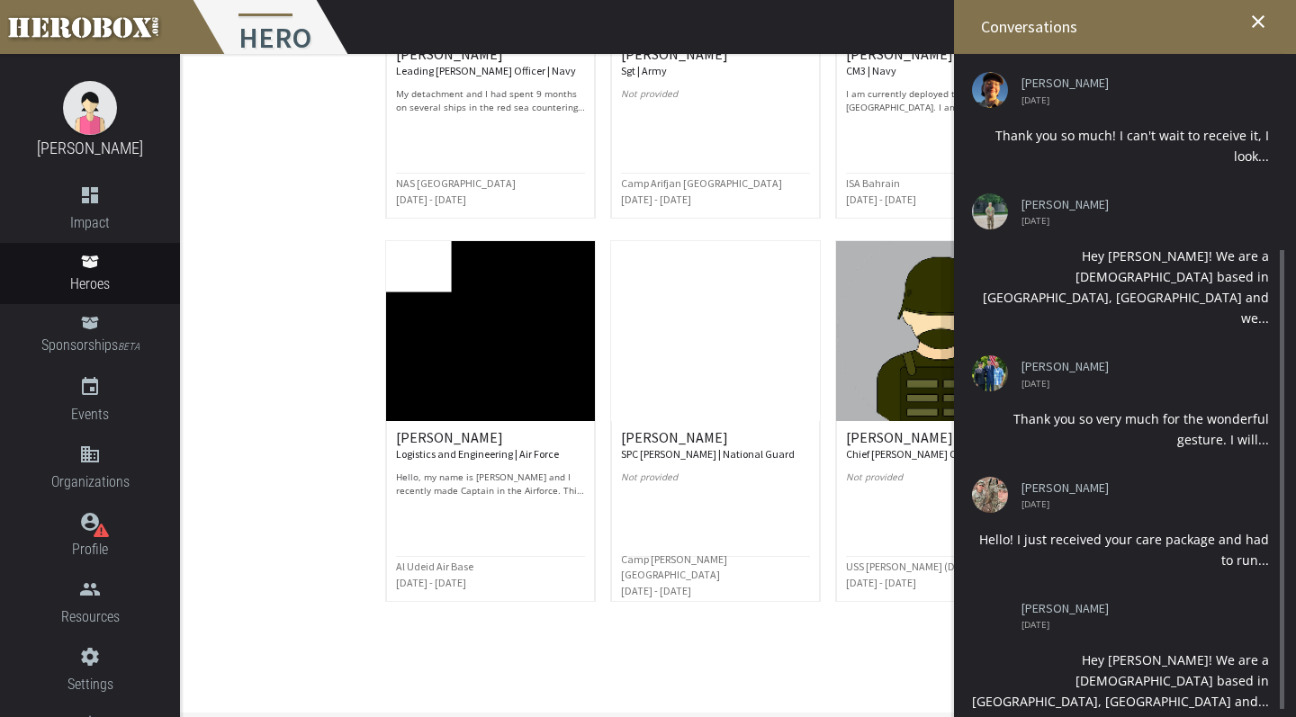
scroll to position [0, 0]
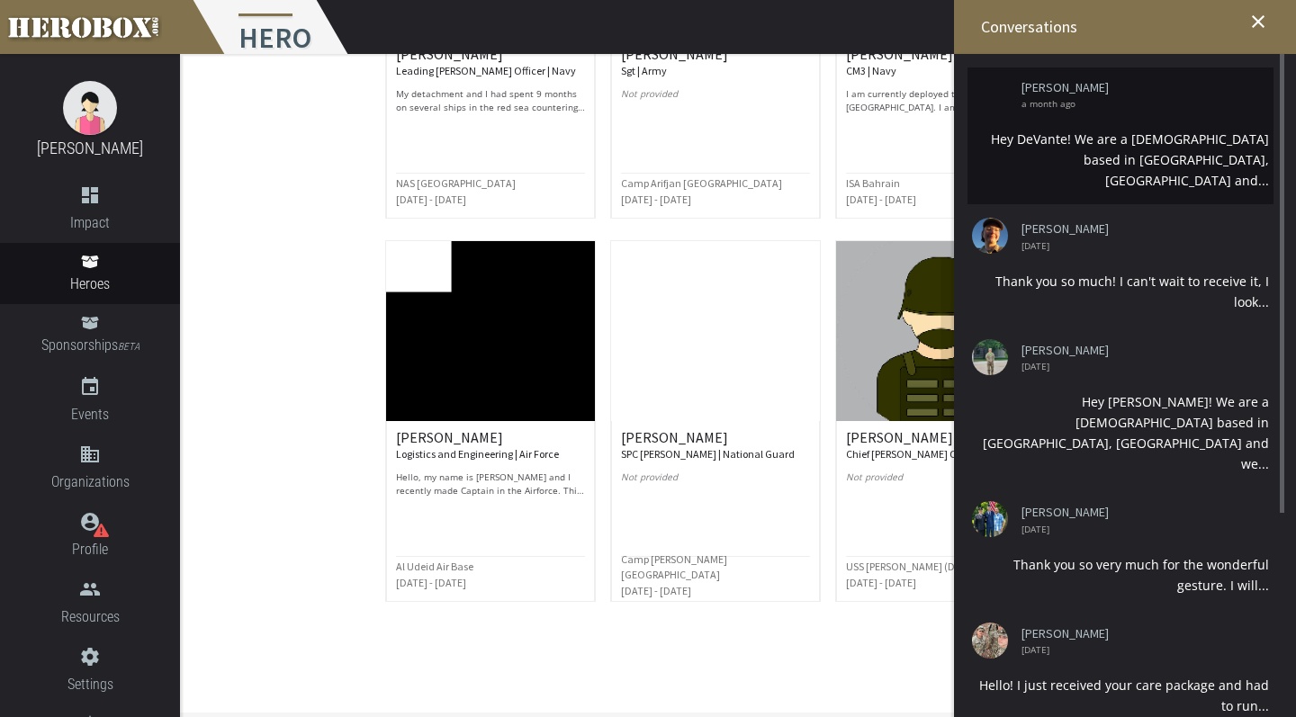
click at [1225, 127] on li "[PERSON_NAME] a month ago Hey DeVante! We are a [DEMOGRAPHIC_DATA] based in [GE…" at bounding box center [1121, 136] width 306 height 137
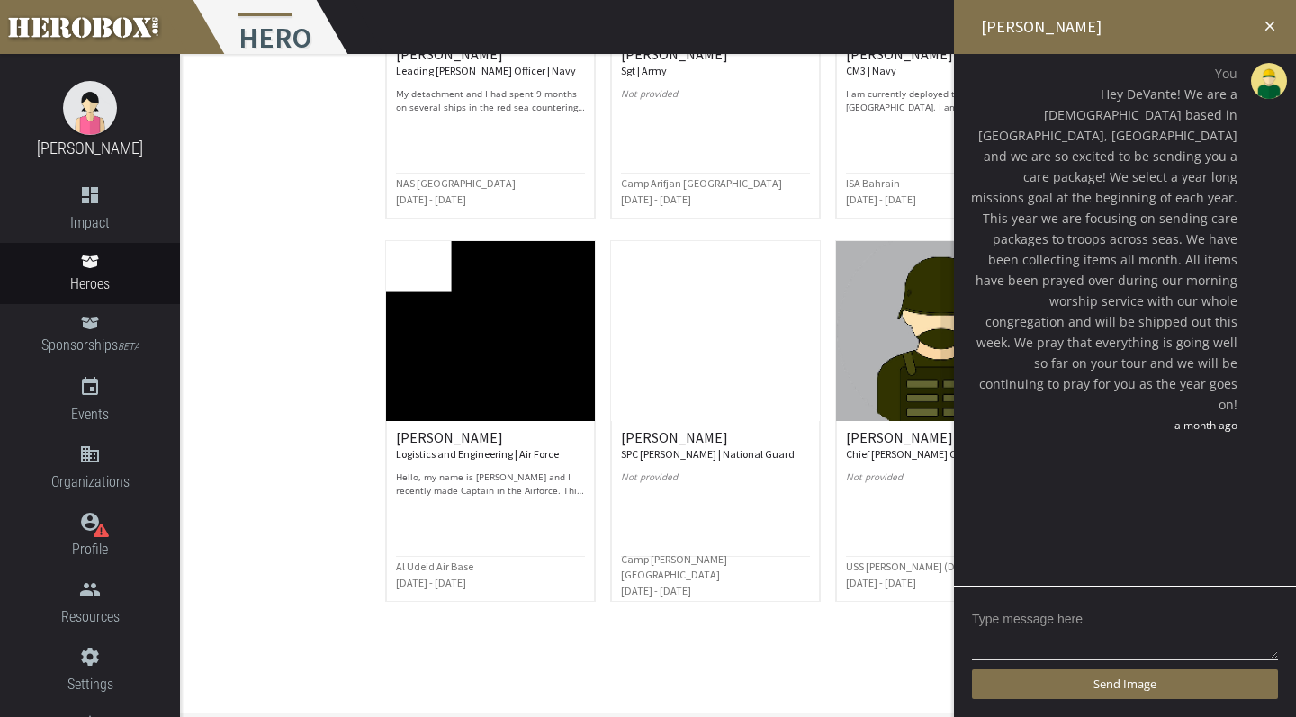
click at [1277, 21] on icon "close" at bounding box center [1270, 26] width 16 height 16
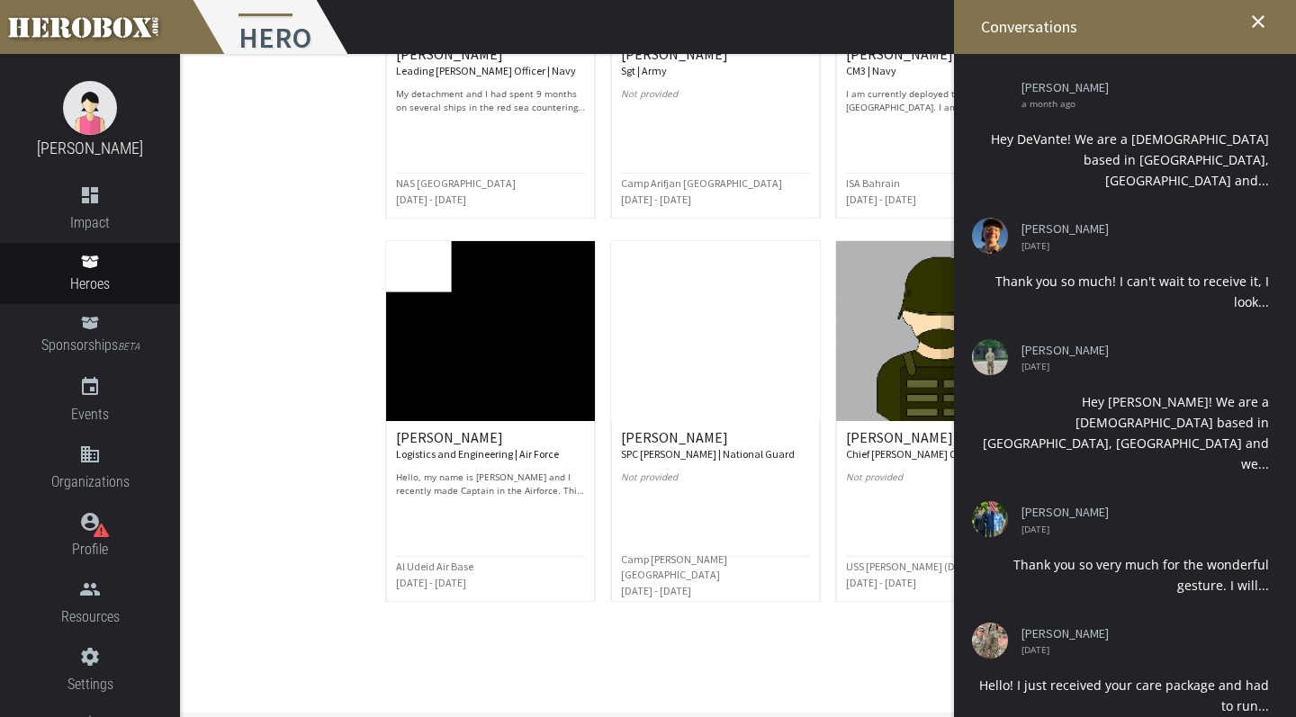
click at [1262, 21] on icon "close" at bounding box center [1259, 22] width 22 height 22
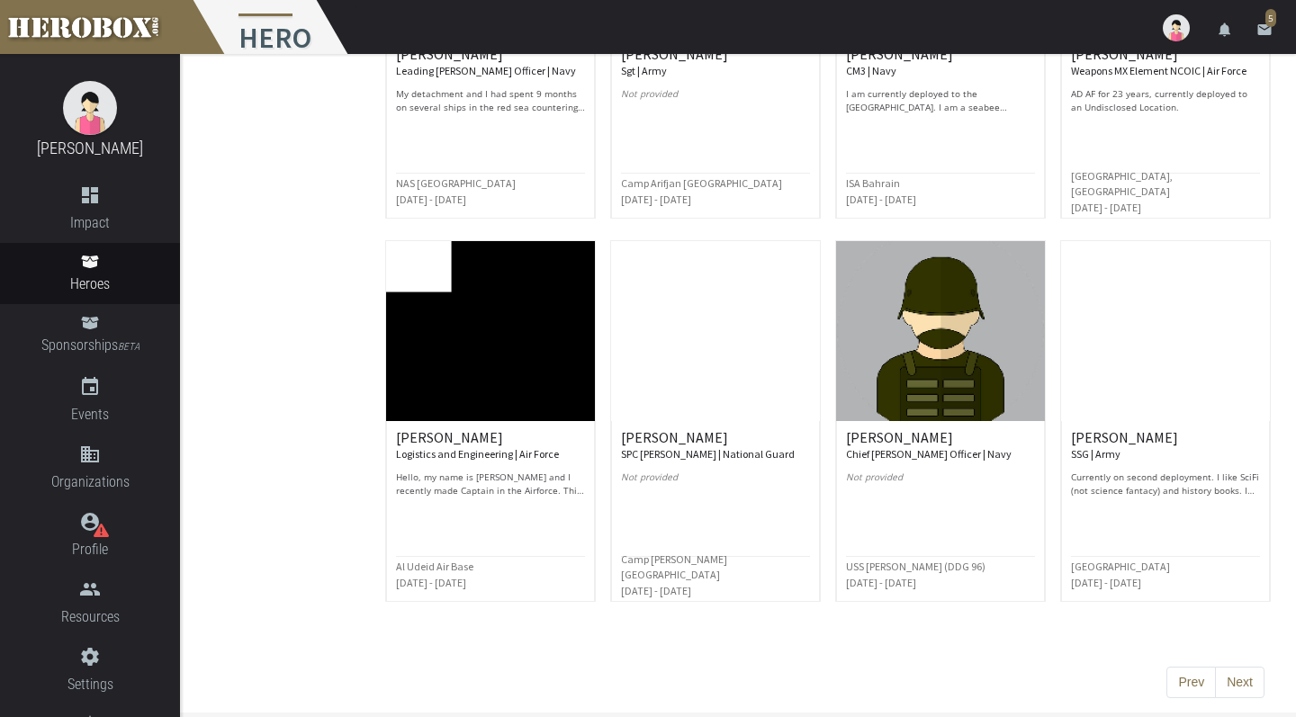
click at [1262, 21] on link "email 5" at bounding box center [1265, 27] width 36 height 54
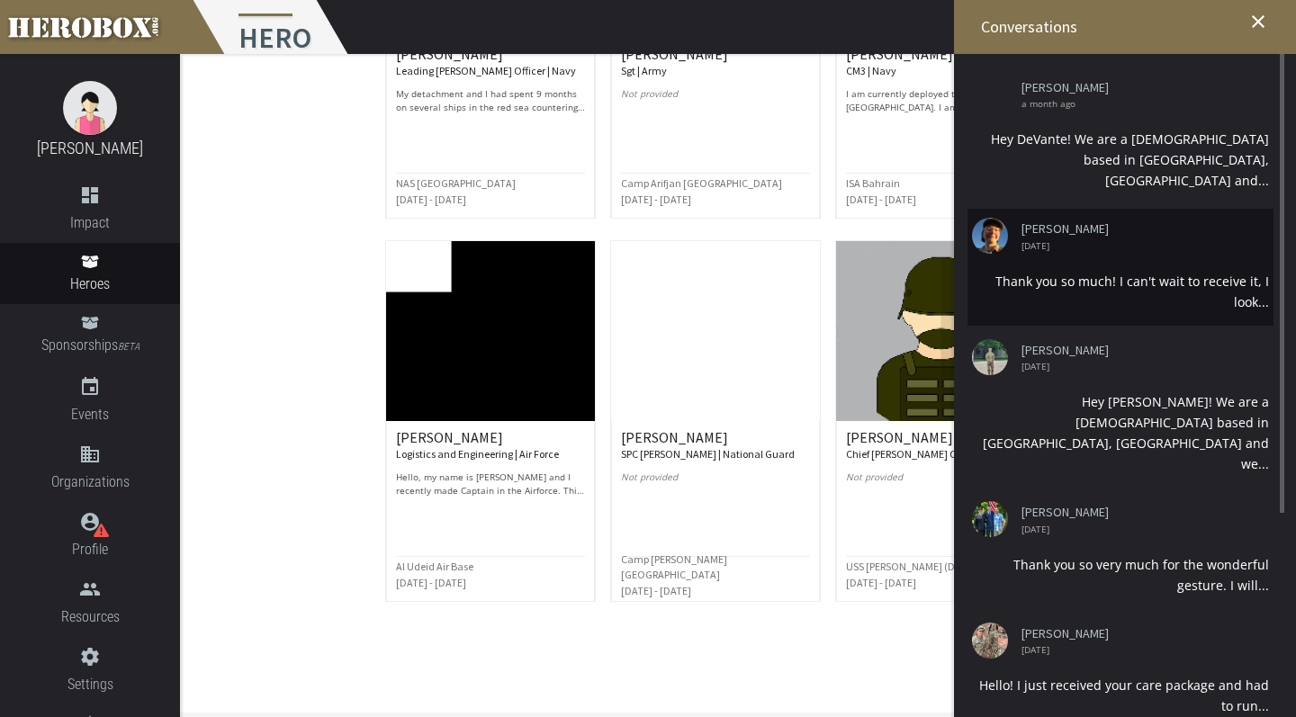
click at [1075, 285] on div "Thank you so much! I can't wait to receive it, I look..." at bounding box center [1120, 291] width 297 height 41
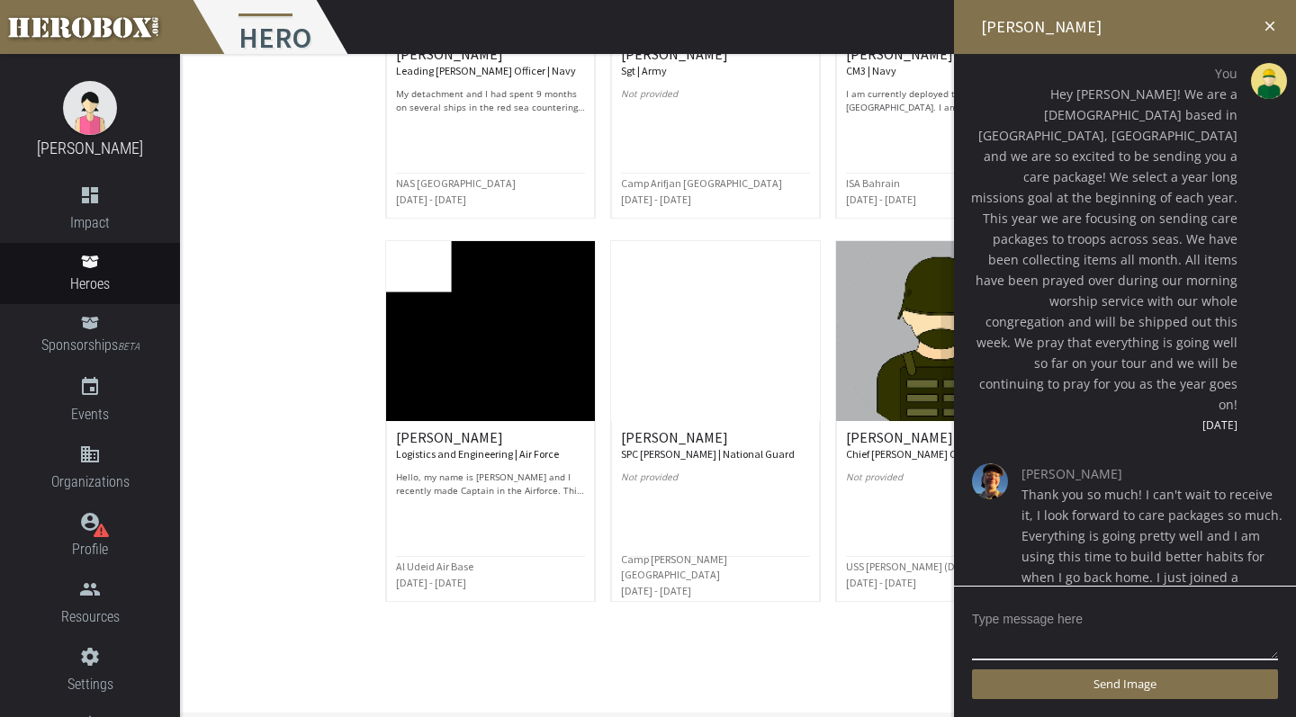
click at [1268, 22] on icon "close" at bounding box center [1270, 26] width 16 height 16
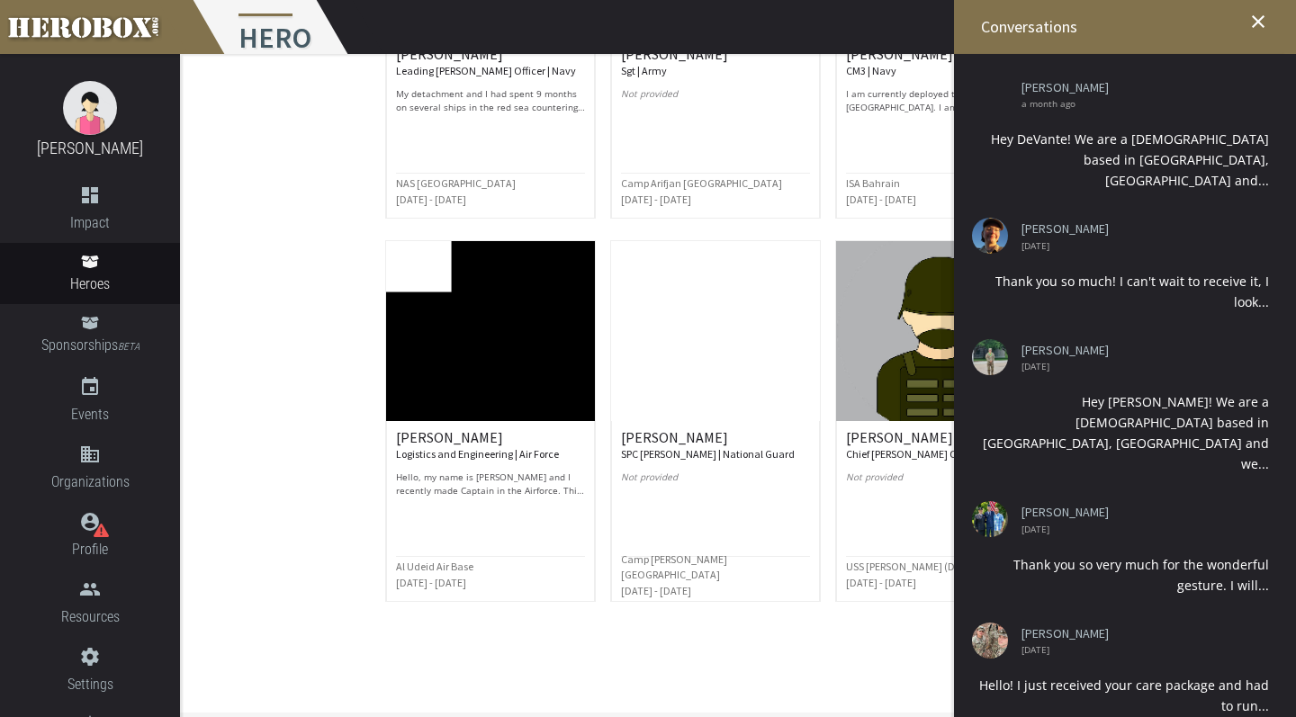
click at [1268, 22] on icon "close" at bounding box center [1259, 22] width 22 height 22
